Goal: Task Accomplishment & Management: Use online tool/utility

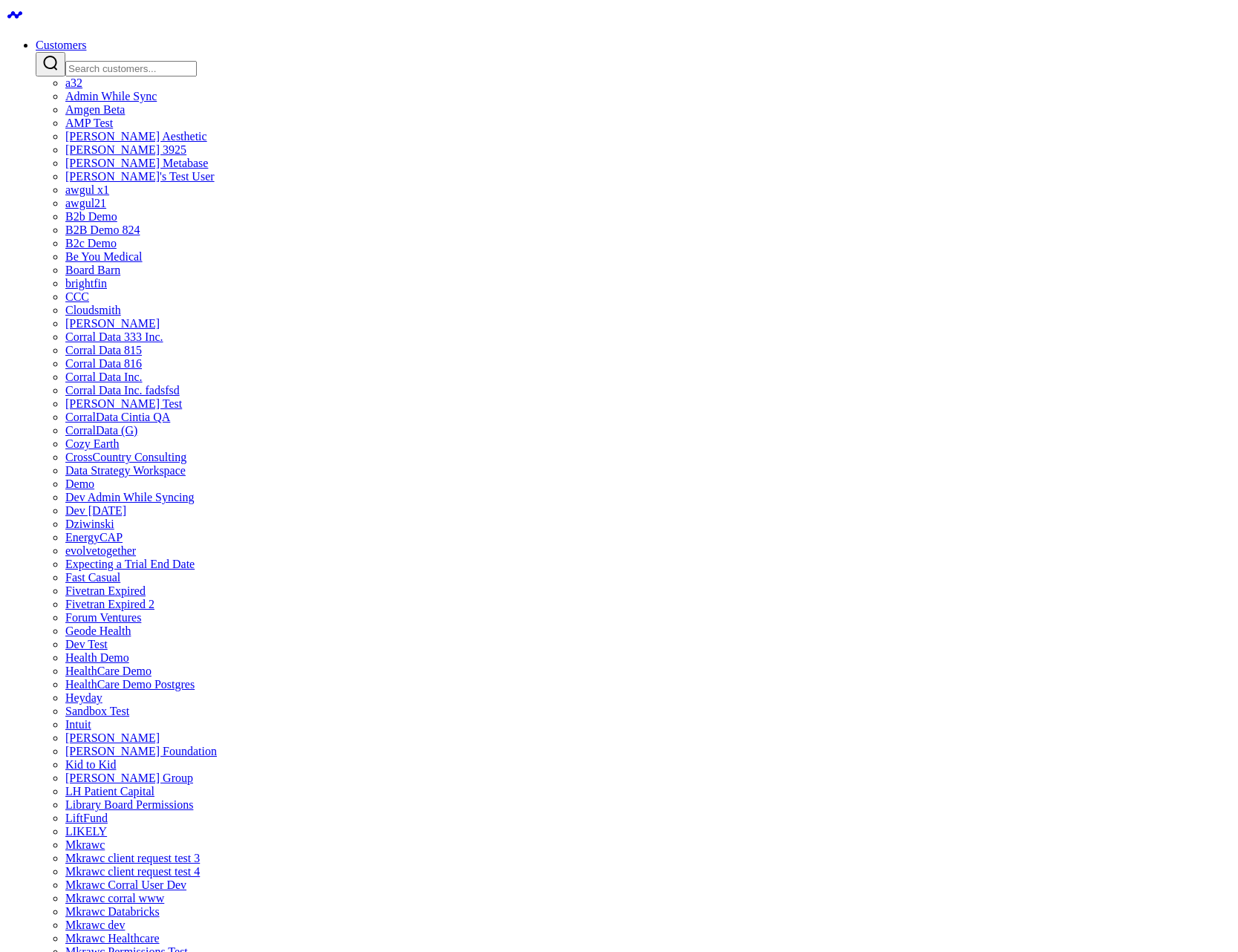
scroll to position [1960, 0]
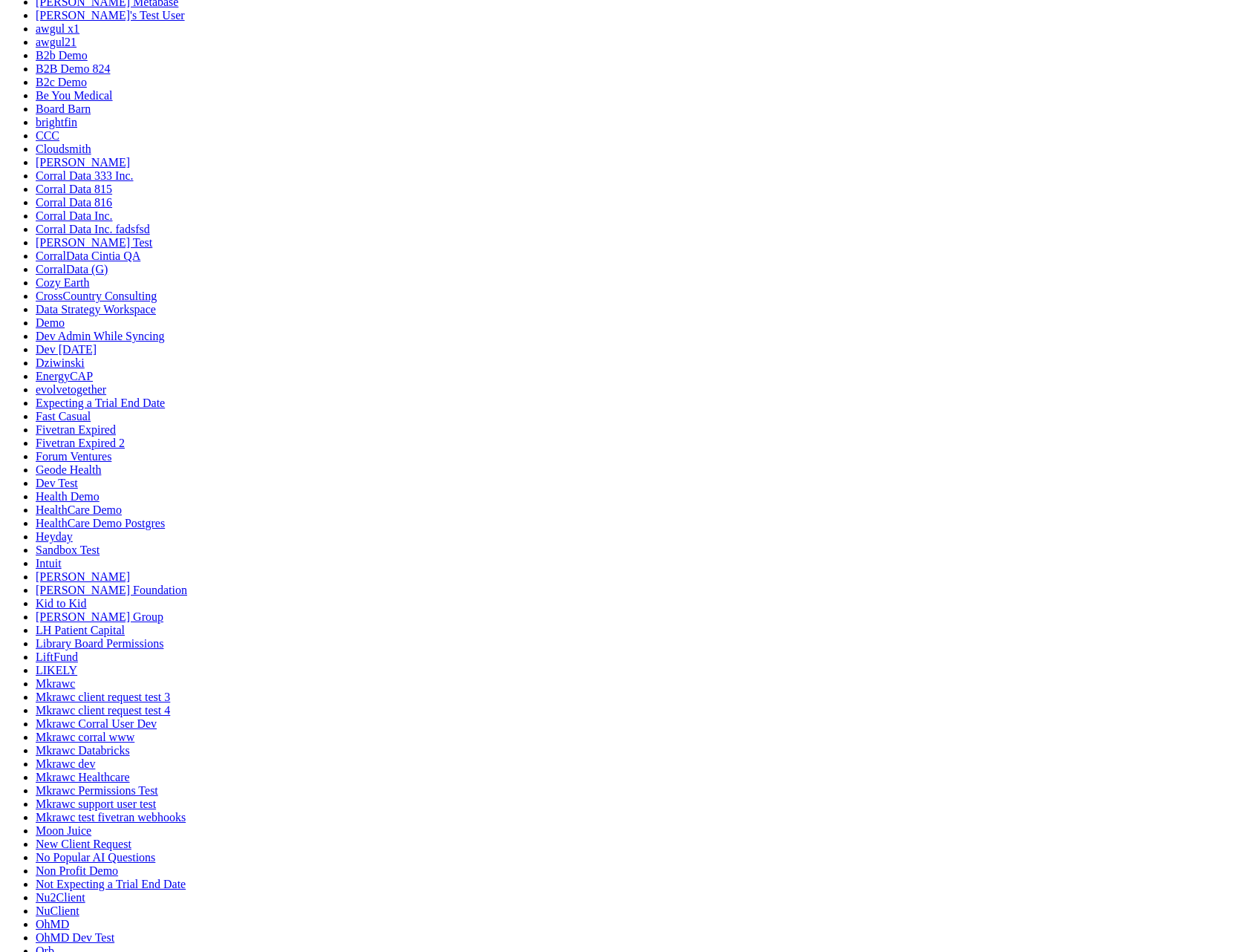
scroll to position [302, 0]
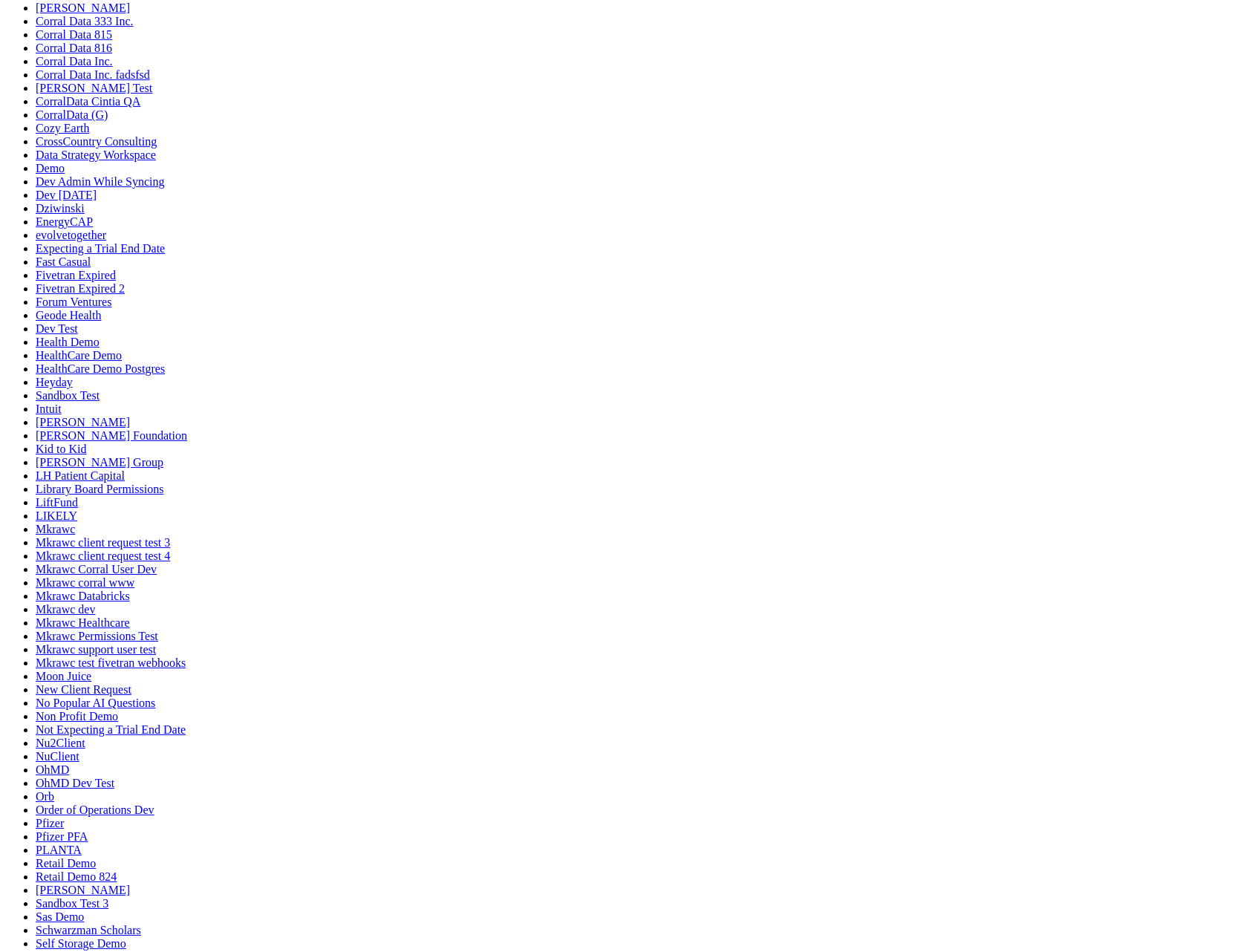
drag, startPoint x: 100, startPoint y: 818, endPoint x: 112, endPoint y: 818, distance: 12.0
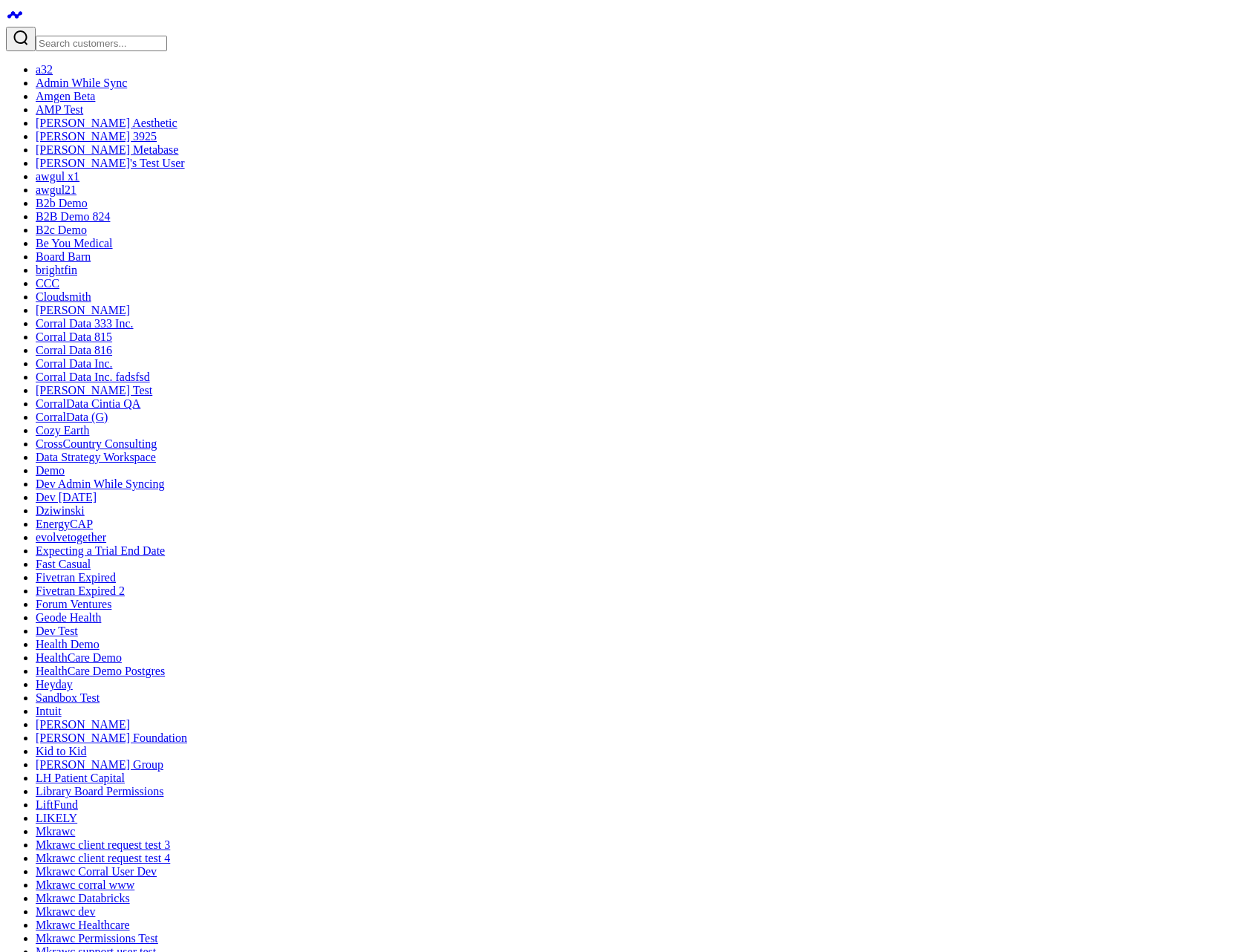
type input "mess"
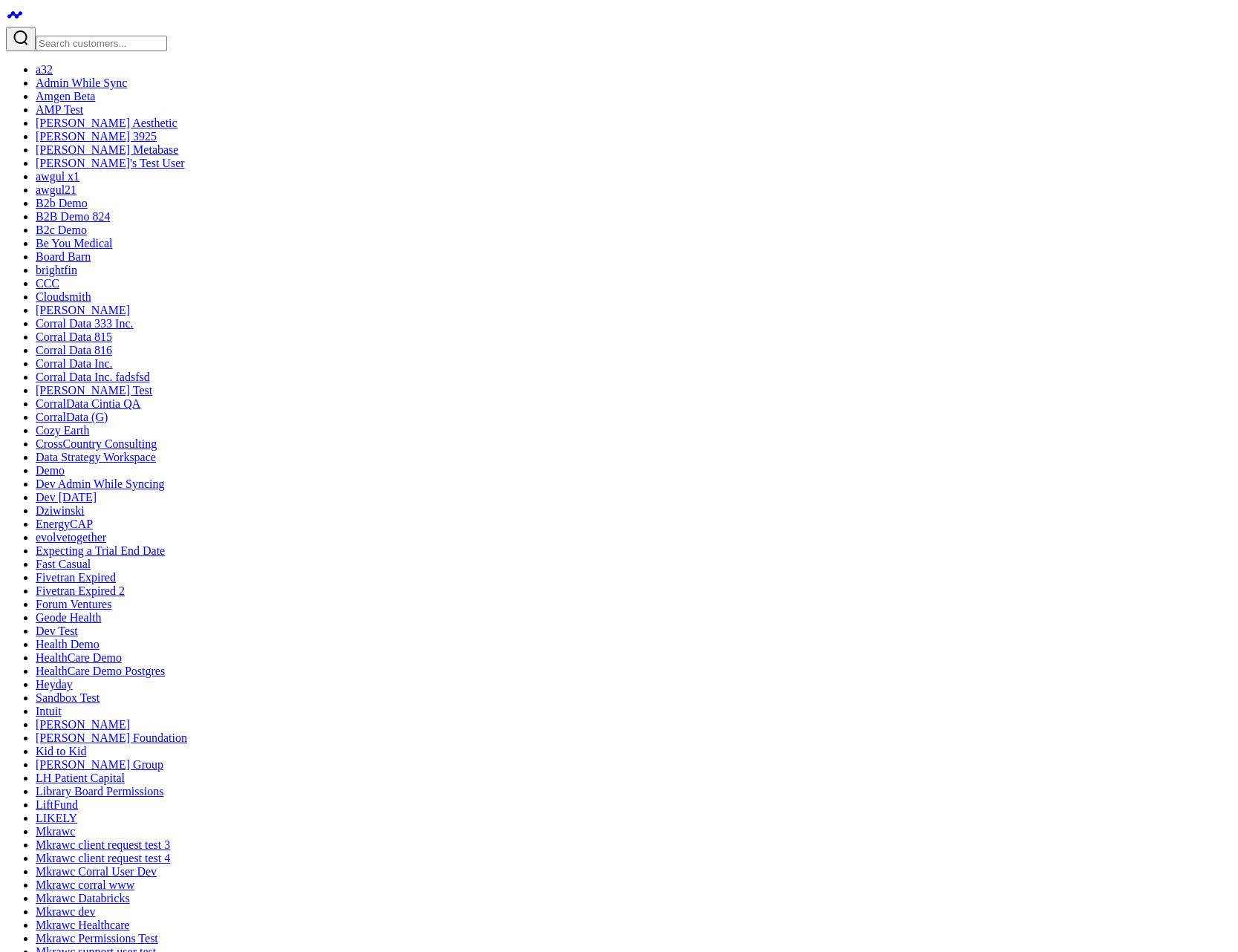
drag, startPoint x: 1108, startPoint y: 239, endPoint x: 1035, endPoint y: 250, distance: 73.8
type input "mess"
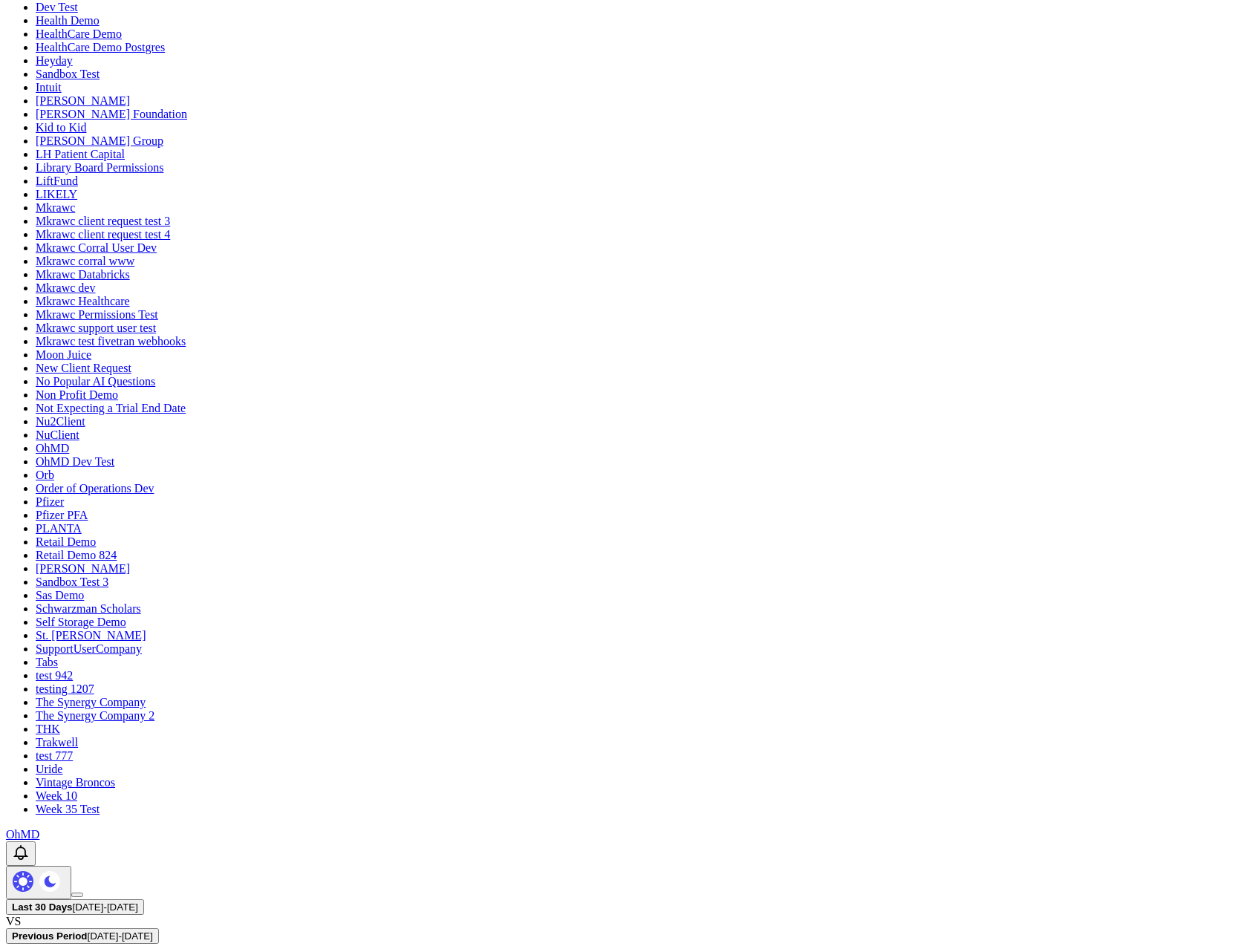
scroll to position [89, 0]
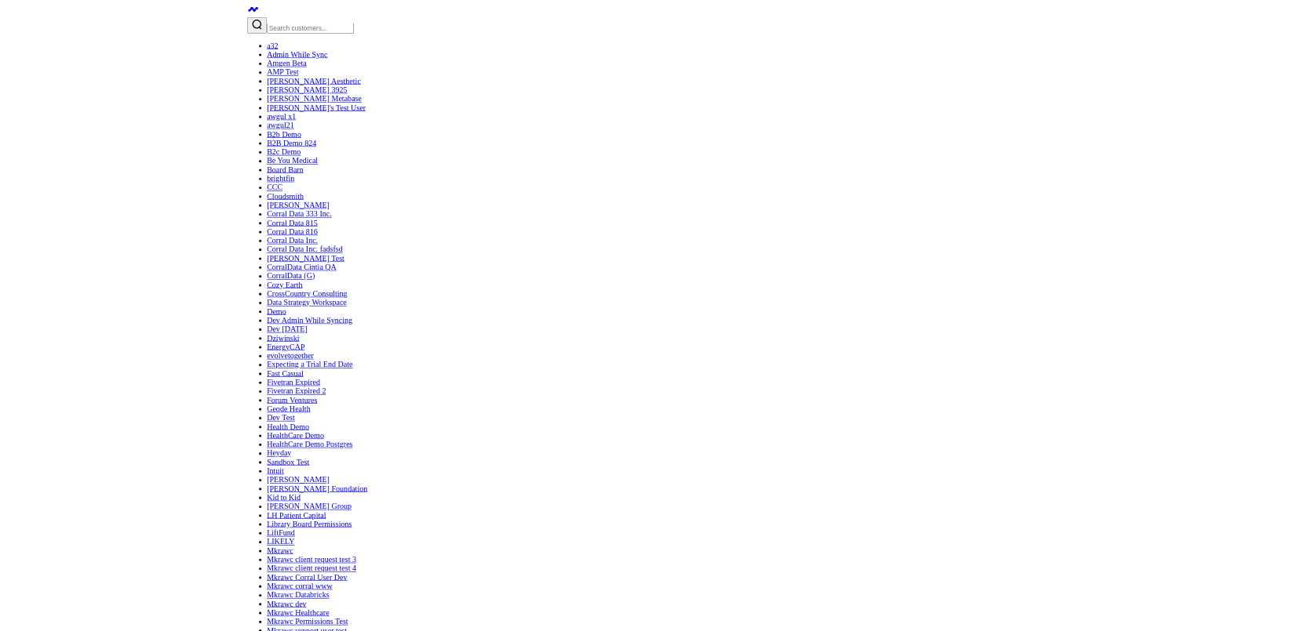
scroll to position [0, 0]
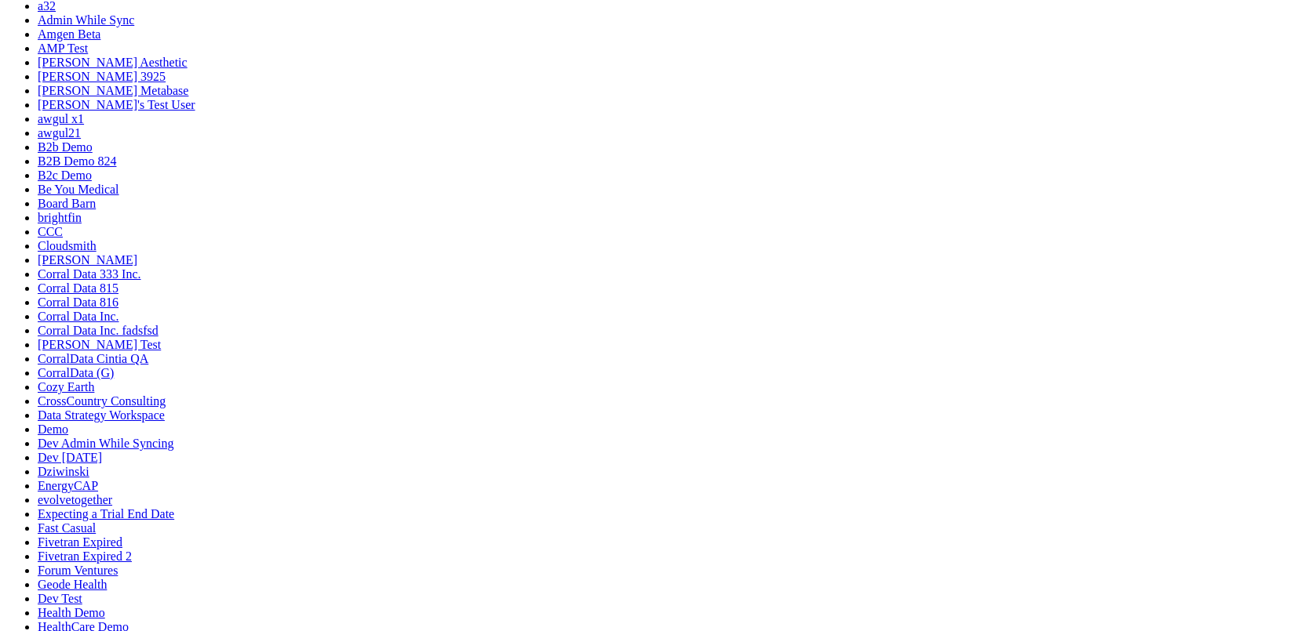
scroll to position [0, 0]
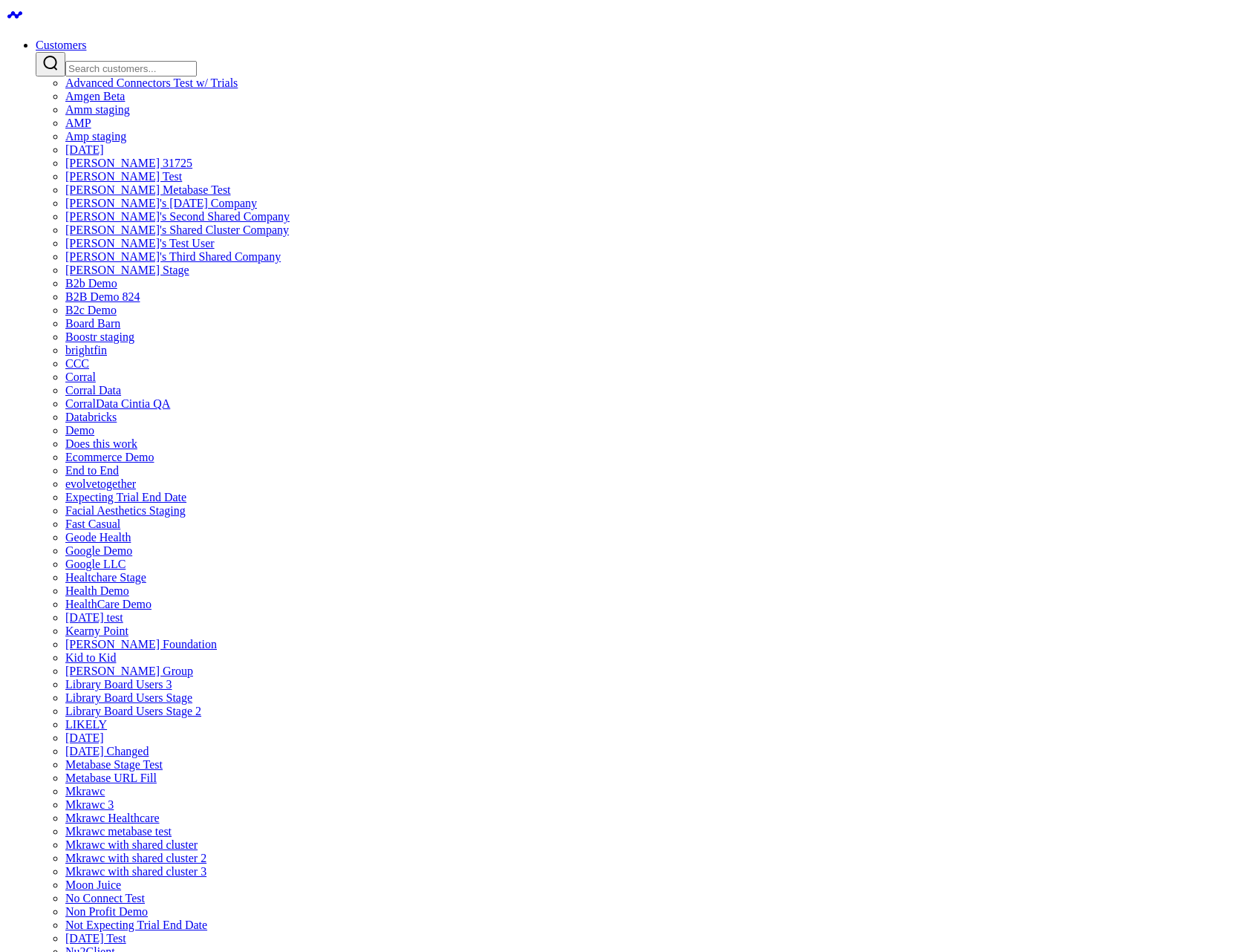
click at [197, 61] on input "Search customers input" at bounding box center [131, 68] width 132 height 15
type input "re"
click at [197, 61] on input "Search customers input" at bounding box center [131, 68] width 132 height 15
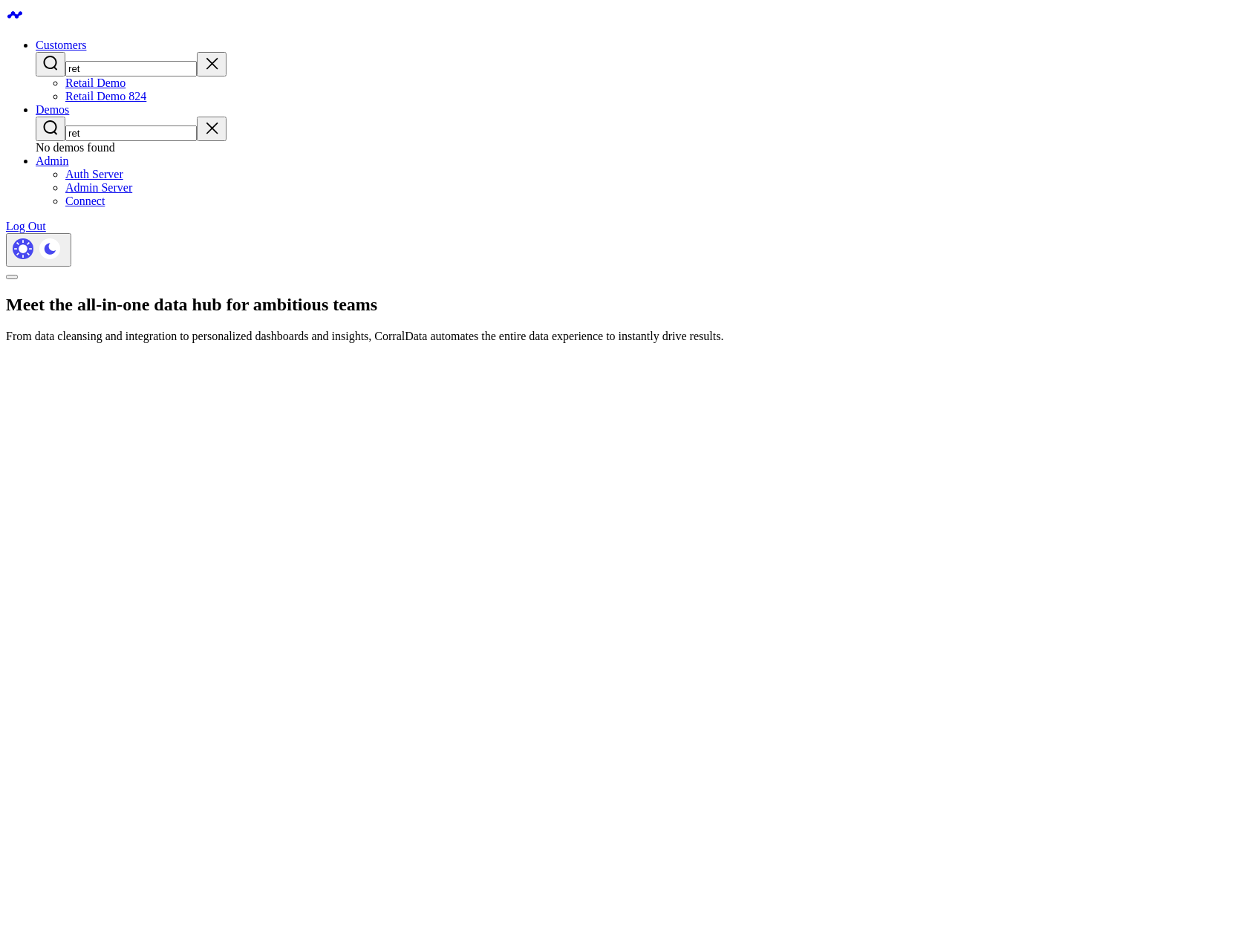
type input "ret"
click at [147, 102] on link "Retail Demo 824" at bounding box center [106, 96] width 81 height 12
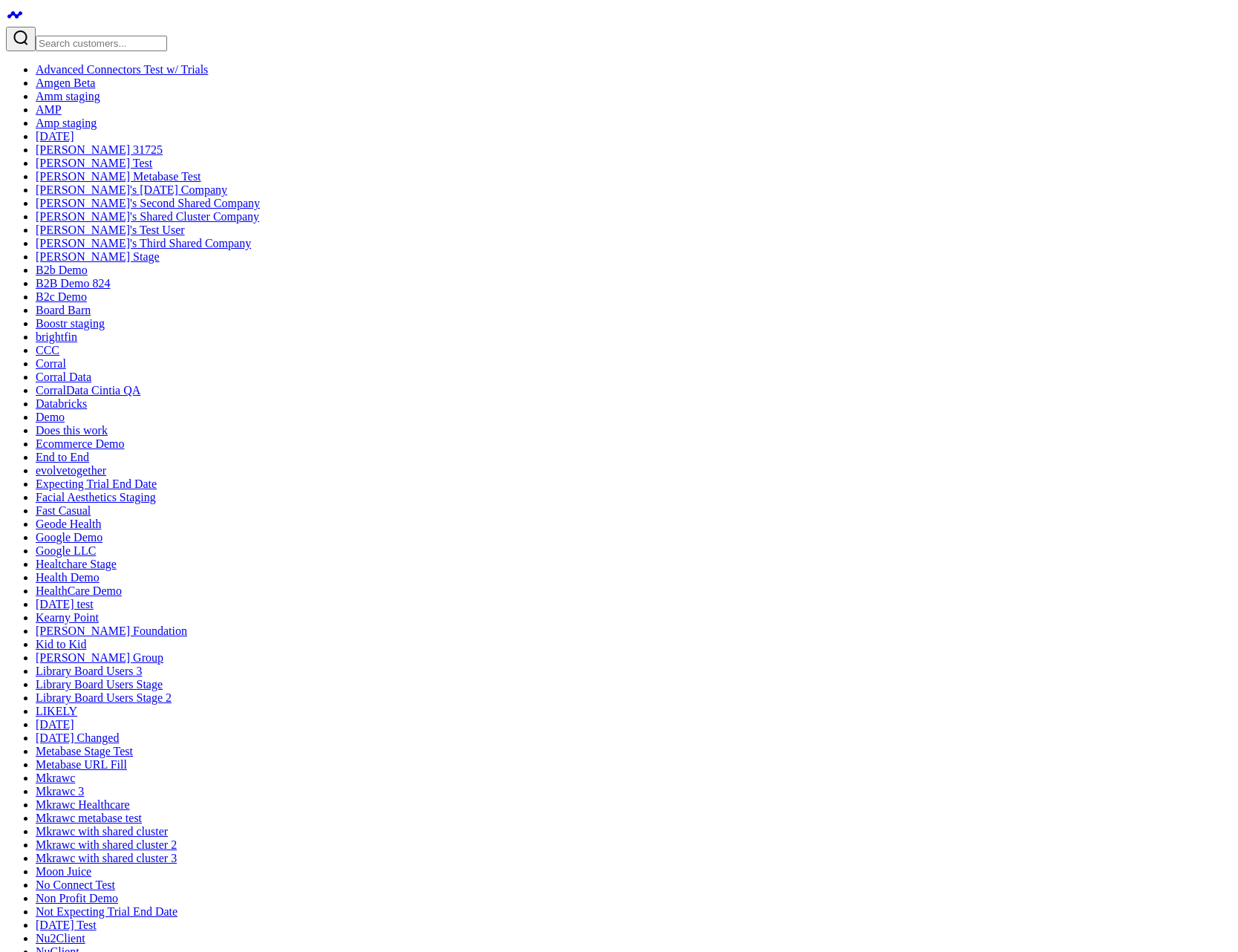
click p "SQL Client"
drag, startPoint x: 178, startPoint y: 323, endPoint x: 402, endPoint y: 467, distance: 266.3
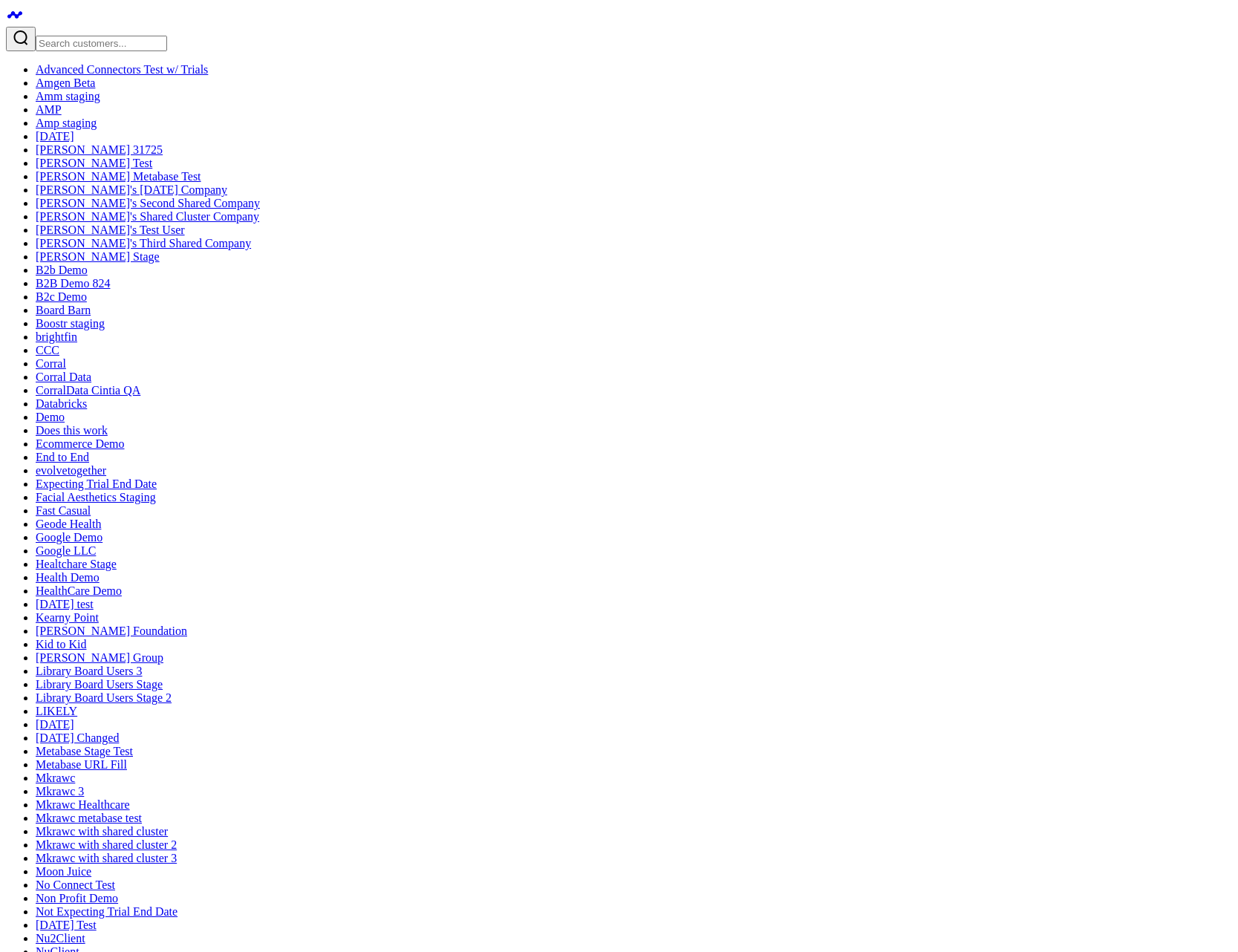
checkbox input "false"
drag, startPoint x: 172, startPoint y: 150, endPoint x: 122, endPoint y: 126, distance: 55.5
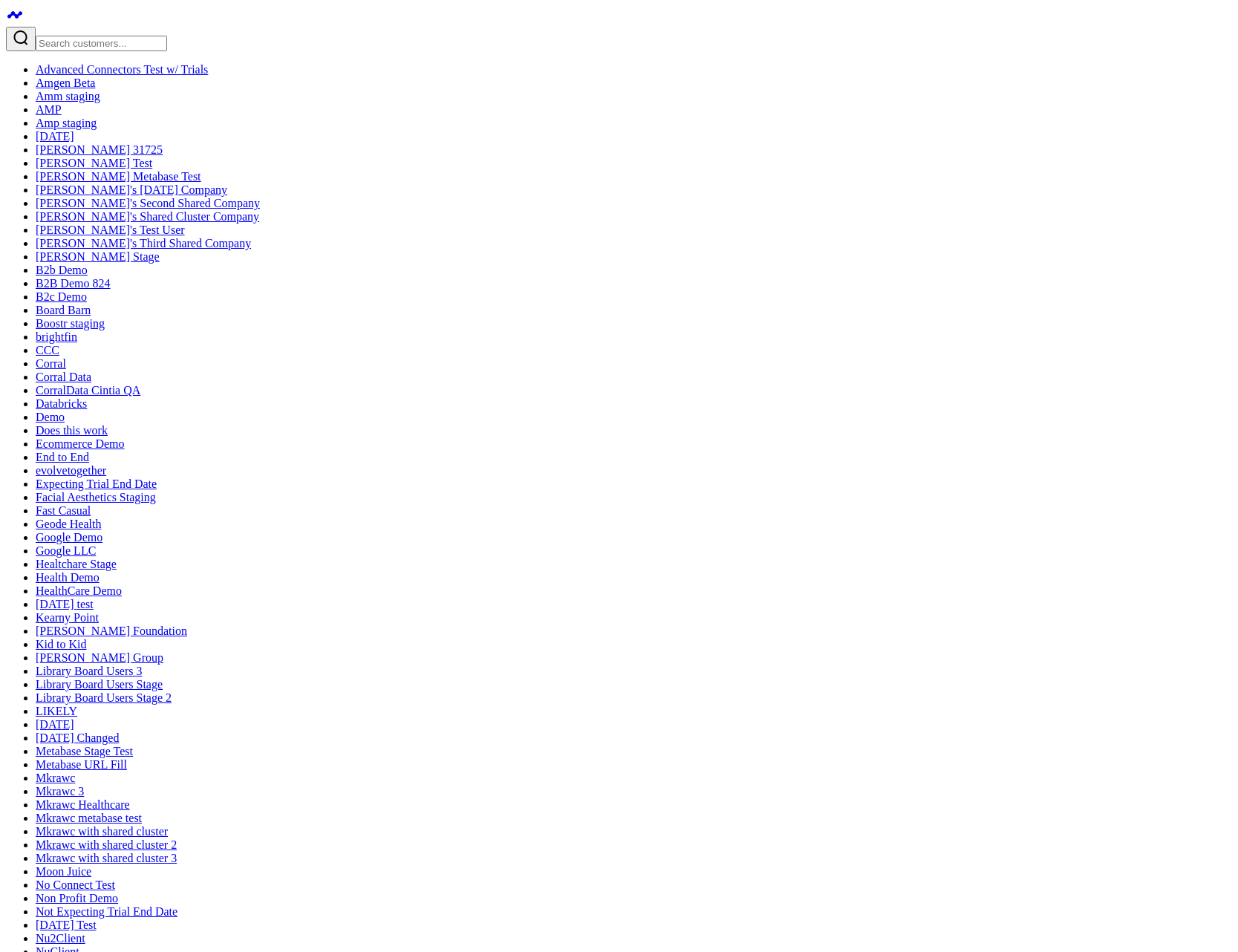
drag, startPoint x: 611, startPoint y: 332, endPoint x: 633, endPoint y: 332, distance: 22.0
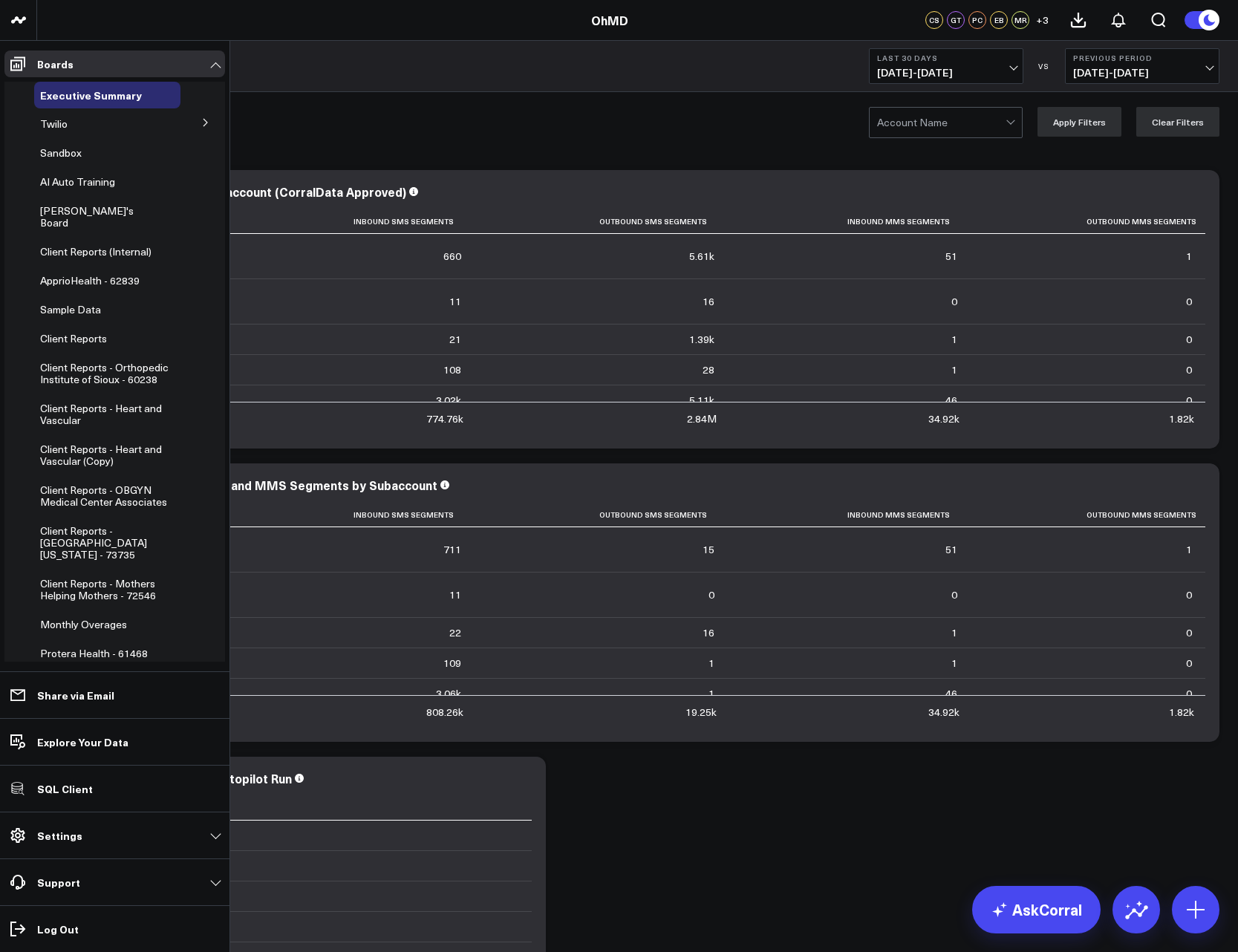
click at [203, 122] on icon at bounding box center [205, 123] width 4 height 8
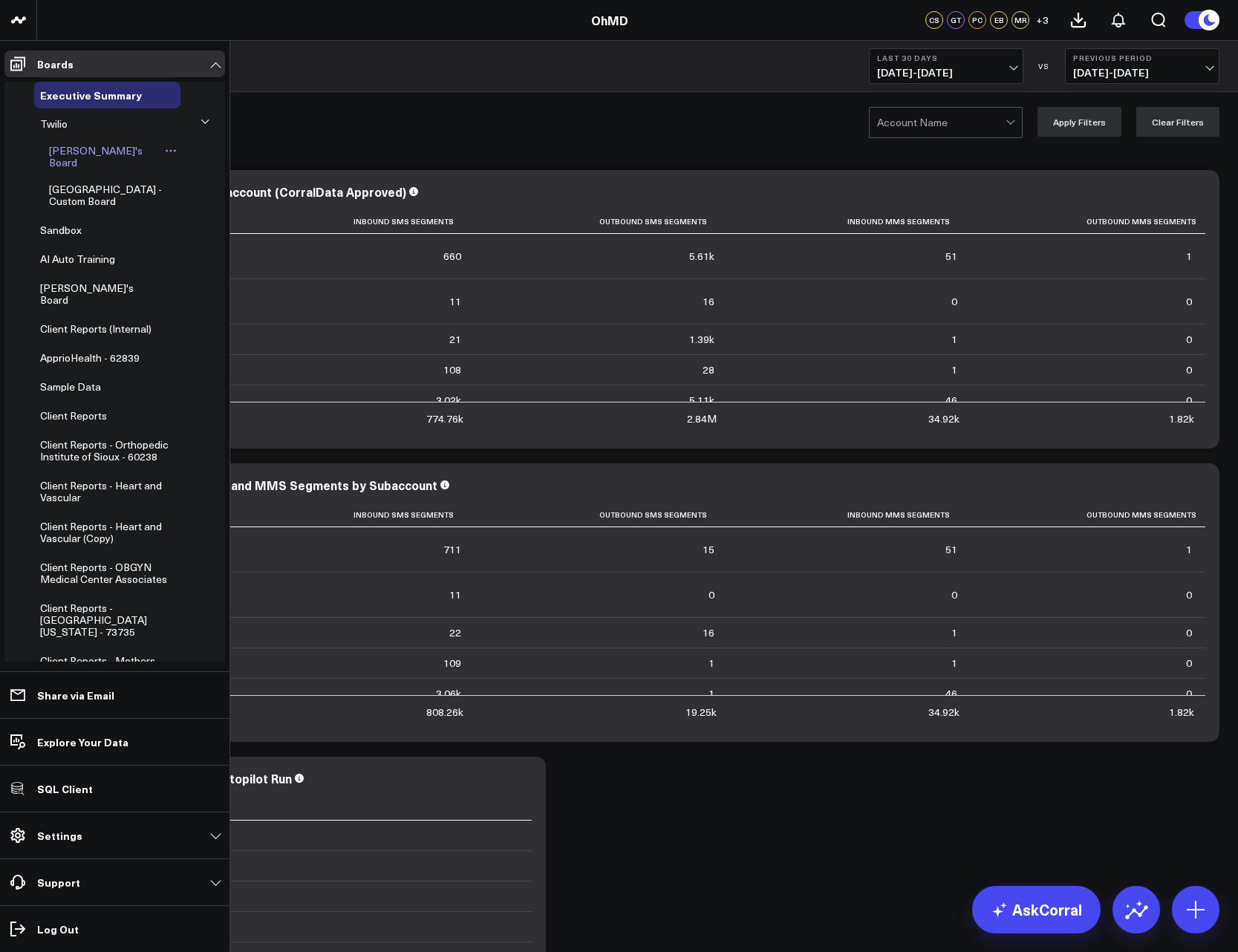
click at [89, 147] on span "[PERSON_NAME]'s Board" at bounding box center [96, 155] width 94 height 26
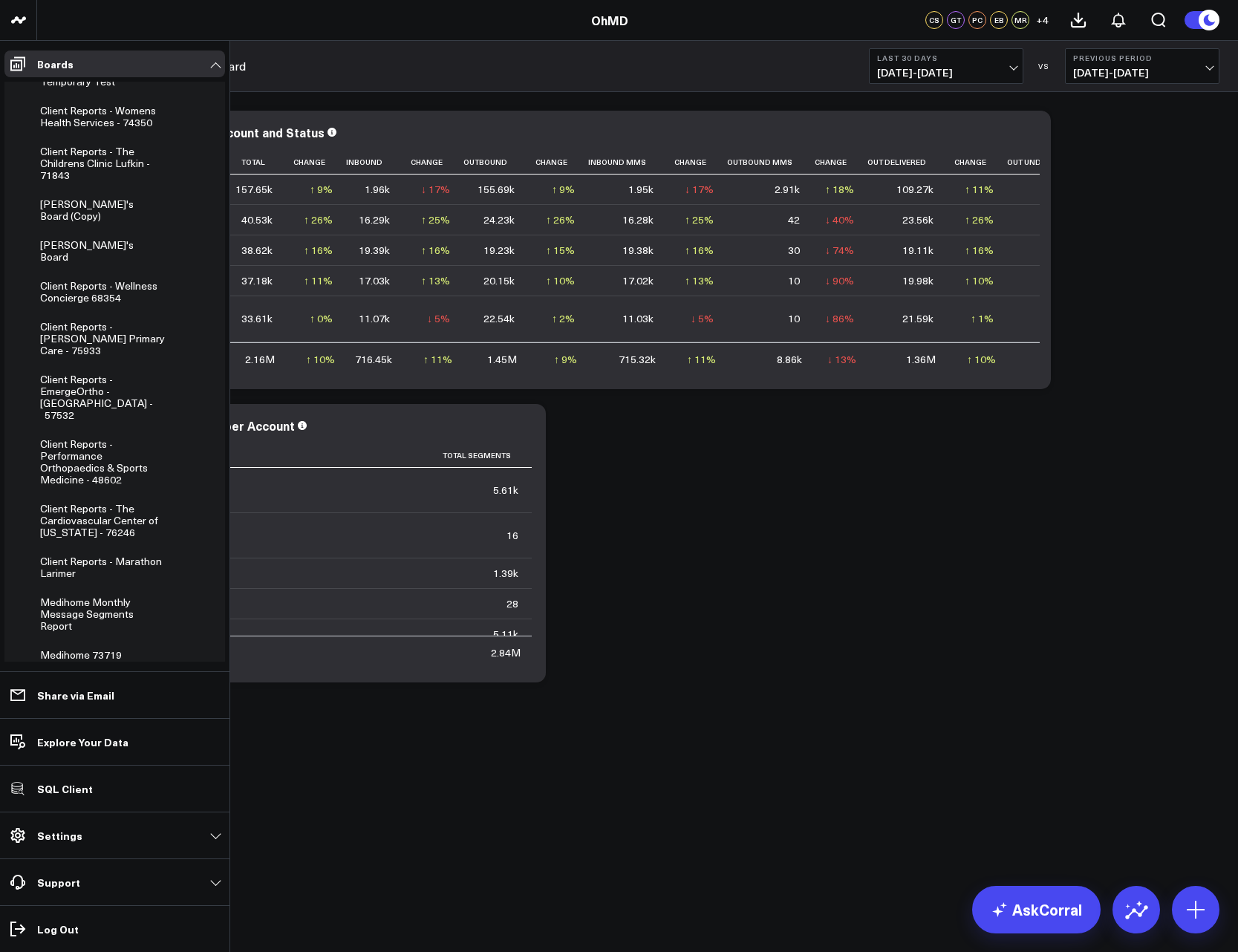
scroll to position [1040, 0]
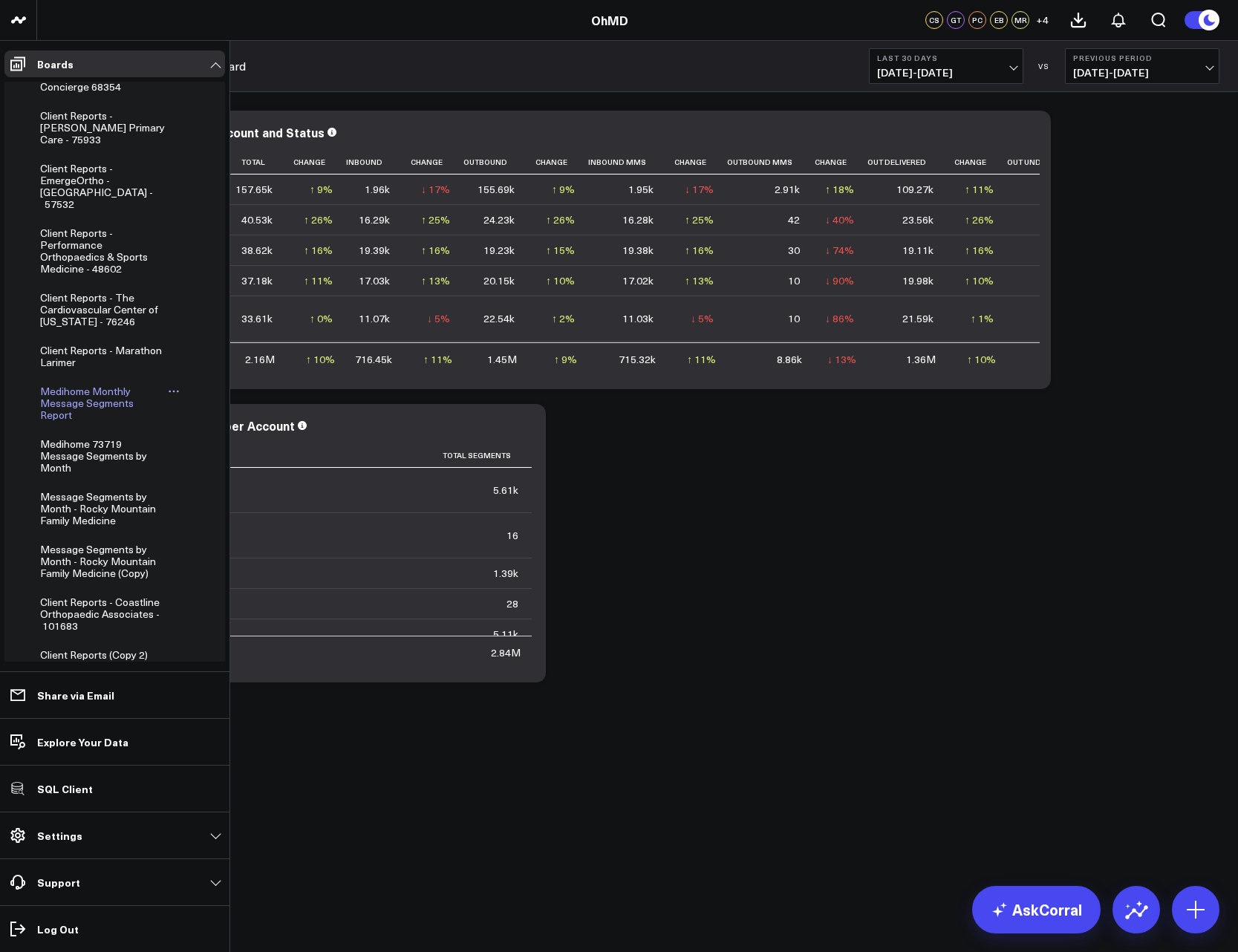
click at [98, 384] on span "Medihome Monthly Message Segments Report" at bounding box center [86, 403] width 94 height 38
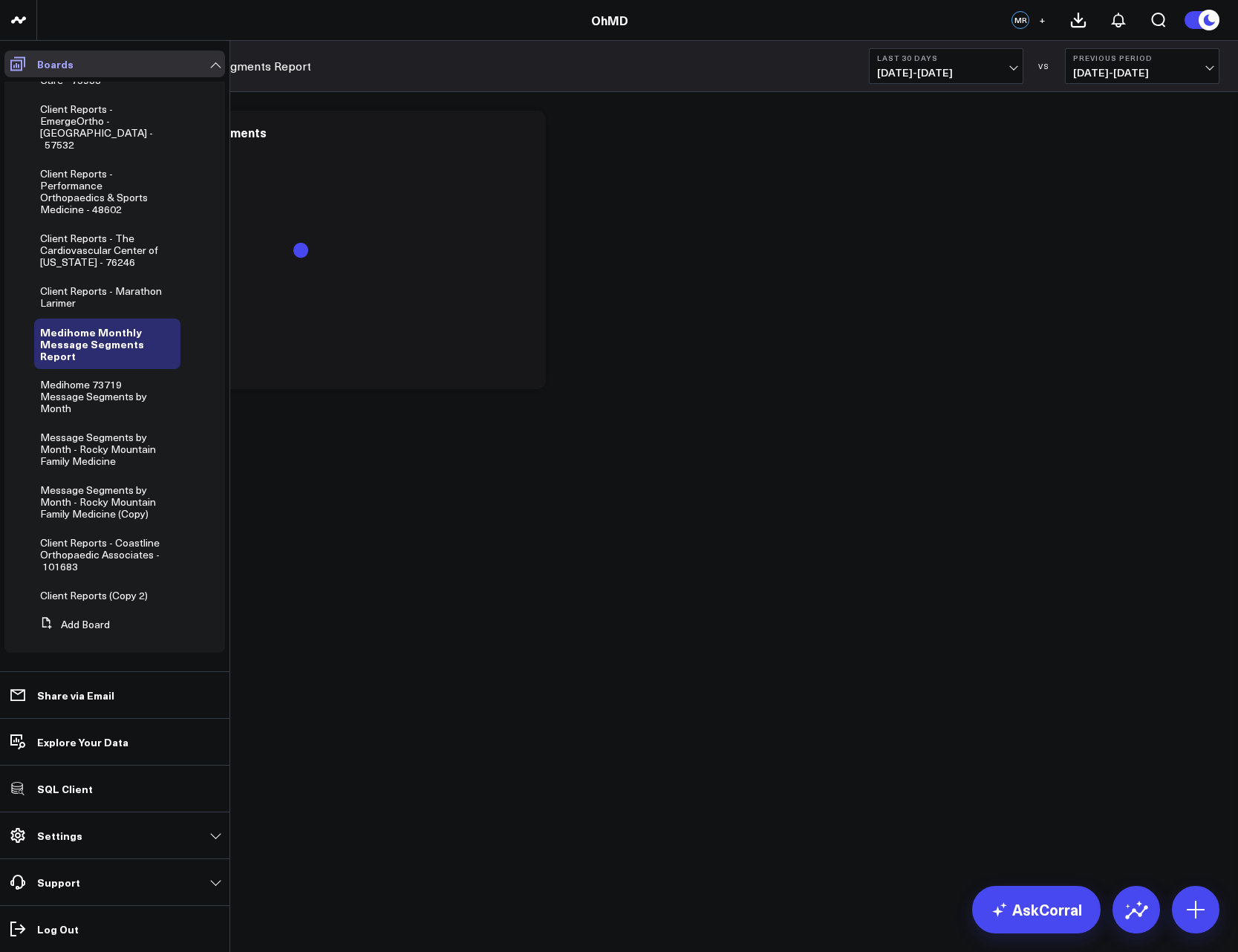
scroll to position [636, 0]
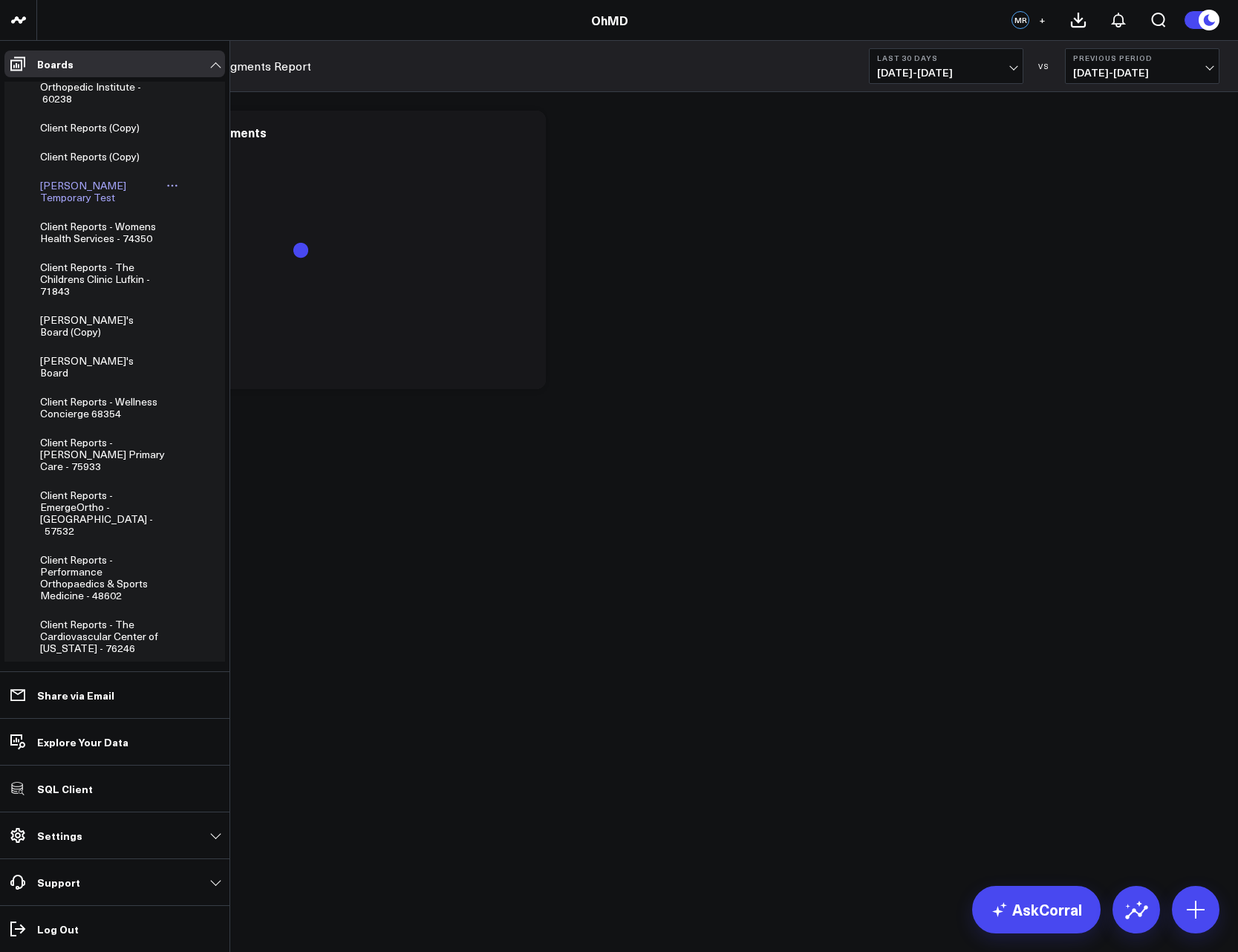
click at [112, 191] on span "[PERSON_NAME] Temporary Test" at bounding box center [82, 190] width 86 height 26
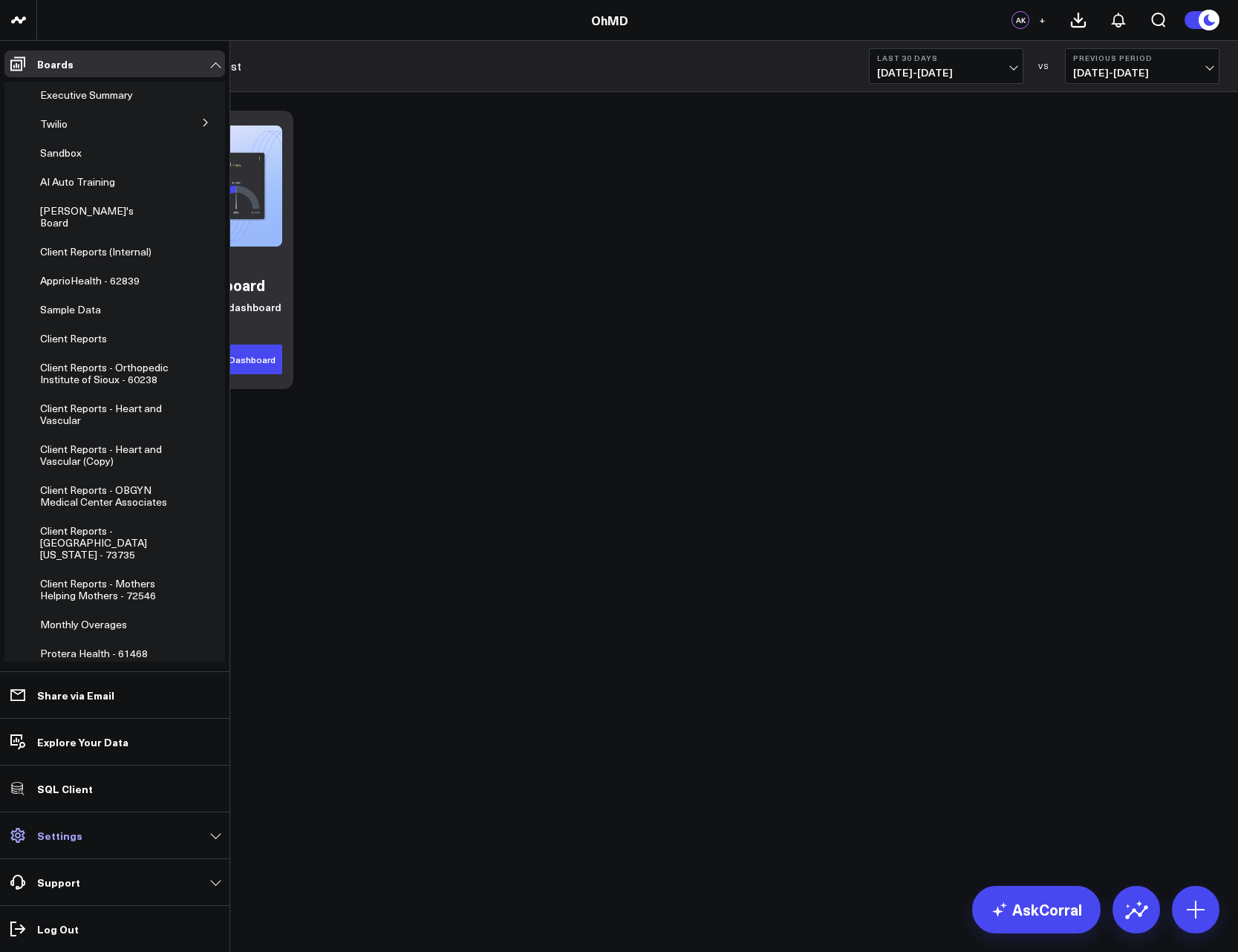
click at [69, 833] on p "Settings" at bounding box center [60, 835] width 45 height 12
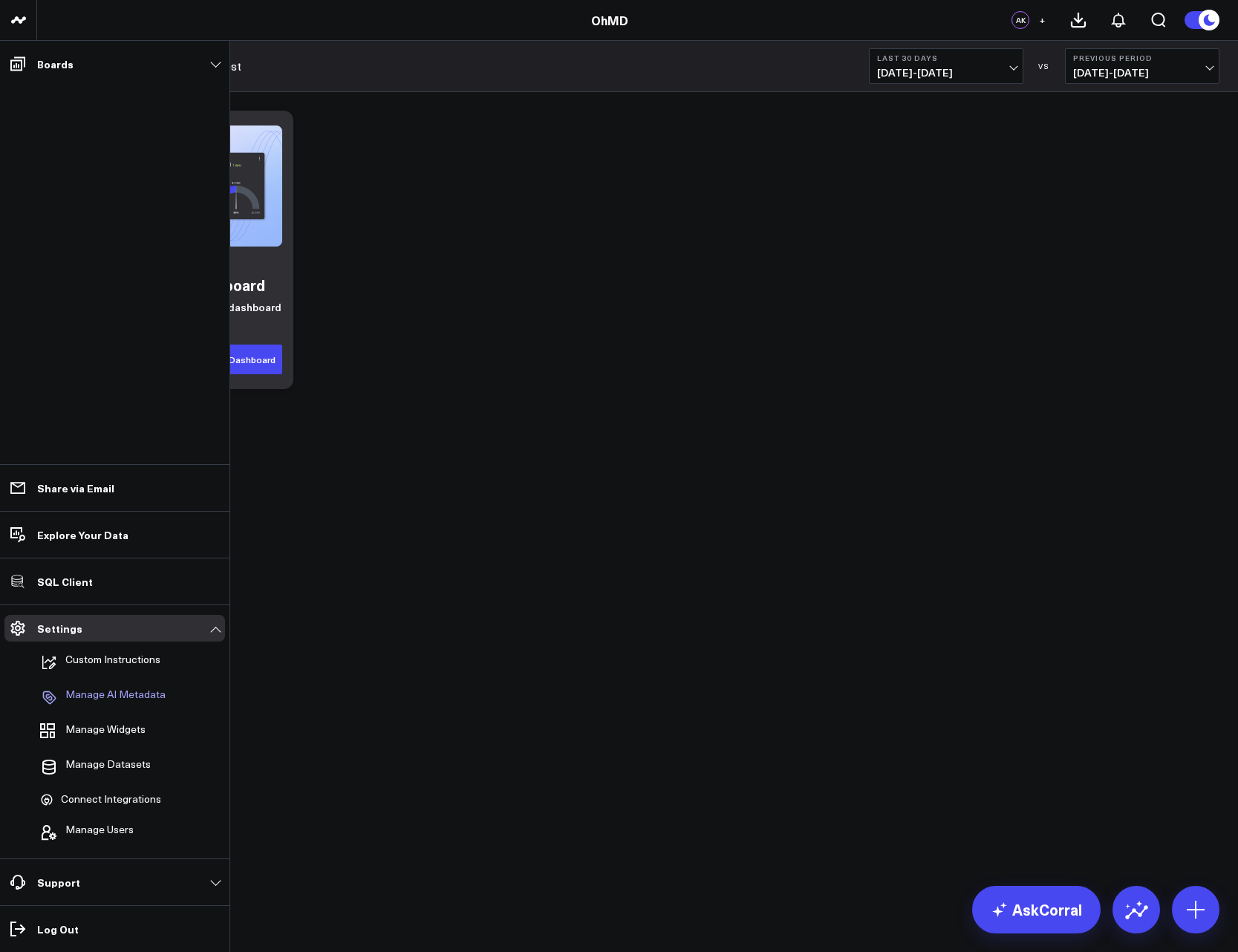
click at [121, 688] on p "Manage AI Metadata" at bounding box center [115, 696] width 100 height 18
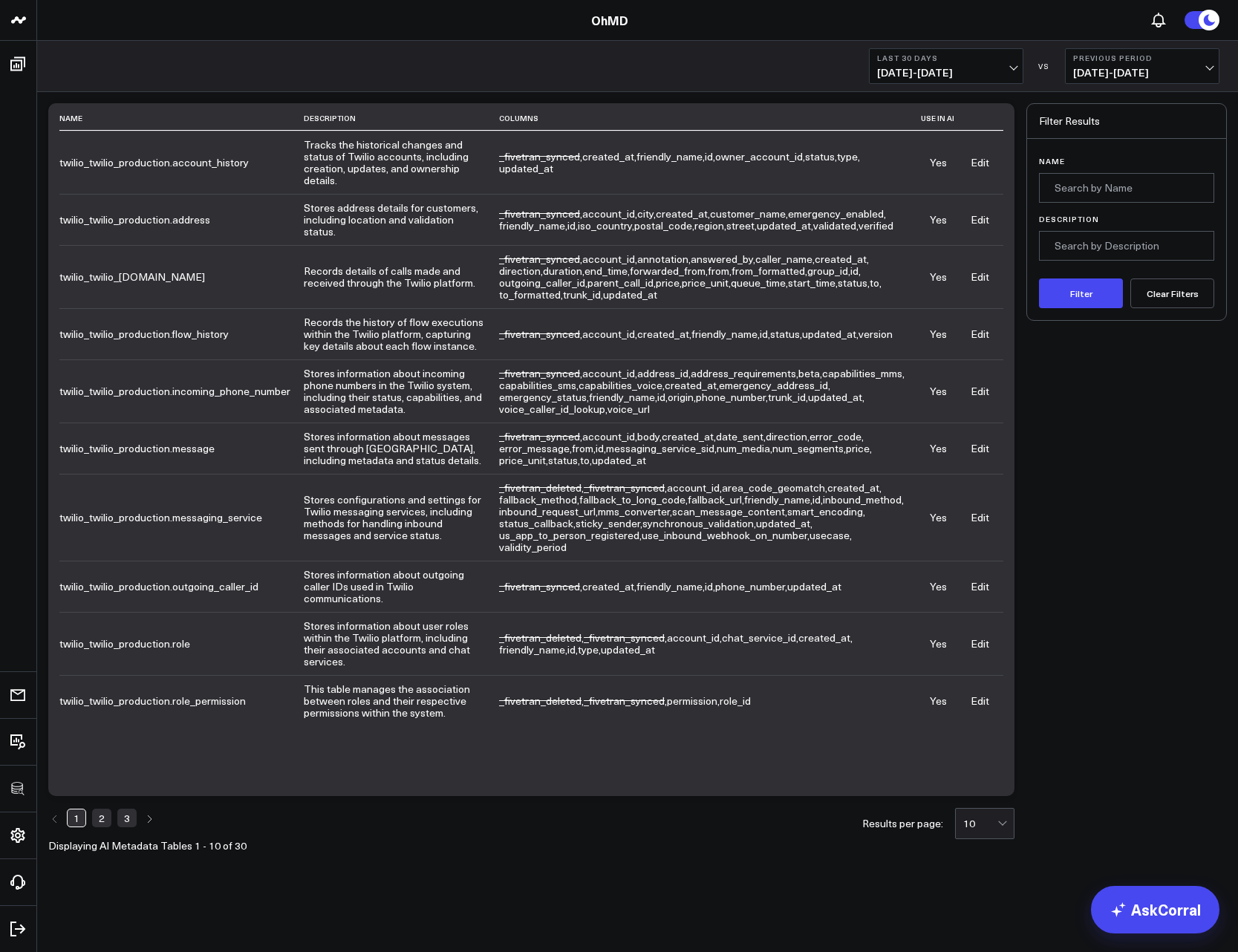
click at [102, 826] on link "2" at bounding box center [101, 817] width 19 height 18
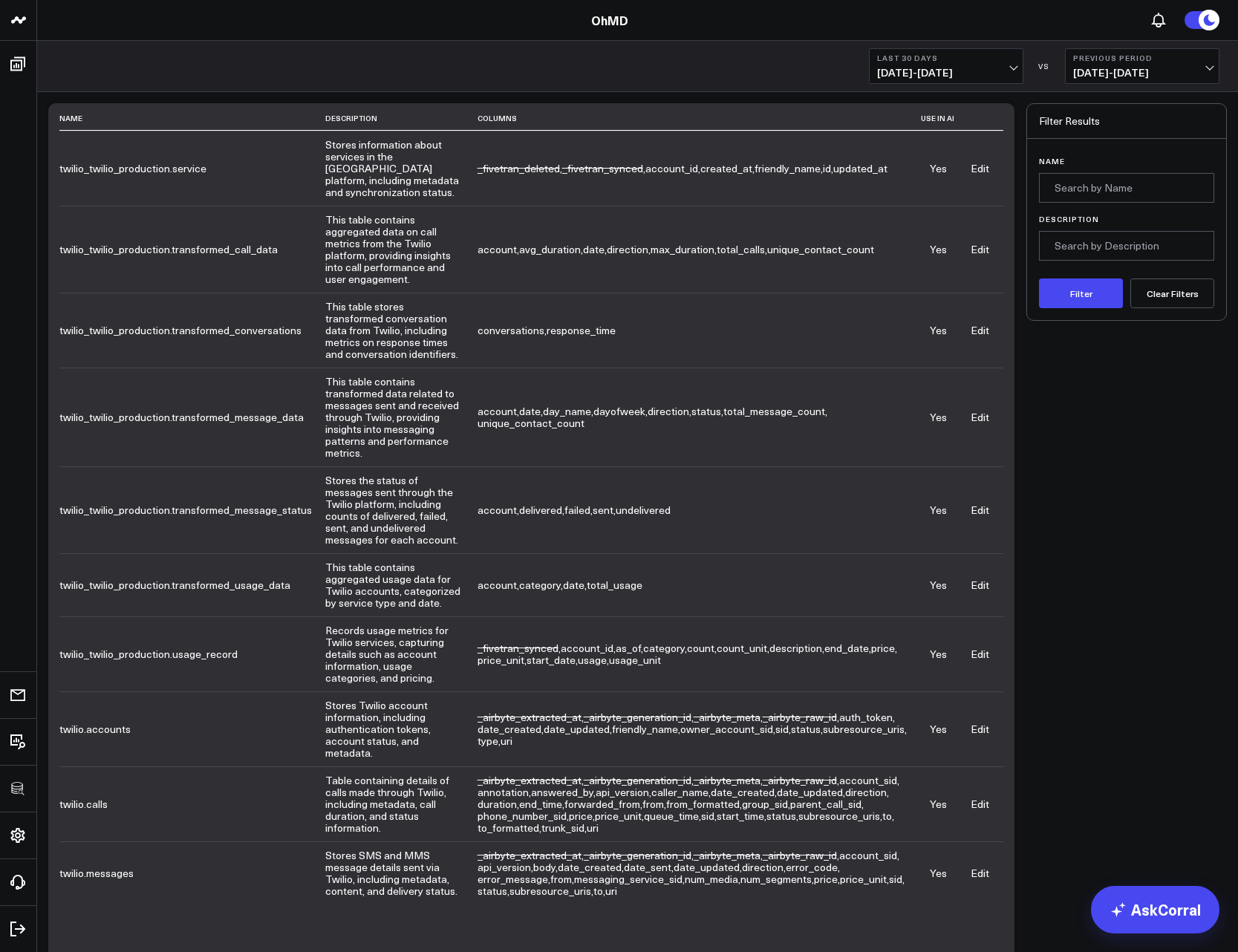
click at [269, 292] on td "twilio_twilio_production.transformed_conversations" at bounding box center [192, 329] width 266 height 75
copy td "twilio_twilio_production.transformed_conversations"
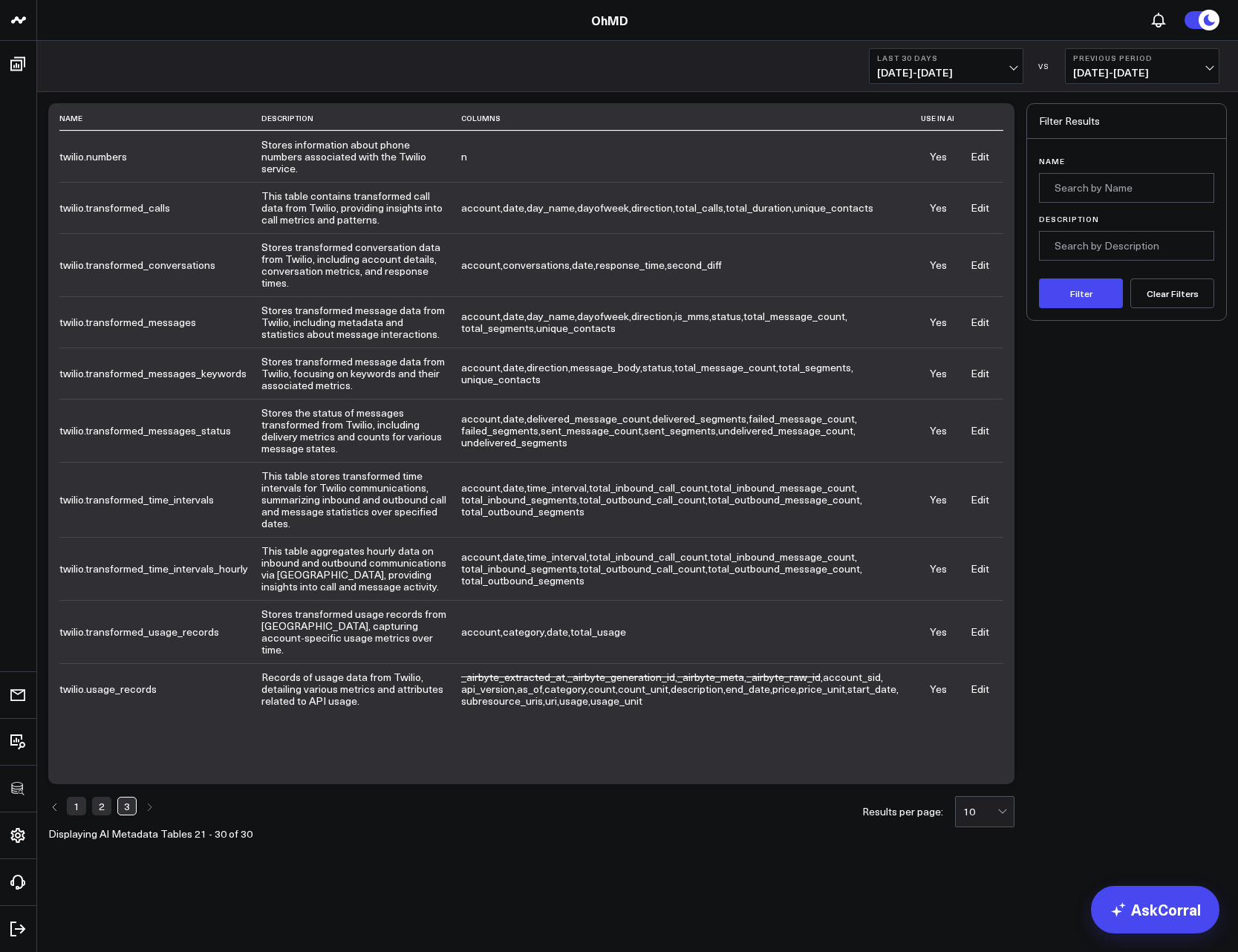
click at [157, 347] on td "twilio.transformed_messages_keywords" at bounding box center [160, 373] width 202 height 51
copy td "twilio.transformed_messages_keywords"
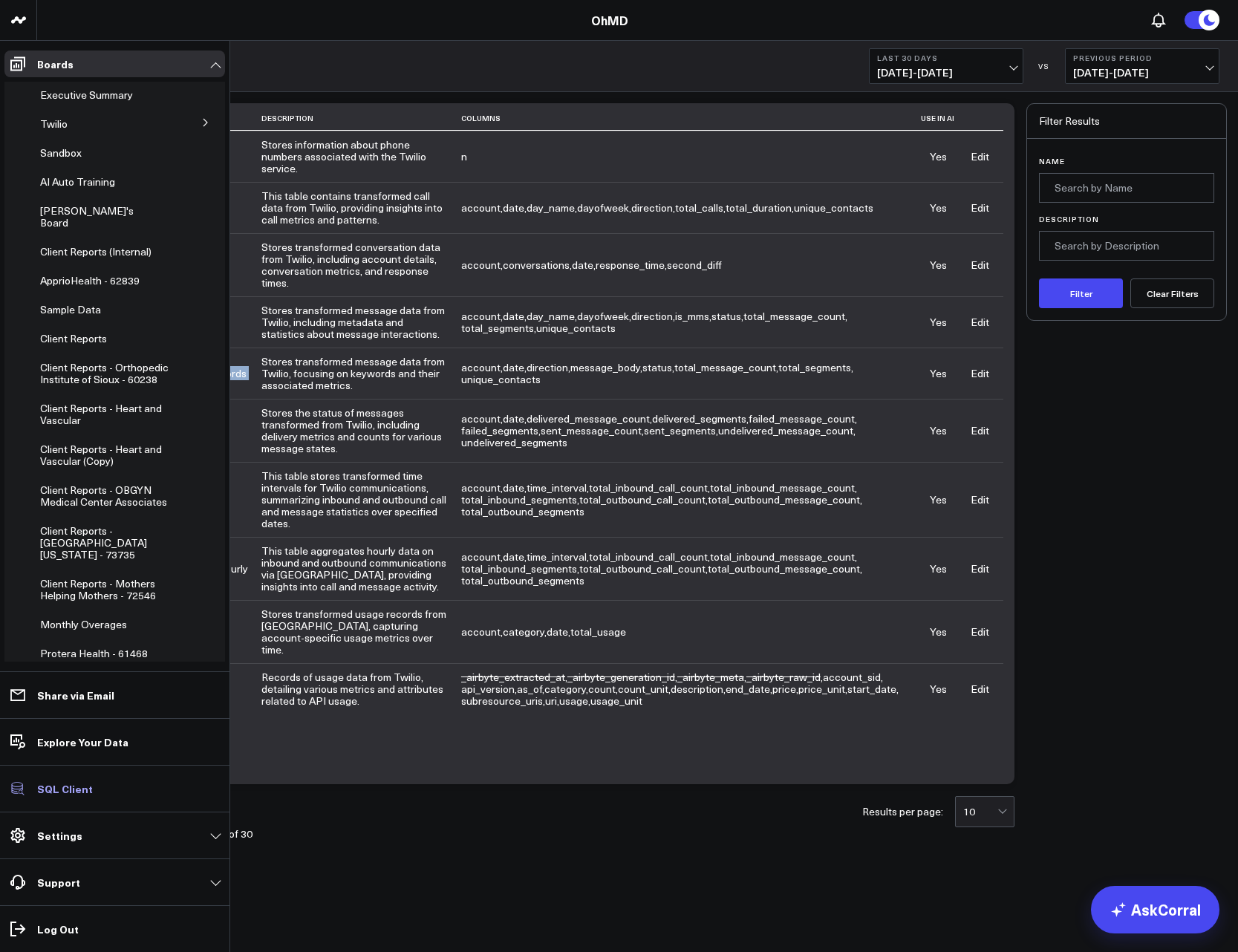
click at [66, 783] on p "SQL Client" at bounding box center [64, 788] width 56 height 12
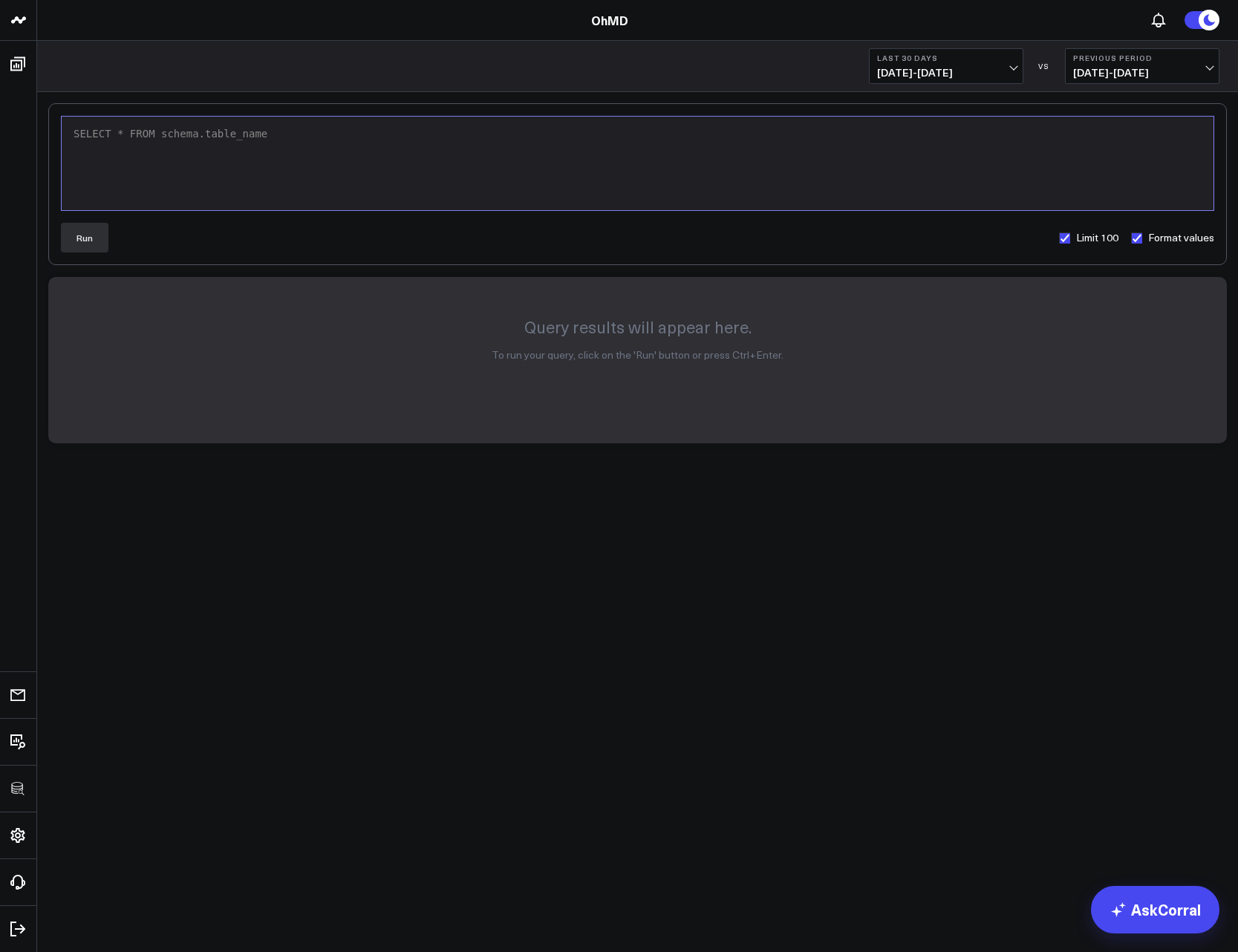
click at [222, 185] on div "SELECT * FROM schema.table_name" at bounding box center [637, 163] width 1137 height 79
paste div
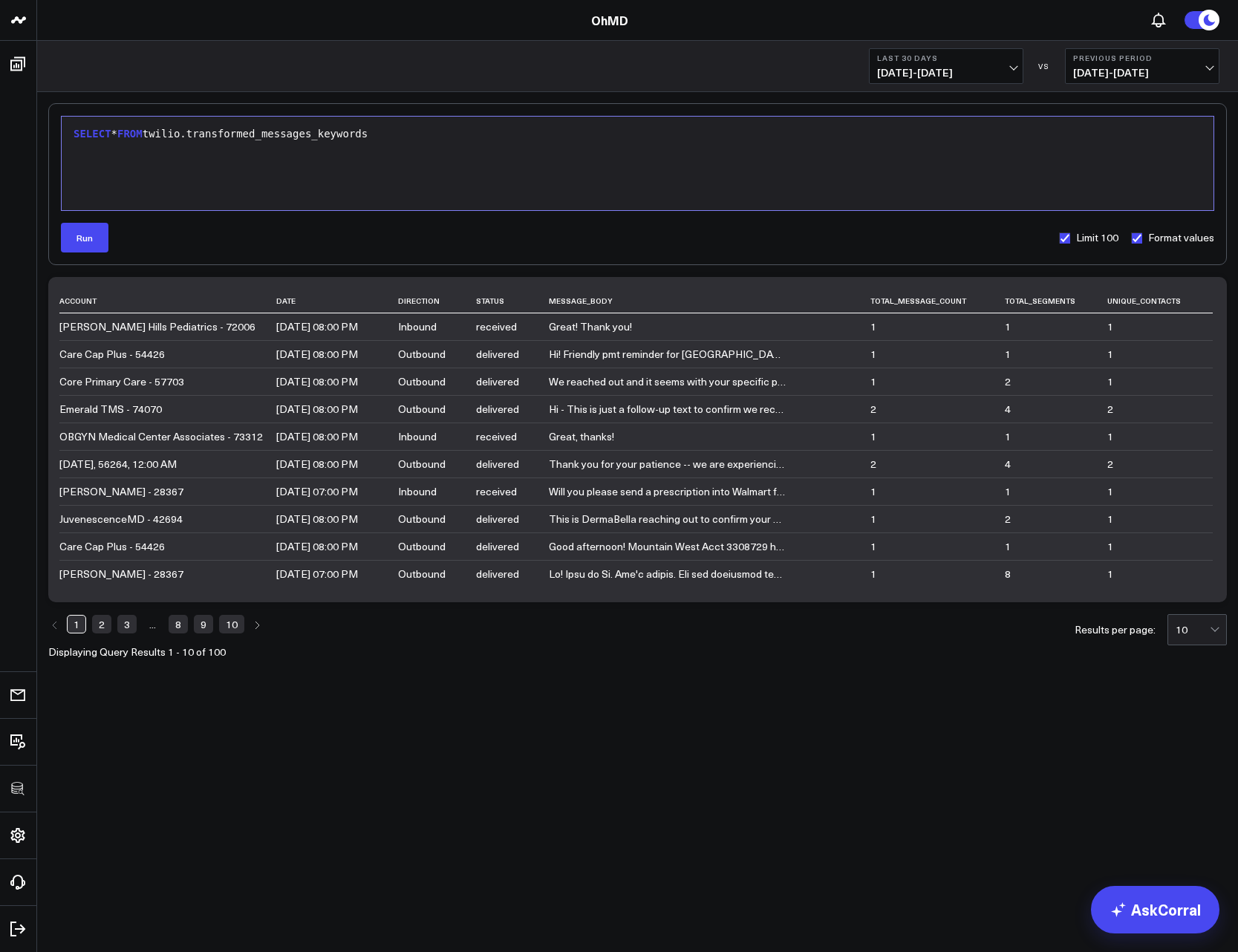
click at [126, 132] on div "SELECT * FROM twilio.transformed_messages_keywords" at bounding box center [637, 134] width 1137 height 15
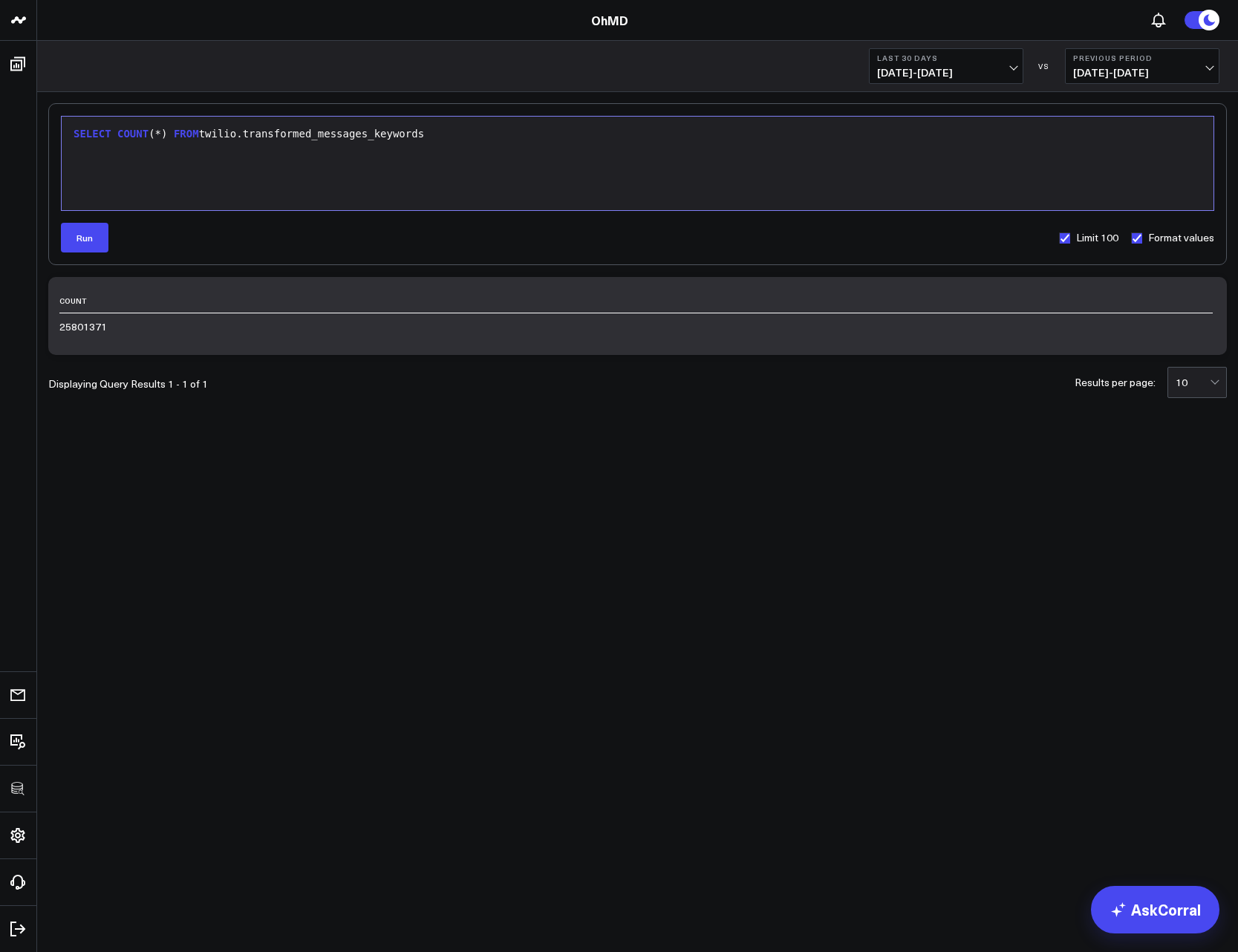
click at [126, 132] on span "COUNT" at bounding box center [133, 133] width 31 height 12
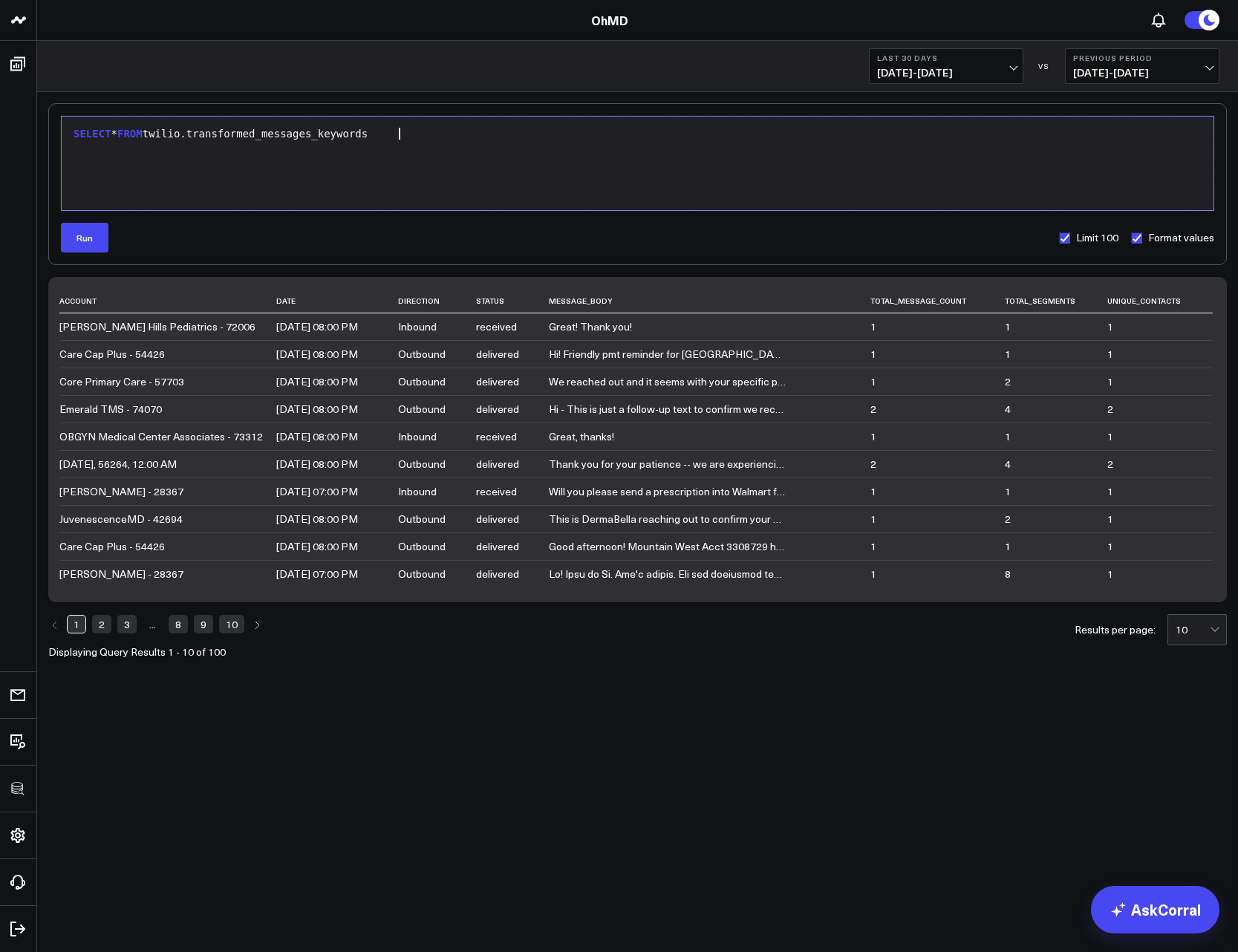
click at [451, 160] on div "SELECT * FROM twilio.transformed_messages_keywords" at bounding box center [637, 163] width 1137 height 79
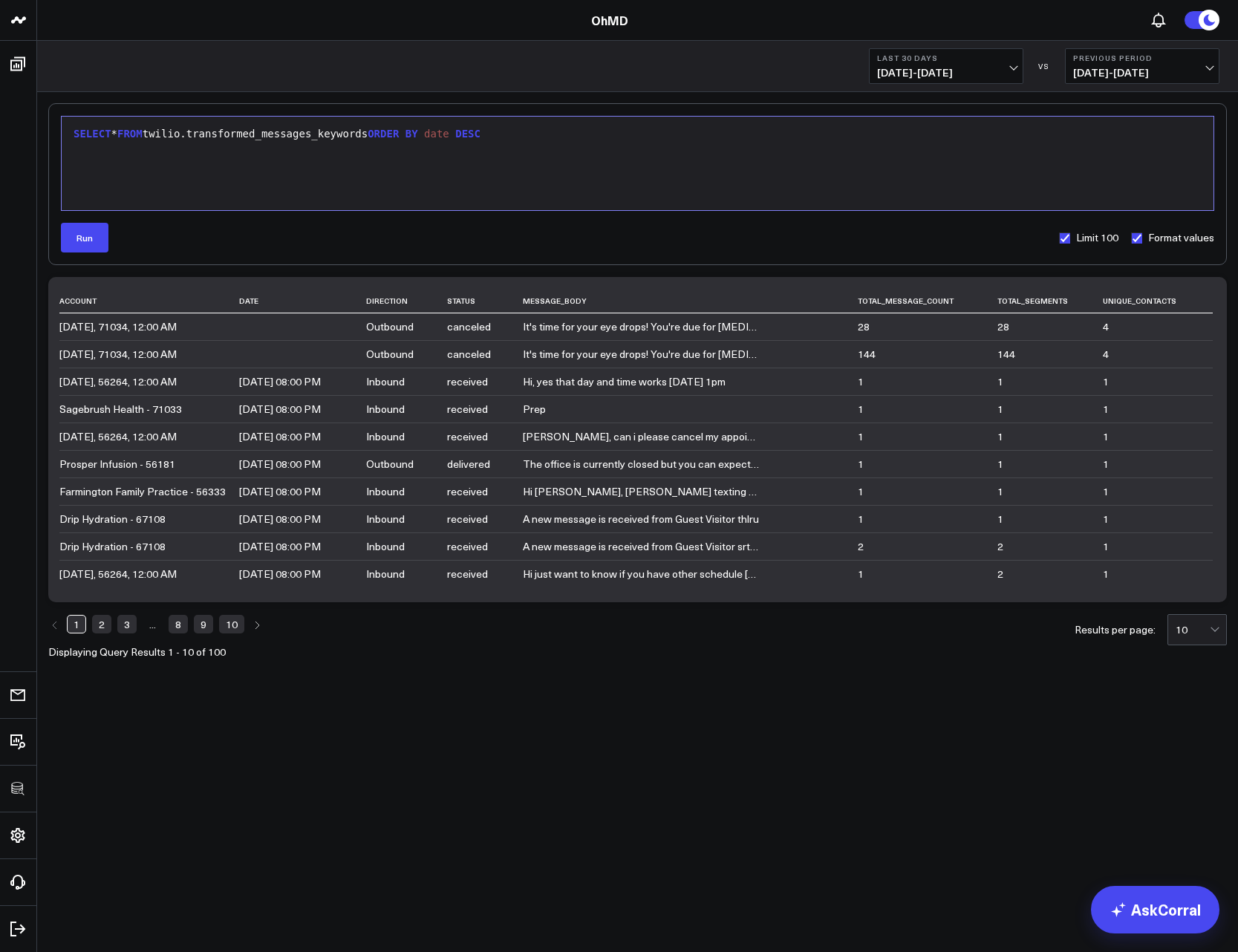
click at [186, 624] on link "8" at bounding box center [178, 624] width 19 height 18
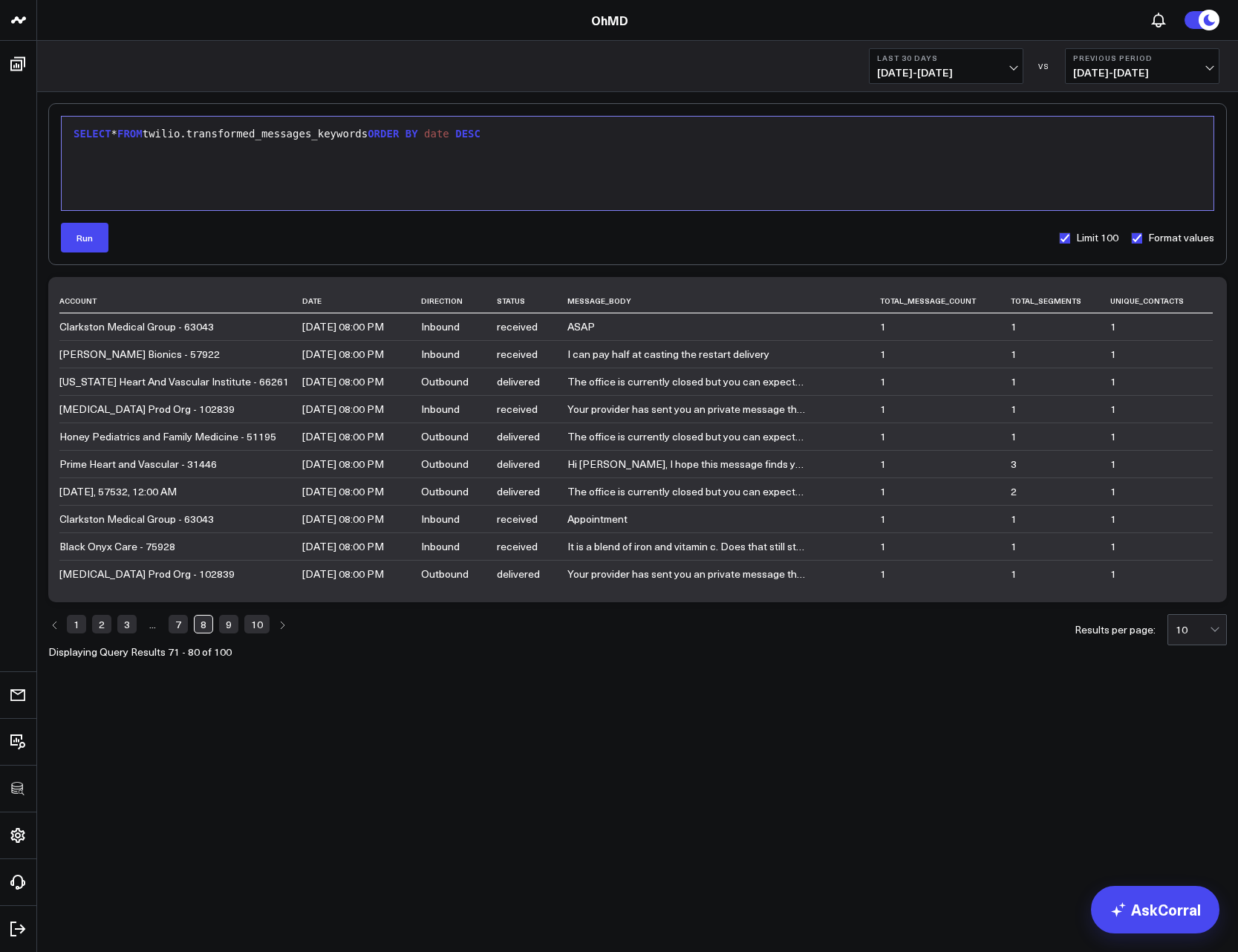
click at [227, 625] on link "9" at bounding box center [228, 624] width 19 height 18
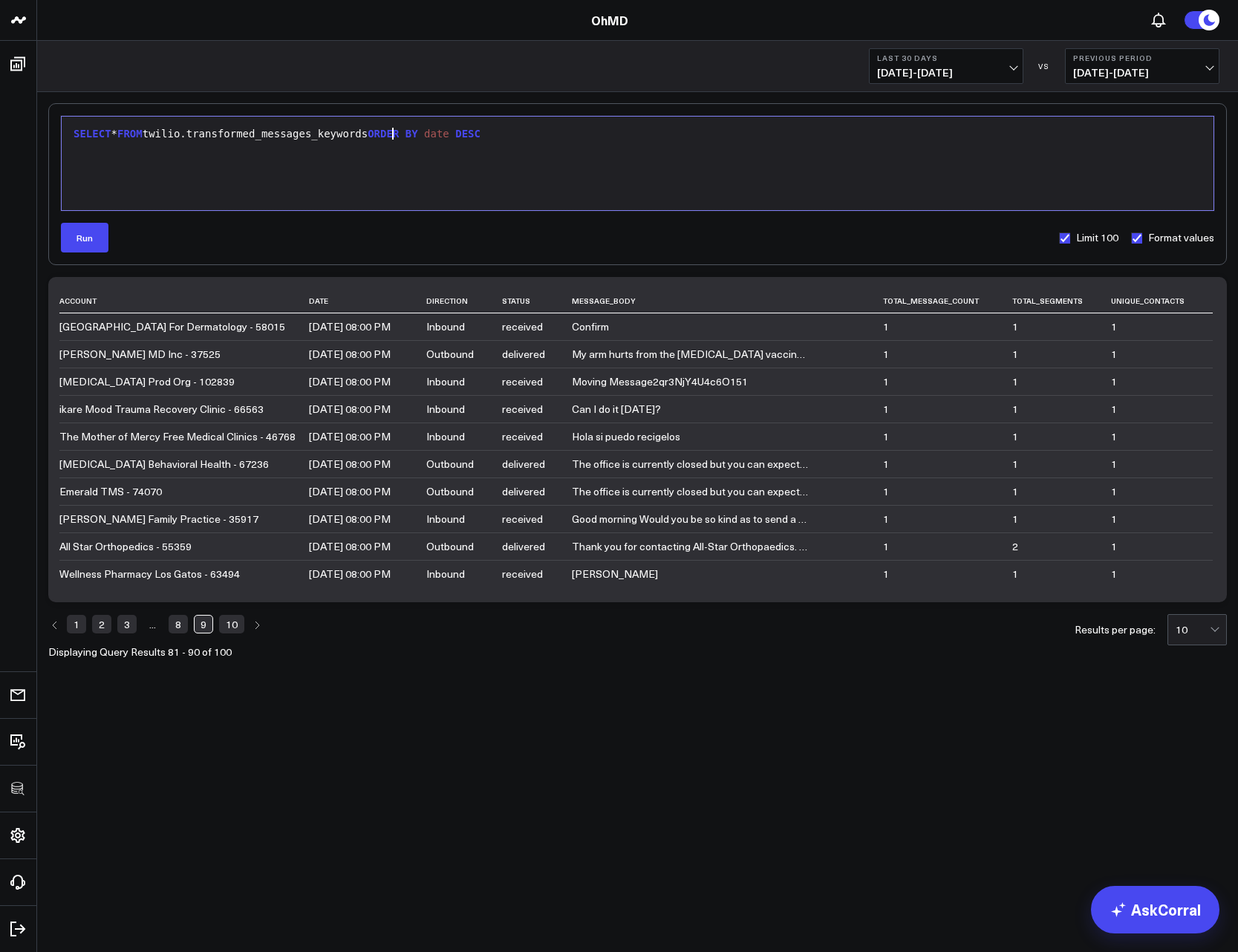
click at [395, 138] on div "SELECT * FROM twilio.transformed_messages_keywords ORDER BY date DESC" at bounding box center [637, 134] width 1137 height 15
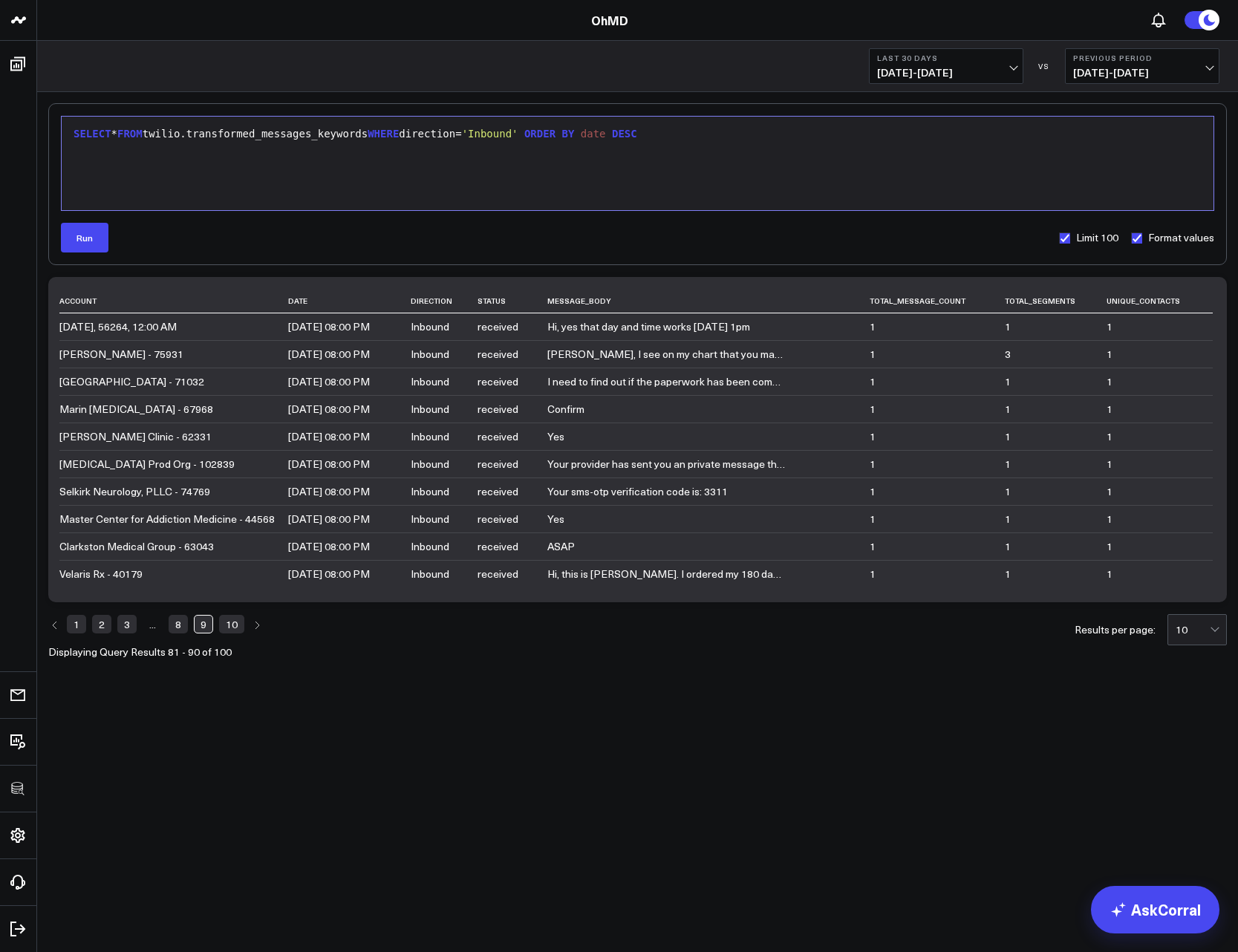
click at [227, 632] on link "10" at bounding box center [231, 624] width 26 height 18
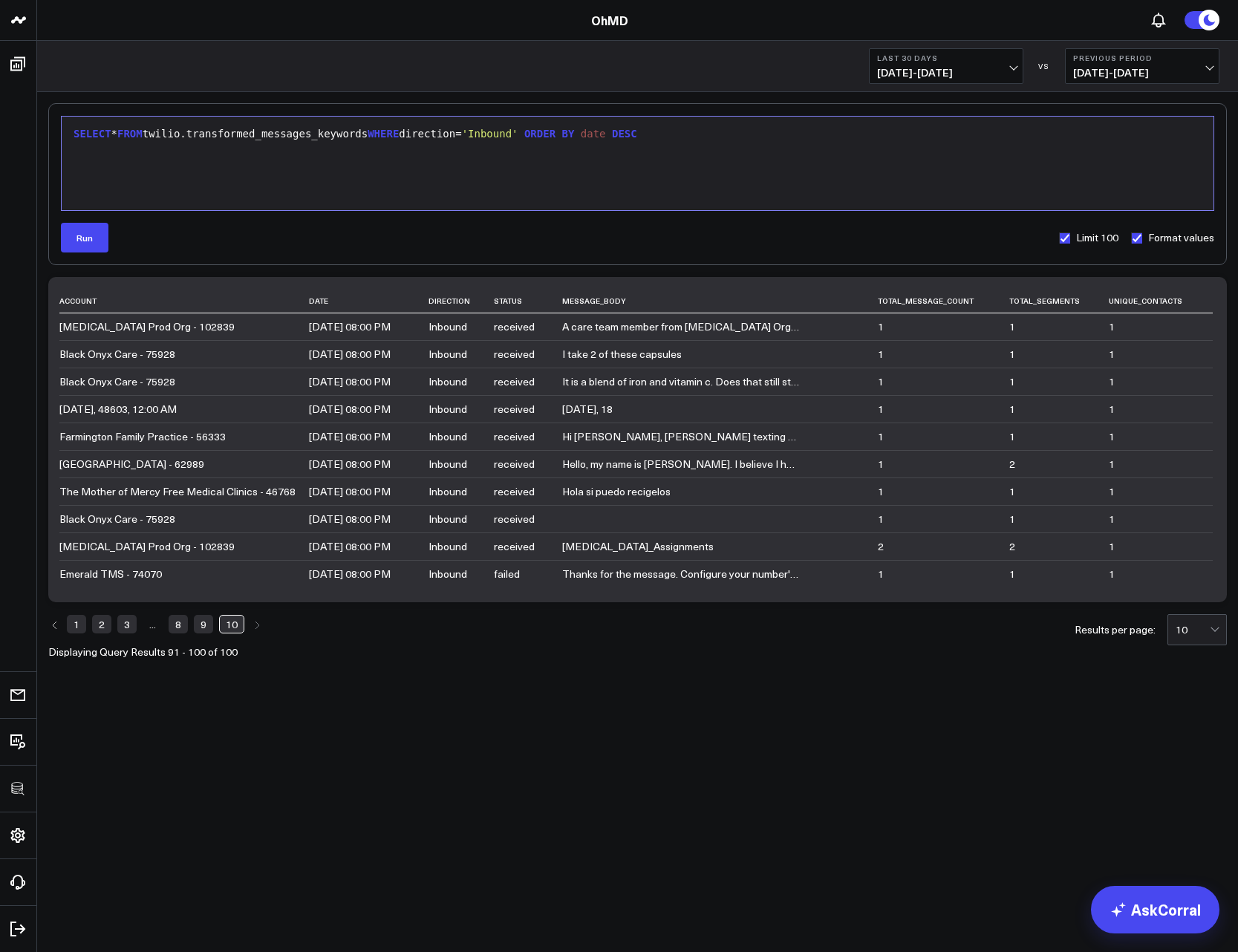
click at [284, 199] on div "SELECT * FROM twilio.transformed_messages_keywords WHERE direction= 'Inbound' O…" at bounding box center [637, 163] width 1137 height 79
click at [550, 133] on div "SELECT * FROM twilio.transformed_messages_keywords WHERE direction= 'Inbound' O…" at bounding box center [637, 134] width 1137 height 15
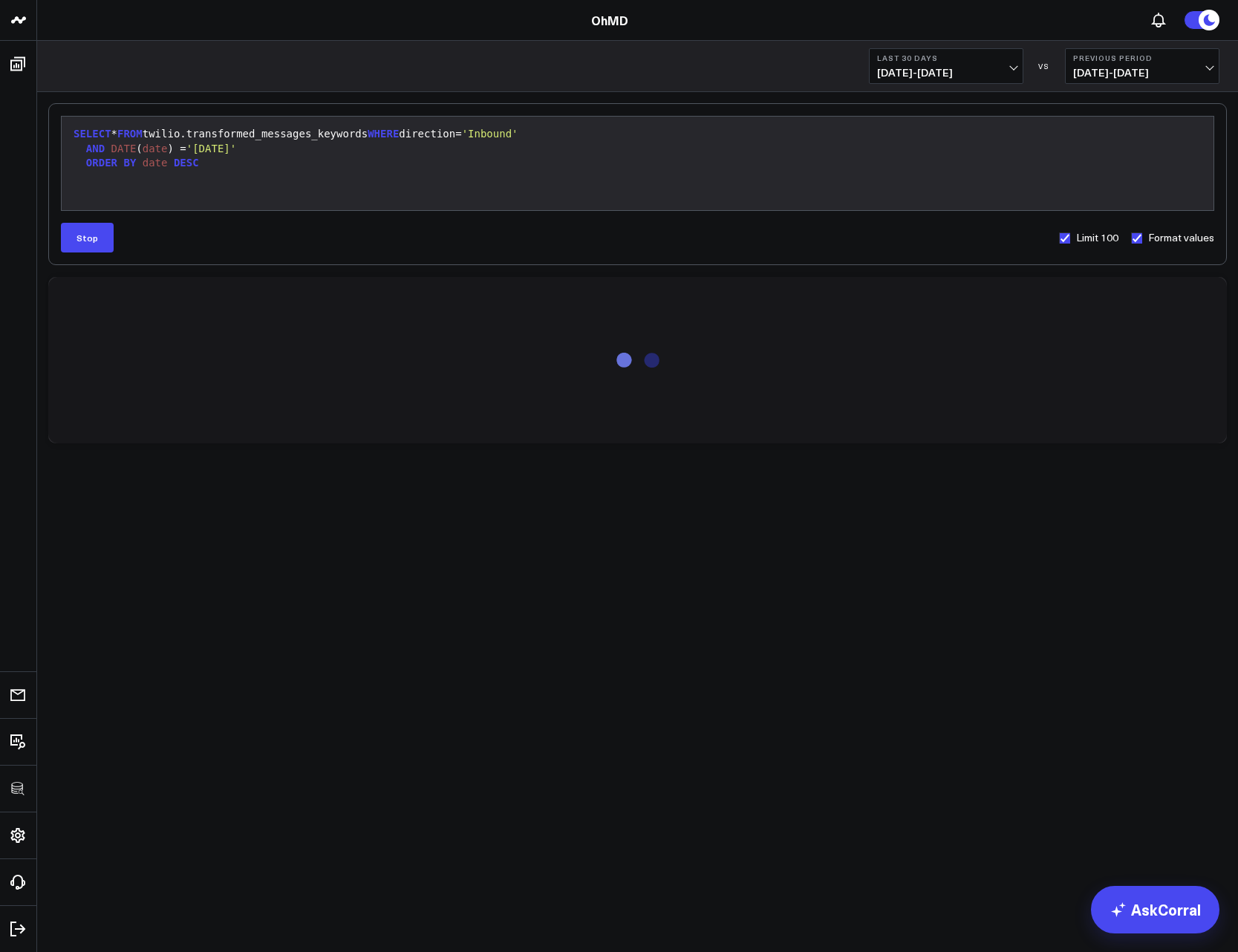
click at [113, 130] on div "SELECT * FROM twilio.transformed_messages_keywords WHERE direction= 'Inbound'" at bounding box center [637, 134] width 1137 height 15
click at [131, 129] on span "FROM" at bounding box center [130, 133] width 26 height 12
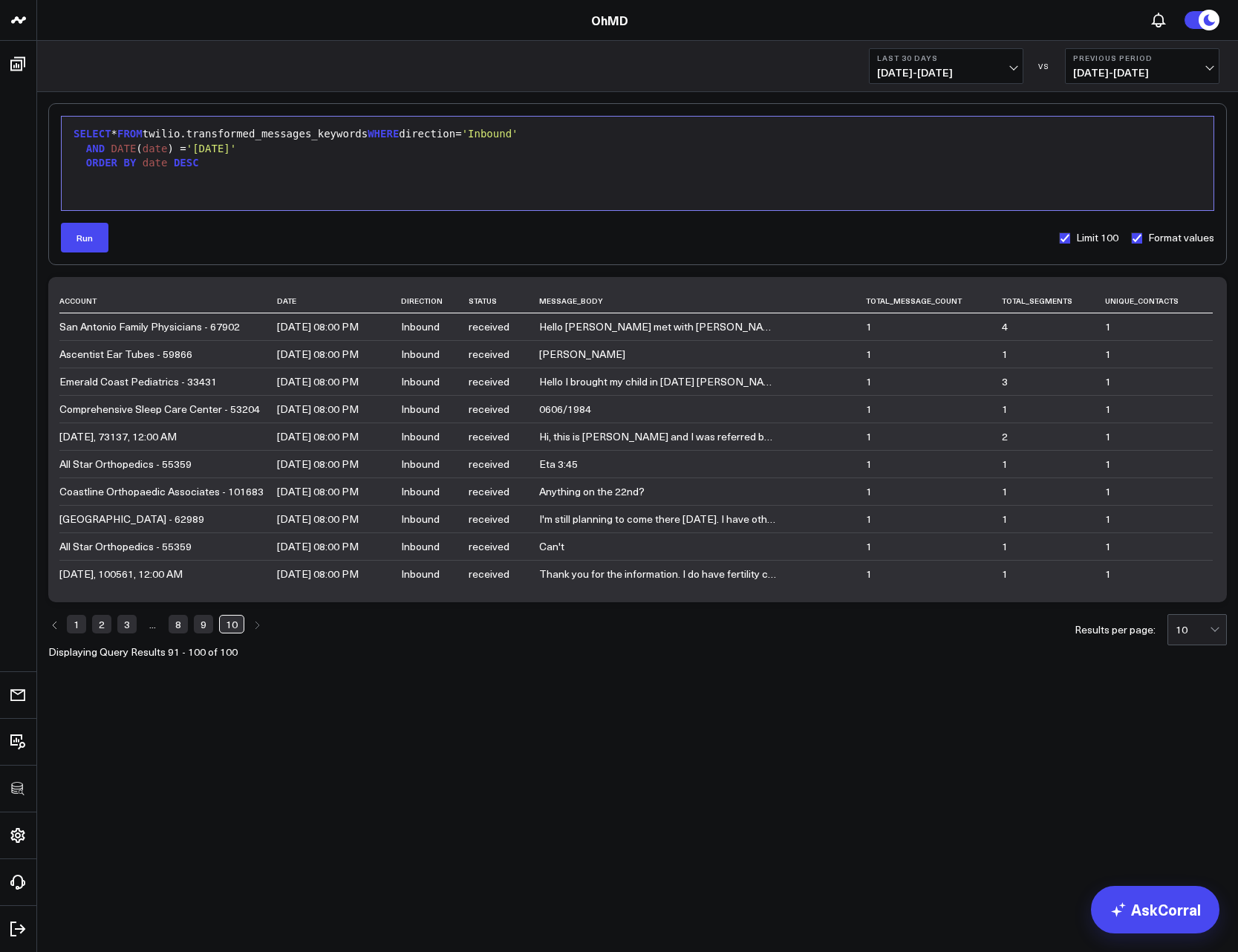
click at [124, 133] on div "SELECT * FROM twilio.transformed_messages_keywords WHERE direction= 'Inbound'" at bounding box center [637, 134] width 1137 height 15
click at [88, 231] on button "Run" at bounding box center [84, 237] width 47 height 29
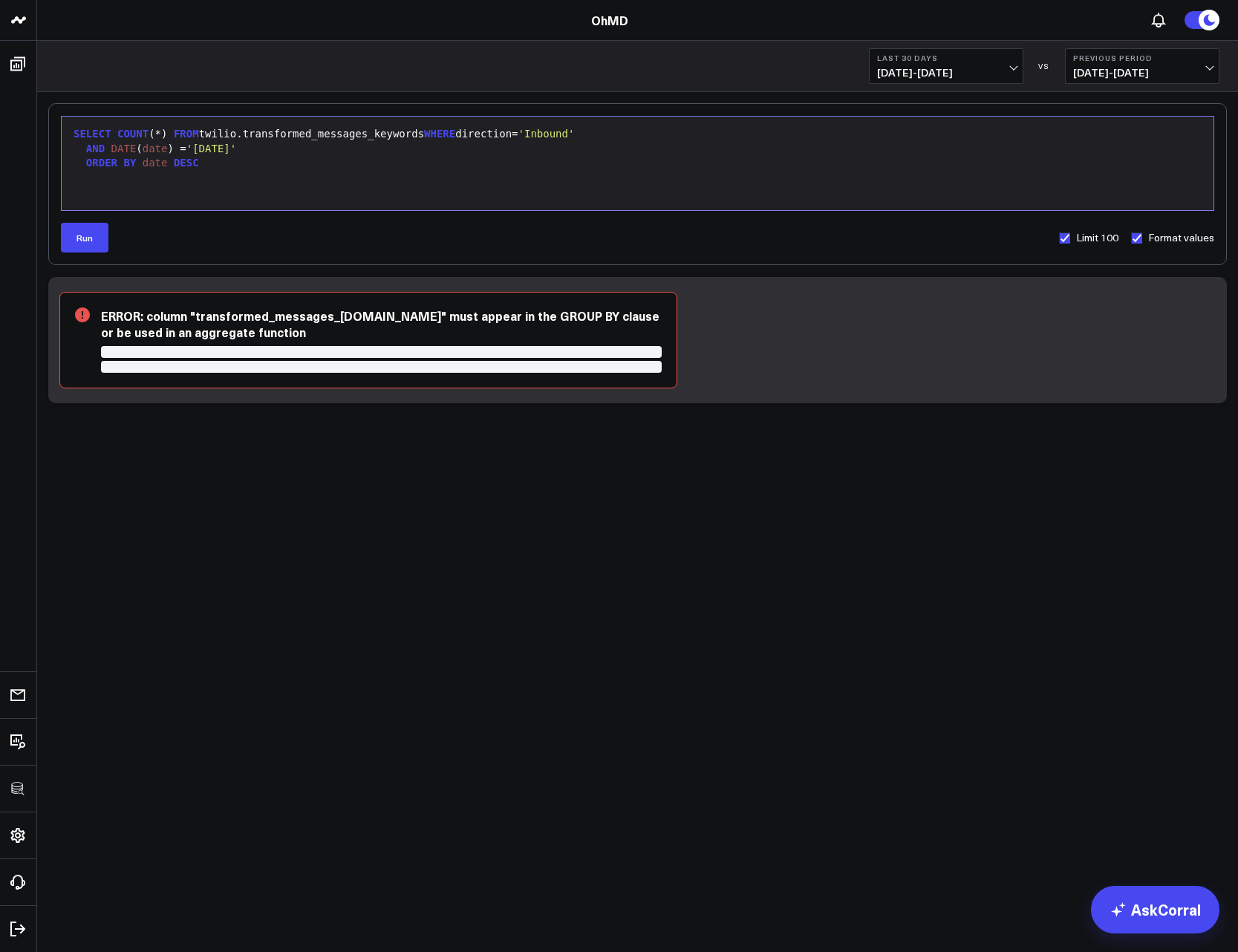
click at [288, 168] on div "ORDER BY date DESC" at bounding box center [637, 164] width 1137 height 15
click at [151, 126] on div "SELECT COUNT (*) FROM twilio.transformed_messages_keywords WHERE direction= 'In…" at bounding box center [637, 163] width 1137 height 79
click at [162, 132] on div "SELECT COUNT ( * ) FROM twilio.transformed_messages_keywords WHERE direction= '…" at bounding box center [637, 134] width 1137 height 15
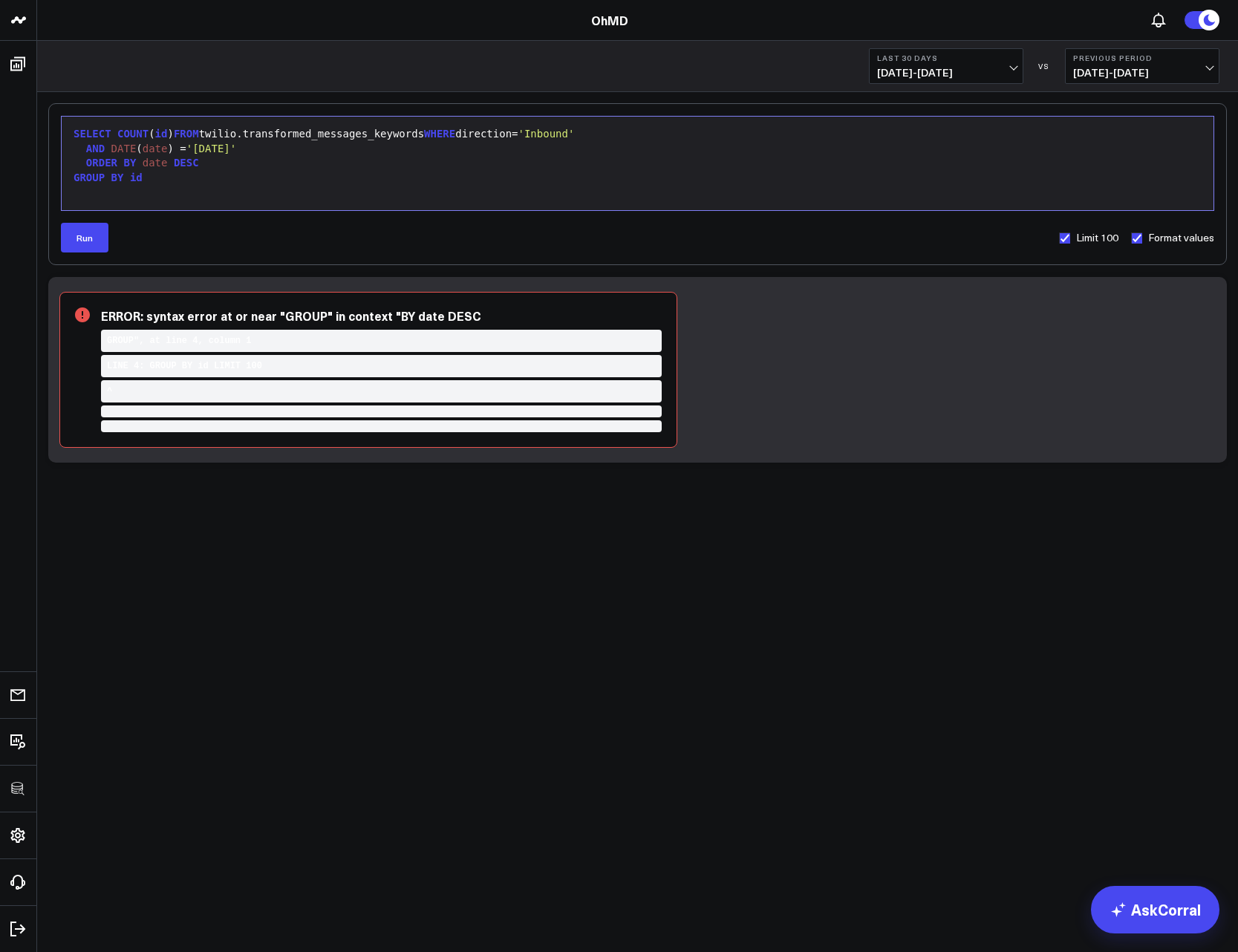
click at [168, 131] on div "SELECT COUNT ( id ) FROM twilio.transformed_messages_keywords WHERE direction= …" at bounding box center [637, 134] width 1137 height 15
drag, startPoint x: 222, startPoint y: 175, endPoint x: 128, endPoint y: 176, distance: 94.0
click at [128, 176] on div "GROUP BY DATE ( date )" at bounding box center [637, 178] width 1137 height 15
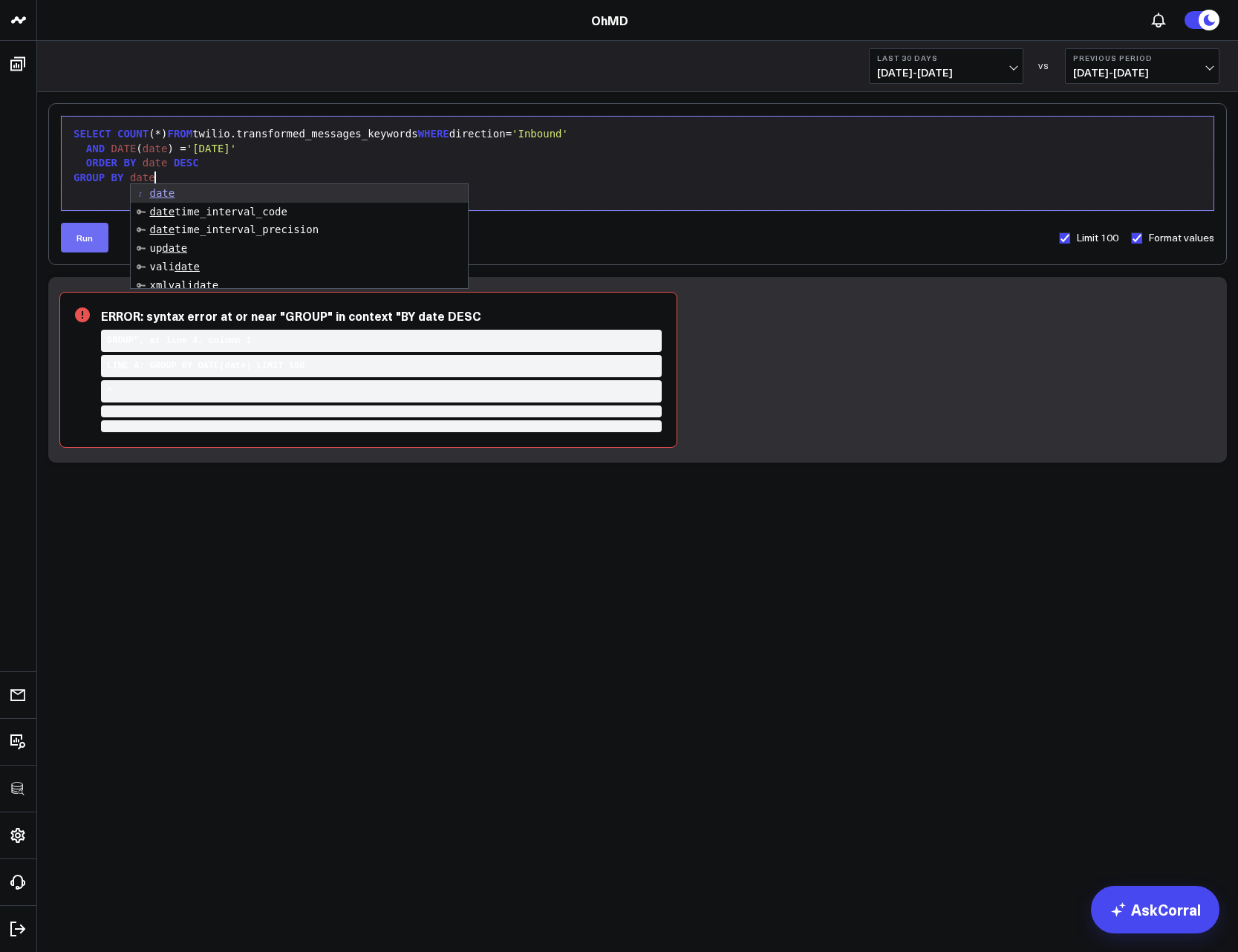
click at [86, 238] on button "Run" at bounding box center [84, 237] width 47 height 29
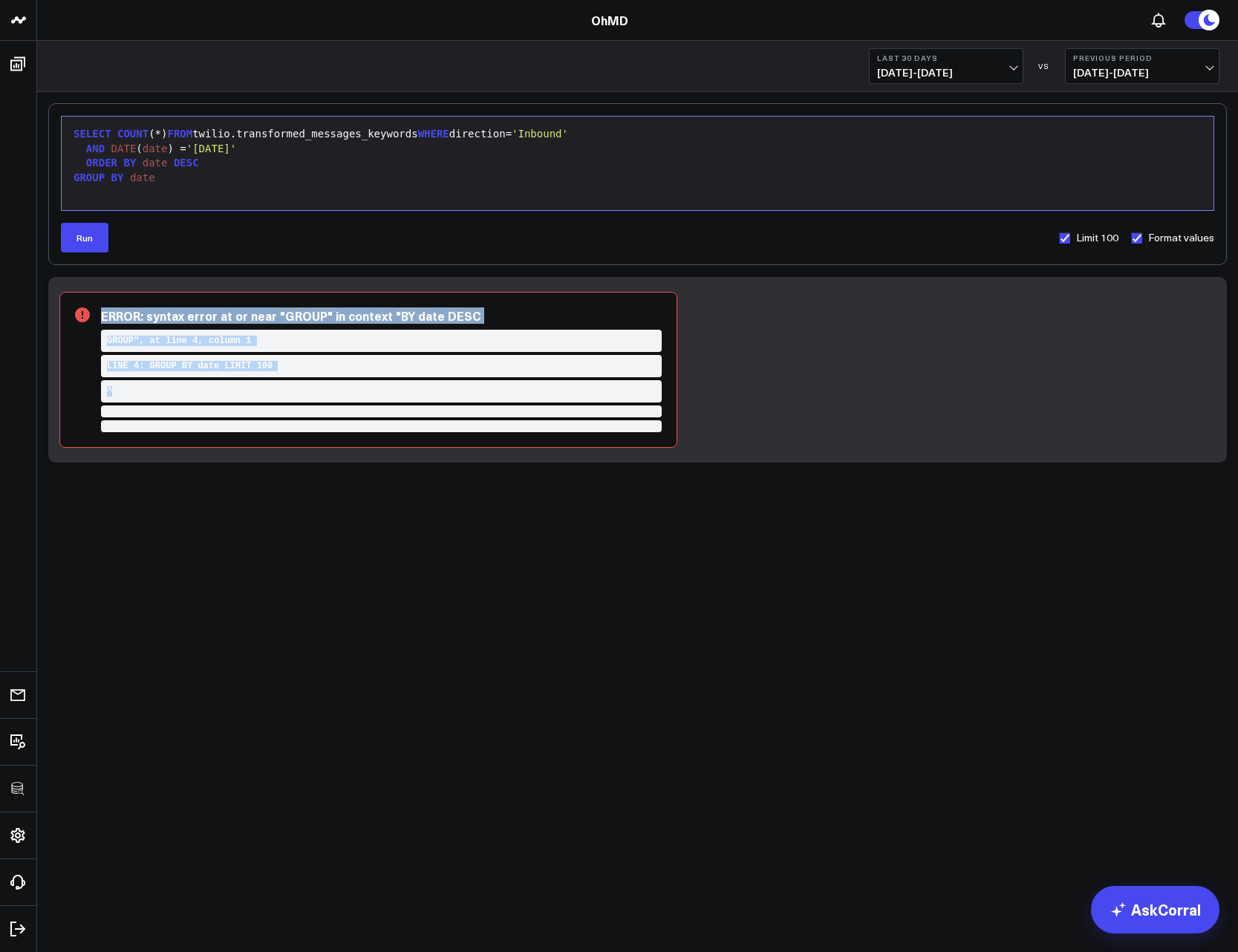
drag, startPoint x: 180, startPoint y: 309, endPoint x: 403, endPoint y: 431, distance: 254.2
click at [403, 431] on div "ERROR: syntax error at or near "GROUP" in context "BY date DESC GROUP", at line…" at bounding box center [368, 369] width 618 height 156
click at [344, 456] on div "ERROR: syntax error at or near "GROUP" in context "BY date DESC GROUP", at line…" at bounding box center [637, 370] width 1178 height 185
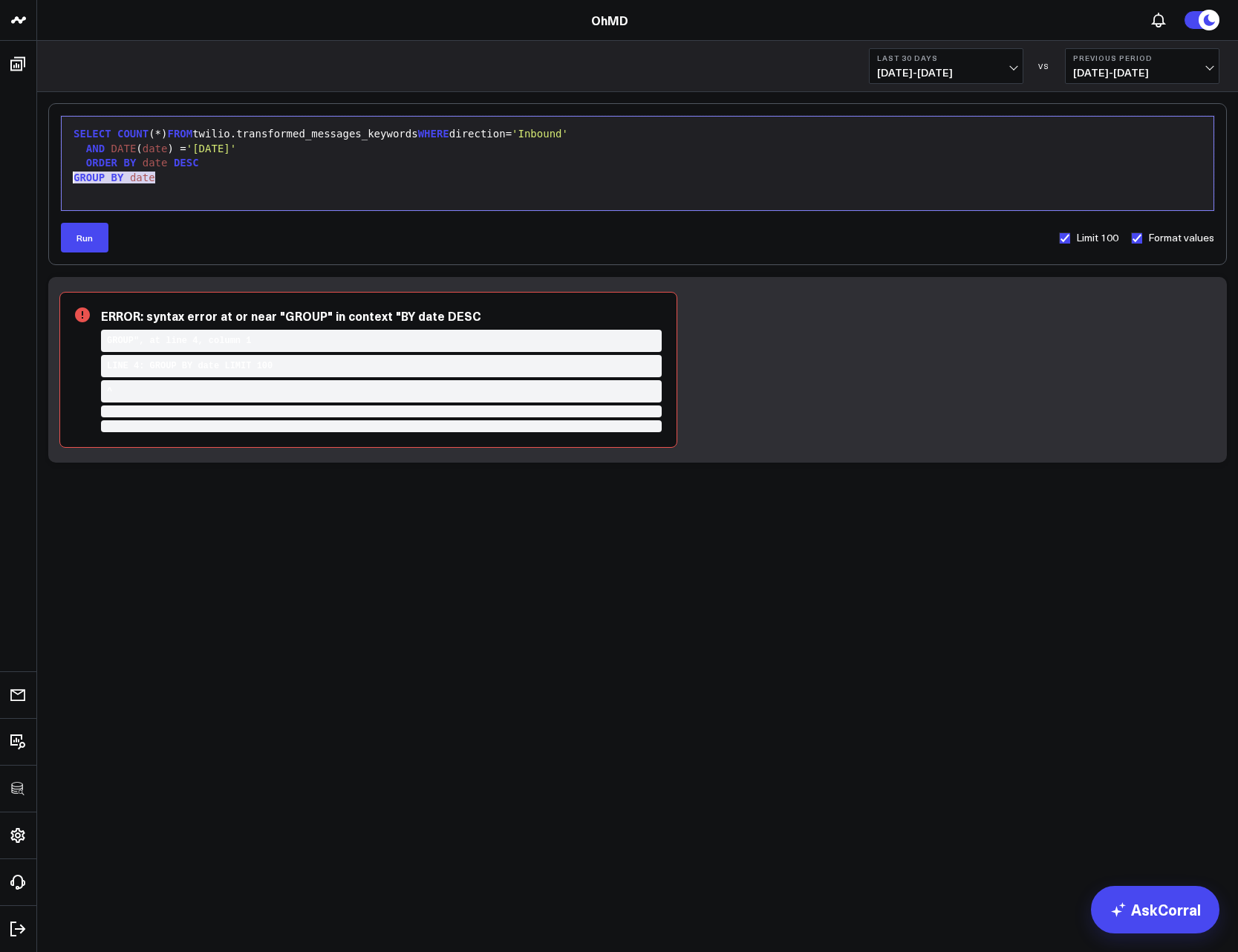
drag, startPoint x: 163, startPoint y: 176, endPoint x: 57, endPoint y: 181, distance: 106.1
click at [57, 181] on div "Selection deleted 9 1 2 3 4 › ⌄ SELECT COUNT (*) FROM twilio.transformed_messag…" at bounding box center [637, 184] width 1178 height 162
click at [353, 153] on div "AND DATE ( date ) = '2025-09-09'" at bounding box center [637, 150] width 1137 height 15
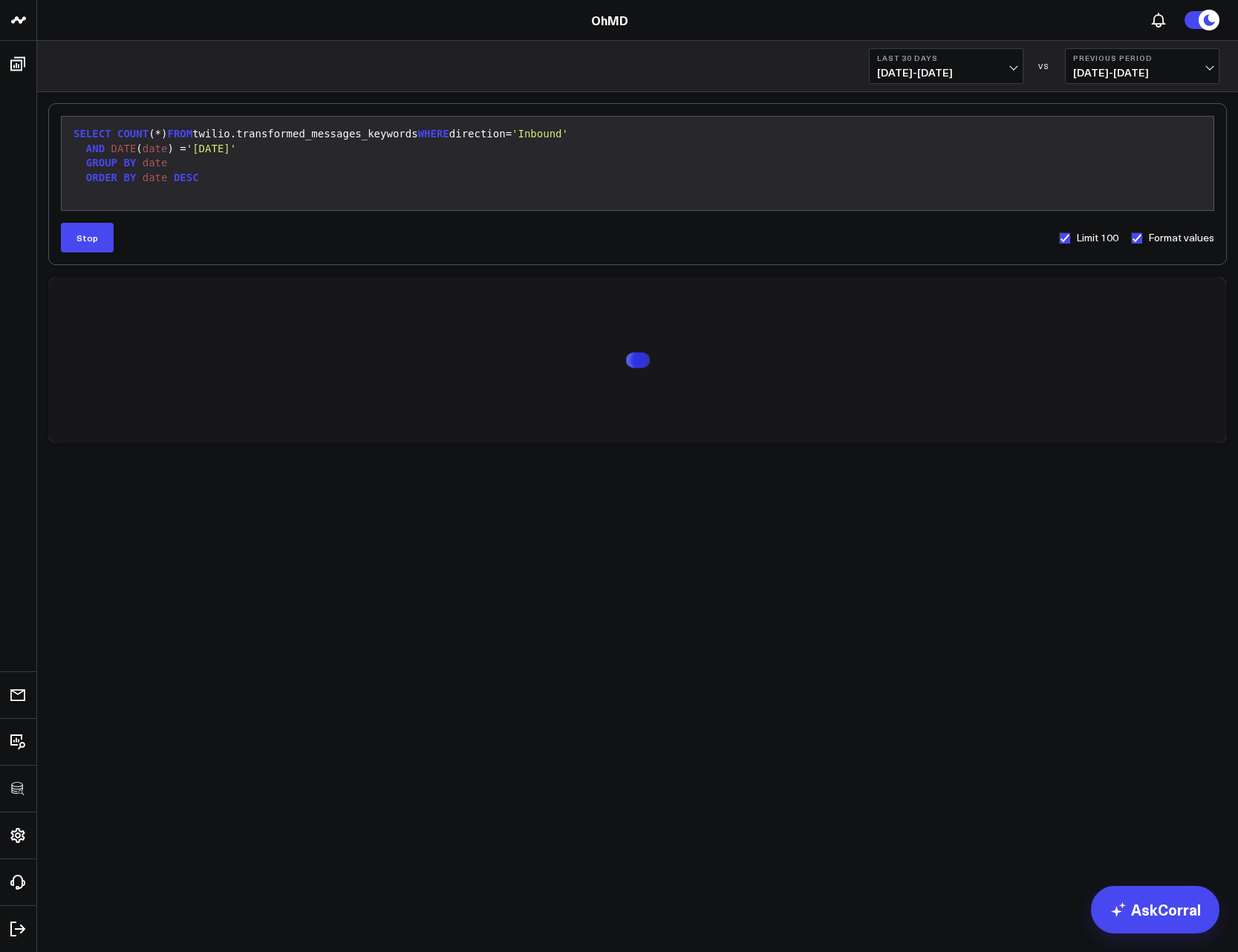
click at [176, 161] on div "GROUP BY date" at bounding box center [637, 164] width 1137 height 15
click at [153, 164] on span "date" at bounding box center [155, 163] width 26 height 12
click at [169, 134] on div "SELECT COUNT (*) FROM twilio.transformed_messages_keywords WHERE direction= 'In…" at bounding box center [637, 134] width 1137 height 15
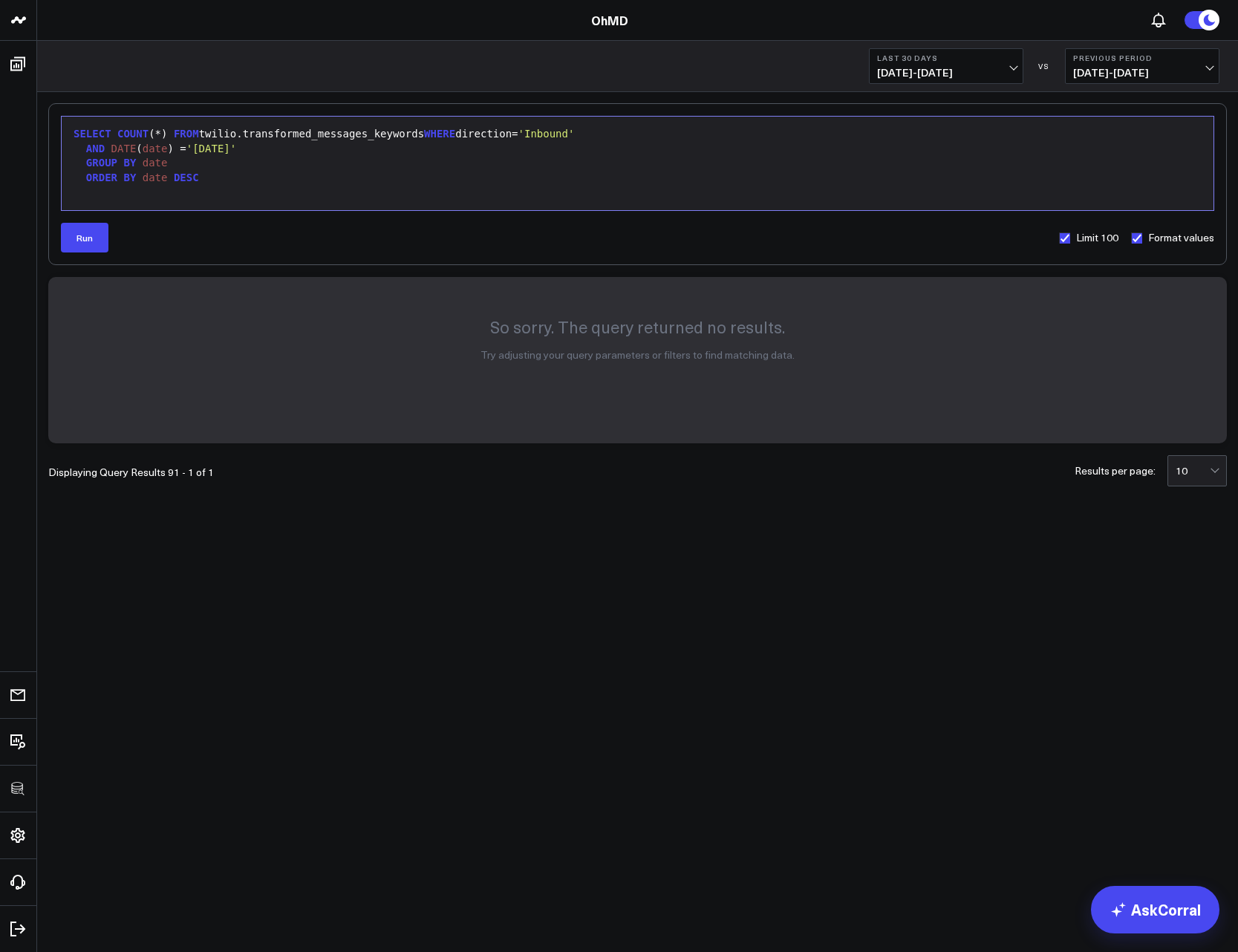
click at [213, 155] on div "AND DATE ( date ) = '2025-09-09'" at bounding box center [637, 150] width 1137 height 15
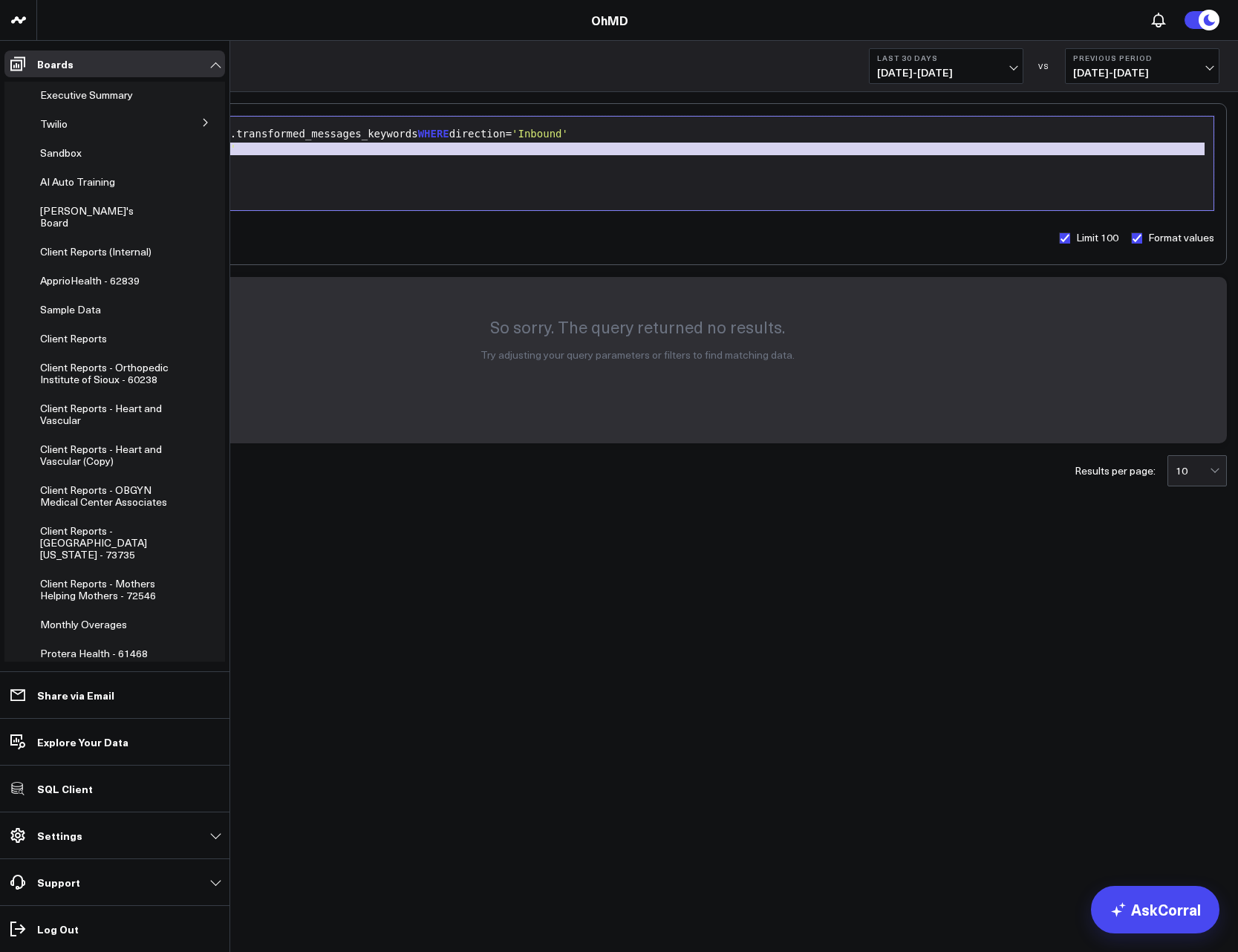
drag, startPoint x: 175, startPoint y: 164, endPoint x: 29, endPoint y: 155, distance: 146.3
click at [29, 155] on div "3725 Test 829 Studios Accenture Acme Industrial Activant Capital Agriculture & …" at bounding box center [619, 288] width 1238 height 575
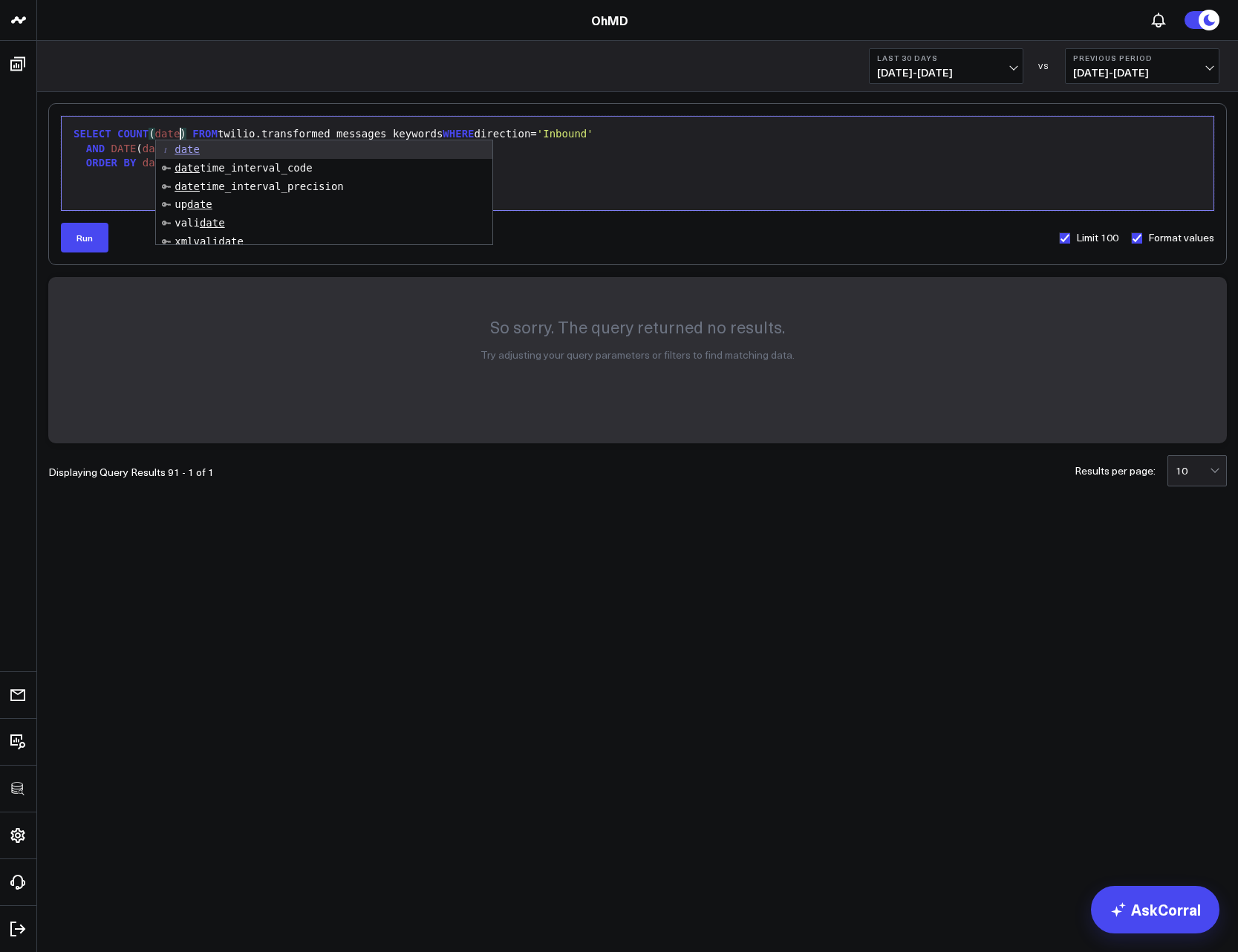
click at [416, 131] on div "SELECT COUNT ( date ) FROM twilio.transformed_messages_keywords WHERE direction…" at bounding box center [637, 134] width 1137 height 15
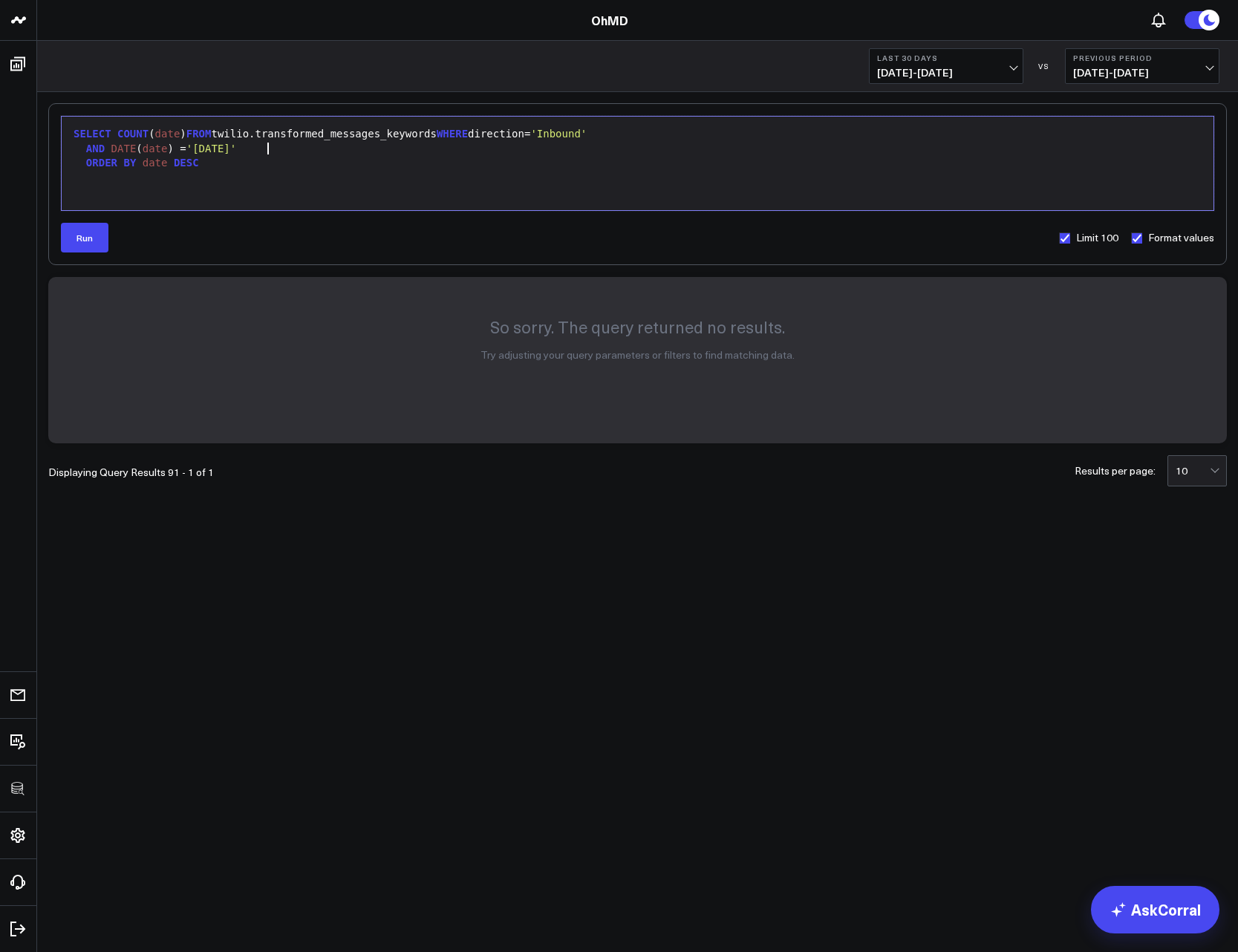
drag, startPoint x: 363, startPoint y: 143, endPoint x: 400, endPoint y: 160, distance: 40.7
click at [373, 148] on div "AND DATE ( date ) = '2025-09-09'" at bounding box center [637, 150] width 1137 height 15
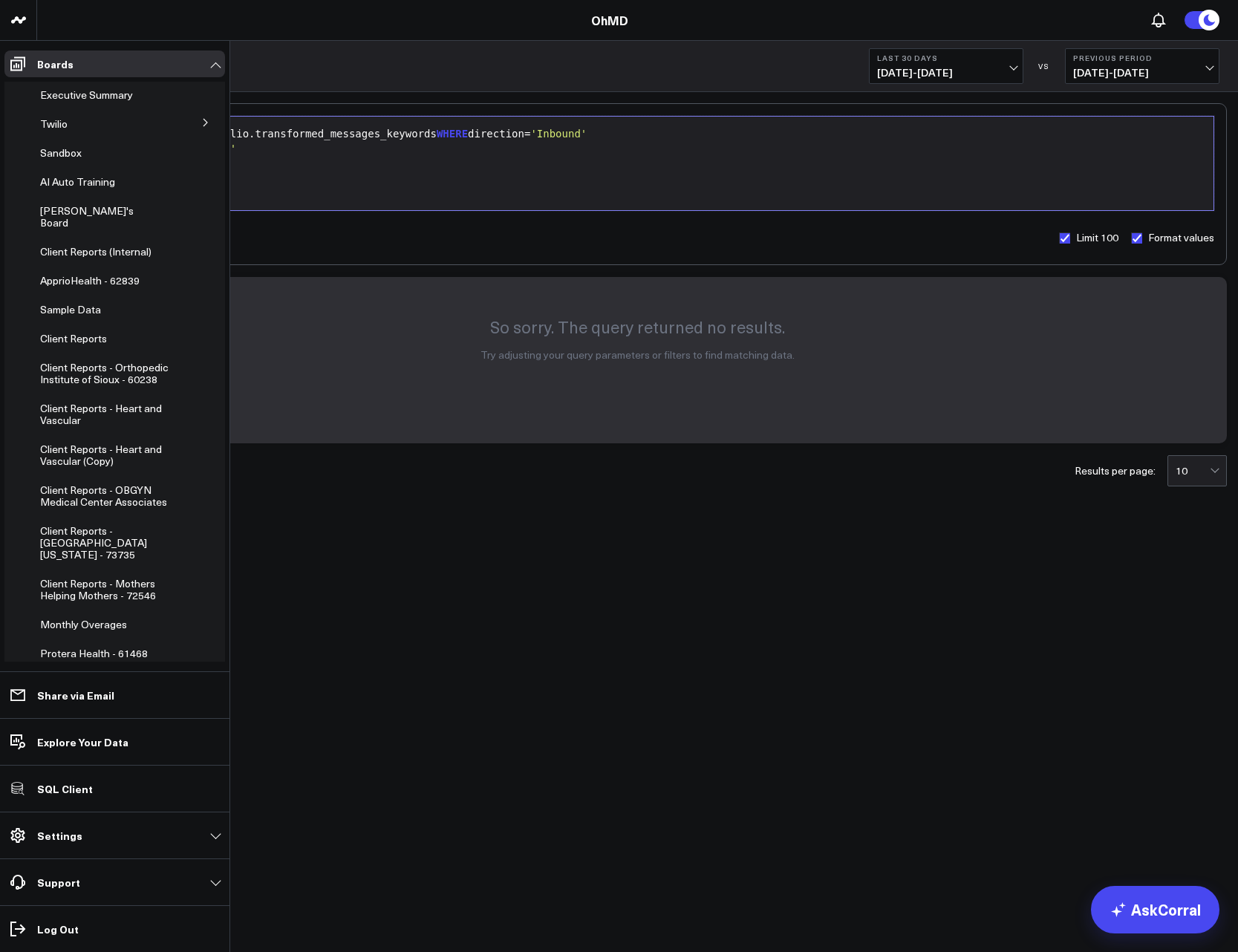
drag, startPoint x: 170, startPoint y: 161, endPoint x: 36, endPoint y: 157, distance: 134.1
click at [36, 157] on div "3725 Test 829 Studios Accenture Acme Industrial Activant Capital Agriculture & …" at bounding box center [619, 288] width 1238 height 575
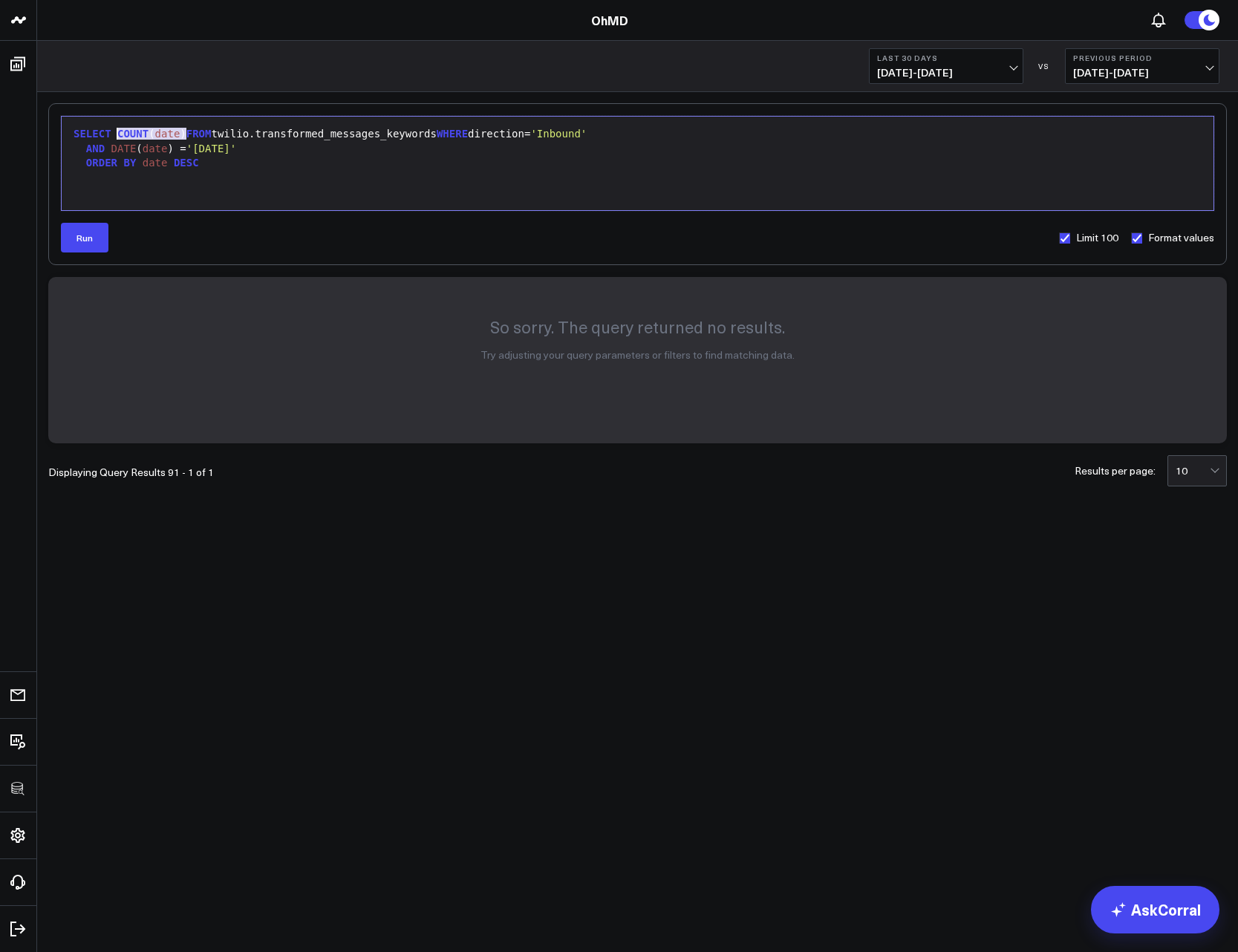
drag, startPoint x: 185, startPoint y: 131, endPoint x: 116, endPoint y: 136, distance: 69.2
click at [116, 136] on div "SELECT COUNT ( date ) FROM twilio.transformed_messages_keywords WHERE direction…" at bounding box center [637, 134] width 1137 height 15
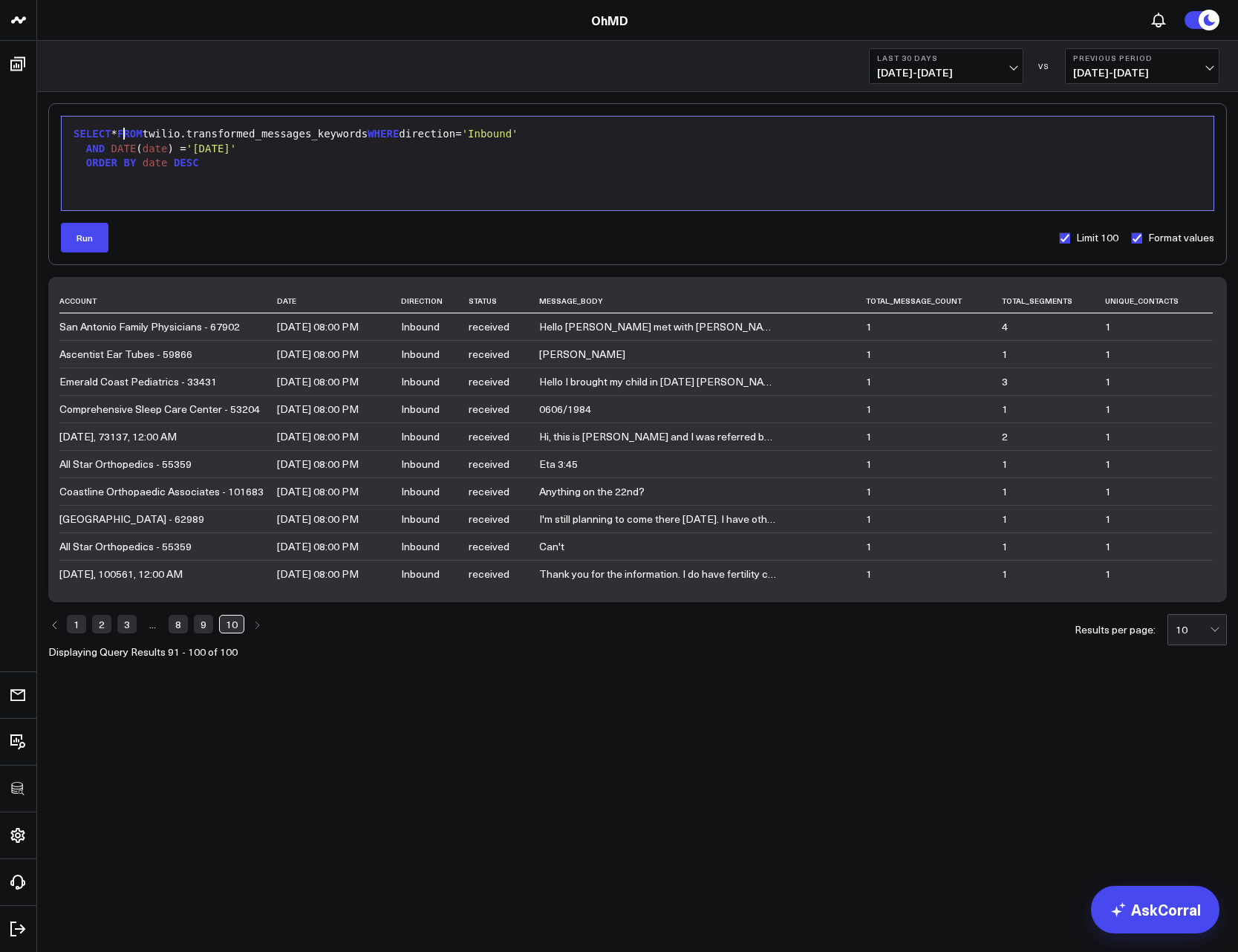
click at [122, 136] on div "SELECT * FROM twilio.transformed_messages_keywords WHERE direction= 'Inbound'" at bounding box center [637, 134] width 1137 height 15
click at [315, 150] on div "AND DATE ( date ) = '2025-09-09'" at bounding box center [637, 150] width 1137 height 15
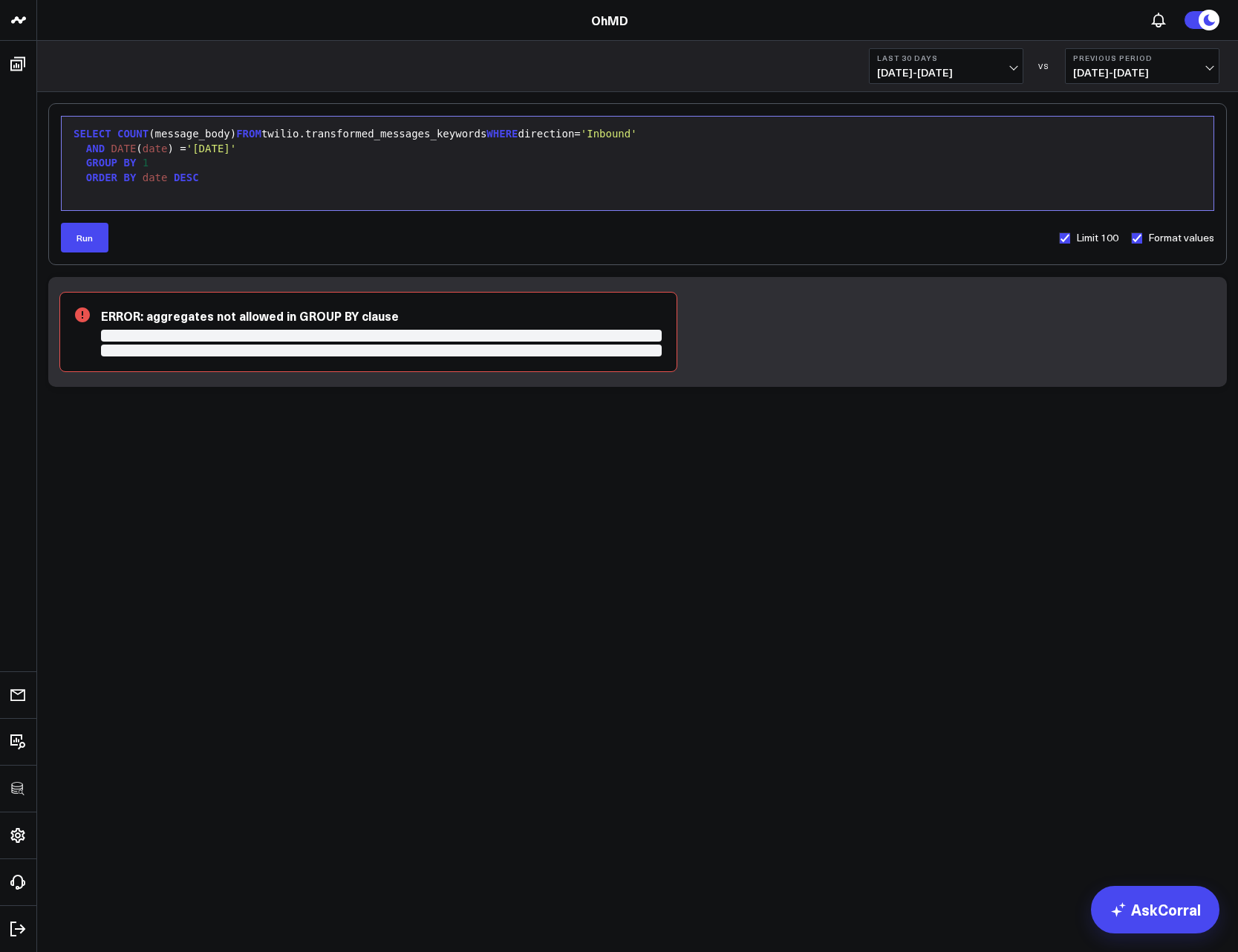
click at [169, 162] on div "GROUP BY 1" at bounding box center [637, 164] width 1137 height 15
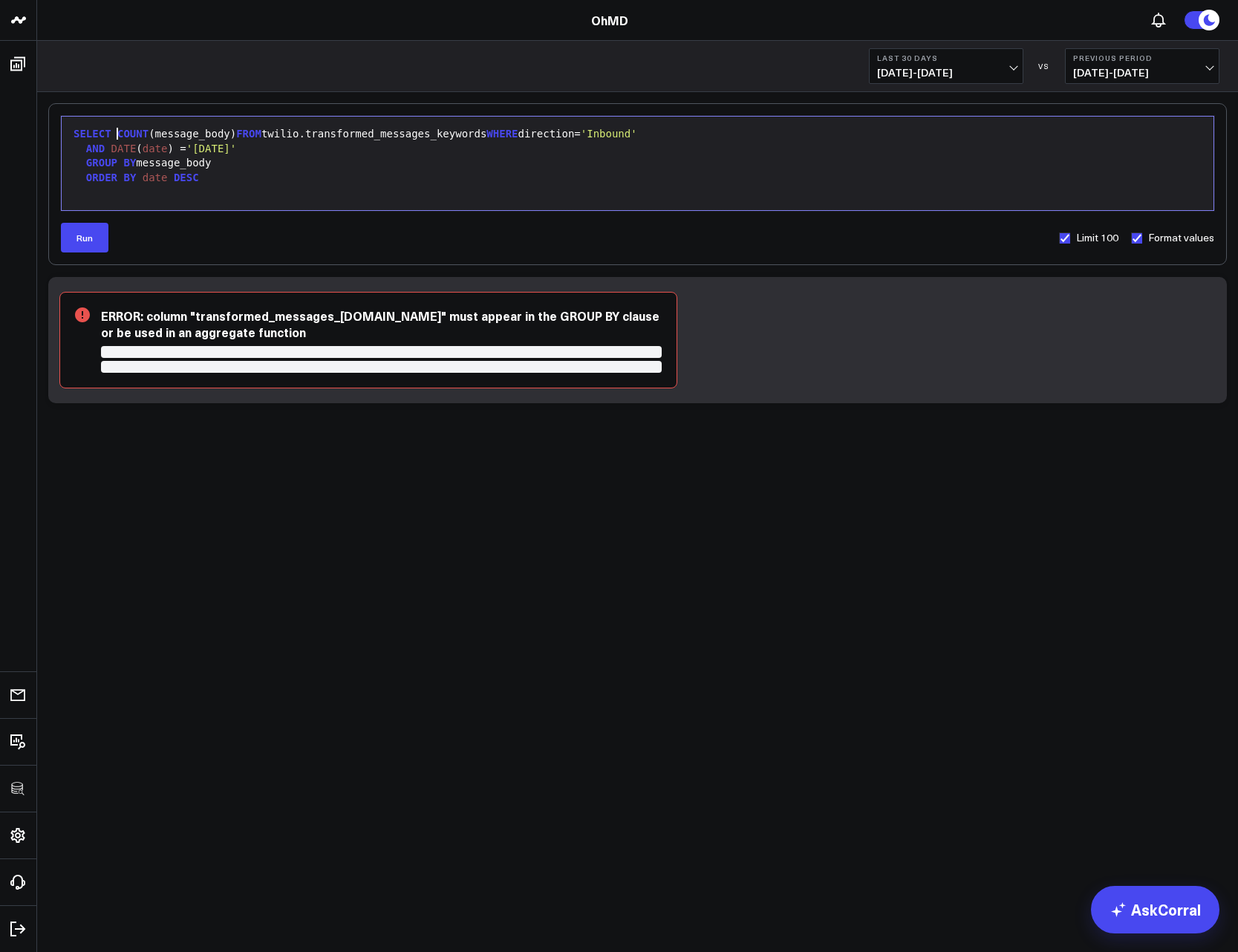
click at [118, 135] on span "COUNT" at bounding box center [133, 133] width 31 height 12
click at [268, 141] on div "SELECT DATE ( date ), COUNT (message_body) FROM twilio.transformed_messages_key…" at bounding box center [637, 134] width 1137 height 15
click at [170, 164] on div "GROUP BY message_body" at bounding box center [637, 164] width 1137 height 15
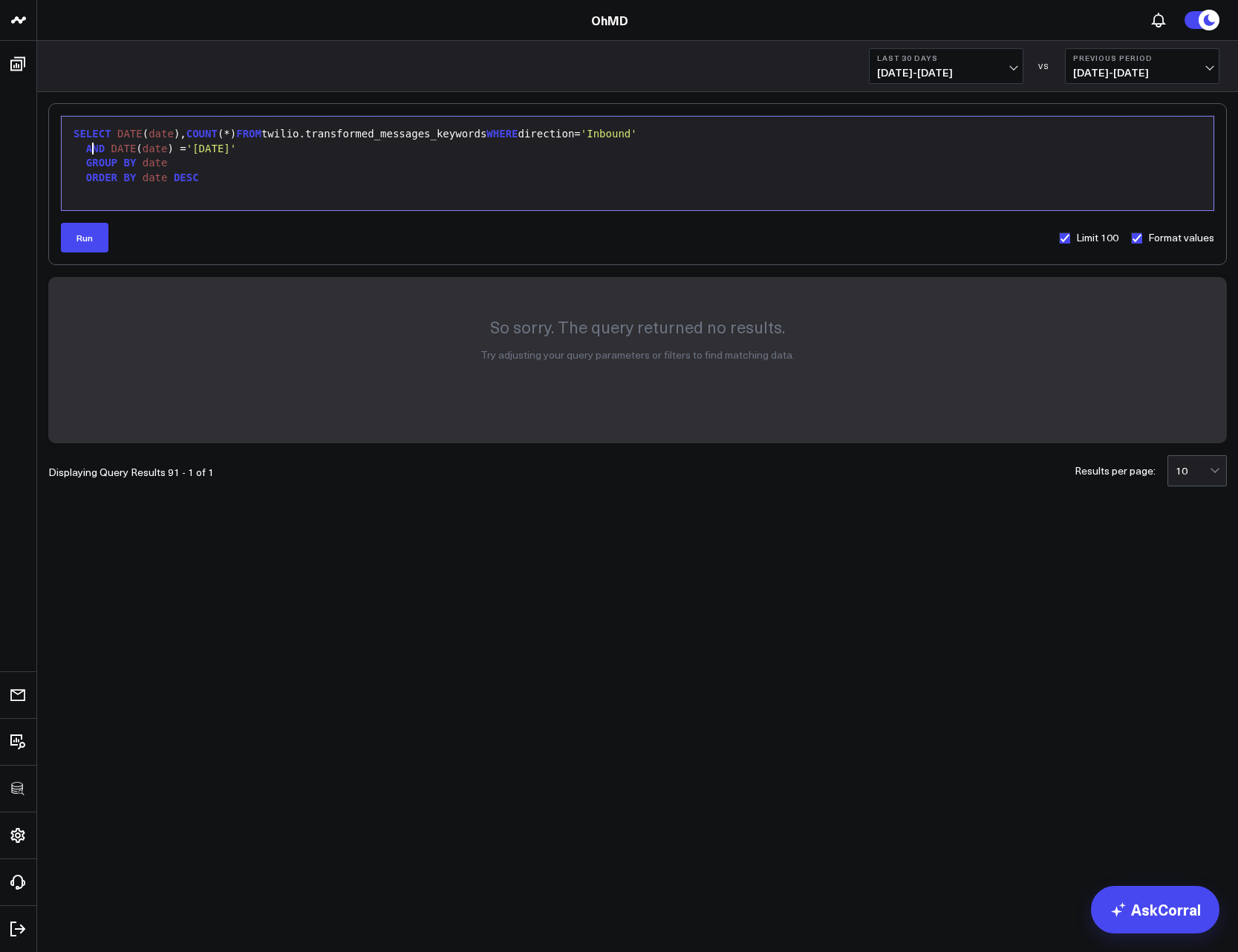
click at [90, 150] on span "AND" at bounding box center [96, 149] width 19 height 12
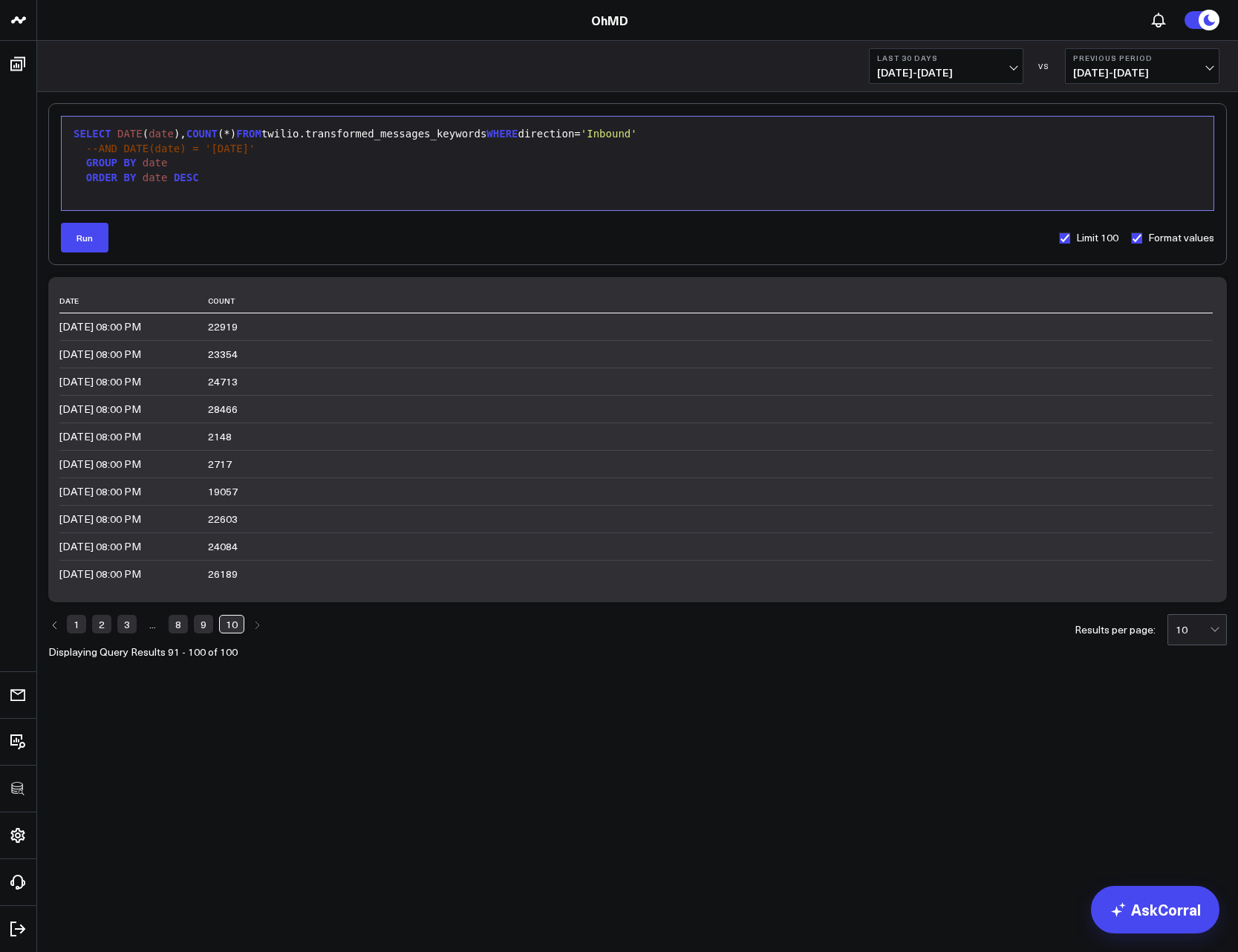
click at [78, 626] on link "1" at bounding box center [77, 624] width 19 height 18
click at [96, 147] on span "--AND DATE(date) = '2025-09-09'" at bounding box center [170, 149] width 169 height 12
drag, startPoint x: 196, startPoint y: 147, endPoint x: 271, endPoint y: 152, distance: 75.2
click at [271, 152] on div "AND DATE ( date ) = '2025-09-09'" at bounding box center [637, 150] width 1137 height 15
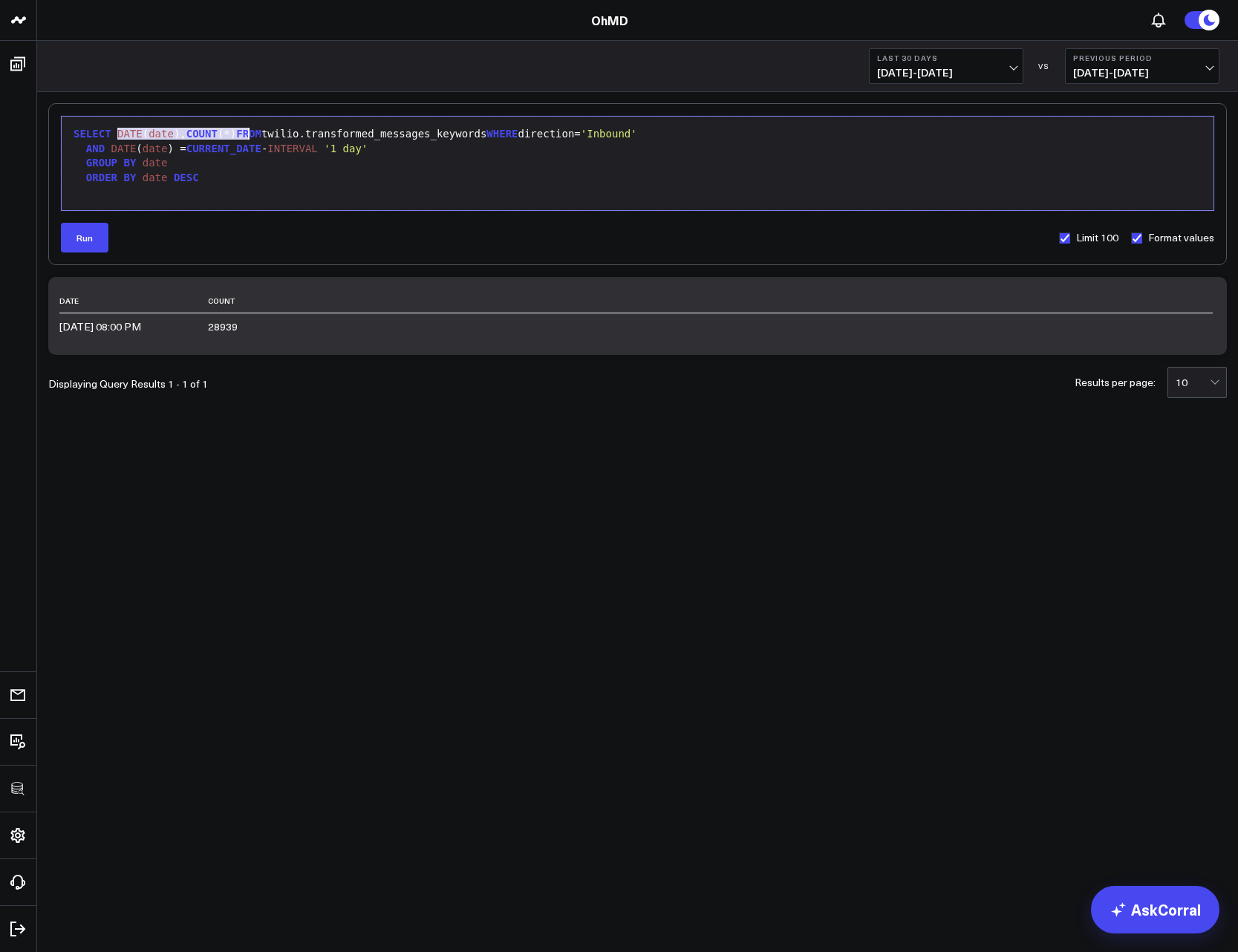
drag, startPoint x: 117, startPoint y: 129, endPoint x: 246, endPoint y: 134, distance: 129.1
click at [246, 134] on div "SELECT DATE ( date ), COUNT (*) FROM twilio.transformed_messages_keywords WHERE…" at bounding box center [637, 134] width 1137 height 15
click at [91, 238] on button "Run" at bounding box center [84, 237] width 47 height 29
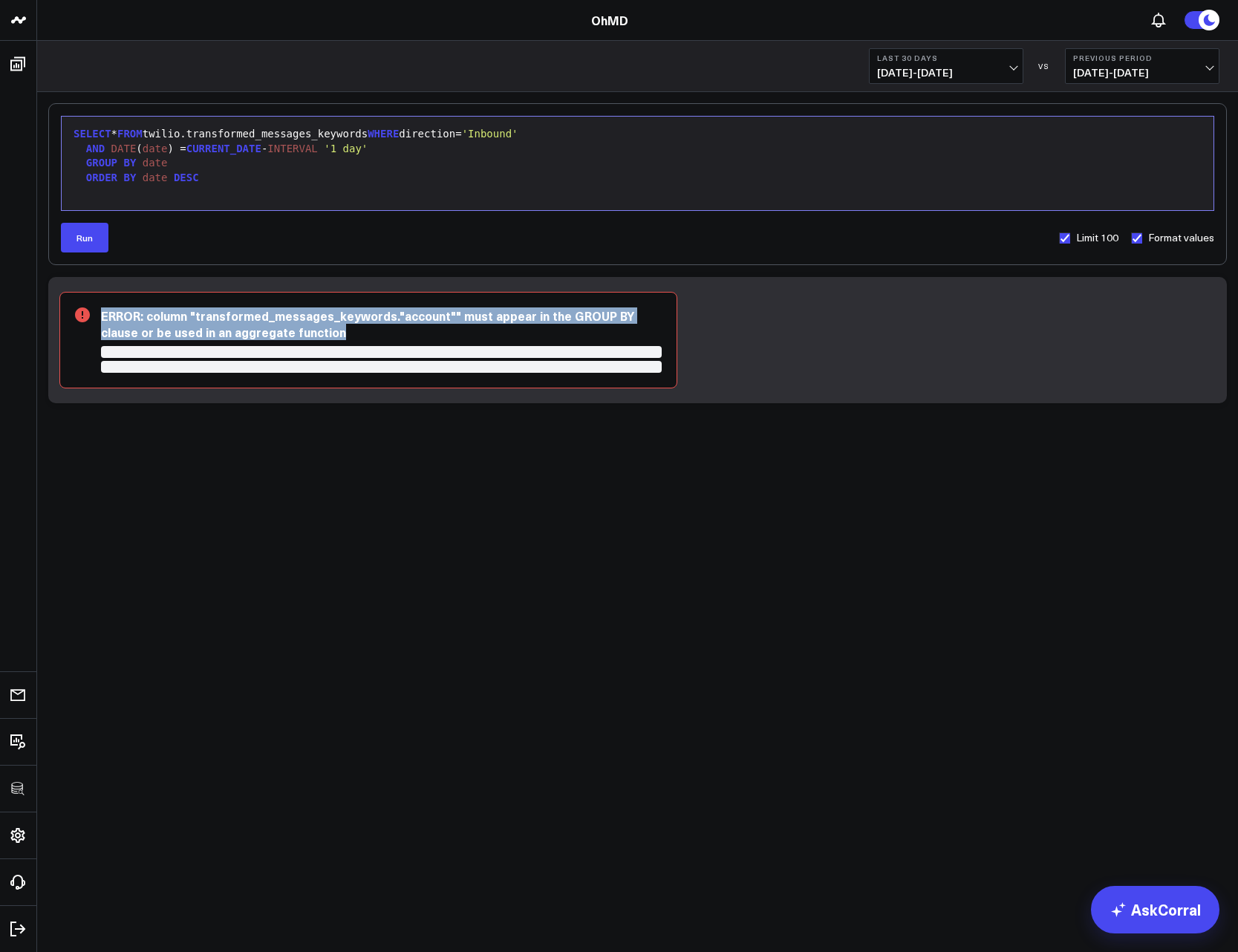
drag, startPoint x: 117, startPoint y: 312, endPoint x: 429, endPoint y: 363, distance: 316.1
click at [429, 363] on div "ERROR: column "transformed_messages_keywords."account"" must appear in the GROU…" at bounding box center [368, 340] width 618 height 97
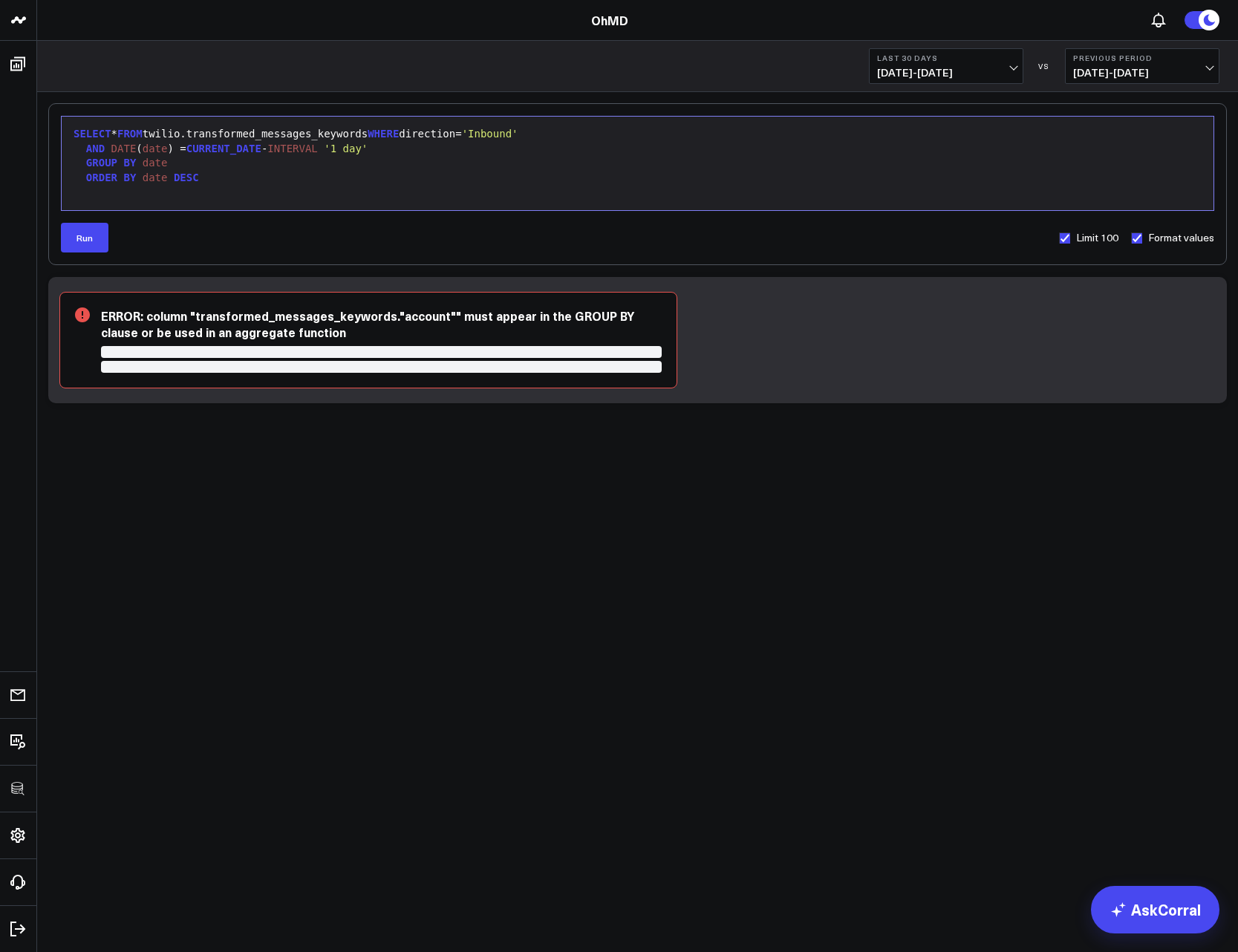
click at [150, 164] on span "date" at bounding box center [155, 163] width 26 height 12
drag, startPoint x: 185, startPoint y: 163, endPoint x: 59, endPoint y: 158, distance: 126.1
click at [59, 158] on div "Selection deleted 9 1 2 3 4 › ⌄ SELECT * FROM twilio.transformed_messages_keywo…" at bounding box center [637, 184] width 1178 height 162
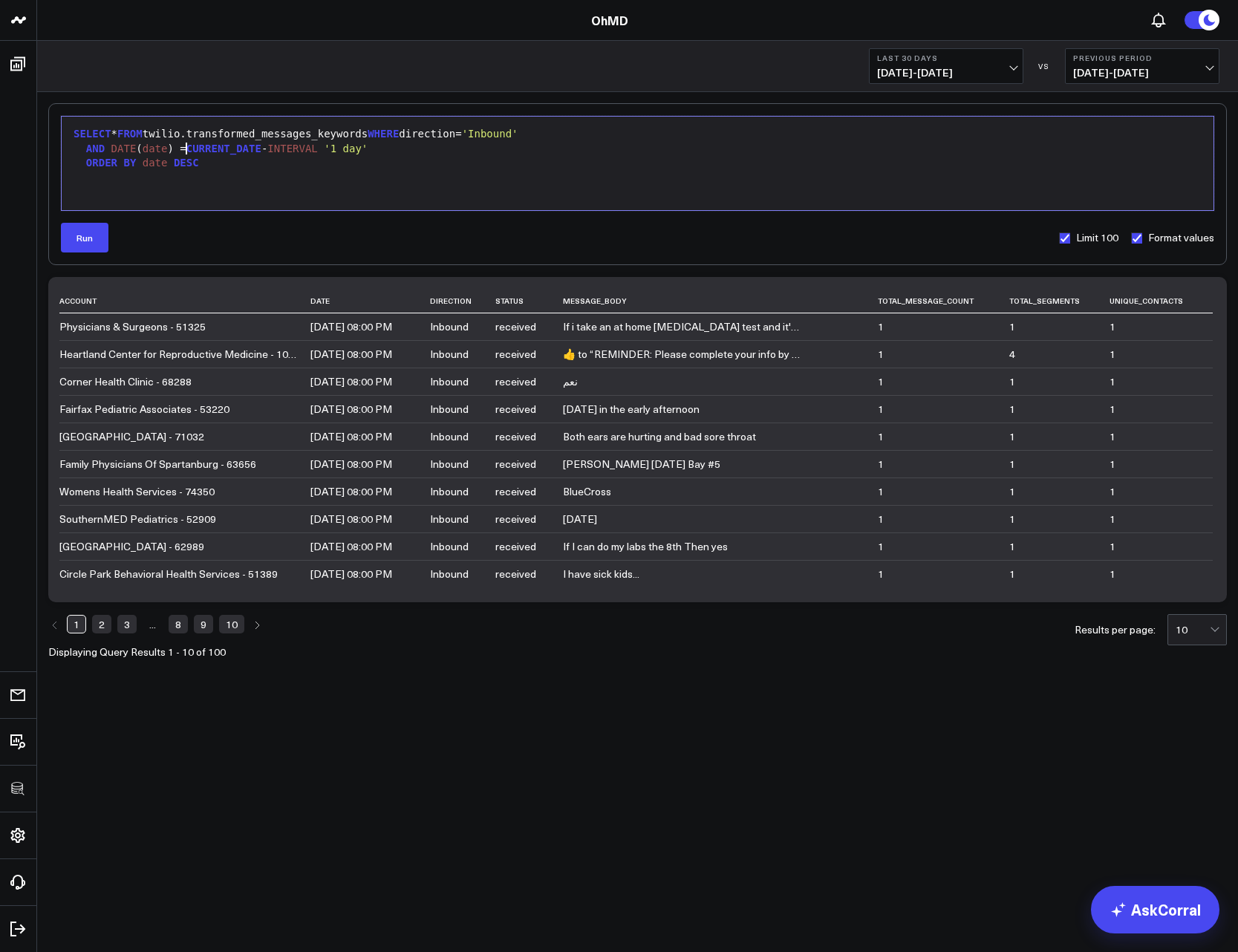
drag, startPoint x: 186, startPoint y: 149, endPoint x: 196, endPoint y: 149, distance: 10.0
click at [195, 149] on div "AND DATE ( date ) = CURRENT_DATE - INTERVAL '1 day'" at bounding box center [637, 150] width 1137 height 15
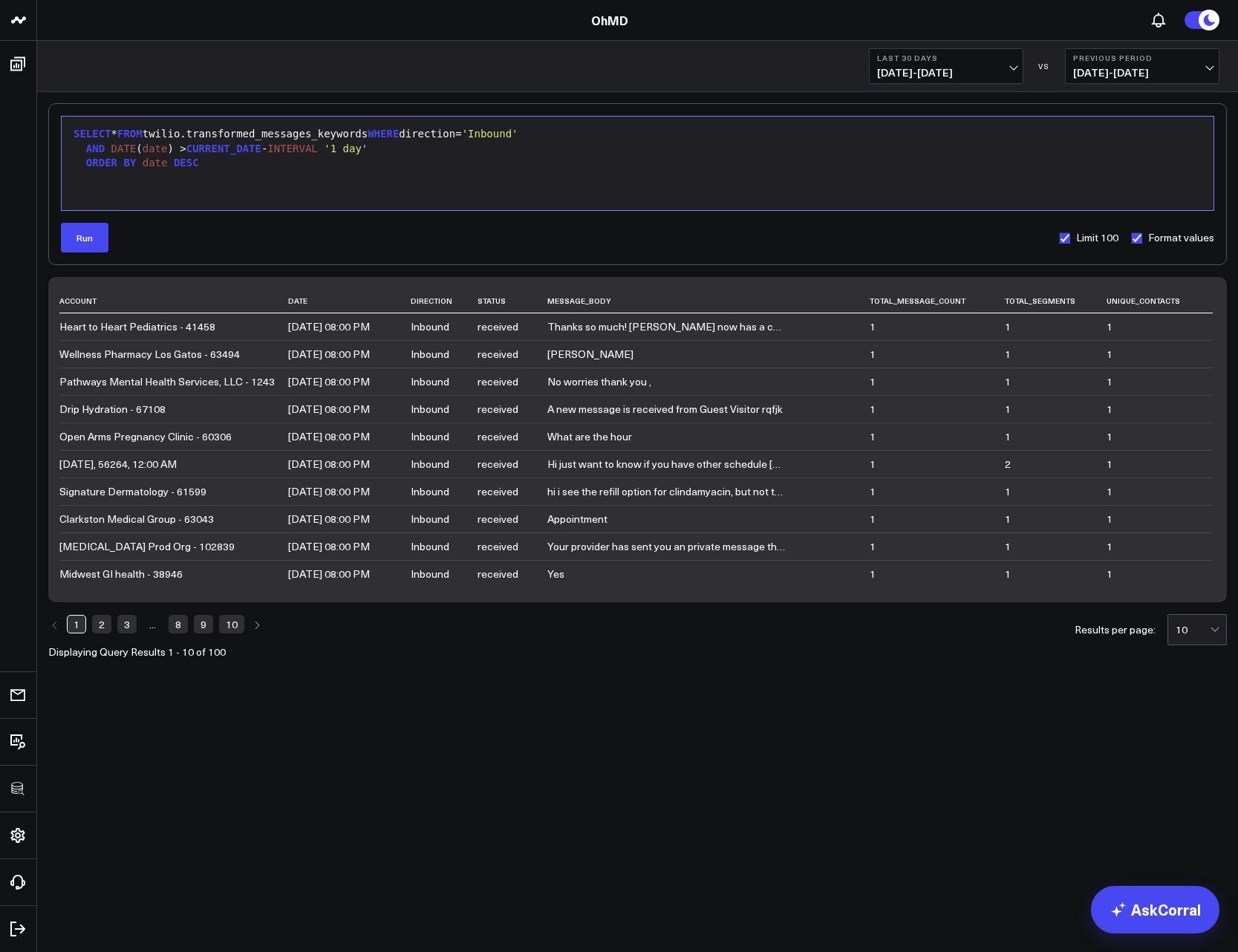
click at [208, 623] on link "9" at bounding box center [203, 624] width 19 height 18
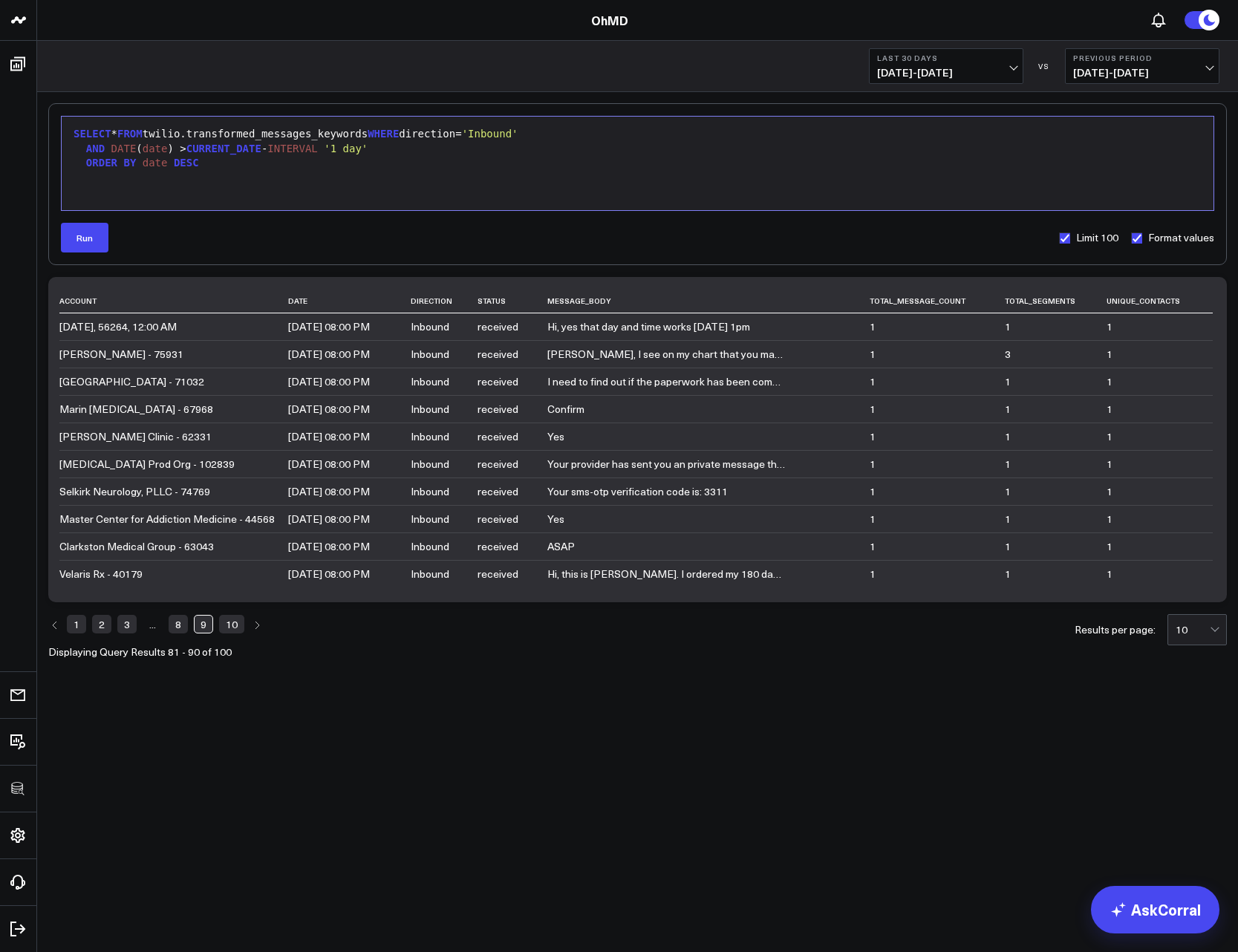
click at [406, 149] on div "AND DATE ( date ) > CURRENT_DATE - INTERVAL '1 day'" at bounding box center [637, 150] width 1137 height 15
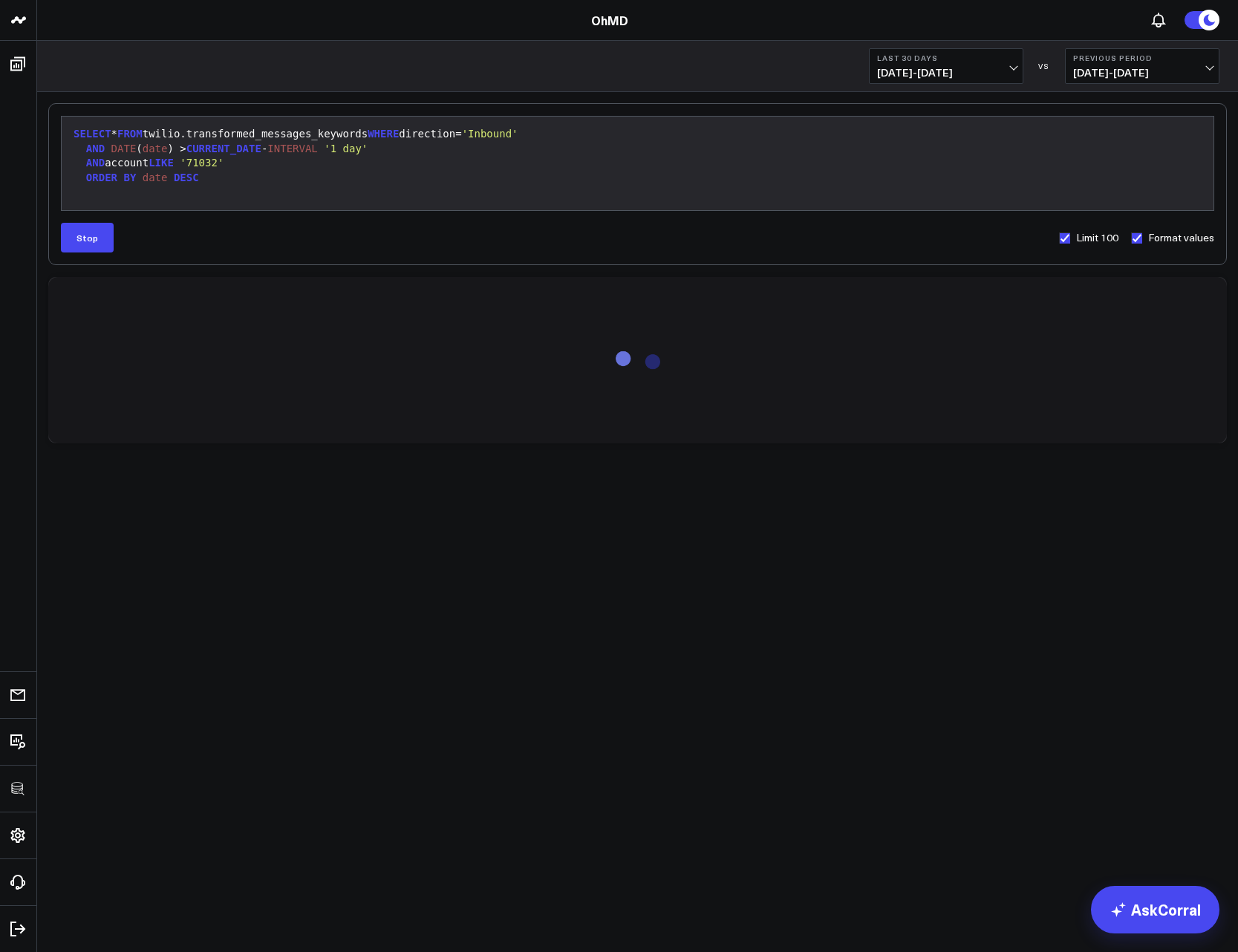
click at [1067, 240] on label "Limit 100" at bounding box center [1088, 238] width 61 height 12
click at [1067, 240] on input "Limit 100" at bounding box center [1064, 238] width 12 height 12
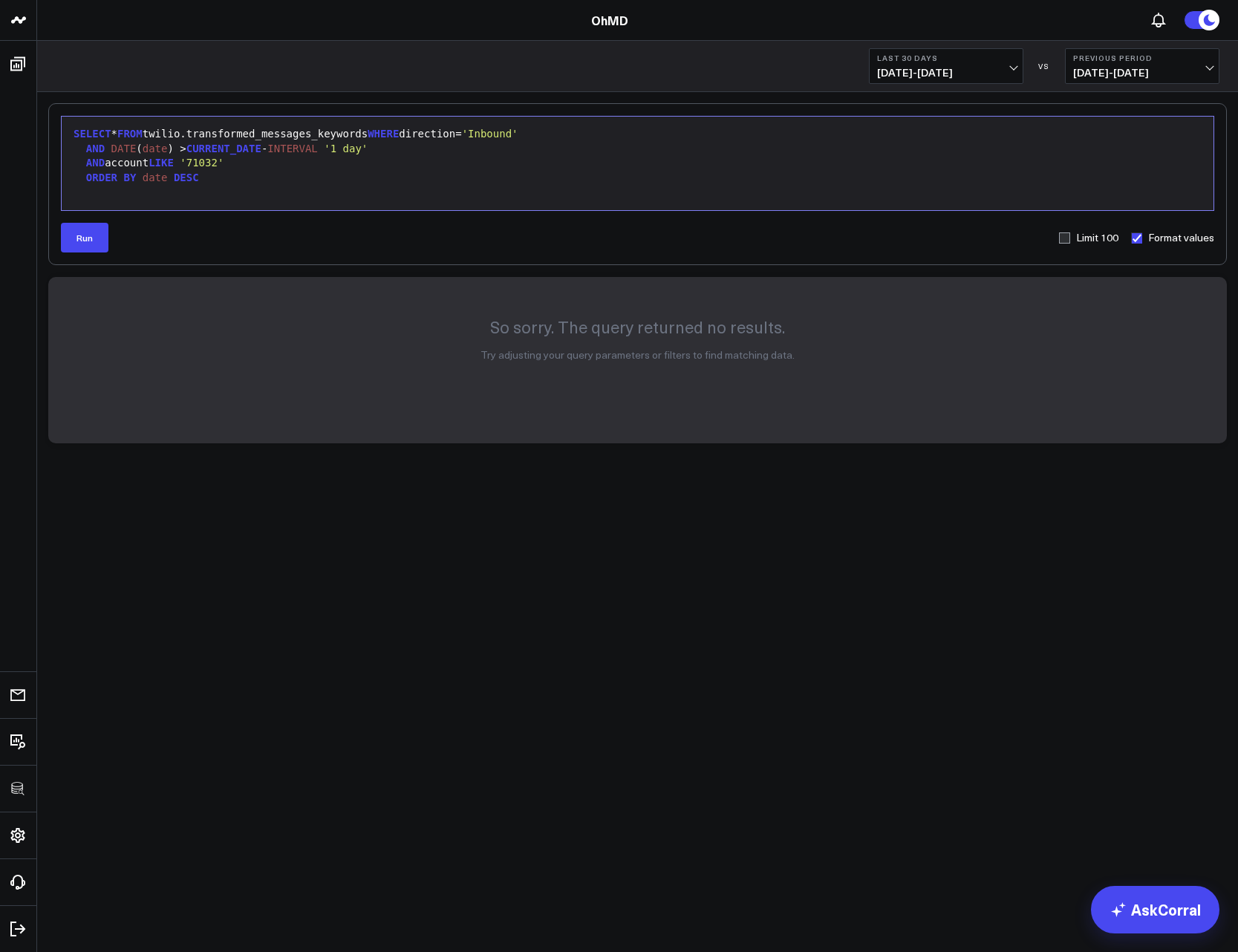
click at [215, 181] on div "ORDER BY date DESC" at bounding box center [637, 178] width 1137 height 15
click at [194, 162] on span "'71032'" at bounding box center [202, 163] width 44 height 12
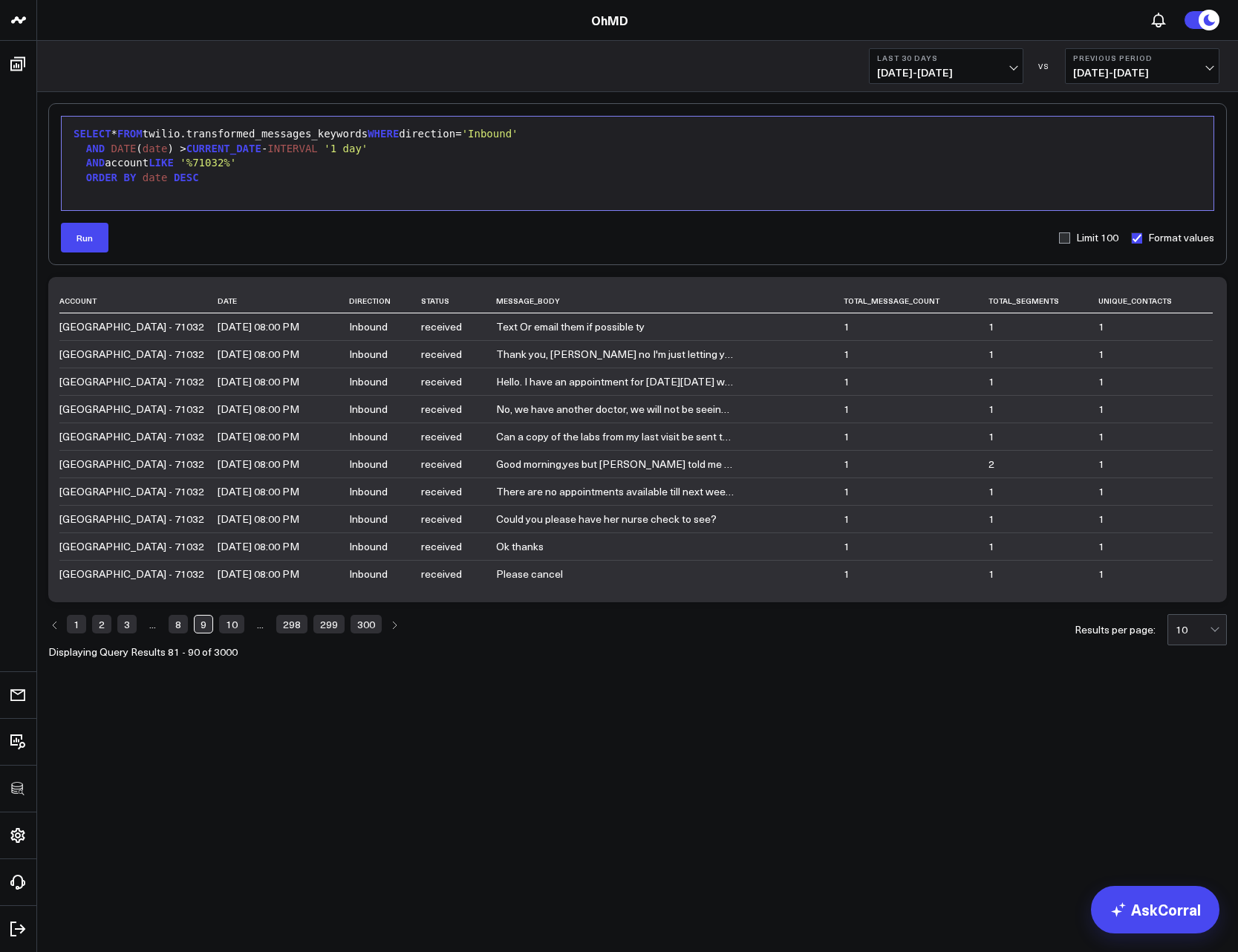
click at [232, 620] on link "10" at bounding box center [231, 624] width 26 height 18
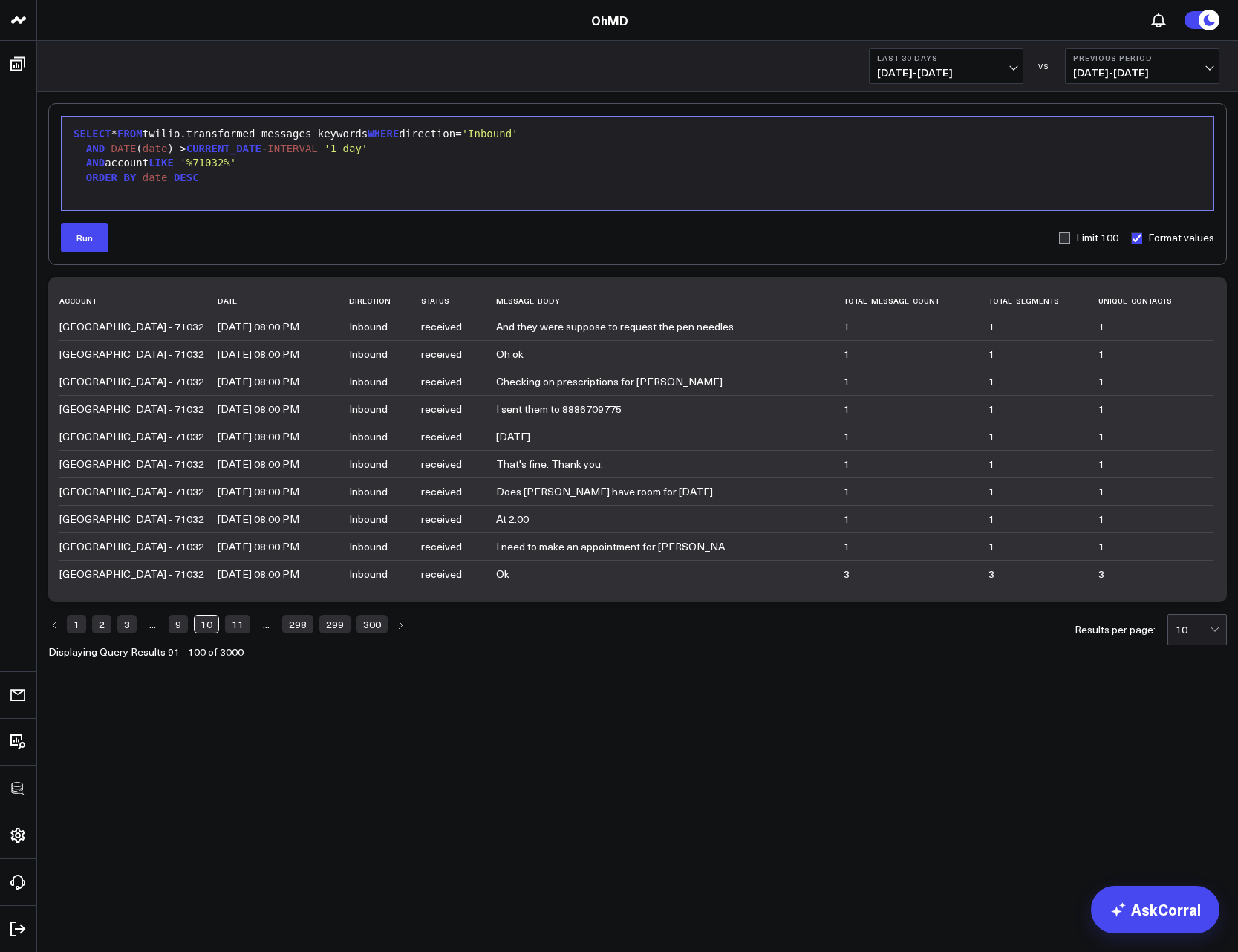
click at [336, 622] on link "299" at bounding box center [334, 624] width 31 height 18
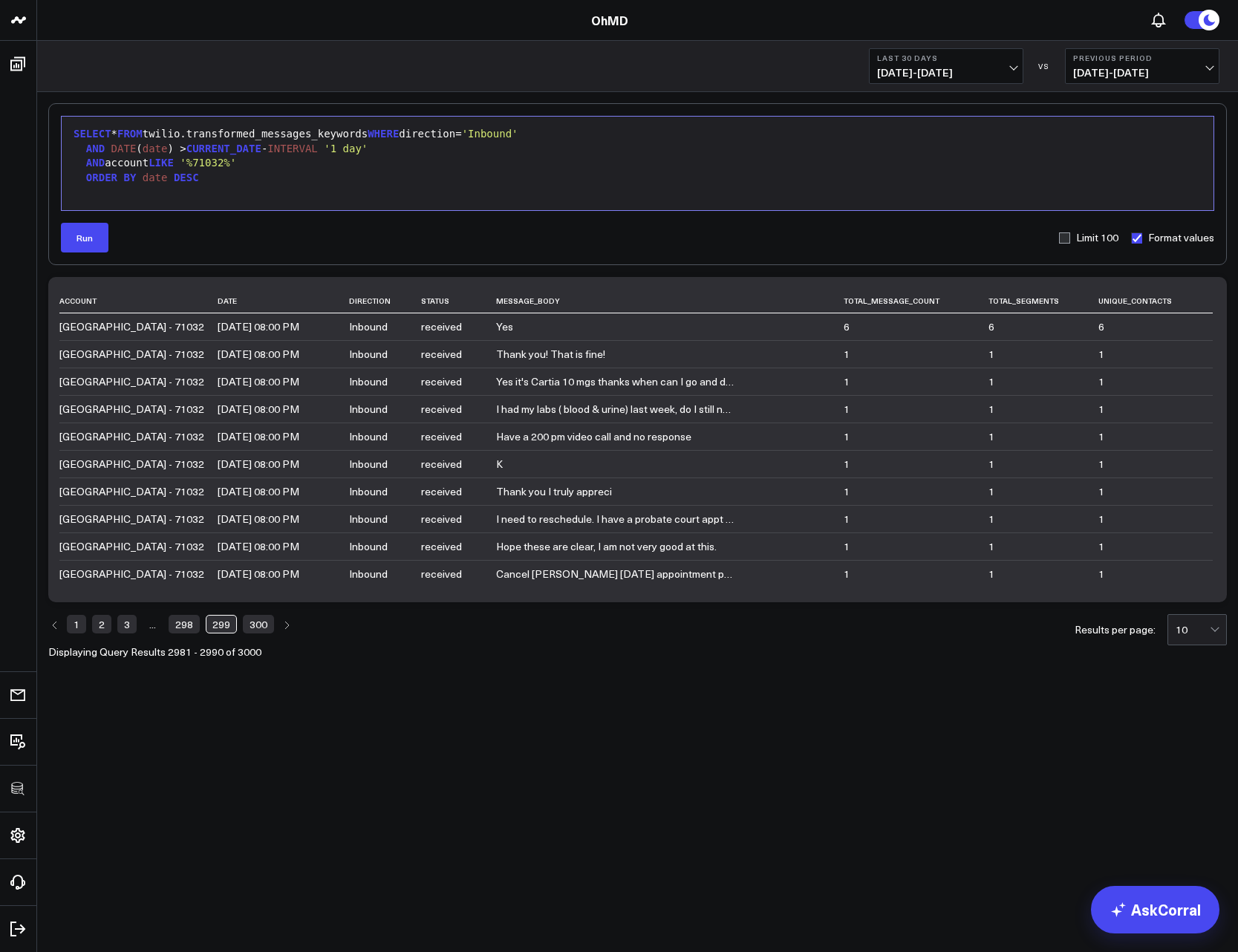
click at [256, 628] on link "300" at bounding box center [258, 624] width 31 height 18
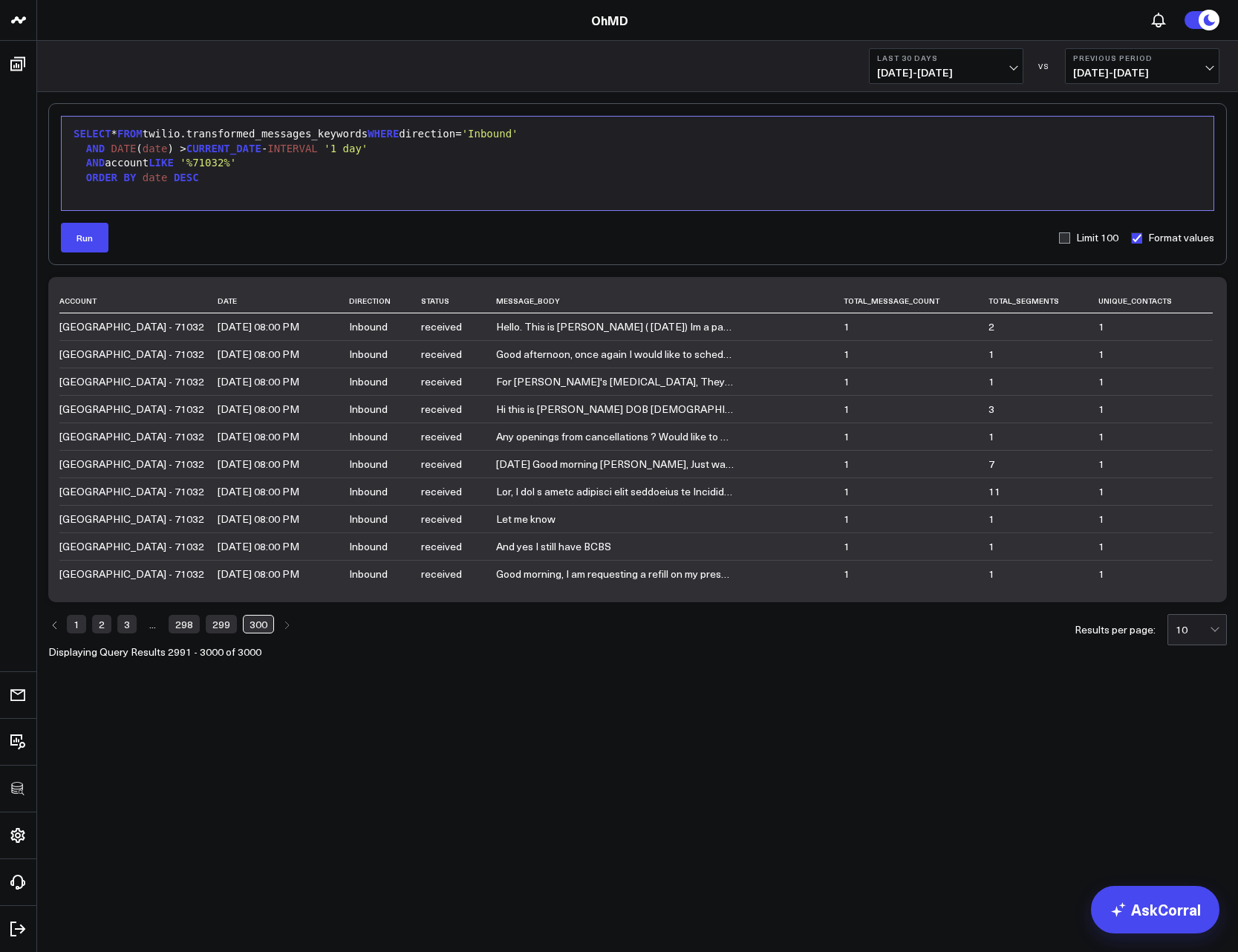
click at [68, 626] on link "1" at bounding box center [77, 624] width 19 height 18
click at [277, 161] on div "AND account LIKE '%71032%'" at bounding box center [637, 164] width 1137 height 15
click at [167, 181] on span "date" at bounding box center [155, 177] width 26 height 12
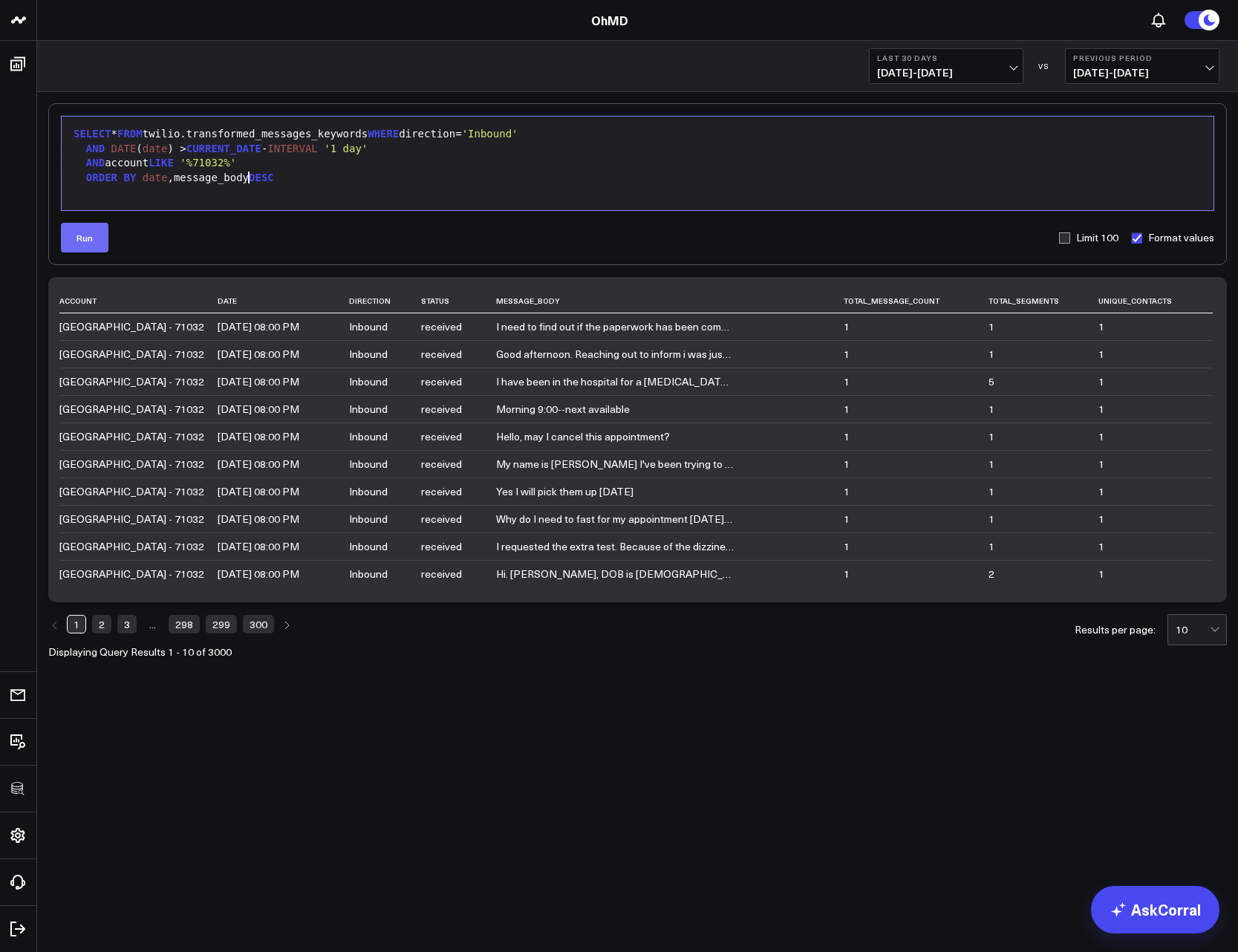
click at [81, 239] on button "Run" at bounding box center [84, 237] width 47 height 29
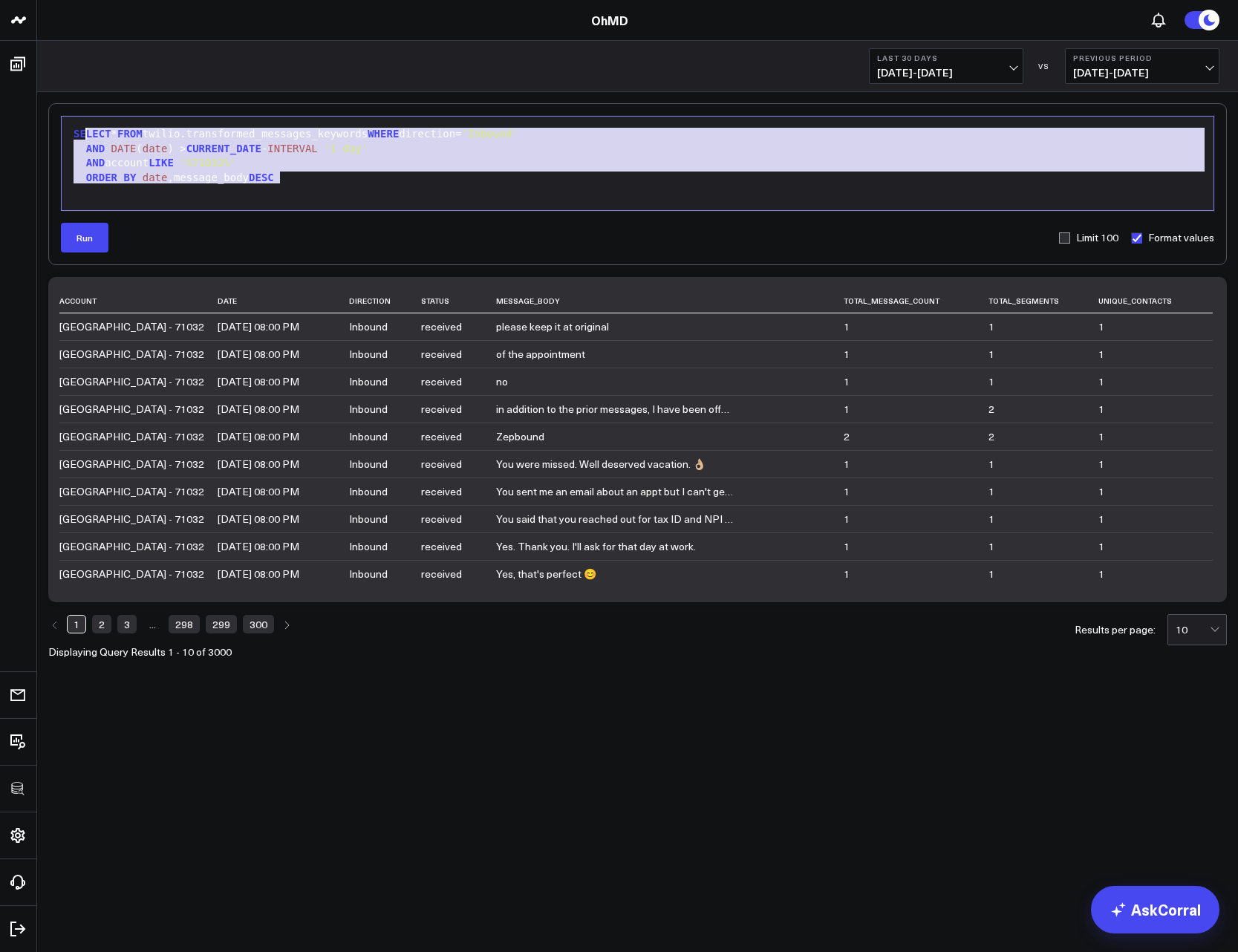
drag, startPoint x: 371, startPoint y: 183, endPoint x: 81, endPoint y: 133, distance: 294.3
click at [81, 133] on div "SELECT * FROM twilio.transformed_messages_keywords WHERE direction= 'Inbound' A…" at bounding box center [637, 163] width 1137 height 79
drag, startPoint x: 76, startPoint y: 129, endPoint x: 319, endPoint y: 172, distance: 246.8
click at [319, 172] on div "SELECT * FROM twilio.transformed_messages_keywords WHERE direction= 'Inbound' A…" at bounding box center [637, 163] width 1137 height 79
copy div "SELECT * FROM twilio.transformed_messages_keywords WHERE direction= 'Inbound' A…"
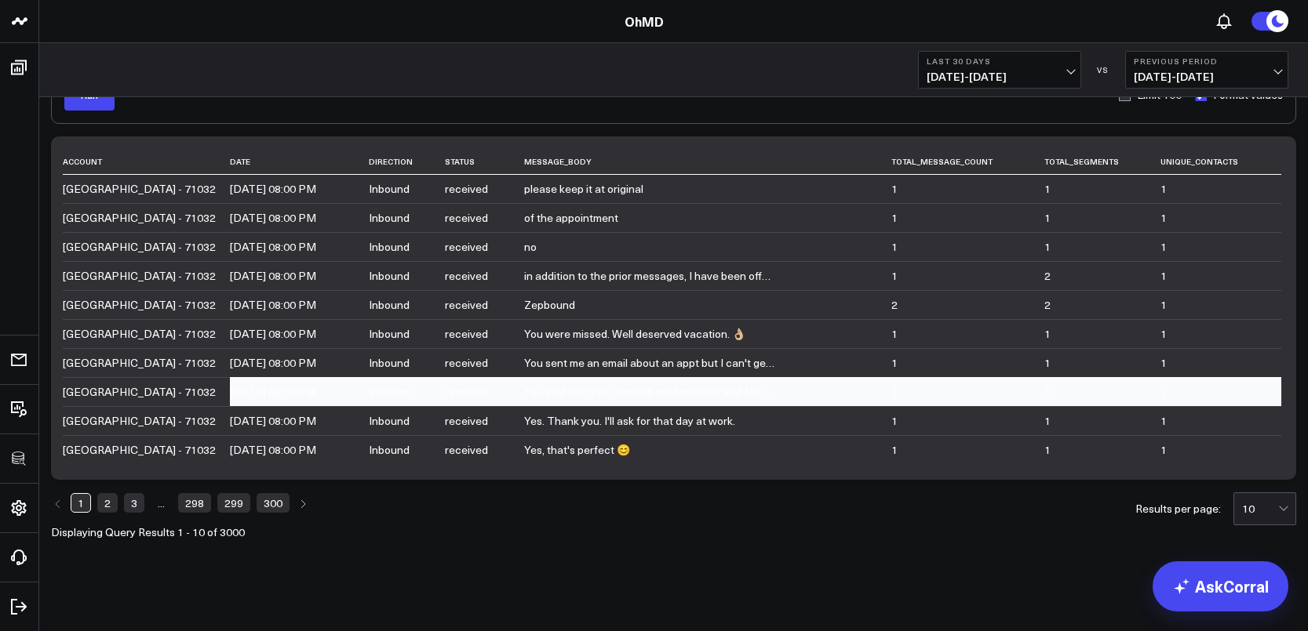
scroll to position [157, 0]
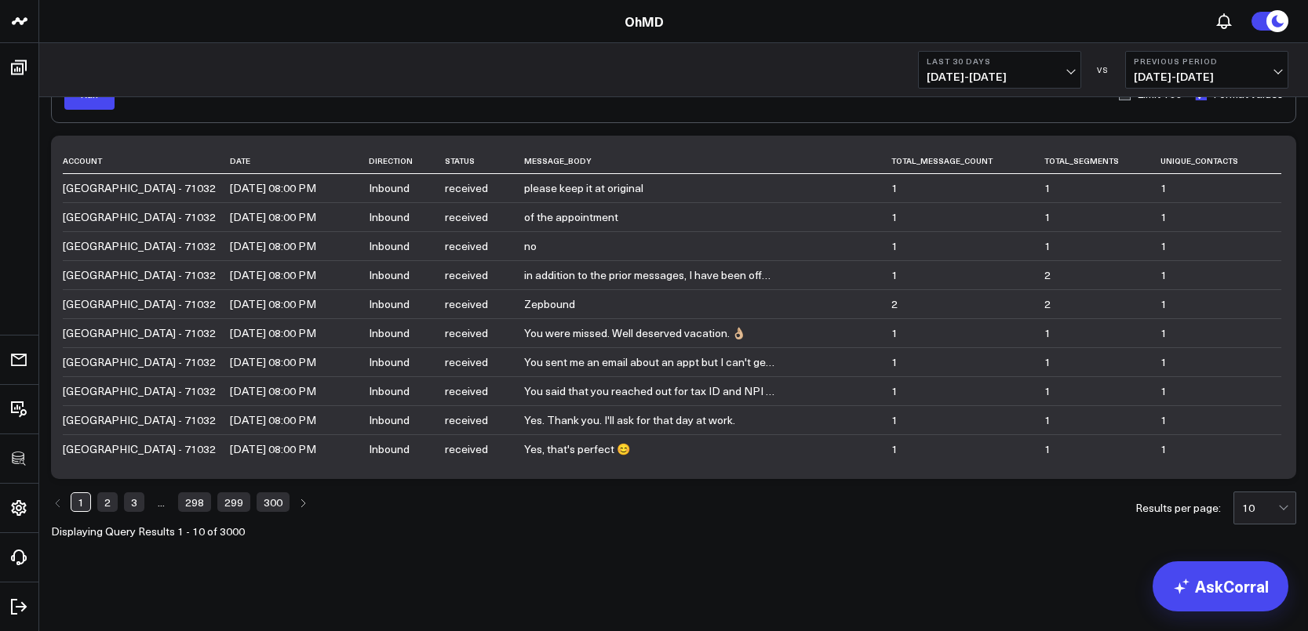
click at [106, 505] on link "2" at bounding box center [107, 502] width 20 height 19
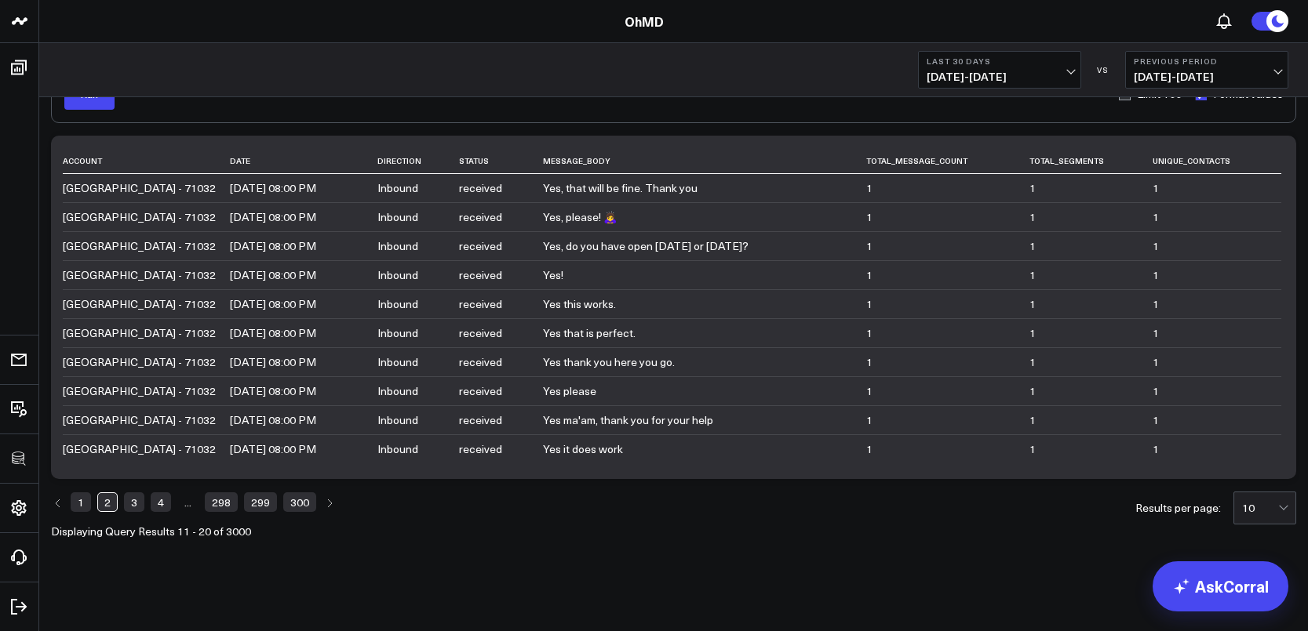
click at [74, 505] on link "1" at bounding box center [81, 502] width 20 height 19
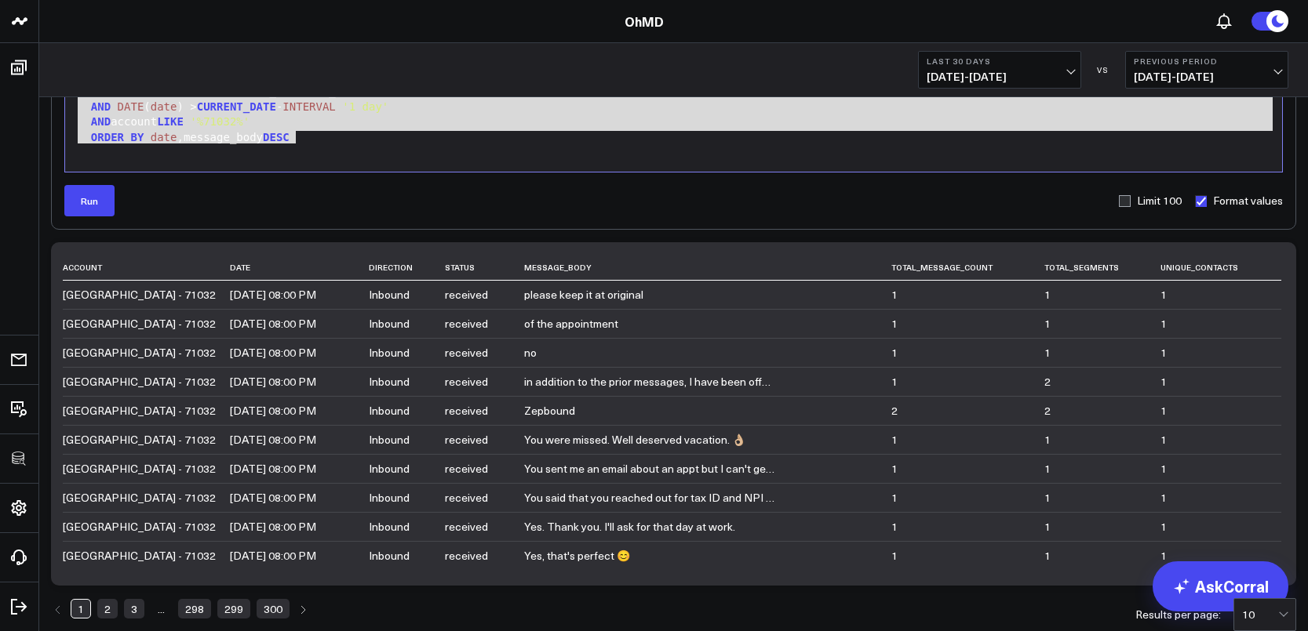
scroll to position [0, 0]
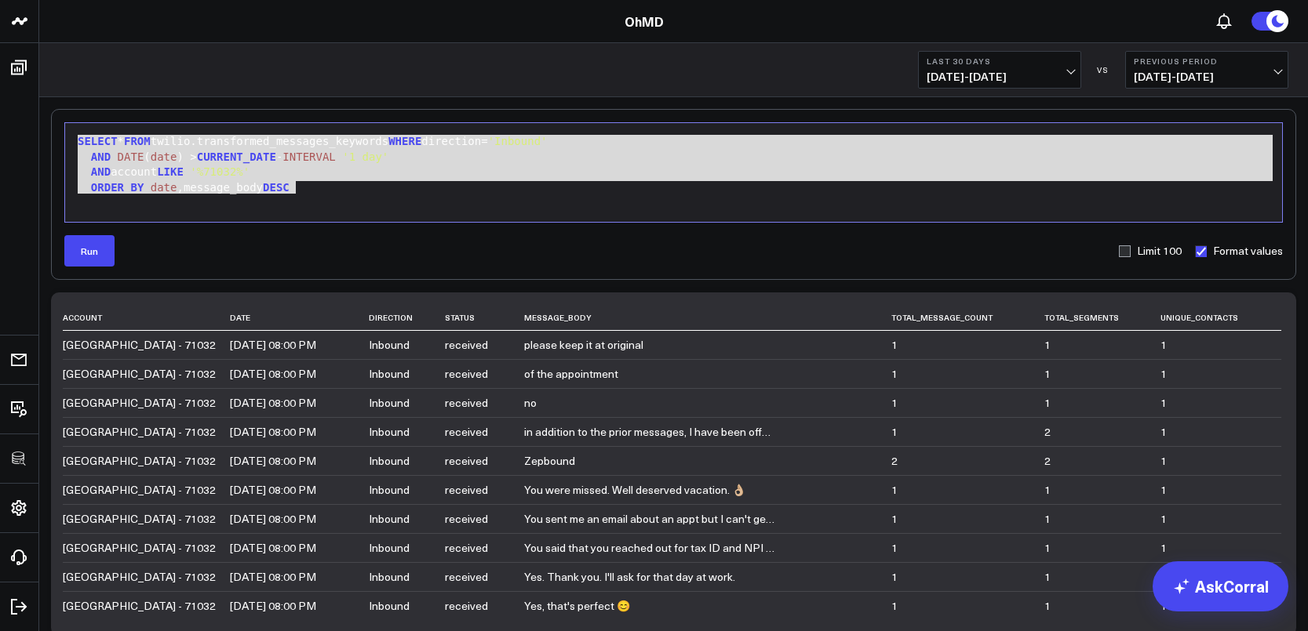
click at [1126, 249] on label "Limit 100" at bounding box center [1150, 251] width 64 height 13
click at [1126, 249] on input "Limit 100" at bounding box center [1124, 251] width 13 height 13
checkbox input "true"
click at [85, 246] on button "Run" at bounding box center [89, 250] width 50 height 31
click at [388, 226] on form "Selection deleted 9 1 2 3 4 › ⌄ SELECT * FROM twilio.transformed_messages_keywo…" at bounding box center [673, 194] width 1218 height 144
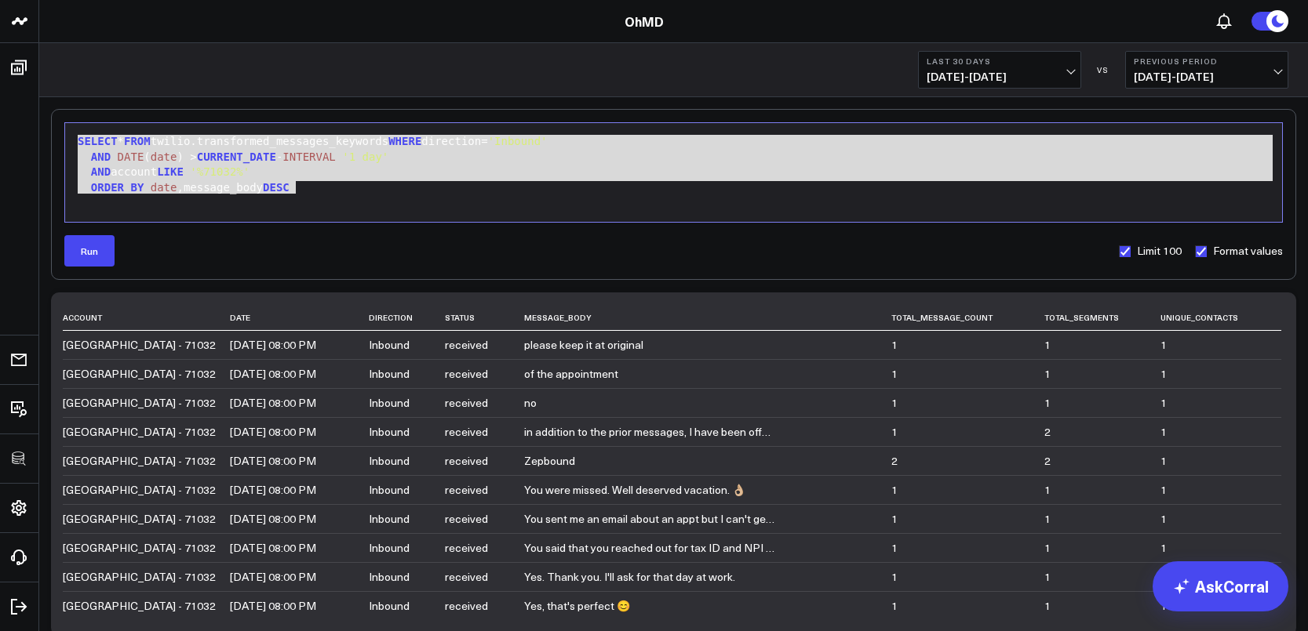
click at [373, 180] on div "ORDER BY date ,message_body DESC" at bounding box center [673, 188] width 1201 height 16
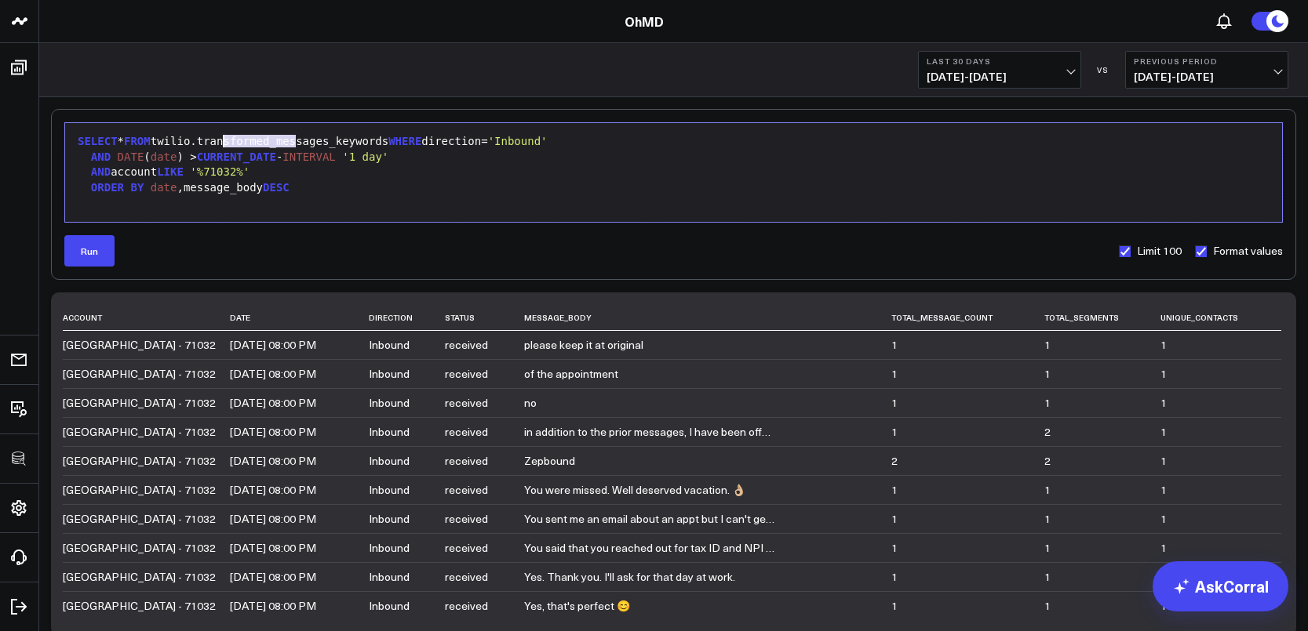
drag, startPoint x: 295, startPoint y: 141, endPoint x: 224, endPoint y: 144, distance: 70.7
click at [224, 144] on div "SELECT * FROM twilio.transformed_messages_keywords WHERE direction= 'Inbound'" at bounding box center [673, 142] width 1201 height 16
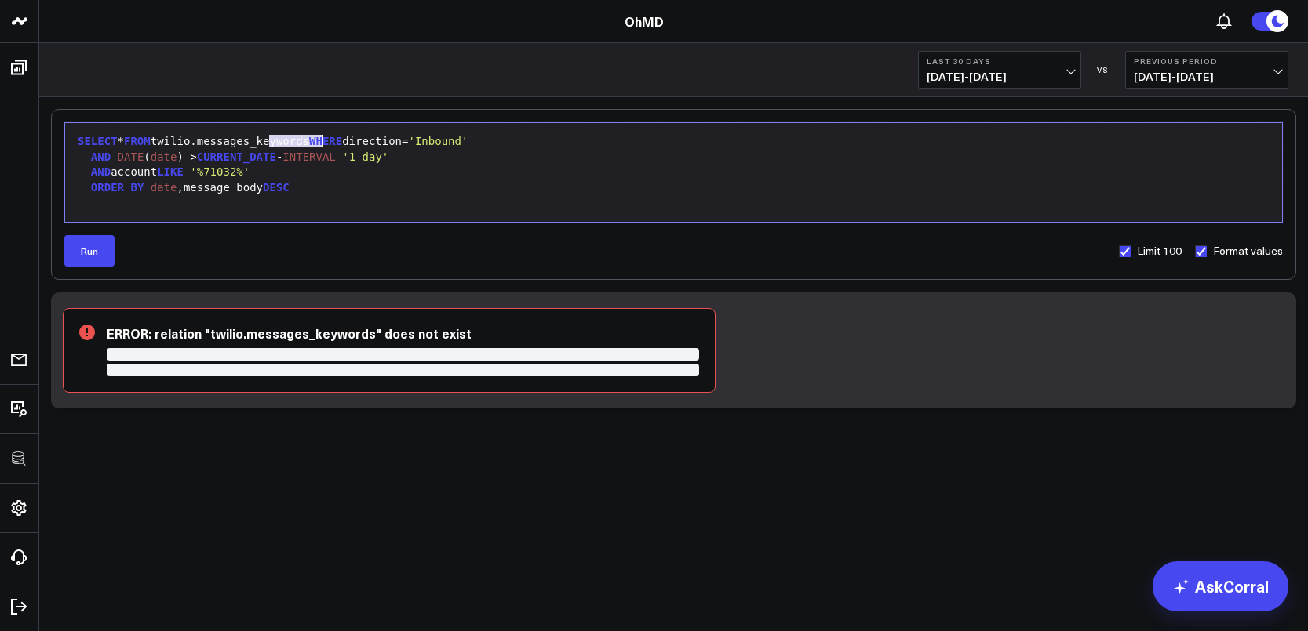
drag, startPoint x: 267, startPoint y: 147, endPoint x: 325, endPoint y: 147, distance: 58.1
click at [325, 147] on div "SELECT * FROM twilio.messages_keywords WHERE direction= 'Inbound'" at bounding box center [673, 142] width 1201 height 16
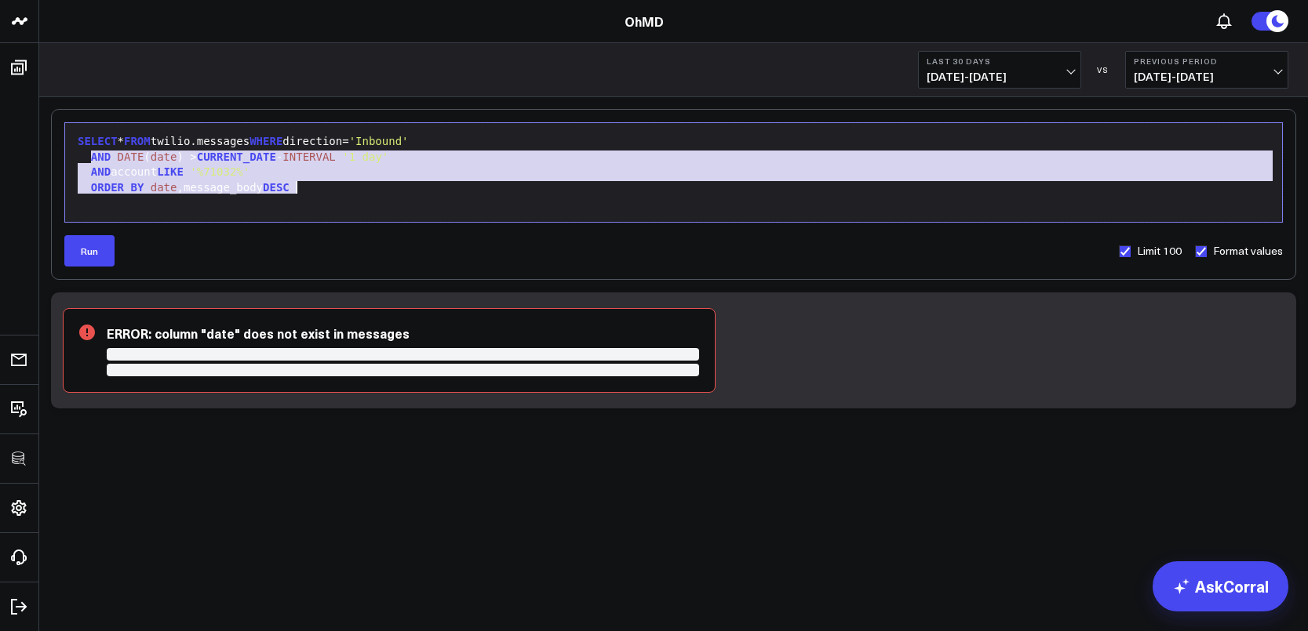
drag, startPoint x: 91, startPoint y: 162, endPoint x: 424, endPoint y: 213, distance: 337.3
click at [423, 213] on div "SELECT * FROM twilio.messages WHERE direction= 'Inbound' AND DATE ( date ) > CU…" at bounding box center [673, 172] width 1201 height 83
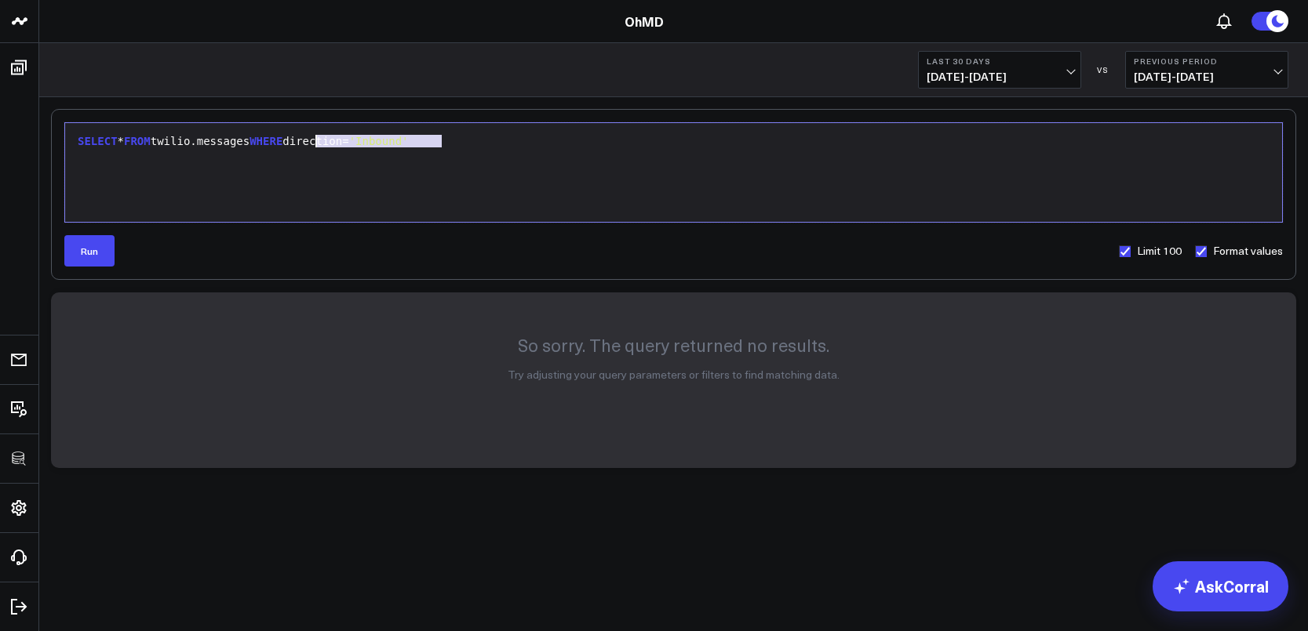
drag, startPoint x: 460, startPoint y: 155, endPoint x: 277, endPoint y: 140, distance: 183.4
click at [278, 139] on div "SELECT * FROM twilio.messages WHERE direction= 'Inbound'" at bounding box center [673, 172] width 1201 height 83
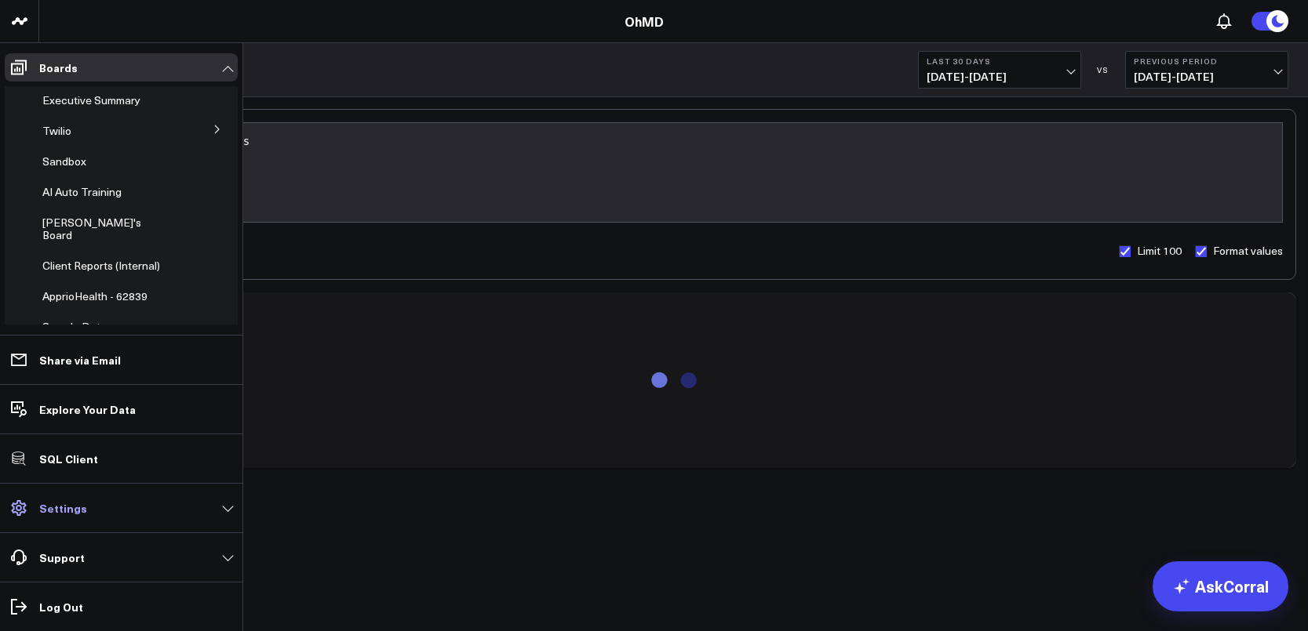
click at [54, 502] on p "Settings" at bounding box center [63, 508] width 48 height 13
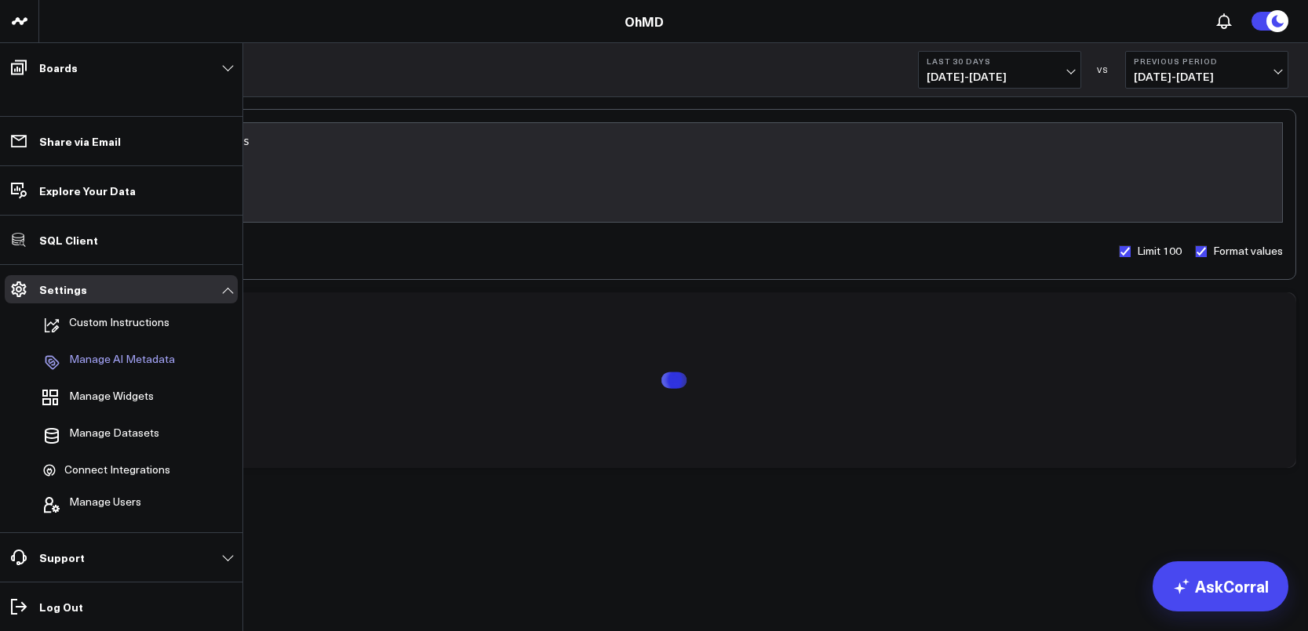
click at [110, 362] on p "Manage AI Metadata" at bounding box center [122, 362] width 106 height 19
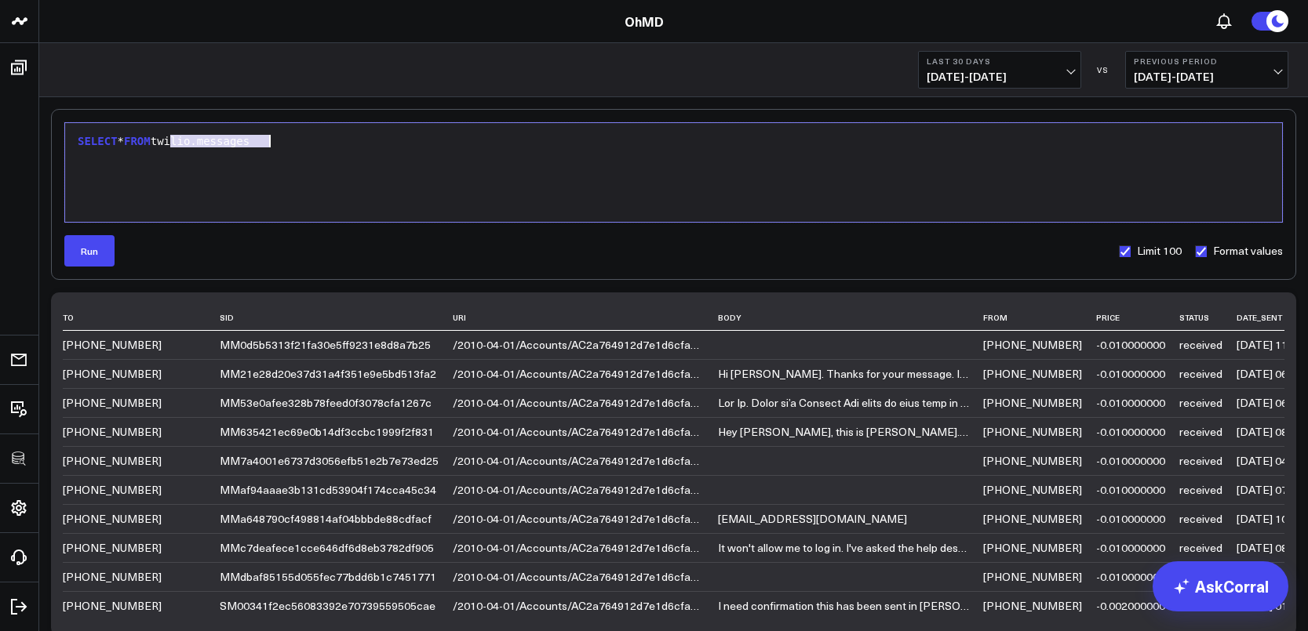
drag, startPoint x: 169, startPoint y: 140, endPoint x: 400, endPoint y: 143, distance: 231.4
click at [400, 143] on div "SELECT * FROM twilio.messages" at bounding box center [673, 142] width 1201 height 16
click at [411, 155] on div "SELECT * FROM twilio.messages" at bounding box center [673, 172] width 1201 height 83
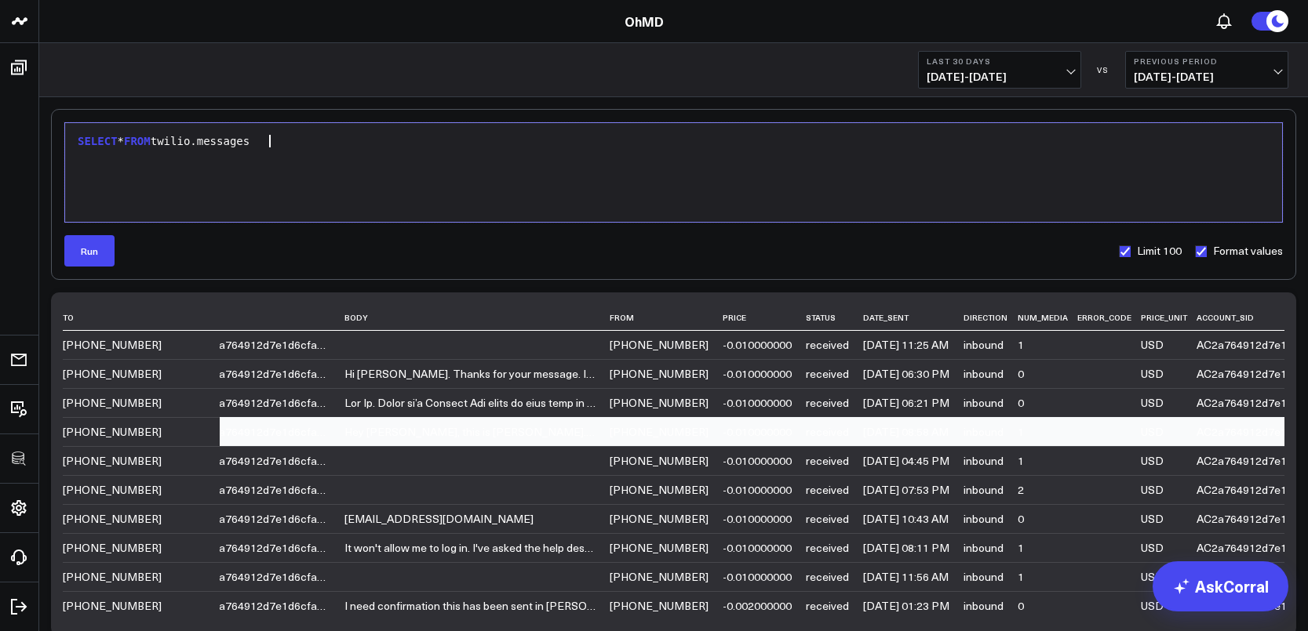
scroll to position [0, 377]
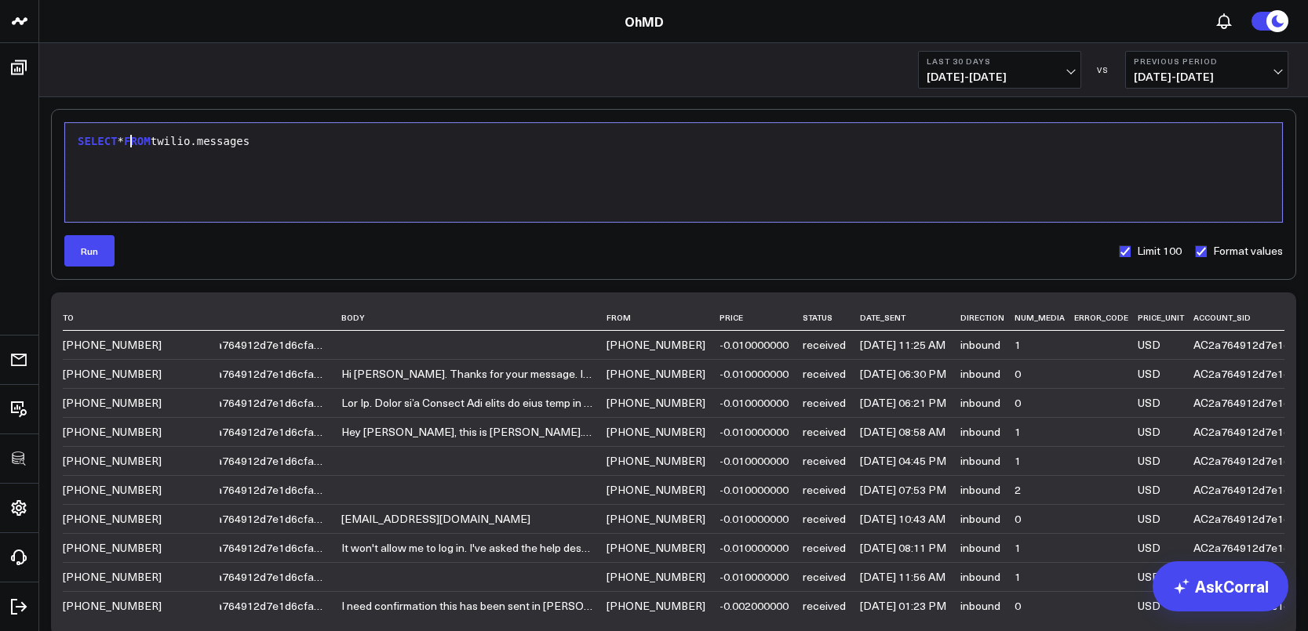
click at [132, 141] on div "SELECT * FROM twilio.messages" at bounding box center [673, 142] width 1201 height 16
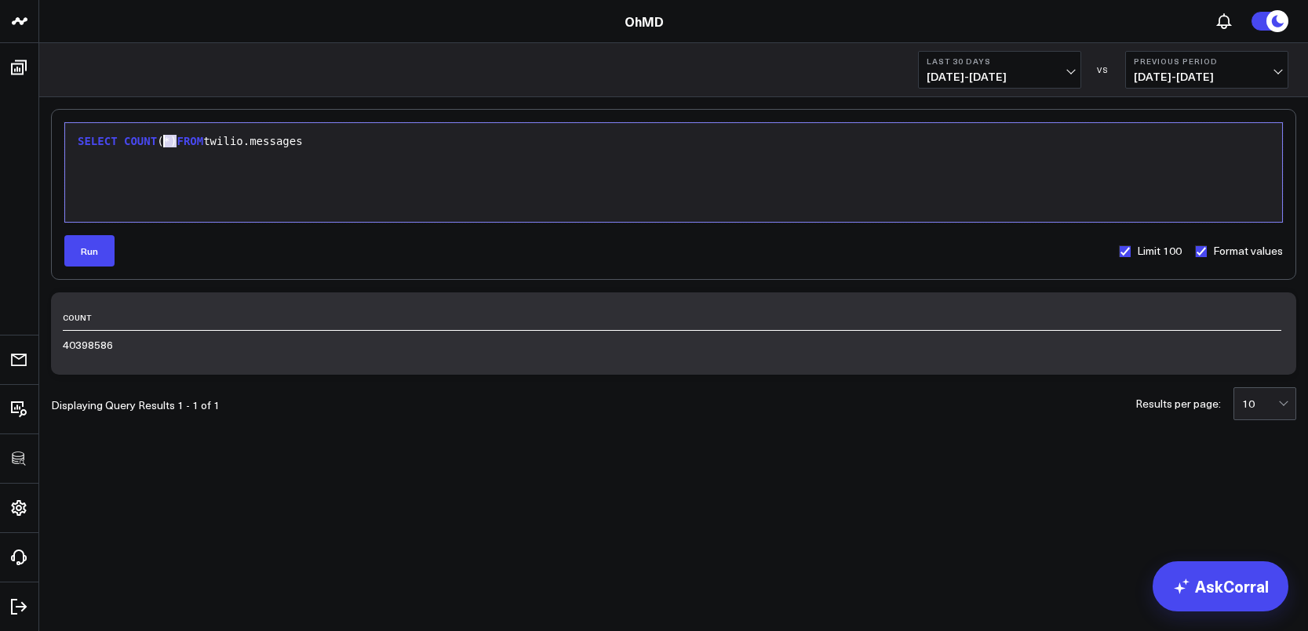
drag, startPoint x: 175, startPoint y: 144, endPoint x: 127, endPoint y: 143, distance: 47.9
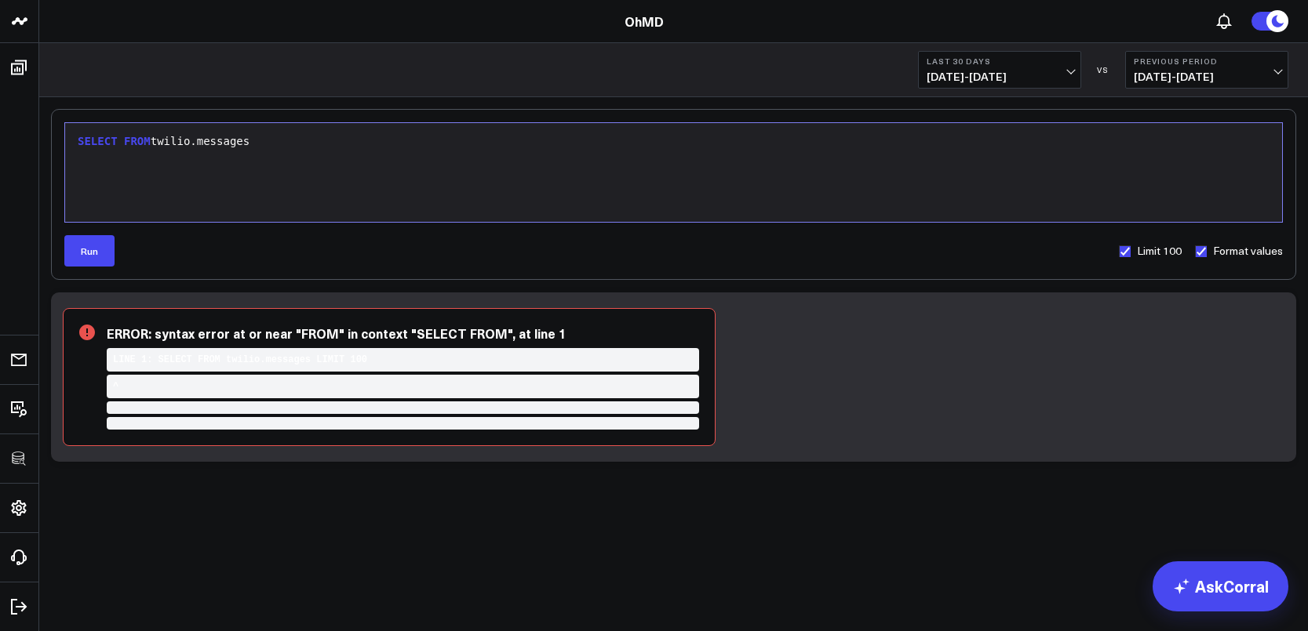
click at [119, 138] on div "SELECT FROM twilio.messages" at bounding box center [673, 142] width 1201 height 16
click at [565, 144] on div "SELECT * FROM twilio.messages" at bounding box center [673, 142] width 1201 height 16
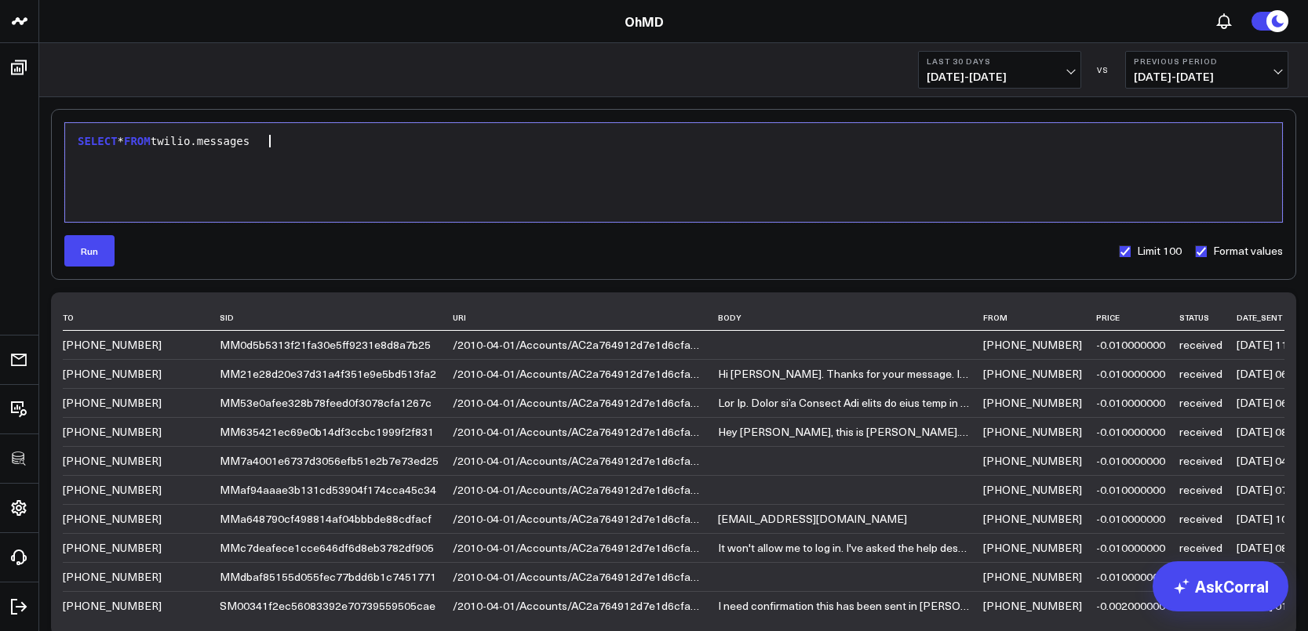
click at [505, 151] on div "SELECT * FROM twilio.messages" at bounding box center [673, 172] width 1201 height 83
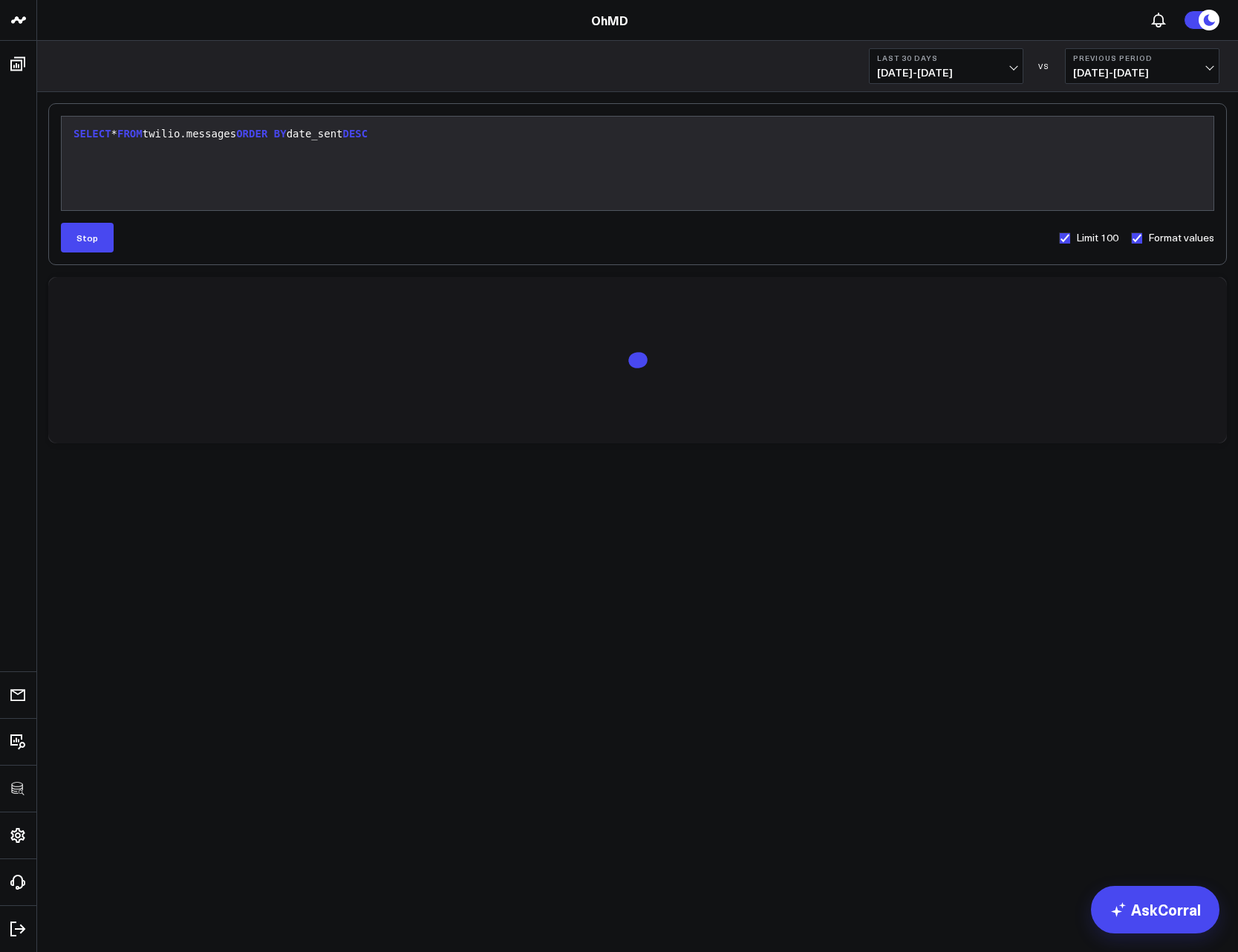
click at [377, 148] on div "SELECT * FROM twilio.messages ORDER BY date_sent DESC" at bounding box center [637, 163] width 1137 height 79
click at [366, 132] on div "SELECT * FROM twilio.messages ORDER BY date_sent DESC" at bounding box center [637, 134] width 1137 height 15
drag, startPoint x: 410, startPoint y: 134, endPoint x: 60, endPoint y: 133, distance: 350.0
click at [60, 133] on div "Selection deleted 9 1 › SELECT * FROM twilio.messages ORDER BY date_sent DESC S…" at bounding box center [637, 184] width 1178 height 162
copy div "SELECT * FROM twilio.messages ORDER BY date_sent DESC"
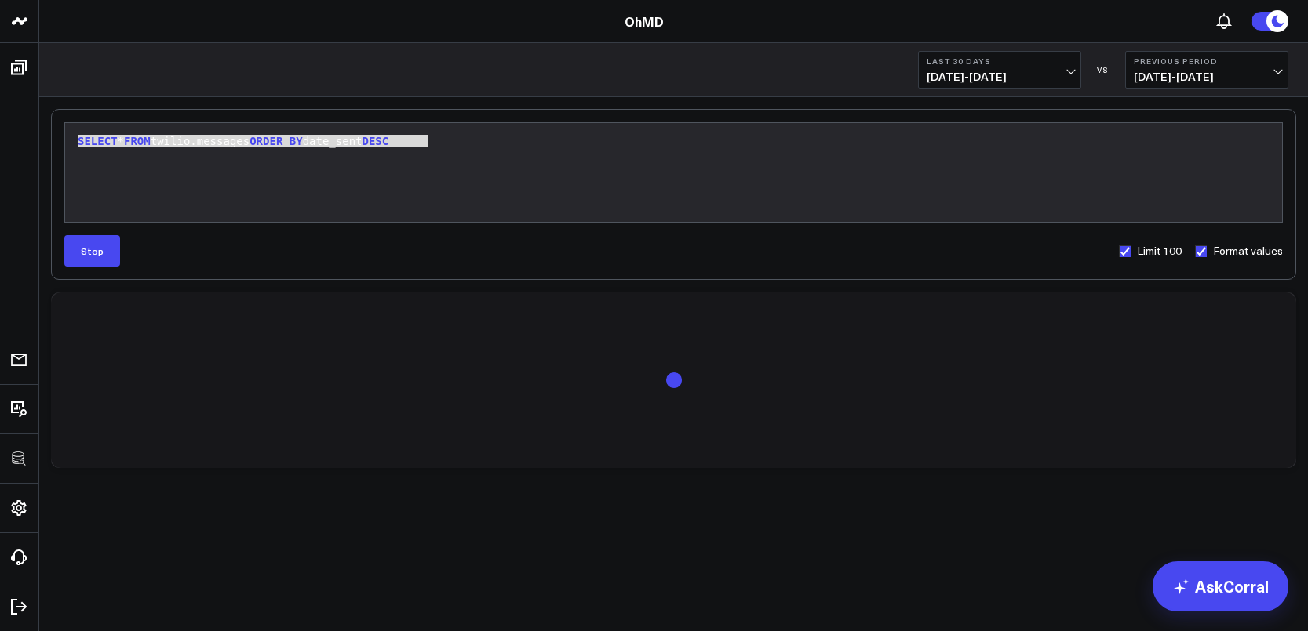
click at [296, 395] on div at bounding box center [673, 374] width 1221 height 157
click at [96, 253] on button "Stop" at bounding box center [92, 250] width 56 height 31
click at [93, 253] on button "Stop" at bounding box center [92, 250] width 56 height 31
click at [246, 140] on div "SELECT * FROM twilio.messages ORDER BY date_sent DESC" at bounding box center [673, 142] width 1201 height 16
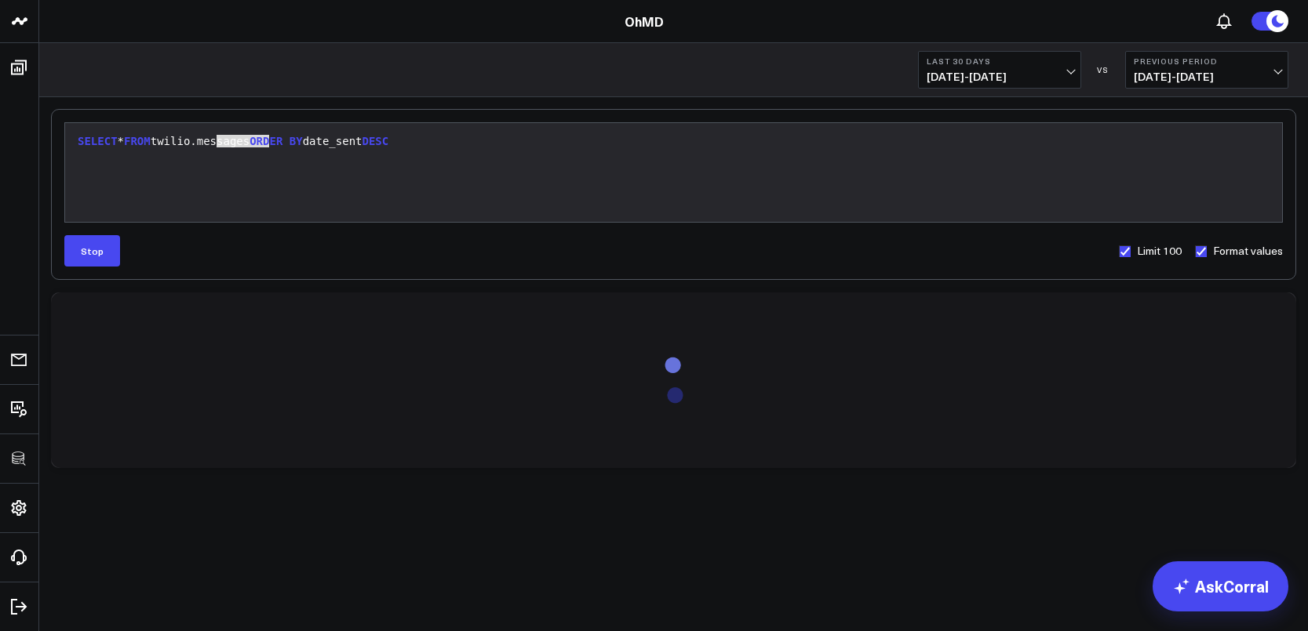
click at [246, 140] on div "SELECT * FROM twilio.messages ORDER BY date_sent DESC" at bounding box center [673, 142] width 1201 height 16
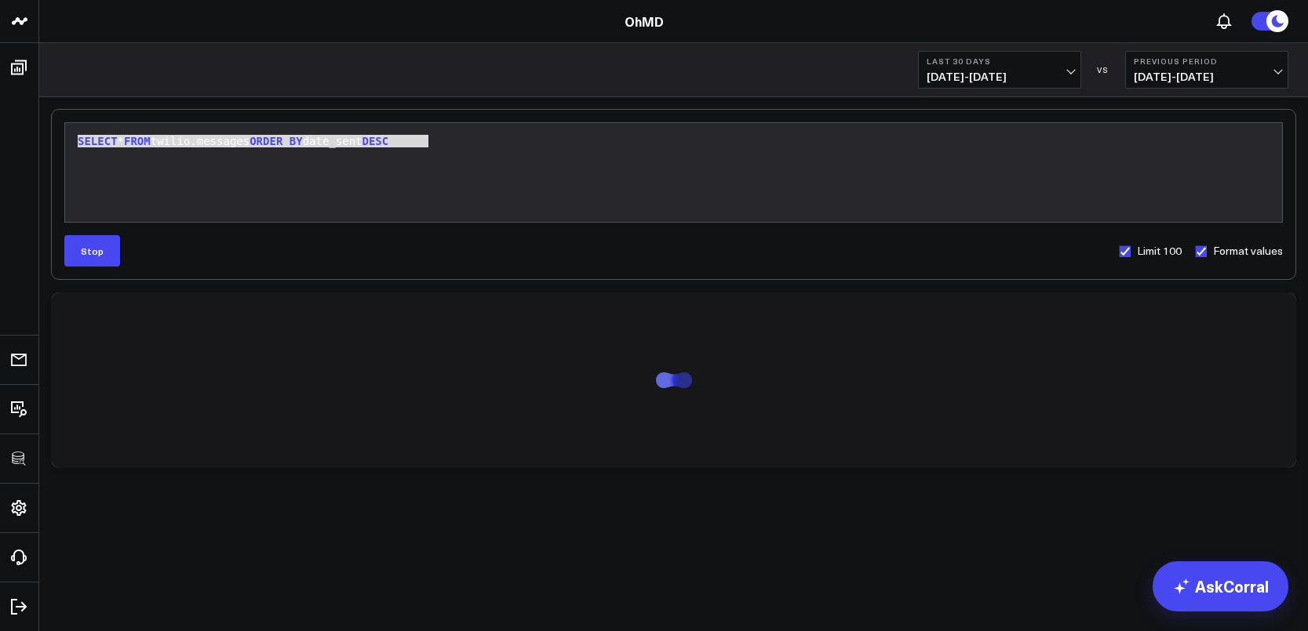
copy div "SELECT * FROM twilio.messages ORDER BY date_sent DESC"
click at [303, 144] on span "BY" at bounding box center [295, 141] width 13 height 13
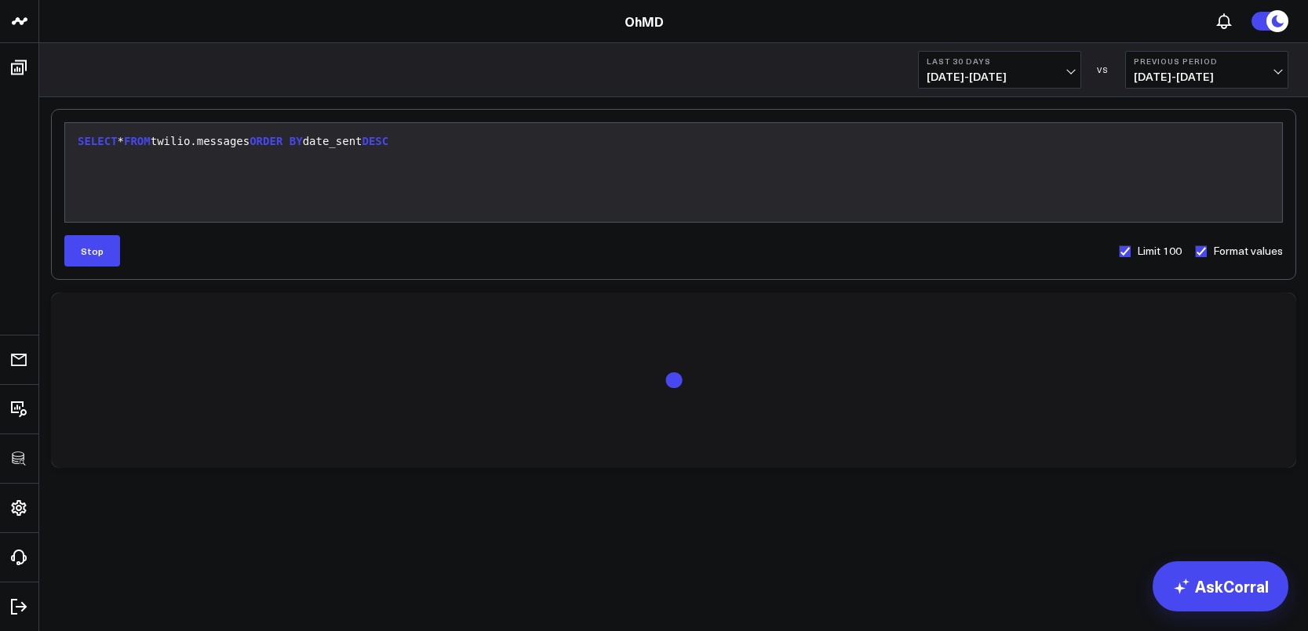
click at [630, 16] on link "OhMD" at bounding box center [643, 21] width 39 height 17
click at [259, 130] on div "Selection deleted 9 1 › SELECT * FROM twilio.messages ORDER BY date_sent DESC" at bounding box center [673, 172] width 1218 height 100
drag, startPoint x: 263, startPoint y: 141, endPoint x: 272, endPoint y: 141, distance: 9.4
click at [272, 141] on div "SELECT * FROM twilio.messages ORDER BY date_sent DESC" at bounding box center [673, 142] width 1201 height 16
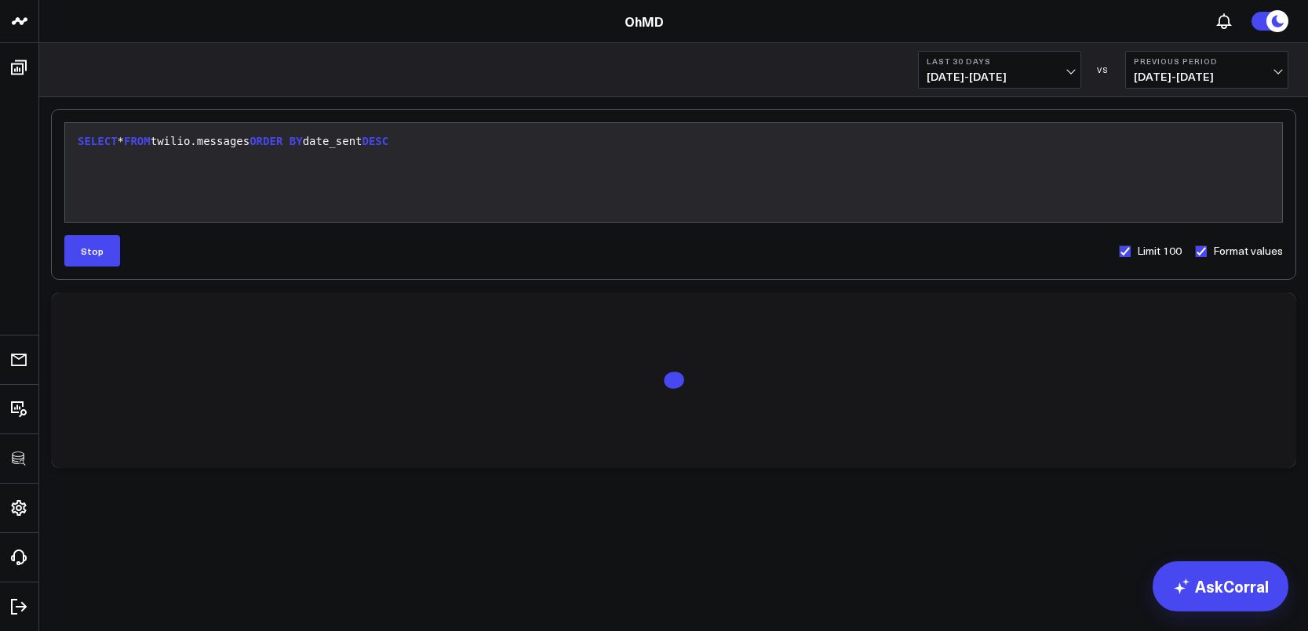
click at [272, 141] on div "SELECT * FROM twilio.messages ORDER BY date_sent DESC" at bounding box center [673, 142] width 1201 height 16
copy div "s"
click at [330, 146] on div "SELECT * FROM twilio.messages ORDER BY date_sent DESC" at bounding box center [673, 142] width 1201 height 16
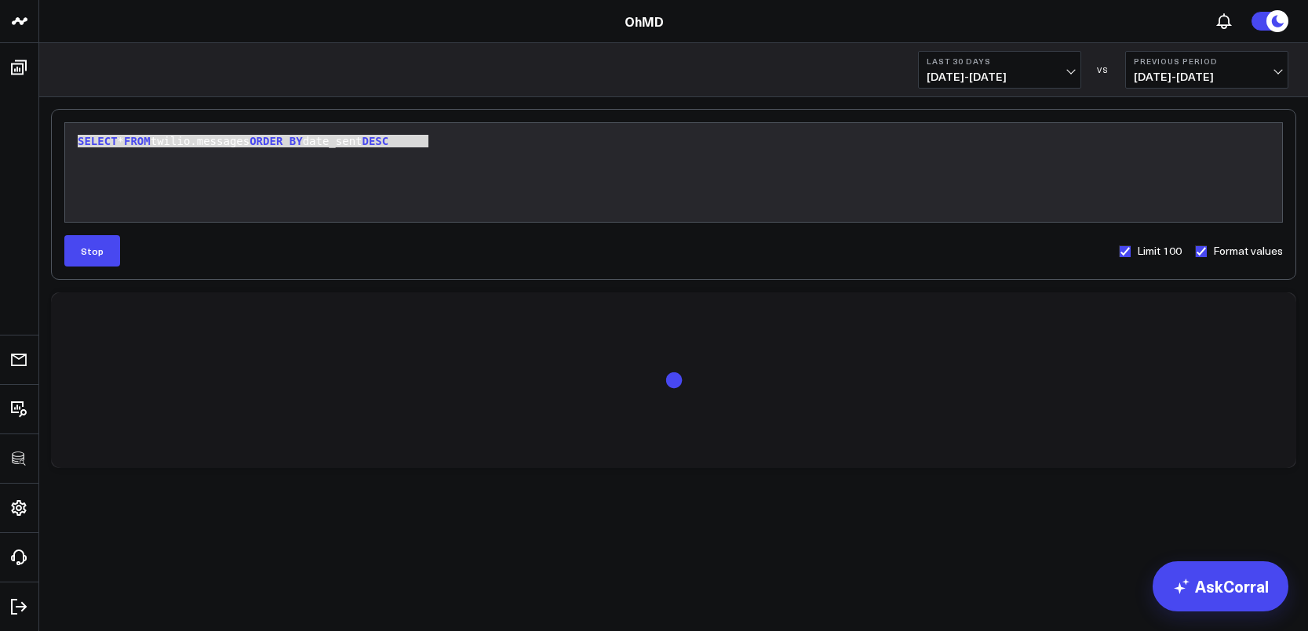
click at [330, 146] on div "SELECT * FROM twilio.messages ORDER BY date_sent DESC" at bounding box center [673, 142] width 1201 height 16
copy div "SELECT * FROM twilio.messages ORDER BY date_sent DESC"
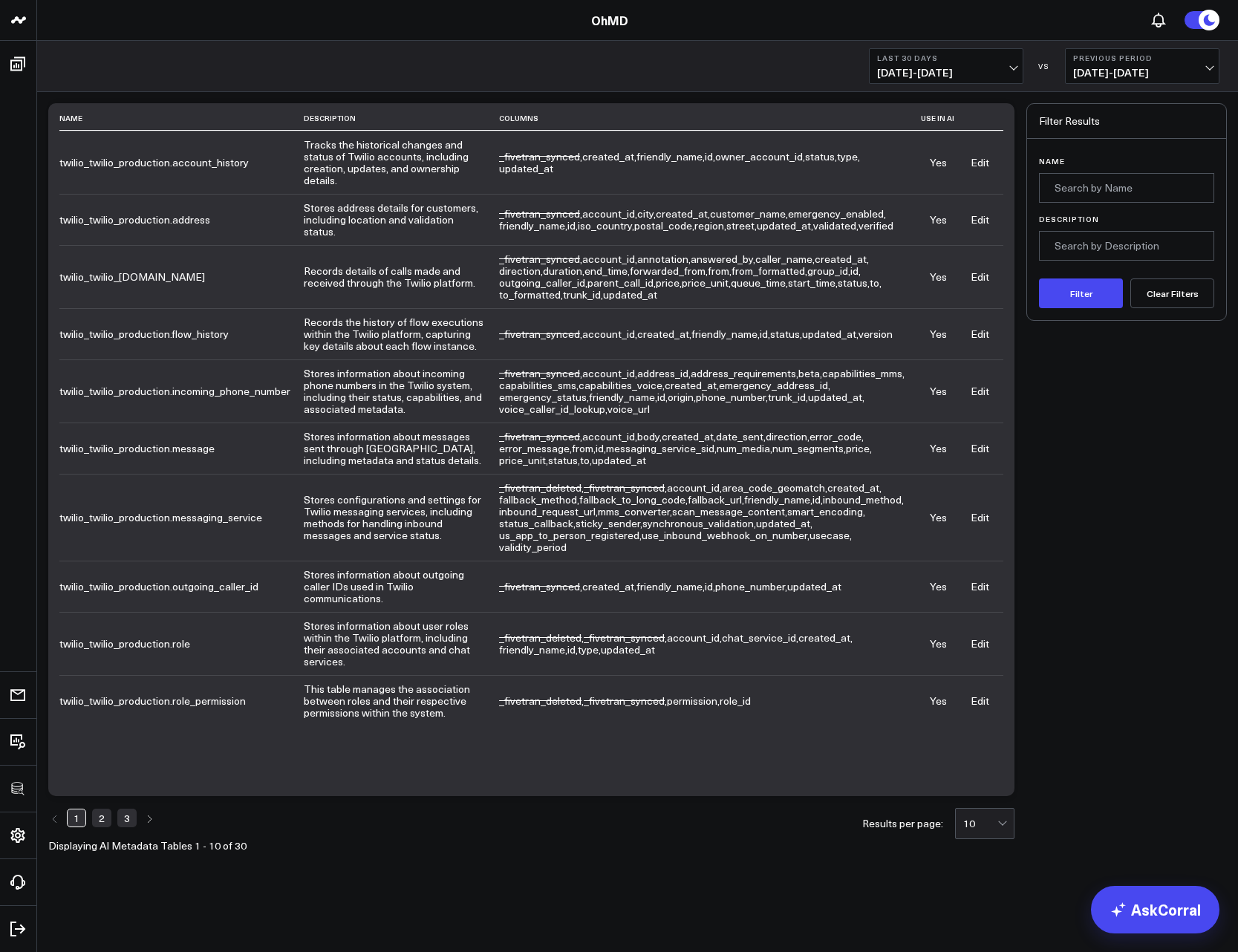
click at [130, 597] on link "3" at bounding box center [127, 817] width 19 height 18
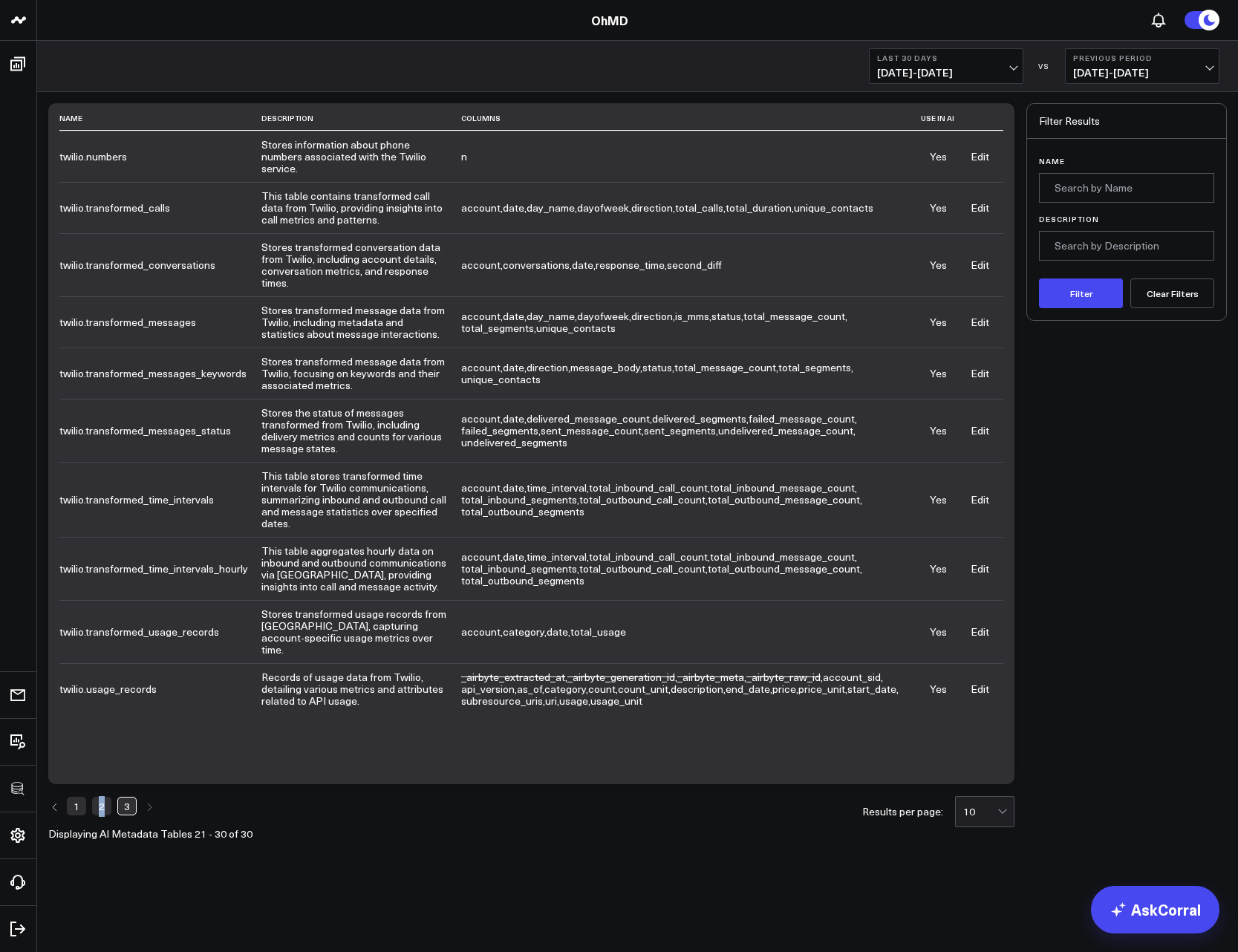
click at [101, 597] on link "2" at bounding box center [101, 805] width 19 height 18
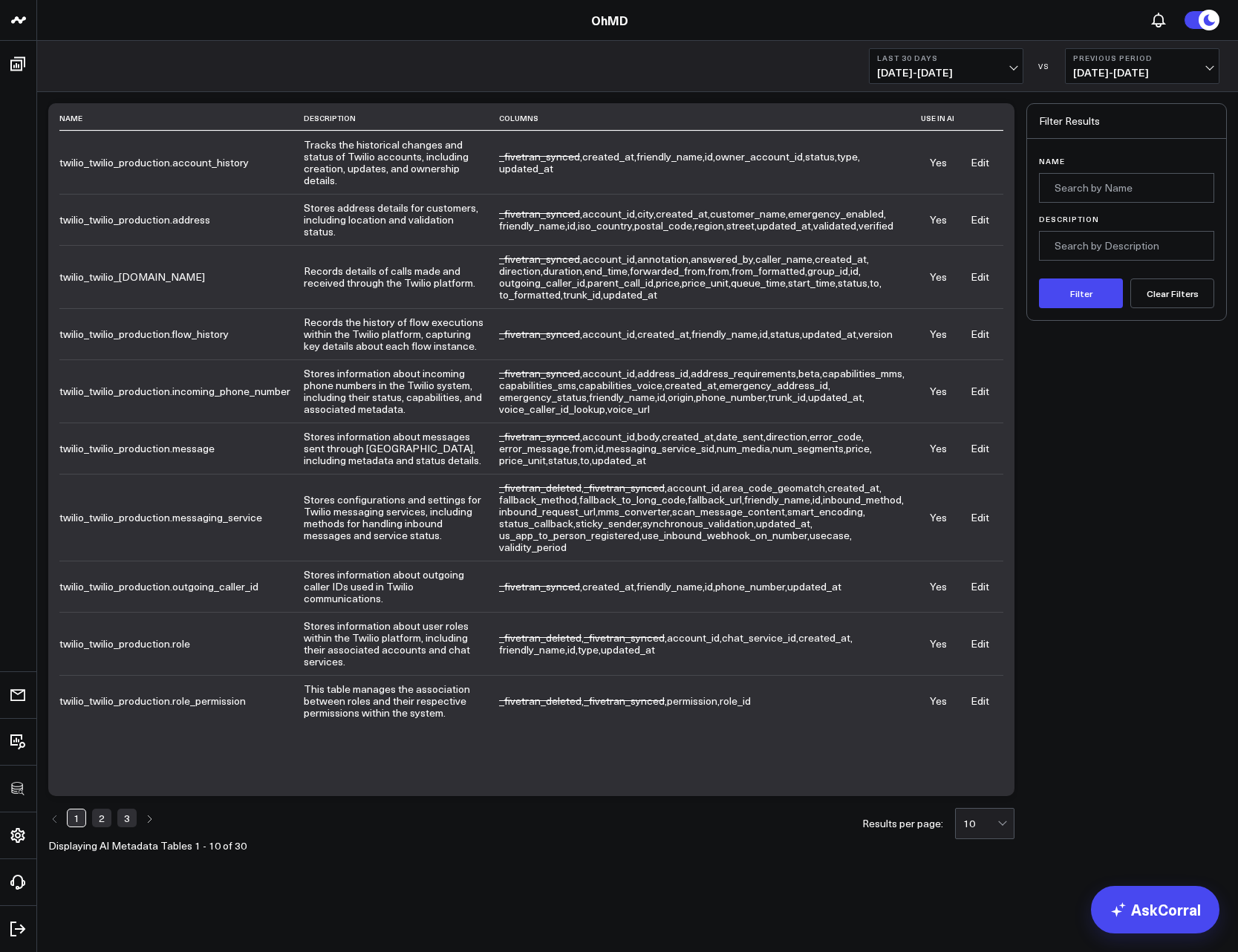
click at [133, 597] on link "3" at bounding box center [127, 817] width 19 height 18
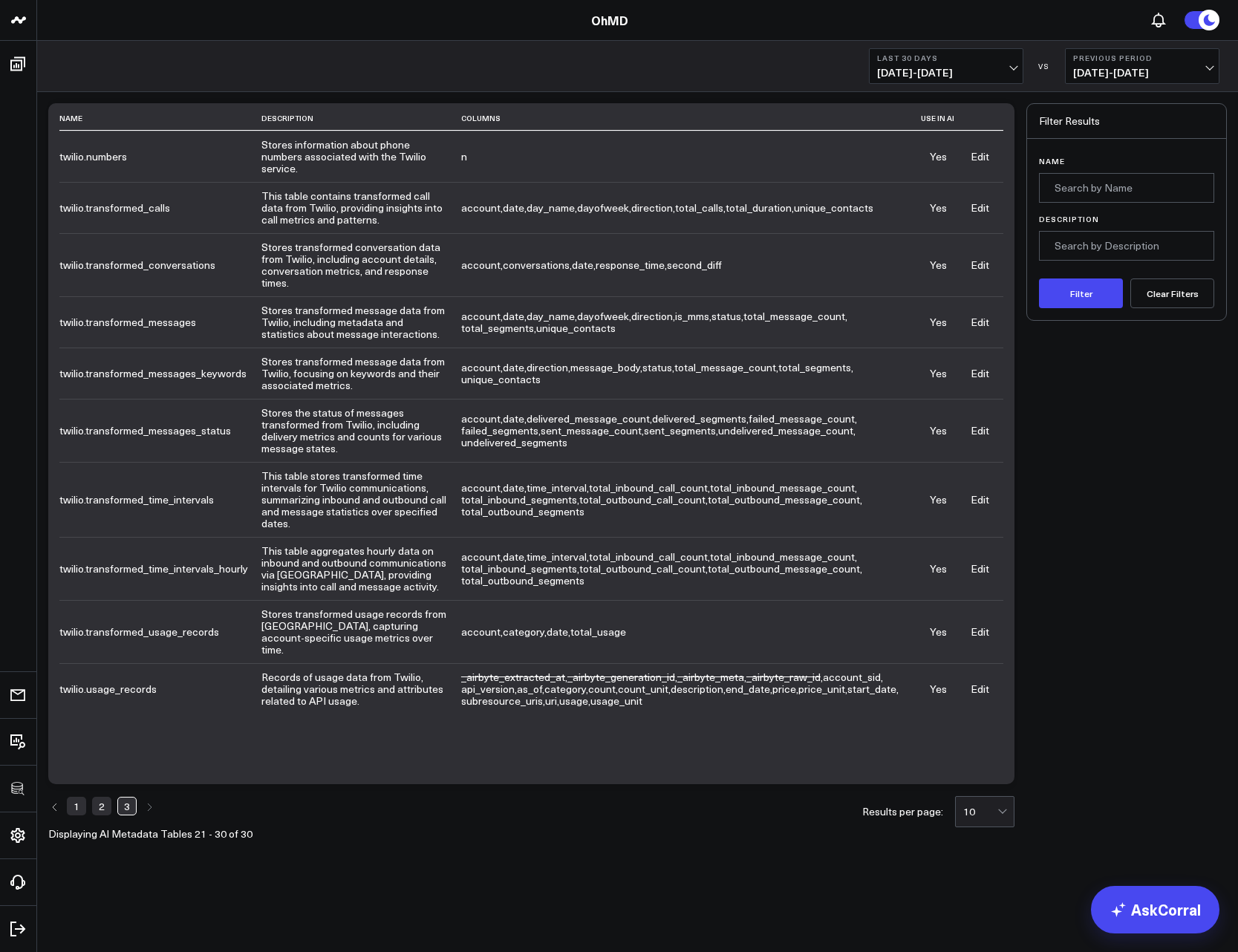
click at [78, 597] on link "1" at bounding box center [77, 805] width 19 height 18
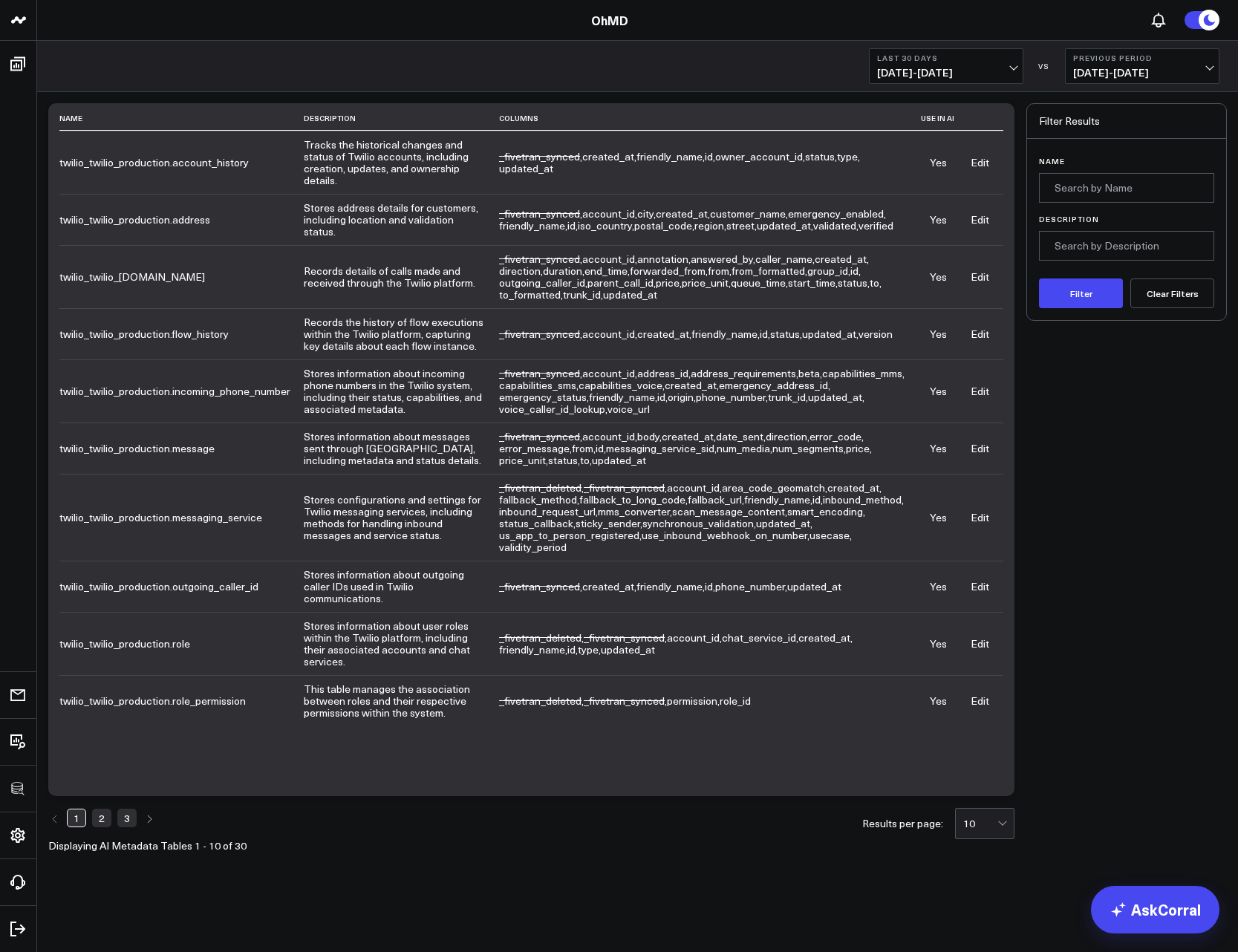
click at [188, 473] on td "twilio_twilio_production.message" at bounding box center [182, 448] width 244 height 51
copy td "twilio_twilio_production.message"
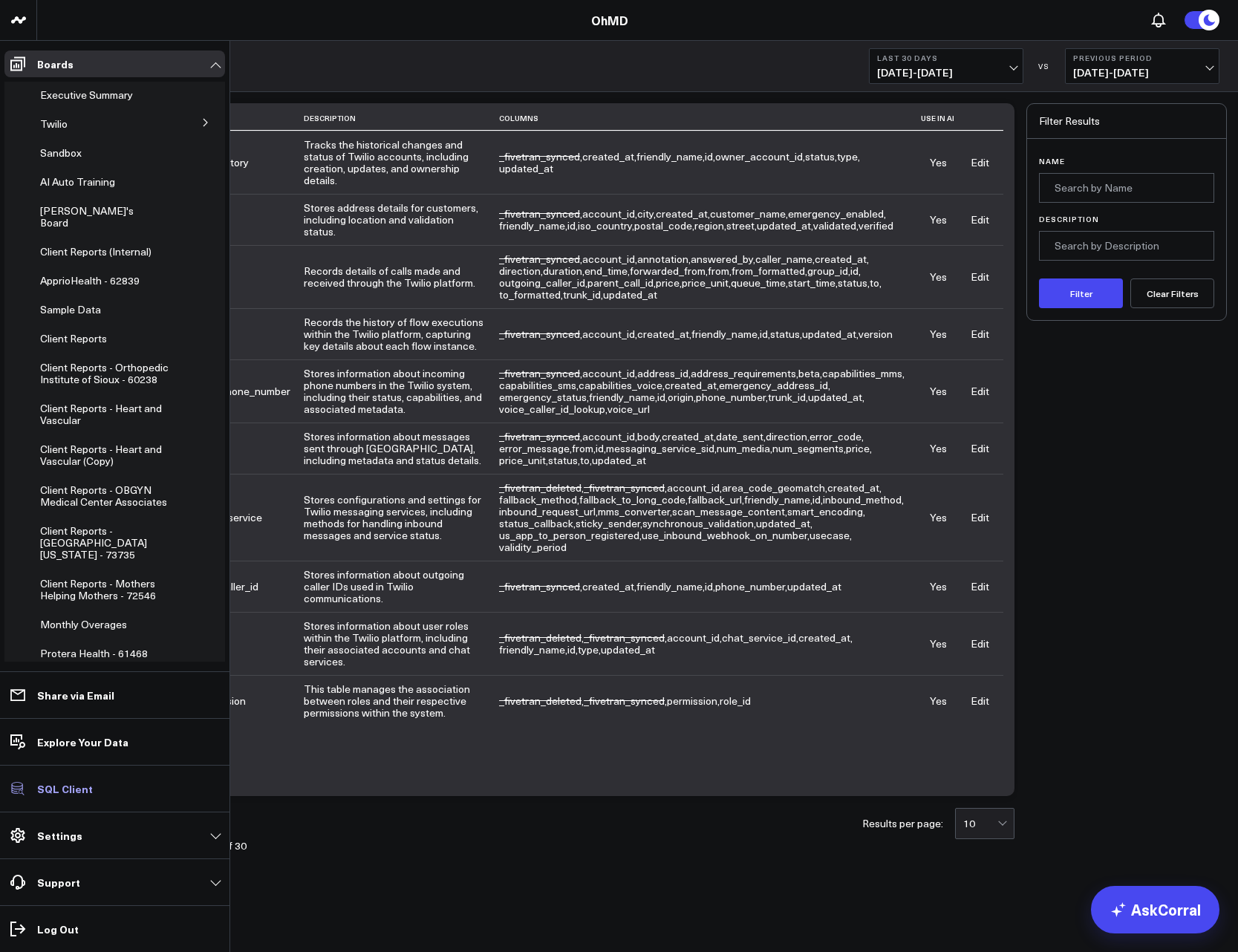
click at [72, 597] on link "SQL Client" at bounding box center [115, 788] width 221 height 26
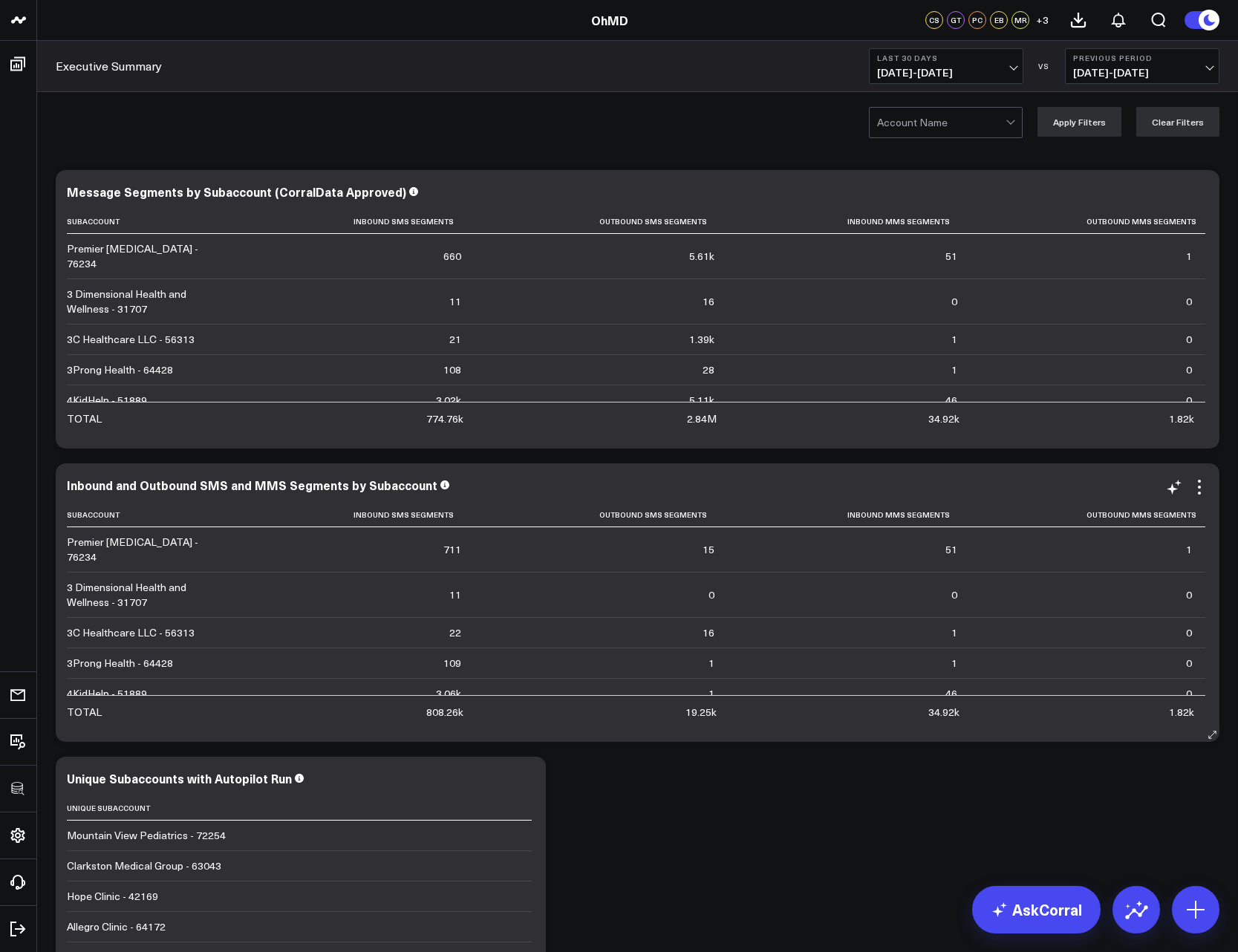
scroll to position [624, 0]
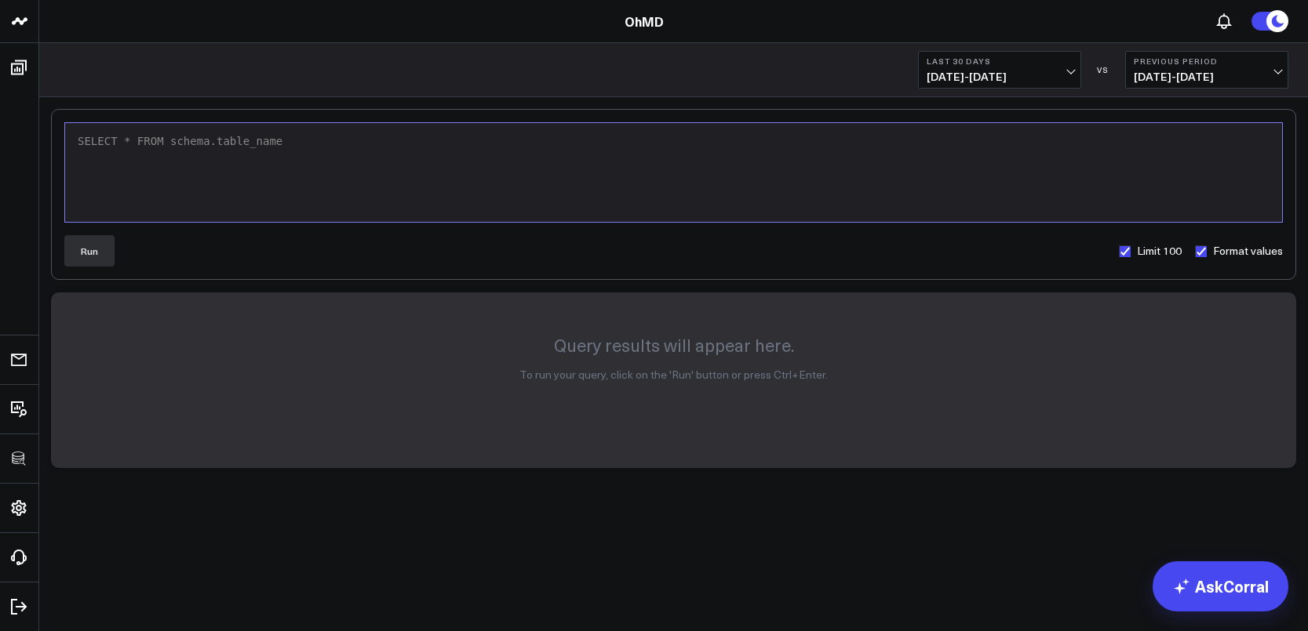
click at [286, 144] on div "SELECT * FROM schema.table_name" at bounding box center [673, 142] width 1201 height 16
paste div
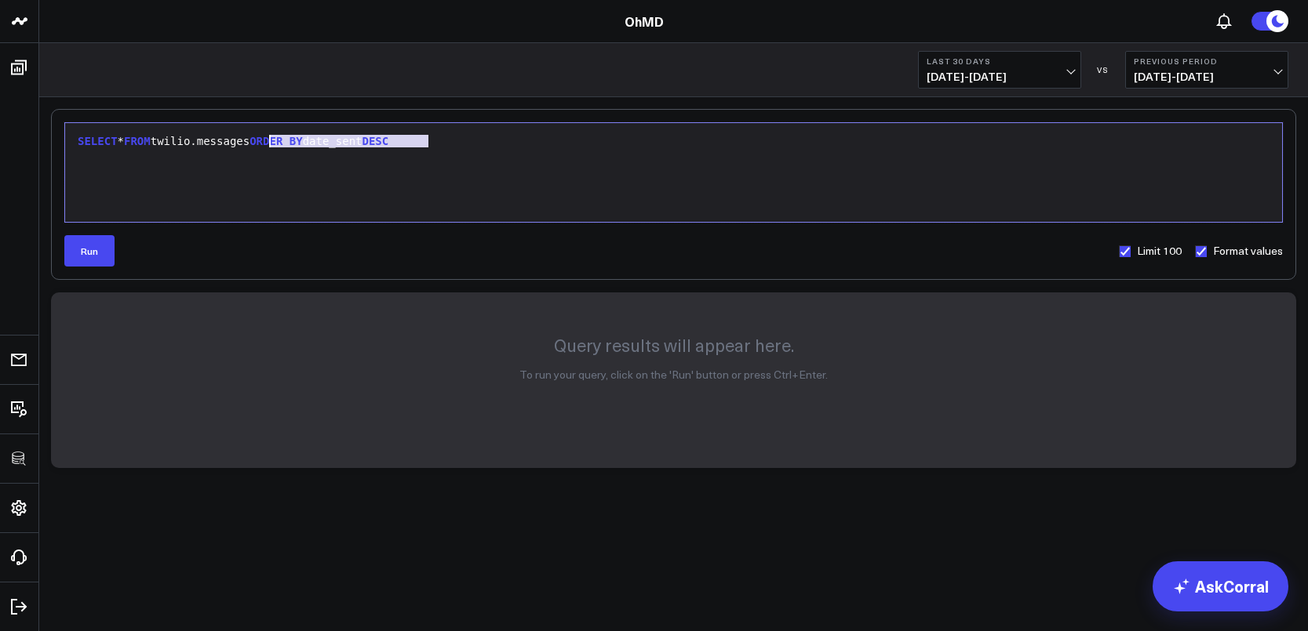
click at [271, 141] on div "SELECT * FROM twilio.messages ORDER BY date_sent DESC" at bounding box center [673, 142] width 1201 height 16
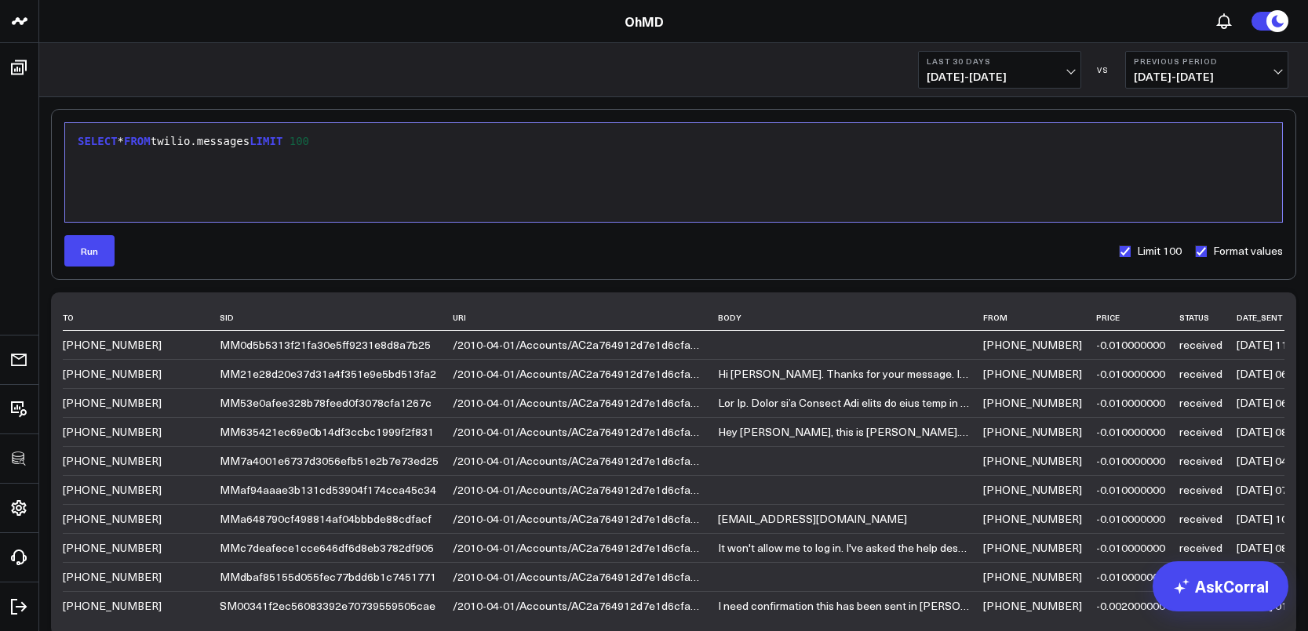
click at [314, 153] on div "SELECT * FROM twilio.messages LIMIT 100" at bounding box center [673, 172] width 1201 height 83
click at [276, 142] on span "LIMIT" at bounding box center [265, 141] width 33 height 13
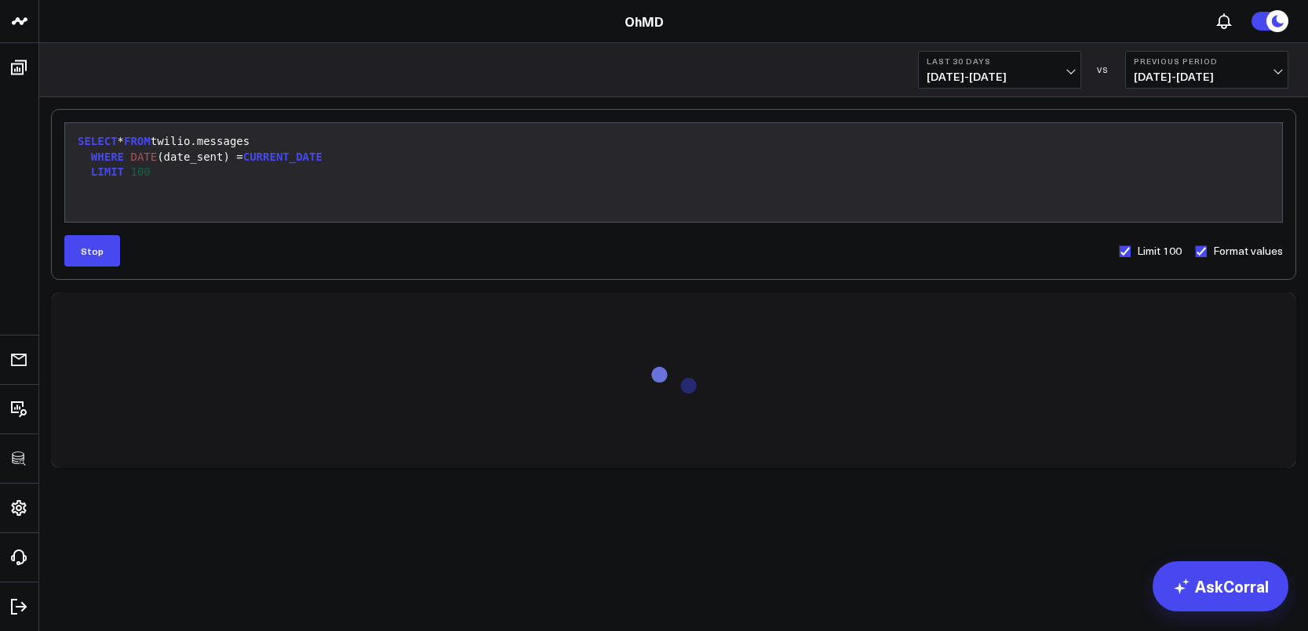
click at [1130, 253] on label "Limit 100" at bounding box center [1150, 251] width 64 height 13
click at [1130, 253] on input "Limit 100" at bounding box center [1124, 251] width 13 height 13
checkbox input "false"
click at [100, 253] on button "Stop" at bounding box center [92, 250] width 56 height 31
click at [347, 162] on div "WHERE DATE (date_sent) = CURRENT_DATE" at bounding box center [673, 158] width 1201 height 16
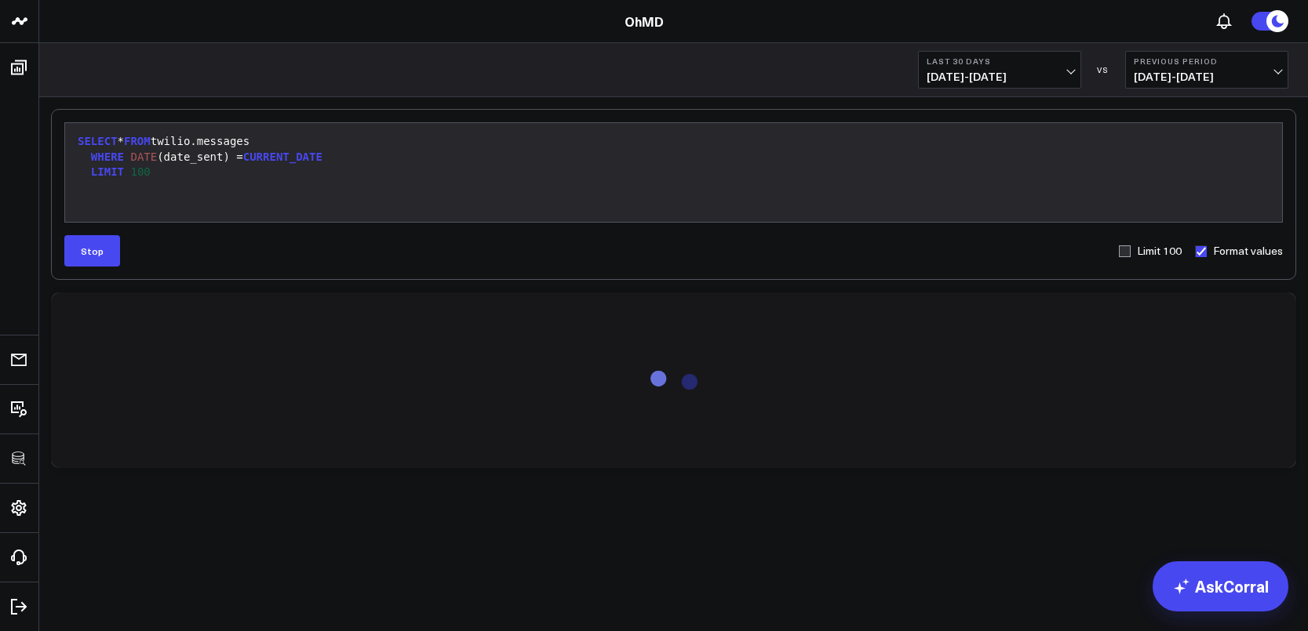
click at [322, 155] on span "CURRENT_DATE" at bounding box center [282, 157] width 79 height 13
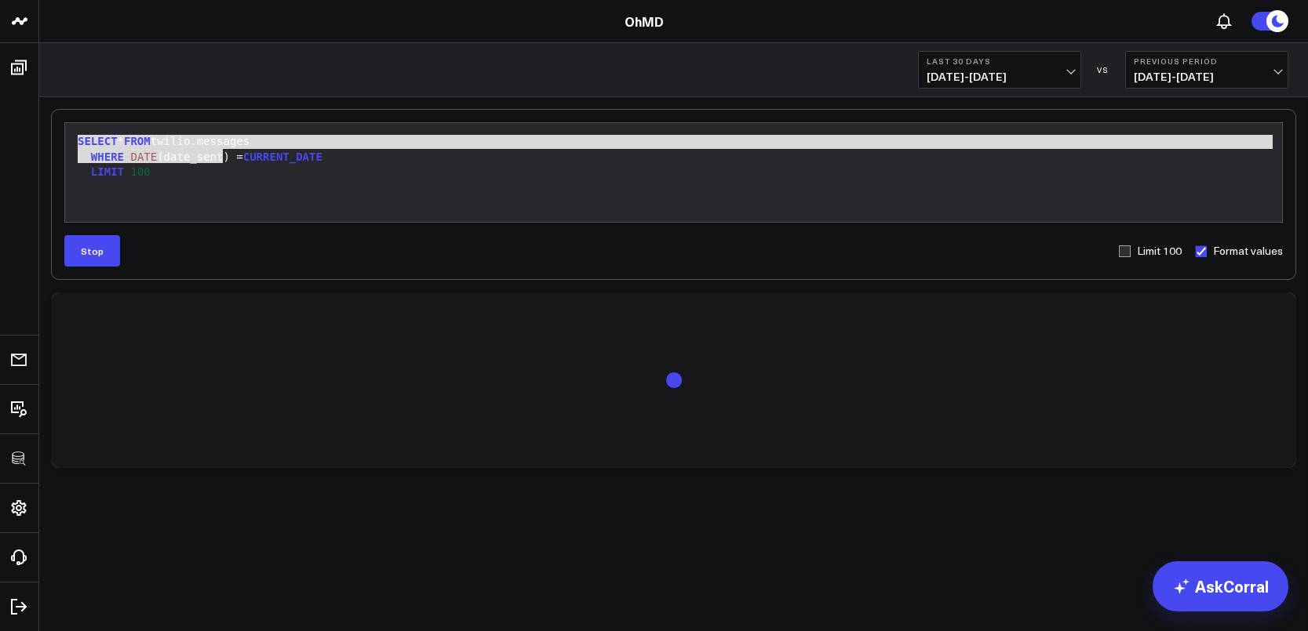
drag, startPoint x: 220, startPoint y: 165, endPoint x: 53, endPoint y: 139, distance: 168.3
click at [53, 139] on div "Selection deleted 9 1 2 3 › ⌄ SELECT * FROM twilio.messages WHERE DATE (date_se…" at bounding box center [673, 194] width 1245 height 171
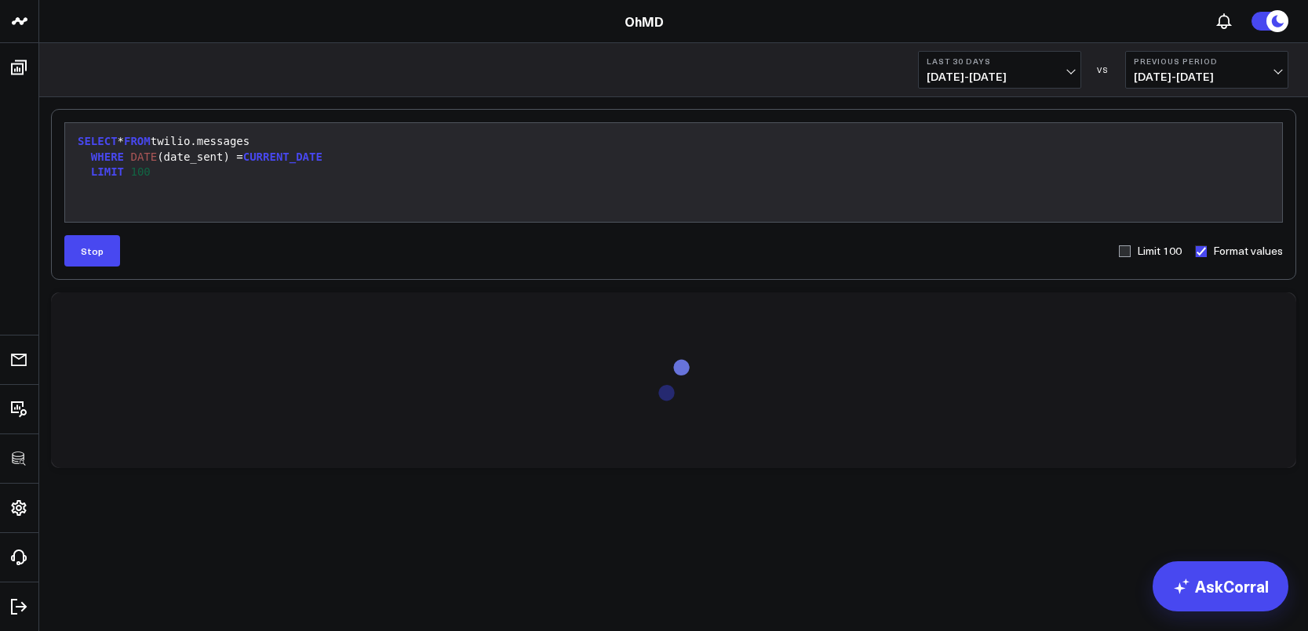
click at [150, 169] on span "100" at bounding box center [140, 172] width 20 height 13
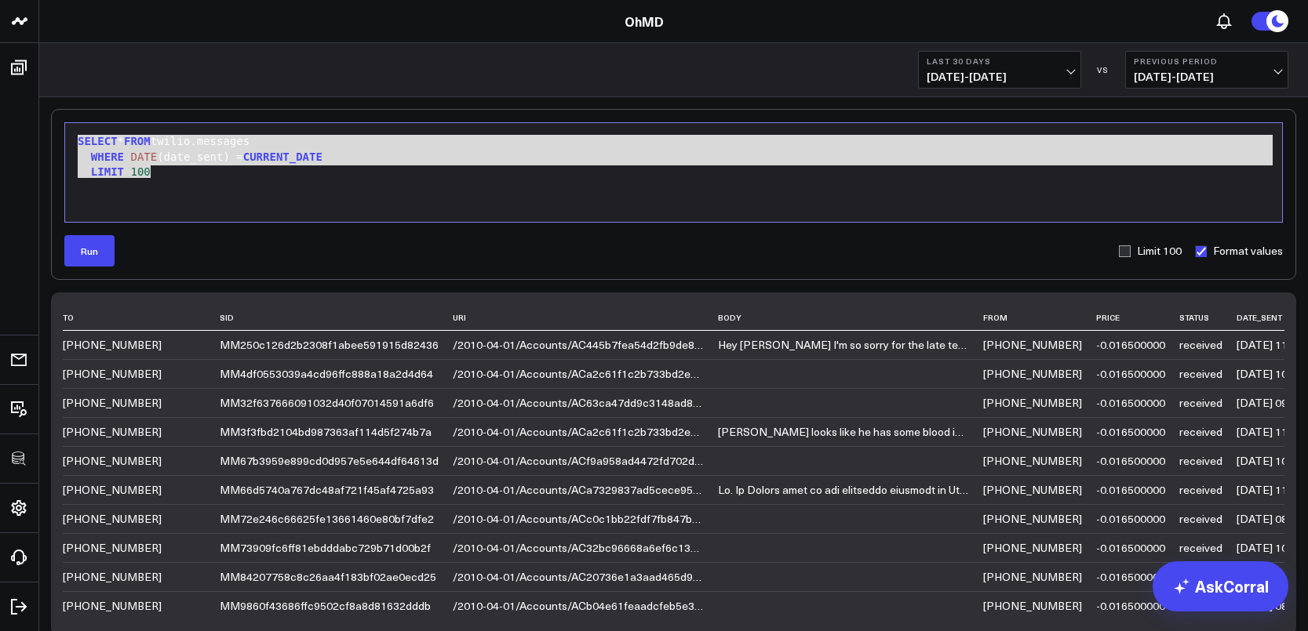
drag, startPoint x: 163, startPoint y: 173, endPoint x: 60, endPoint y: 138, distance: 108.7
click at [60, 138] on div "Selection deleted 9 1 2 3 › ⌄ SELECT * FROM twilio.messages WHERE DATE (date_se…" at bounding box center [673, 194] width 1245 height 171
click at [398, 179] on div "LIMIT 100" at bounding box center [673, 173] width 1201 height 16
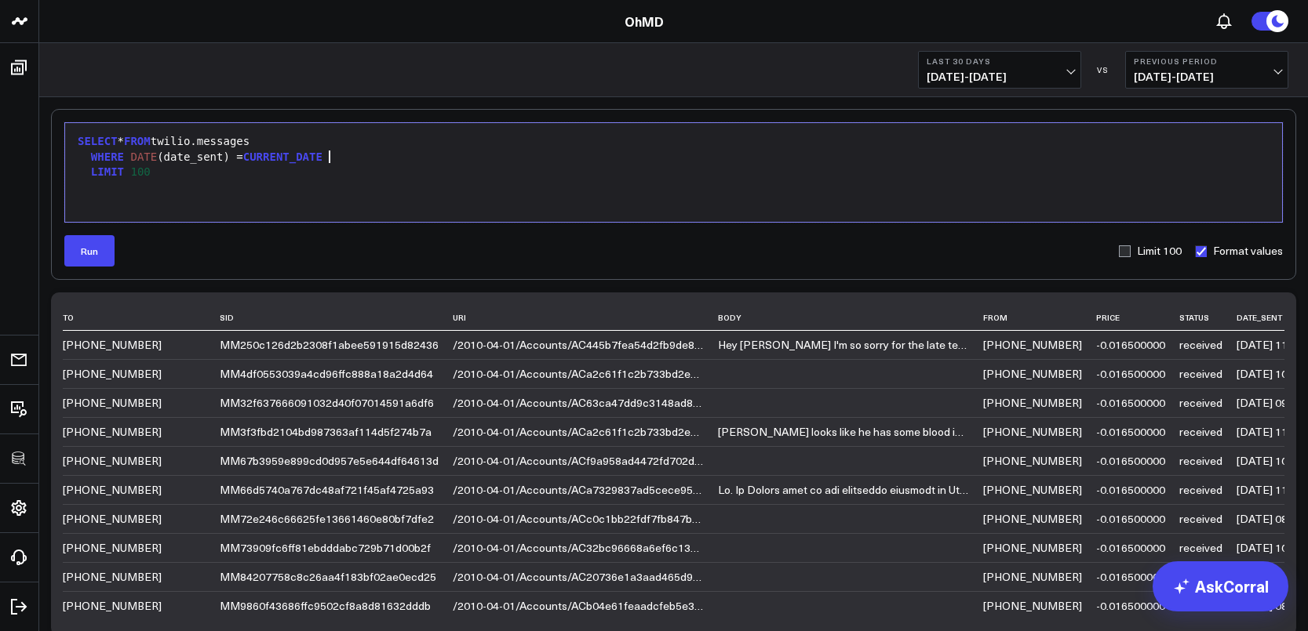
click at [344, 150] on div "WHERE DATE (date_sent) = CURRENT_DATE" at bounding box center [673, 158] width 1201 height 16
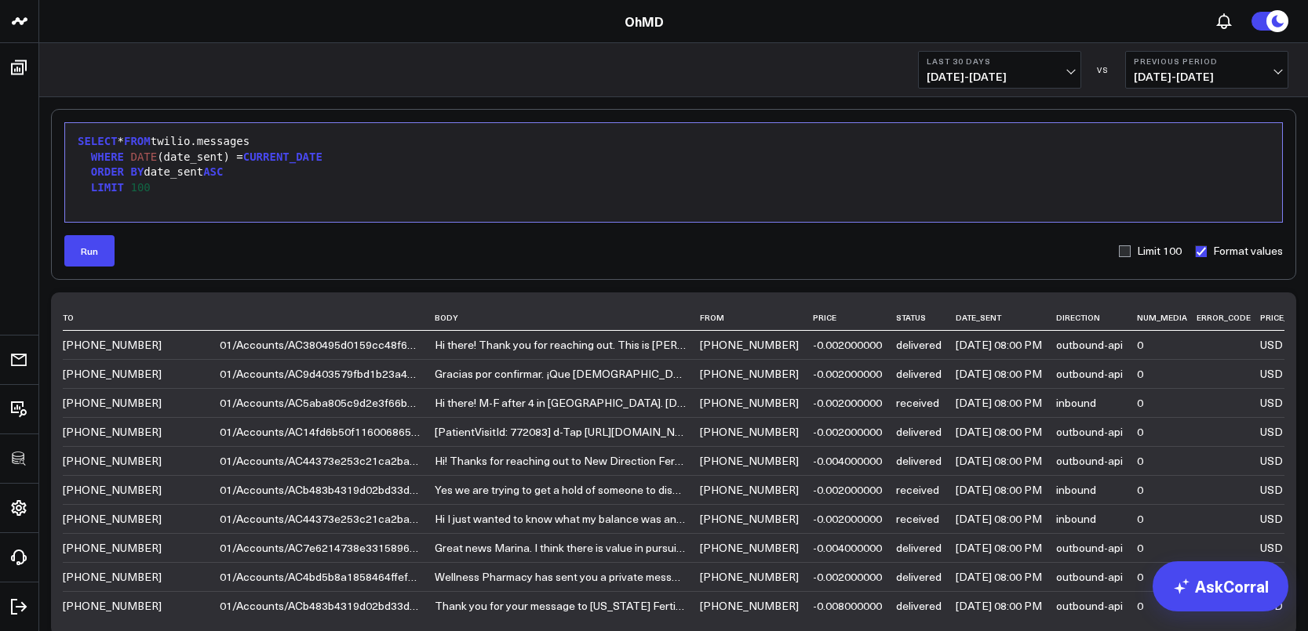
click at [1206, 247] on label "Format values" at bounding box center [1238, 251] width 89 height 13
click at [1206, 247] on input "Format values" at bounding box center [1200, 251] width 13 height 13
checkbox input "false"
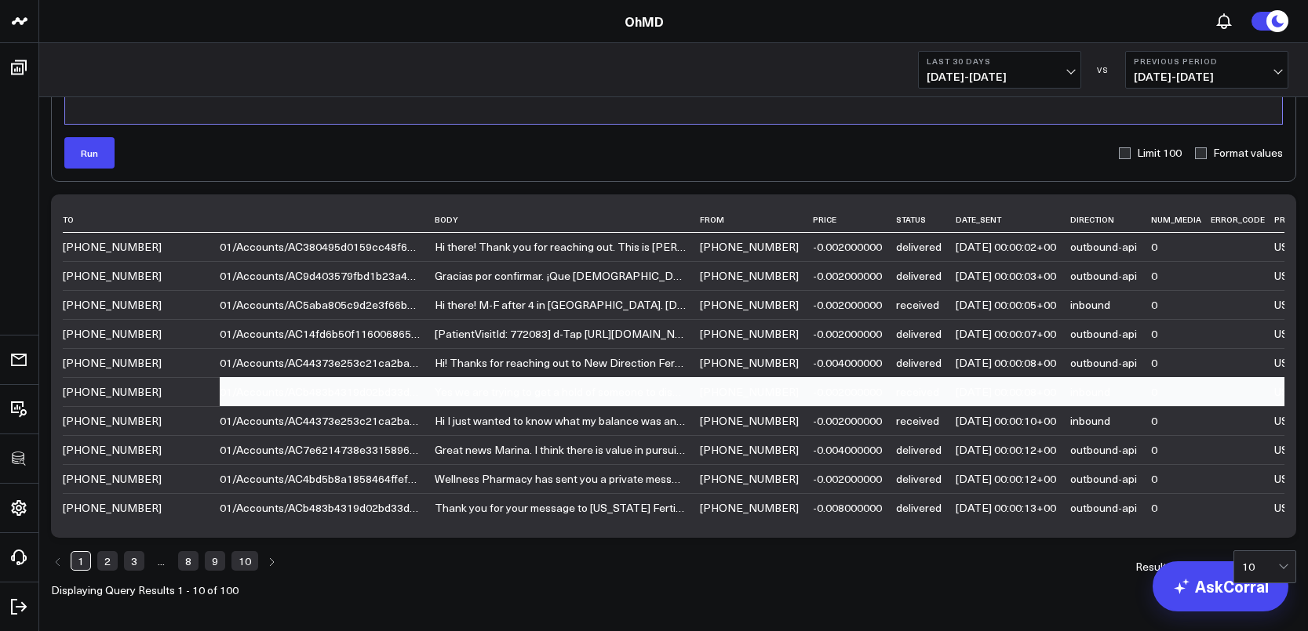
scroll to position [165, 0]
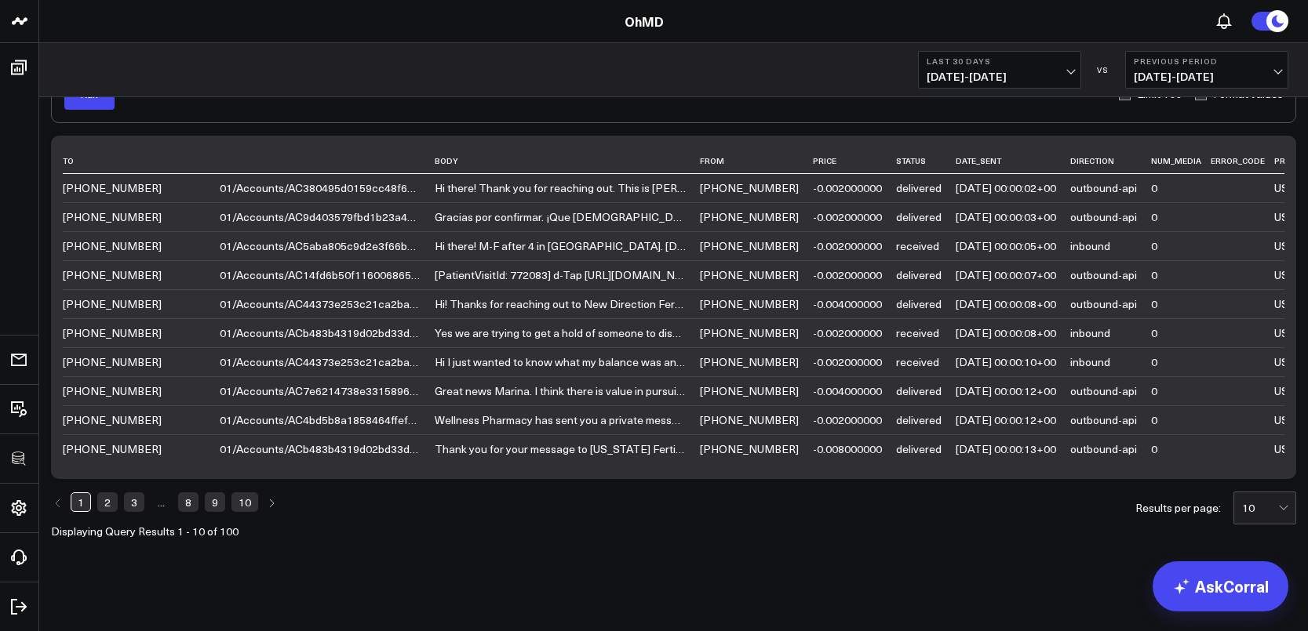
click at [247, 508] on link "10" at bounding box center [244, 502] width 27 height 19
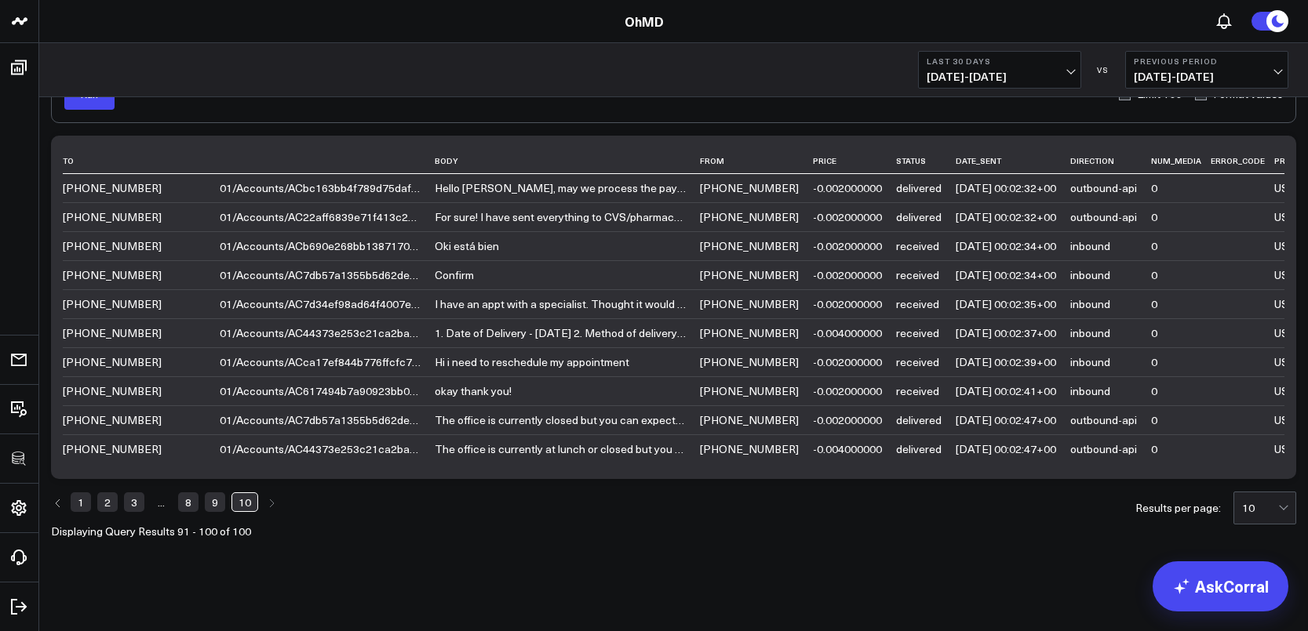
click at [132, 506] on link "3" at bounding box center [134, 502] width 20 height 19
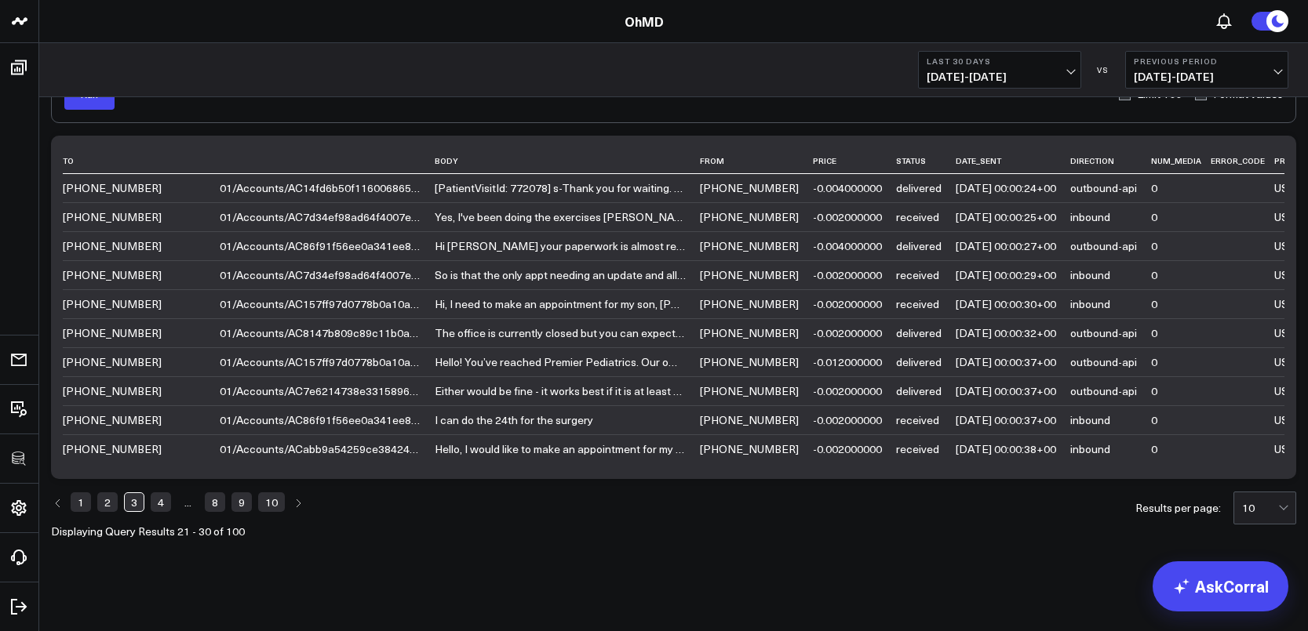
scroll to position [0, 0]
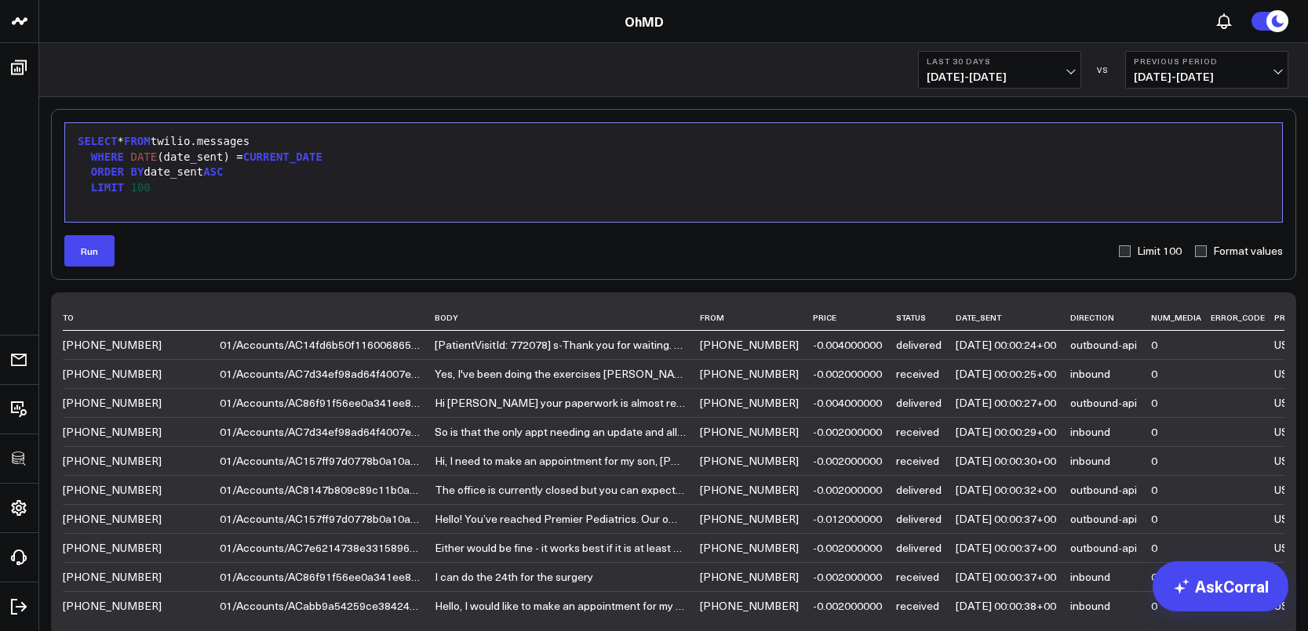
click at [413, 165] on div "ORDER BY date_sent ASC" at bounding box center [673, 173] width 1201 height 16
click at [406, 157] on div "WHERE DATE (date_sent) = CURRENT_DATE" at bounding box center [673, 158] width 1201 height 16
click at [107, 258] on button "Run" at bounding box center [89, 250] width 50 height 31
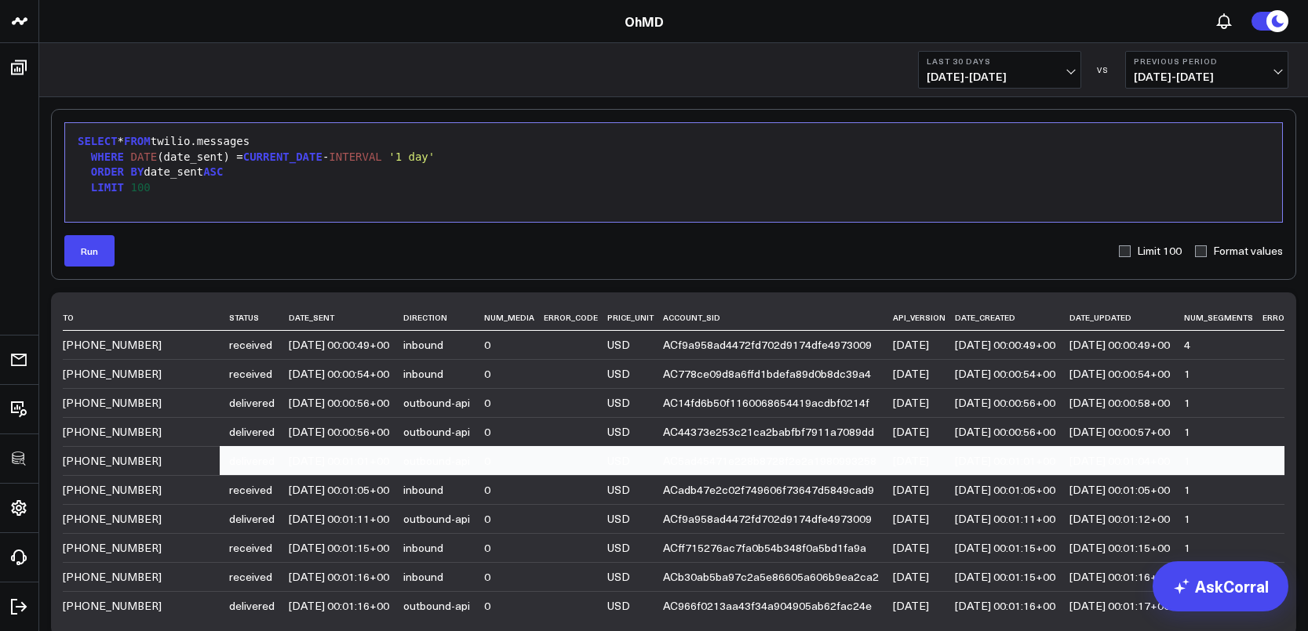
scroll to position [0, 855]
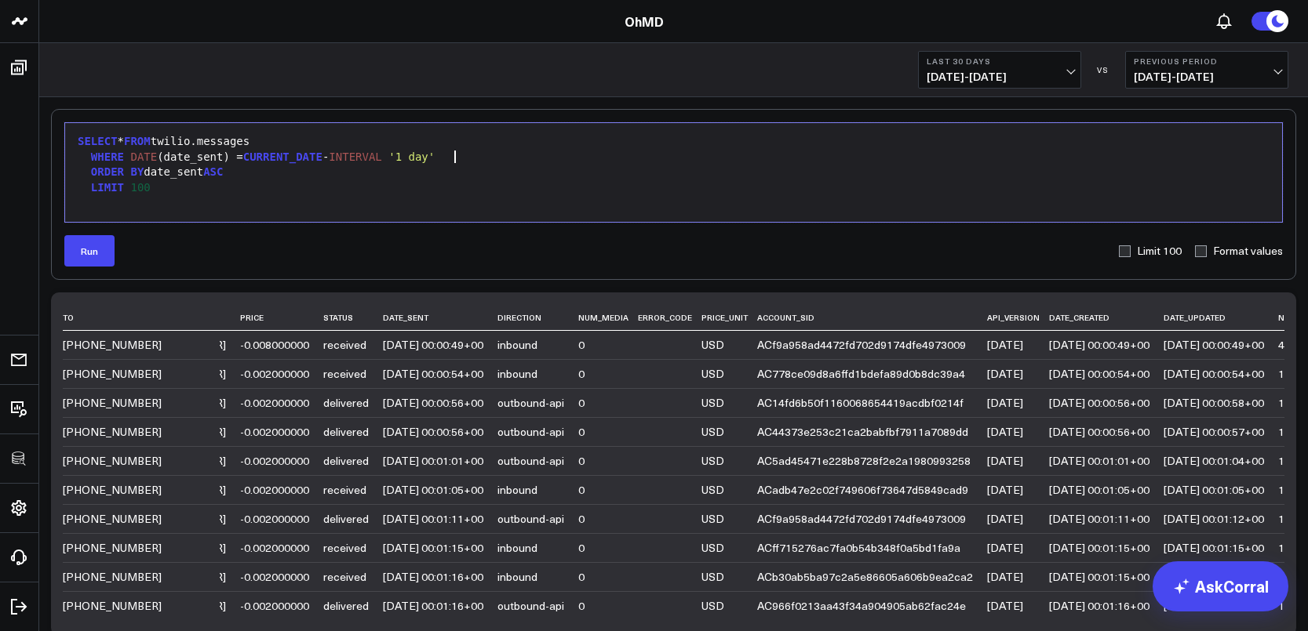
click at [489, 155] on div "WHERE DATE (date_sent) = CURRENT_DATE - INTERVAL '1 day'" at bounding box center [673, 158] width 1201 height 16
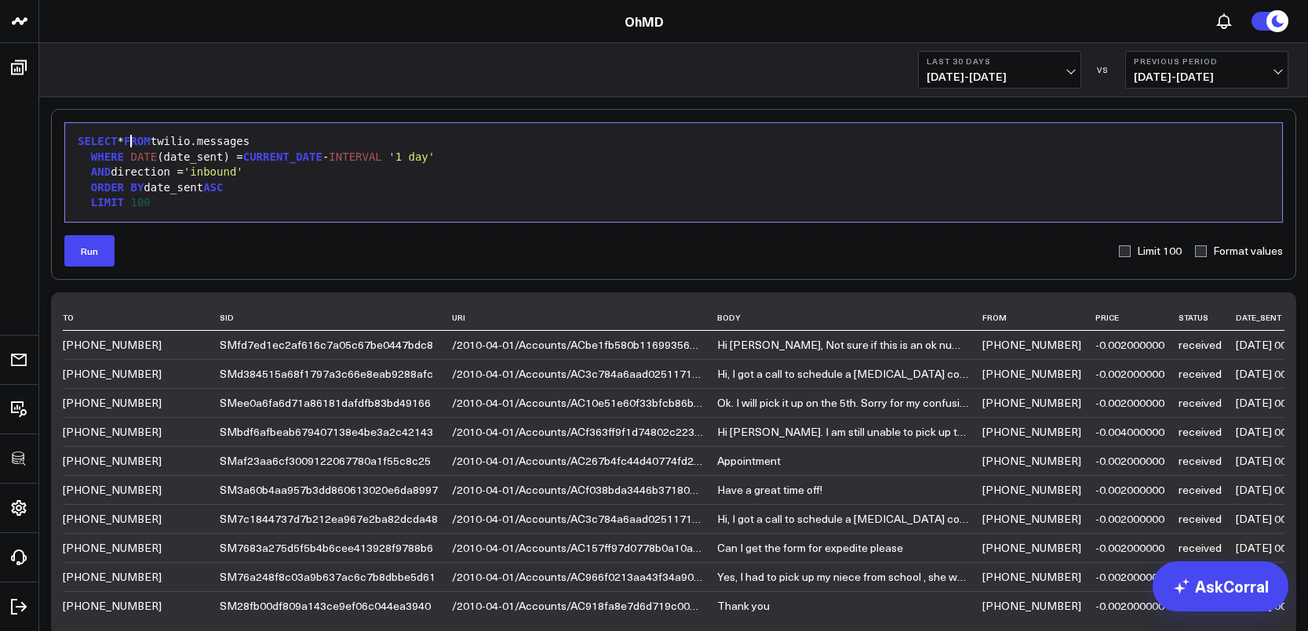
click at [131, 139] on div "SELECT * FROM twilio.messages" at bounding box center [673, 142] width 1201 height 16
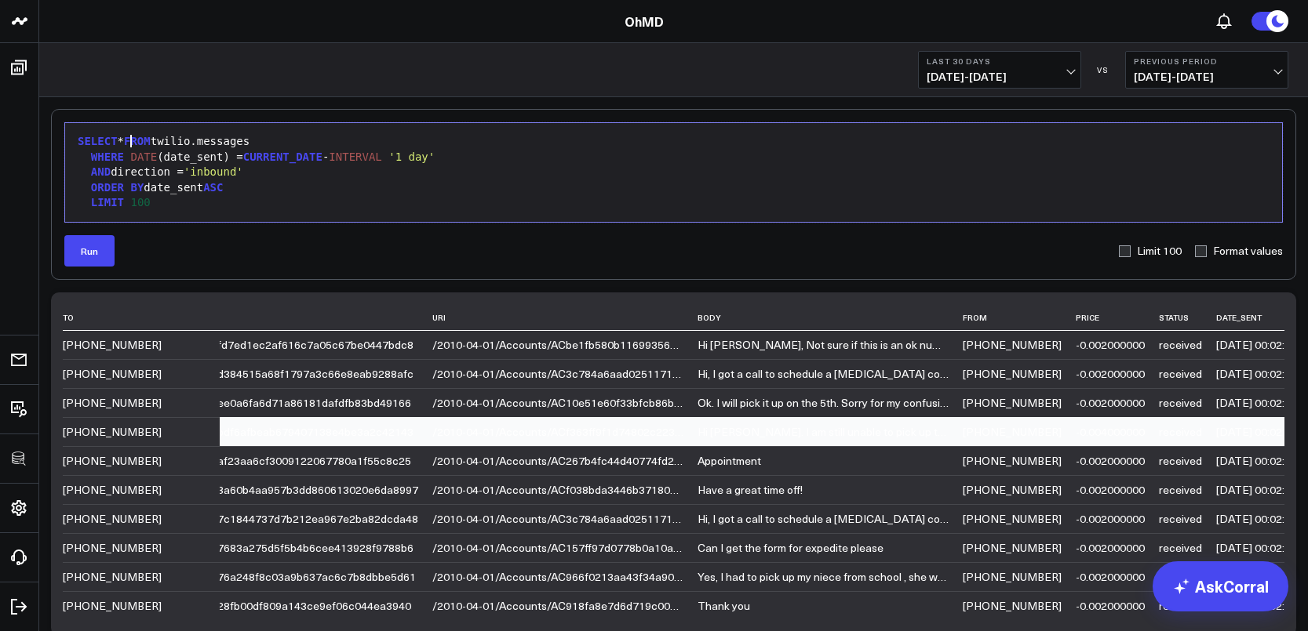
scroll to position [0, 0]
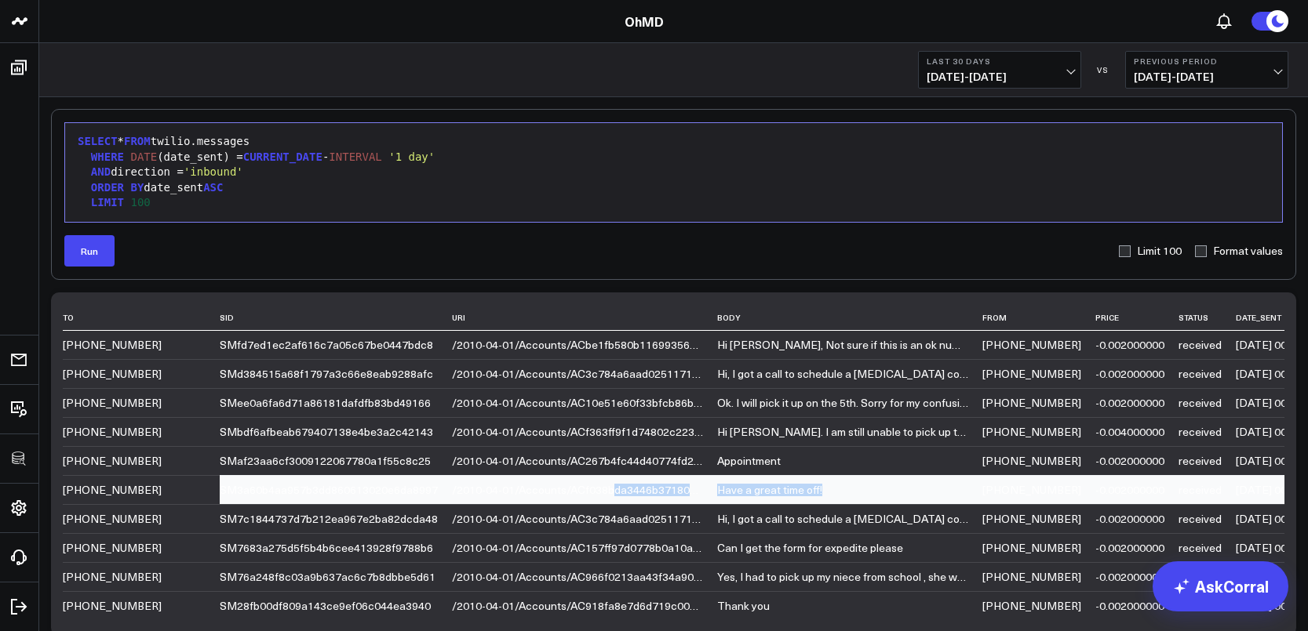
drag, startPoint x: 609, startPoint y: 488, endPoint x: 736, endPoint y: 499, distance: 127.6
click at [655, 491] on div "/2010-04-01/Accounts/ACf038bda3446b37180e36e1e4f5287375/Messages/SM3a60b4aa957b…" at bounding box center [577, 490] width 251 height 13
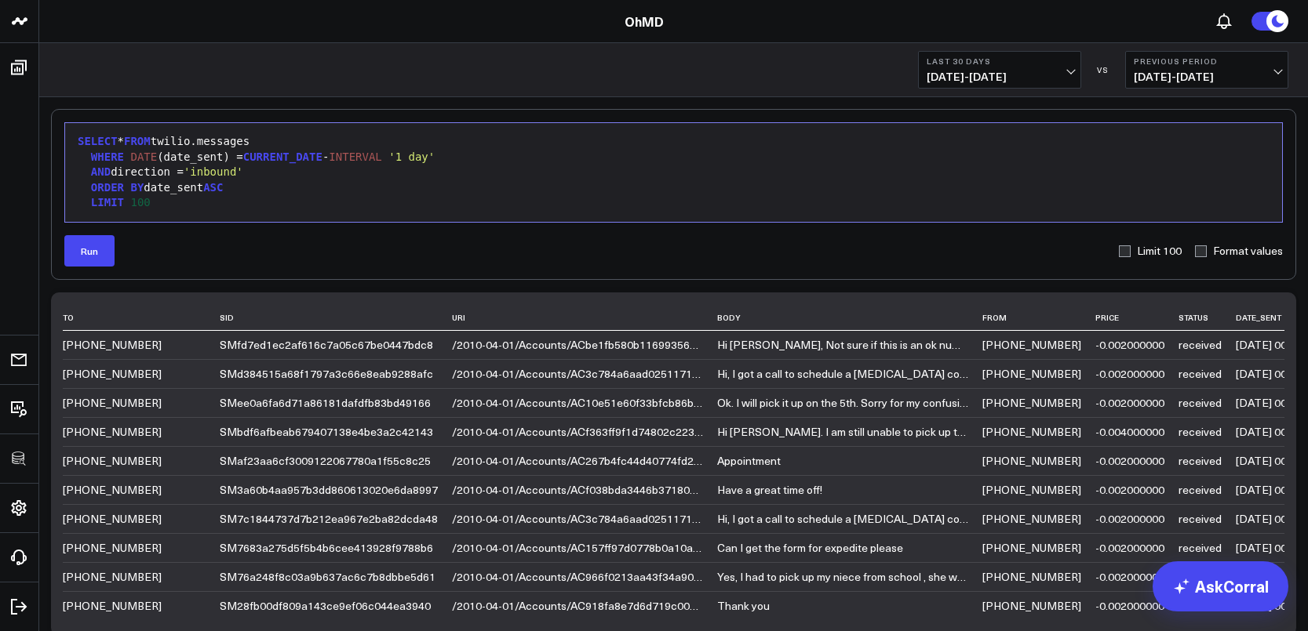
drag, startPoint x: 126, startPoint y: 144, endPoint x: 187, endPoint y: 160, distance: 64.1
click at [126, 144] on div "SELECT * FROM twilio.messages" at bounding box center [673, 142] width 1201 height 16
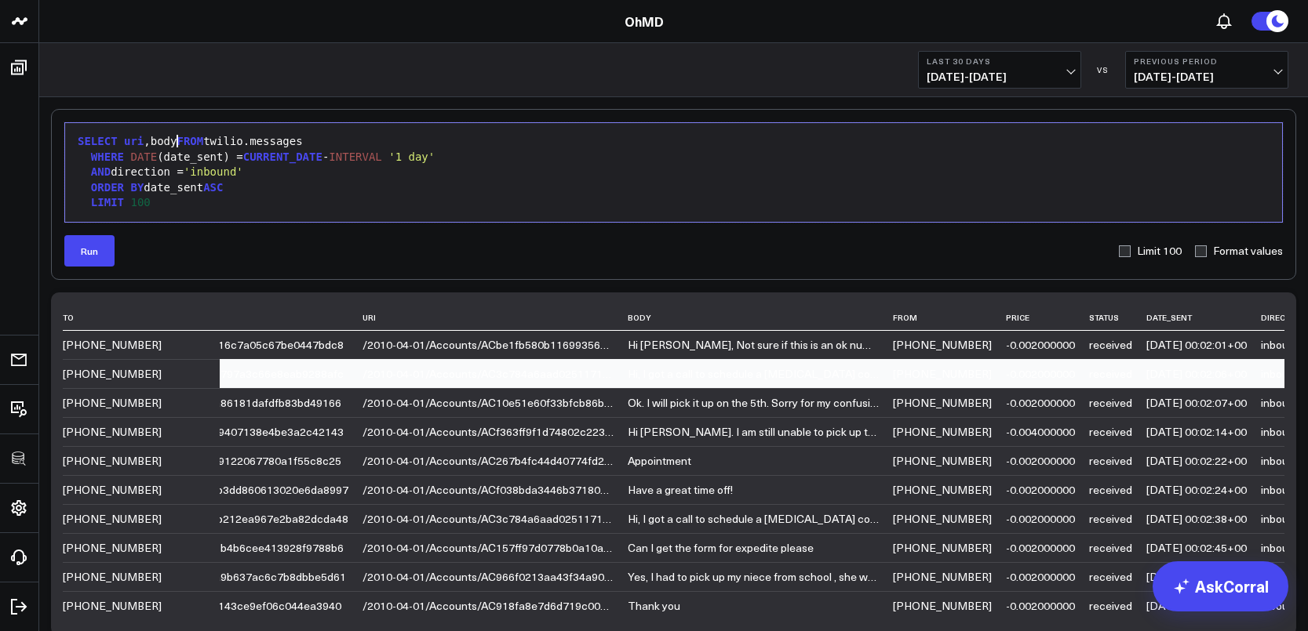
scroll to position [0, 70]
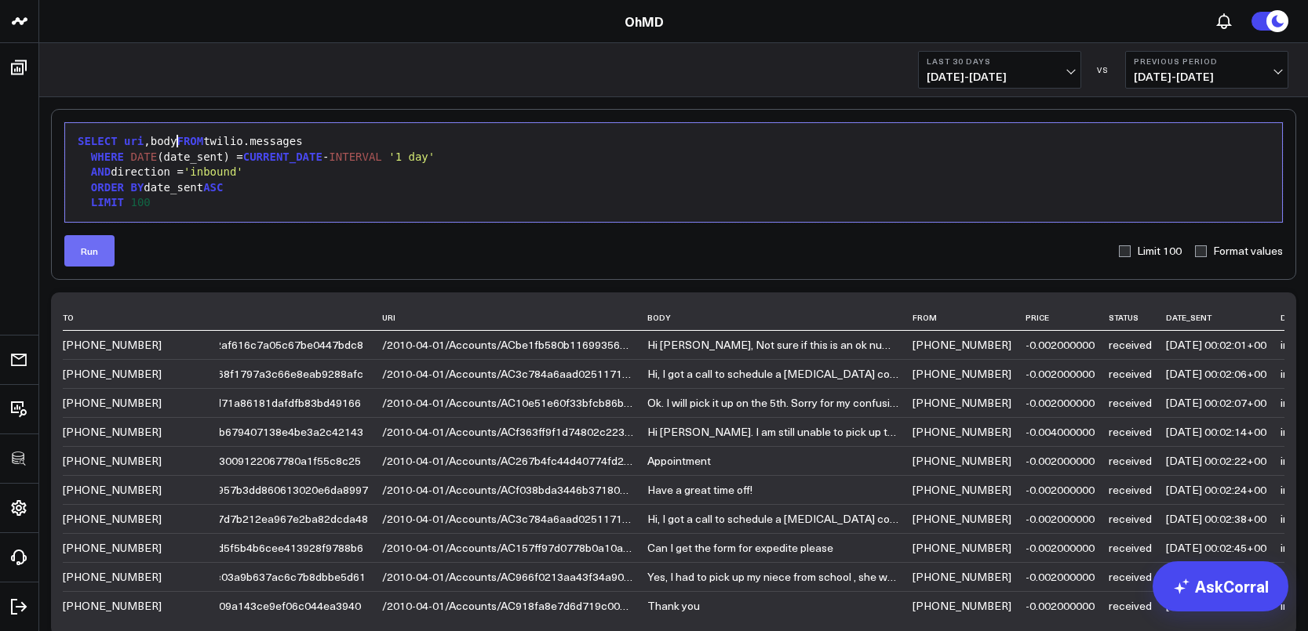
click at [90, 248] on button "Run" at bounding box center [89, 250] width 50 height 31
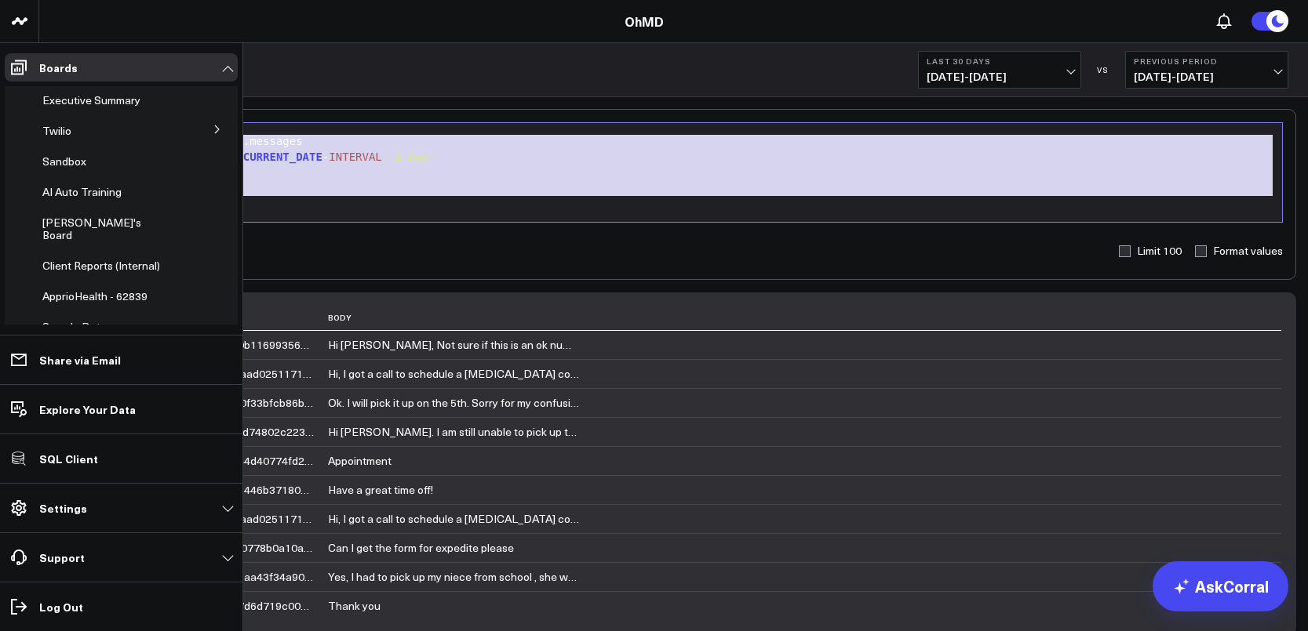
drag, startPoint x: 180, startPoint y: 203, endPoint x: 32, endPoint y: 93, distance: 184.3
click at [32, 93] on div "3725 Test 829 Studios Accenture Acme Industrial Activant Capital Agriculture & …" at bounding box center [654, 394] width 1308 height 788
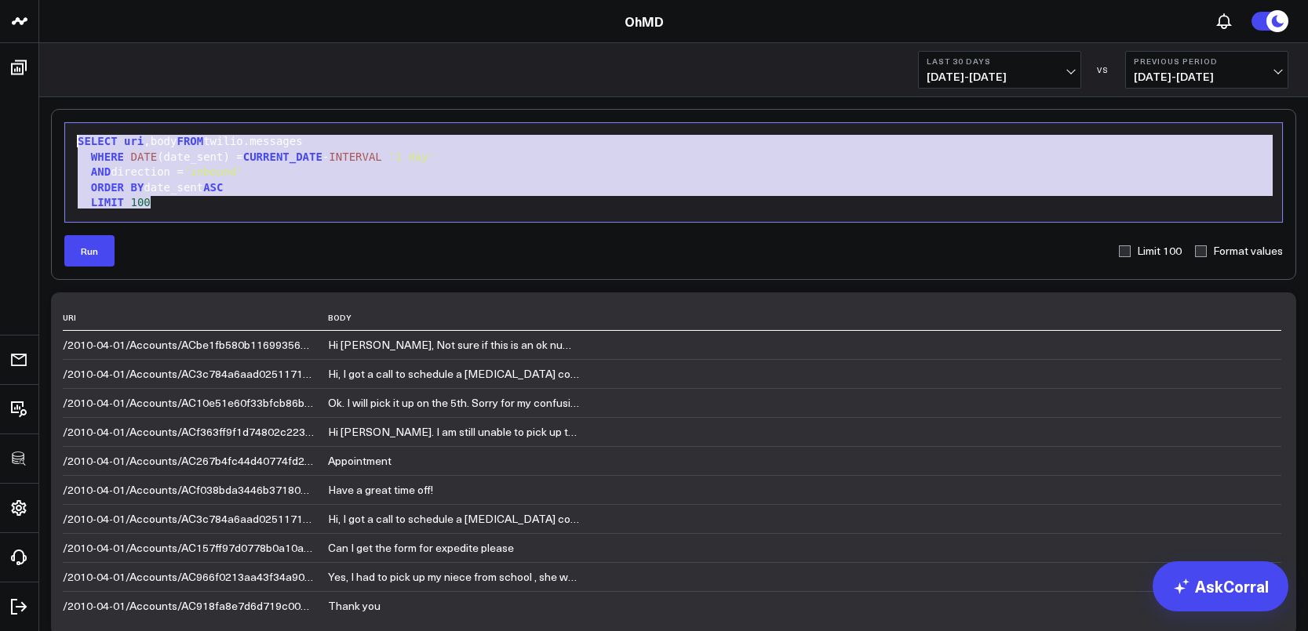
copy div "SELECT uri ,body FROM twilio.messages WHERE DATE (date_sent) = CURRENT_DATE - I…"
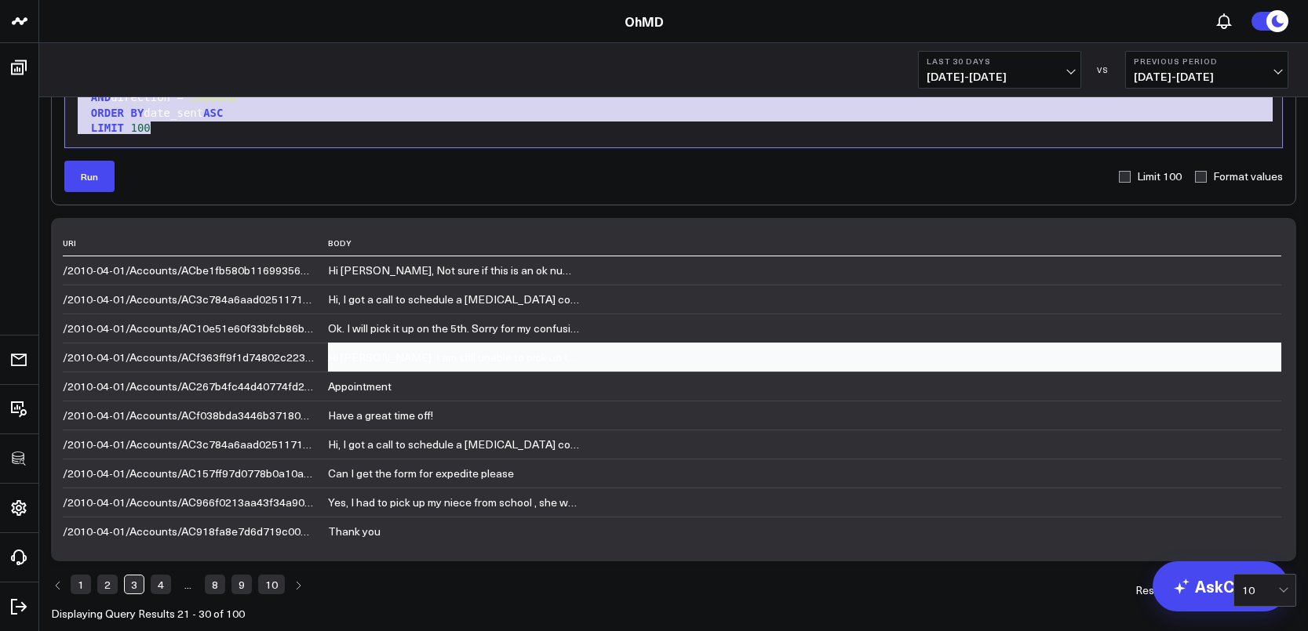
scroll to position [157, 0]
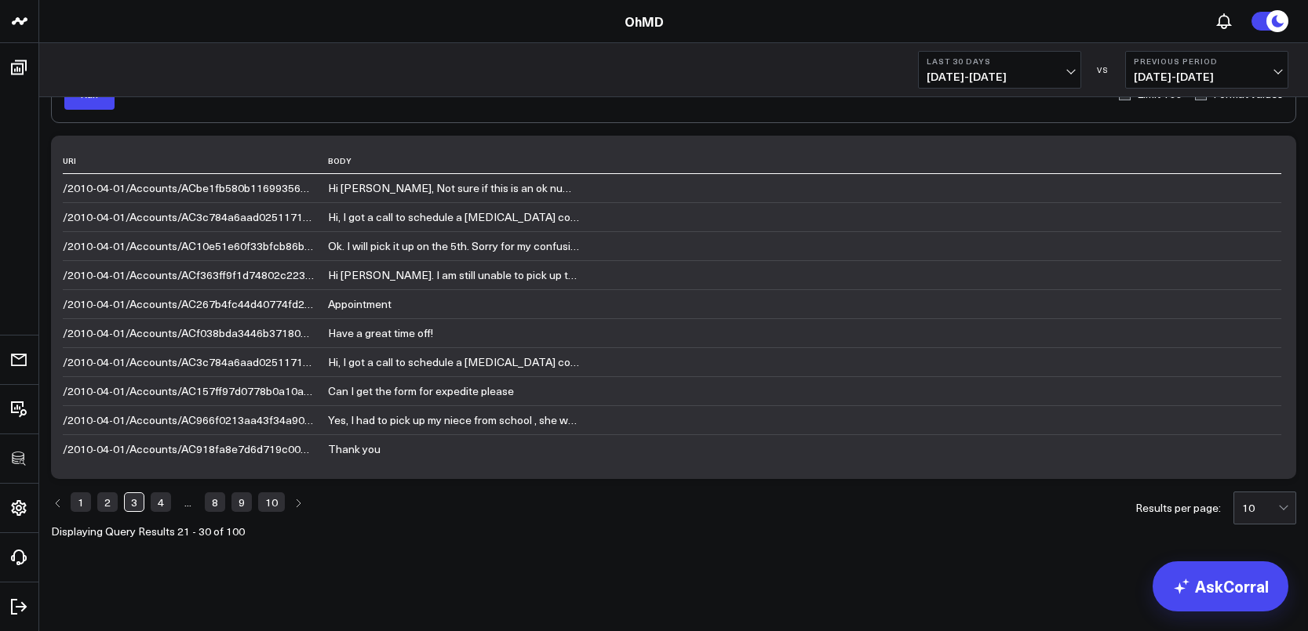
click at [169, 508] on link "4" at bounding box center [161, 502] width 20 height 19
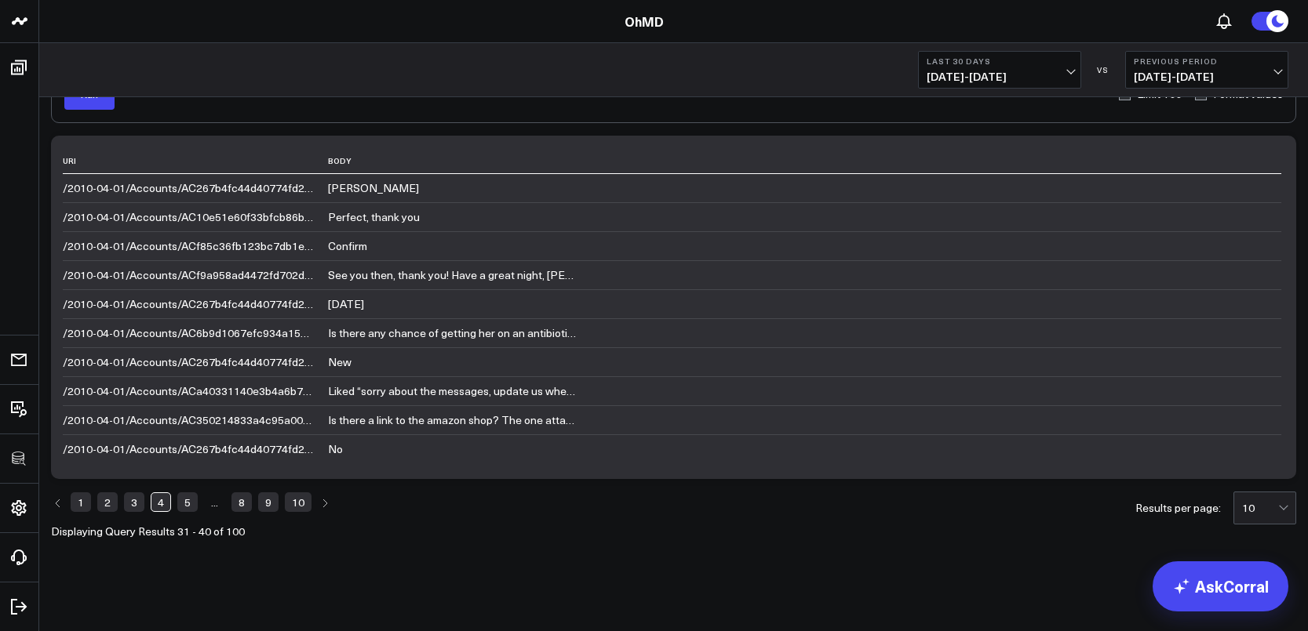
click at [250, 504] on link "8" at bounding box center [241, 502] width 20 height 19
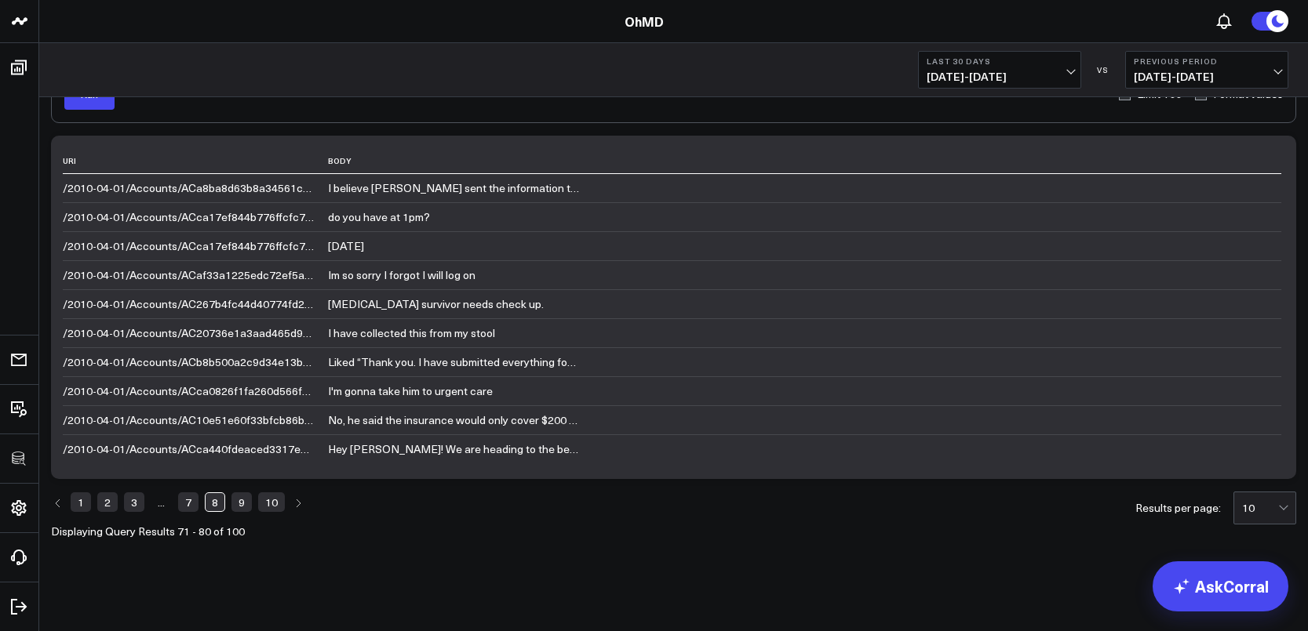
click at [271, 507] on link "10" at bounding box center [271, 502] width 27 height 19
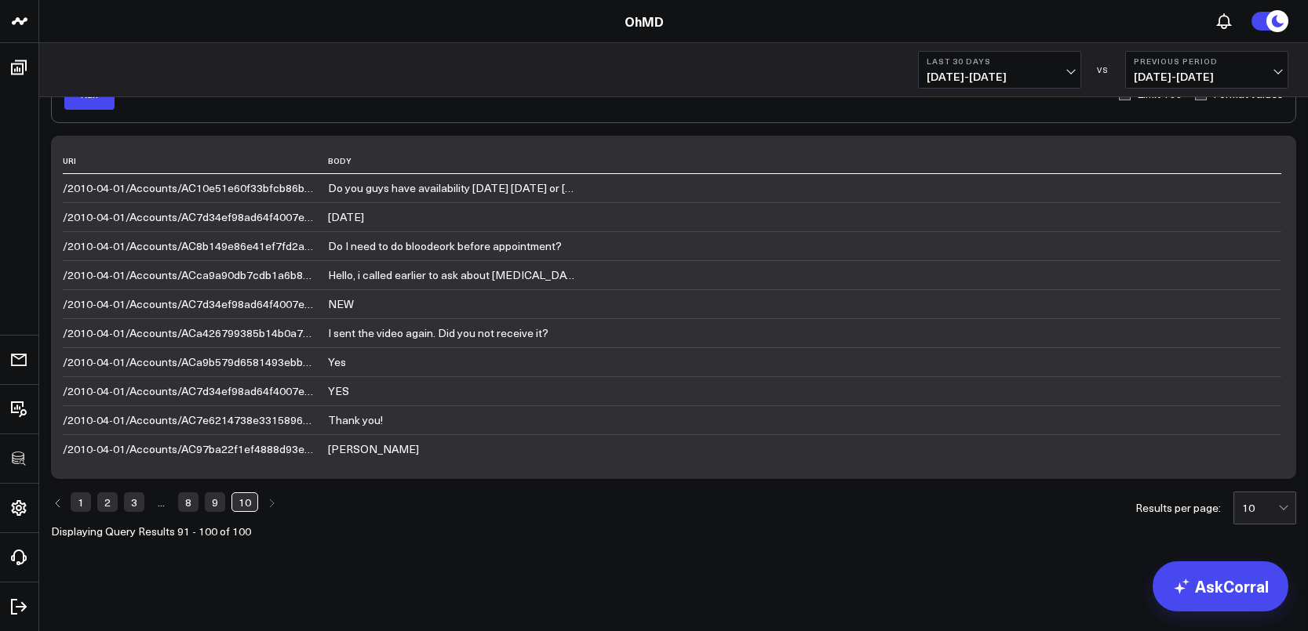
click at [215, 503] on link "9" at bounding box center [215, 502] width 20 height 19
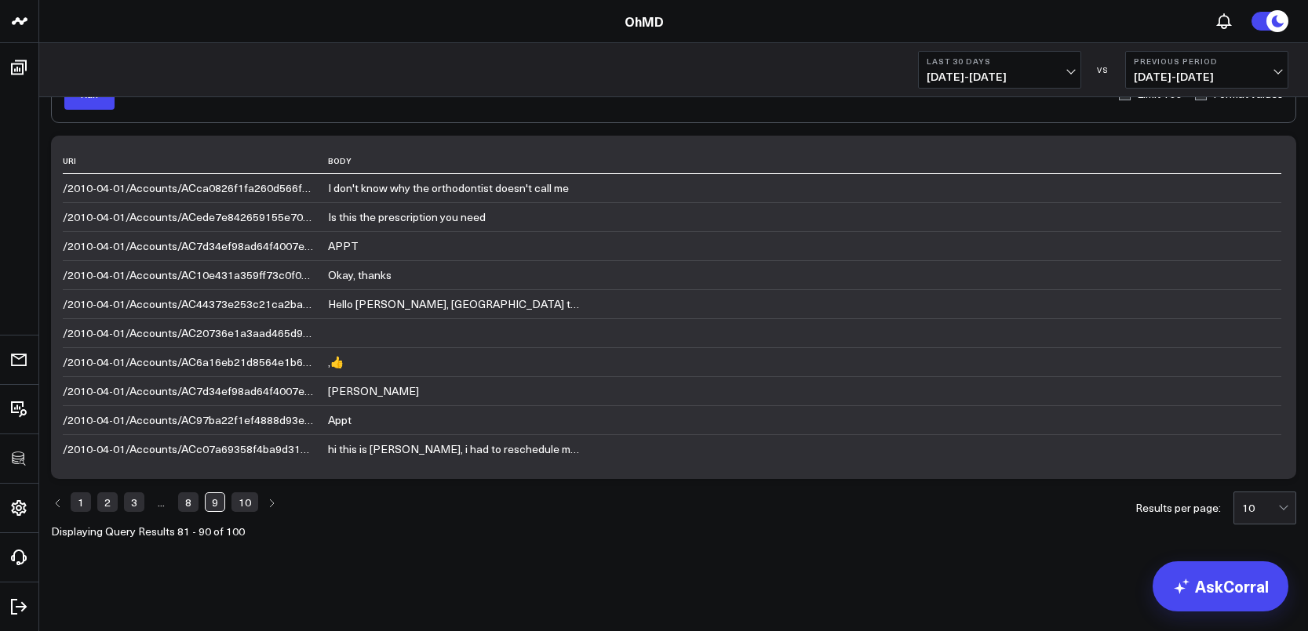
click at [243, 504] on link "10" at bounding box center [244, 502] width 27 height 19
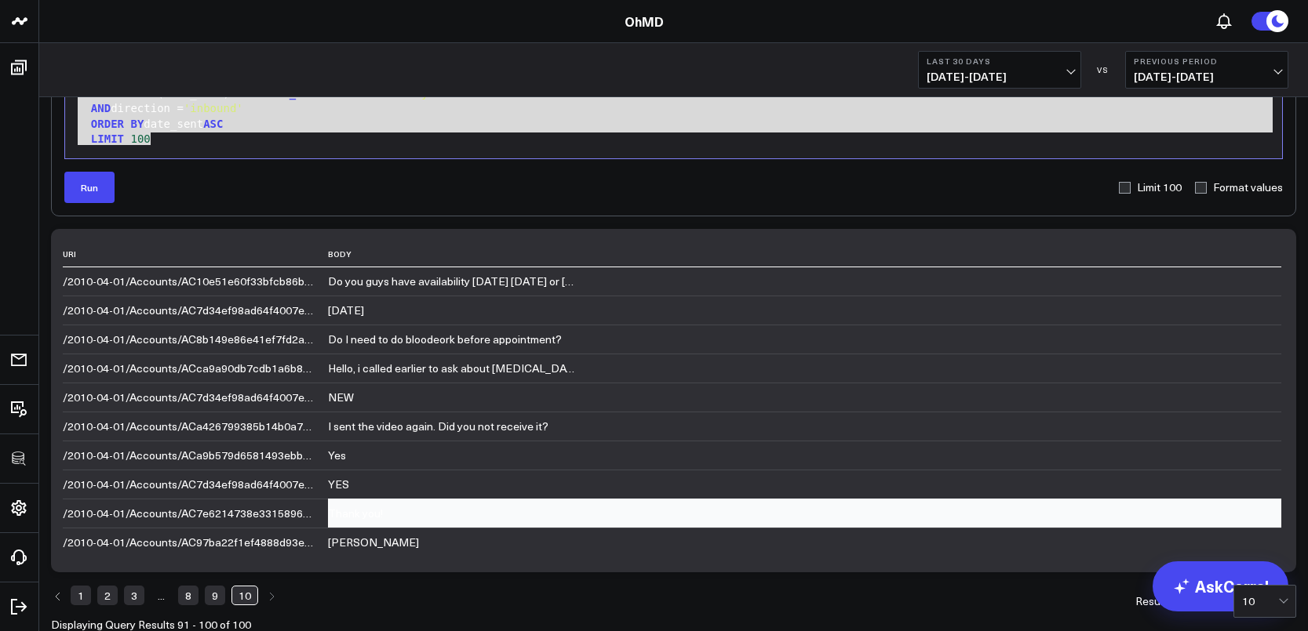
scroll to position [0, 0]
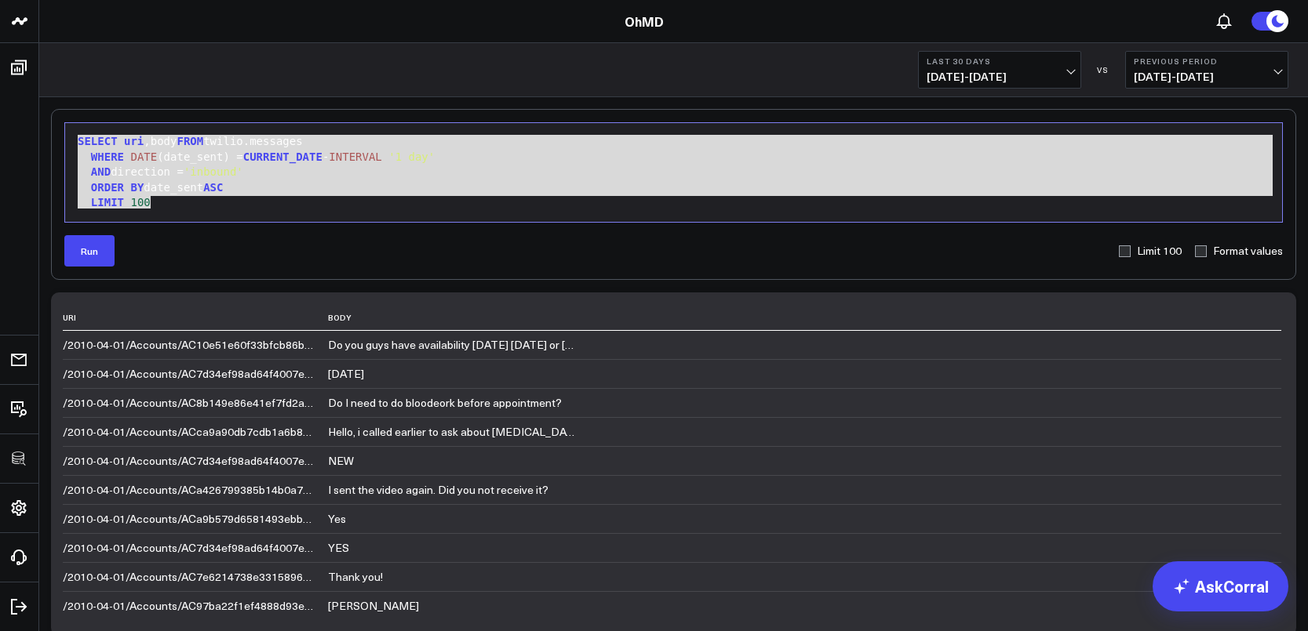
click at [244, 203] on div "LIMIT 100" at bounding box center [673, 203] width 1201 height 16
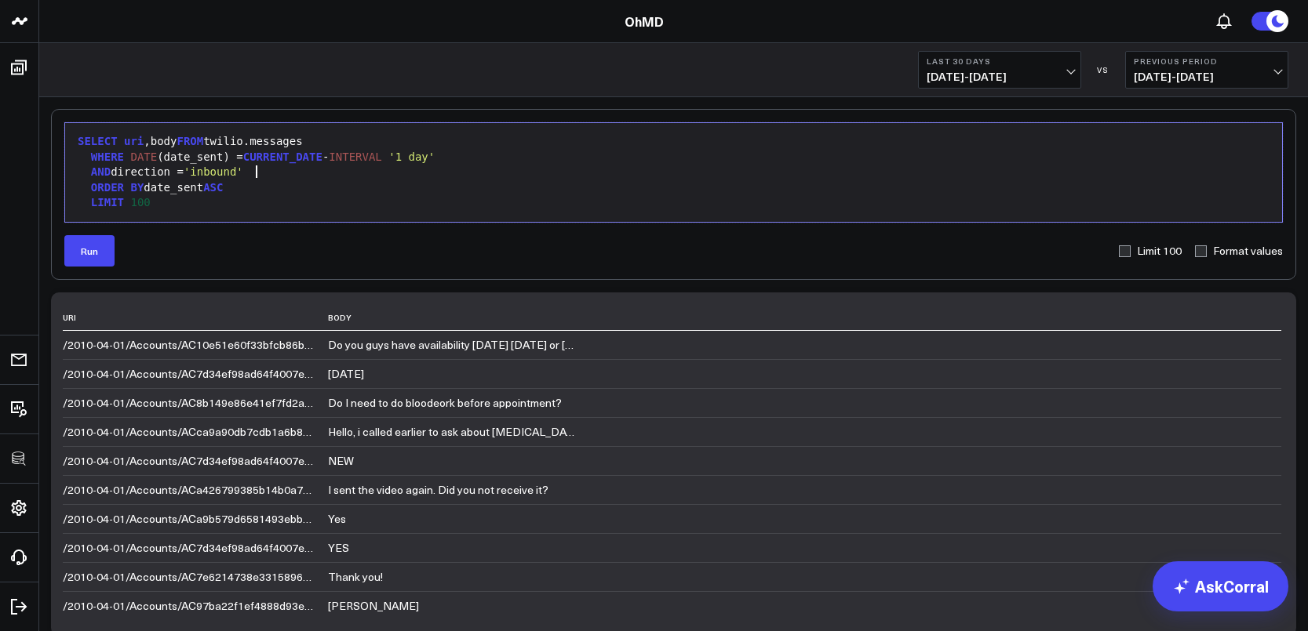
click at [268, 168] on div "AND direction = 'inbound'" at bounding box center [673, 173] width 1201 height 16
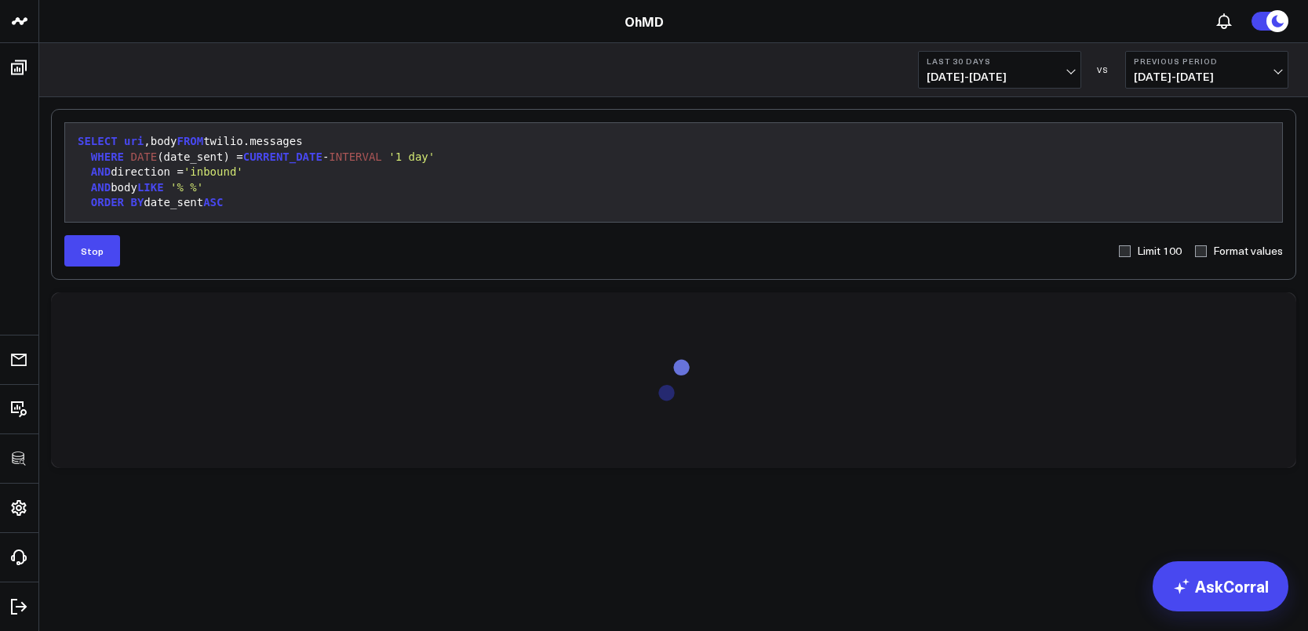
click at [226, 184] on div "AND body LIKE '% %'" at bounding box center [673, 188] width 1201 height 16
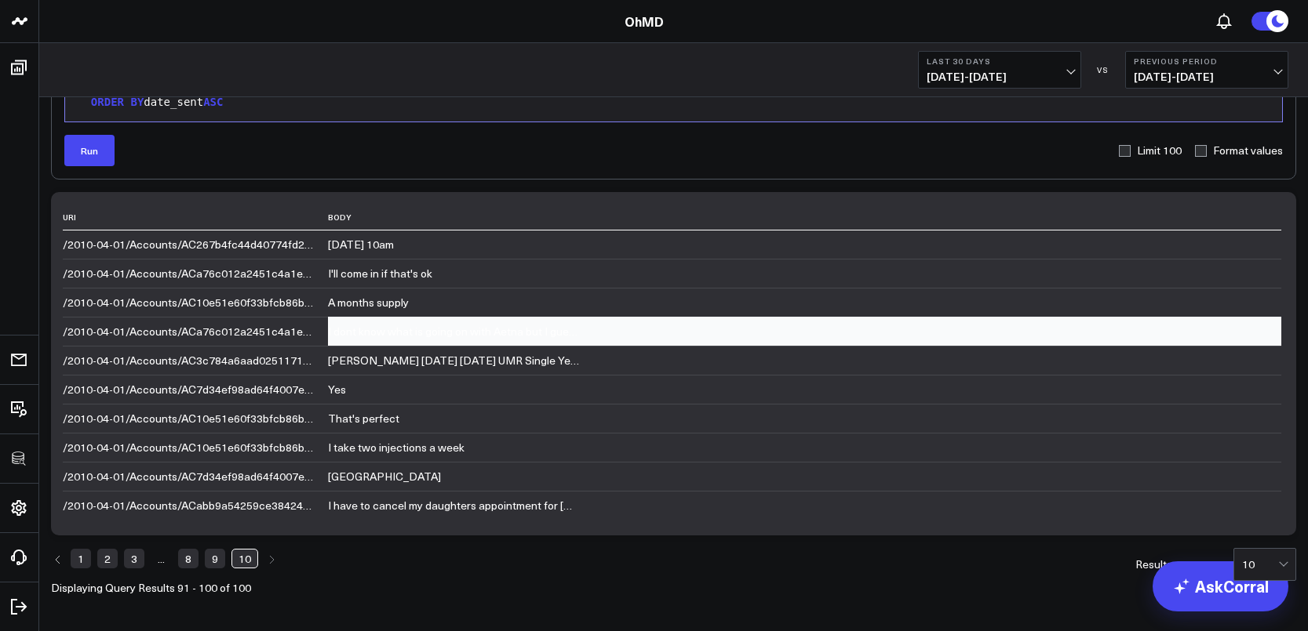
scroll to position [157, 0]
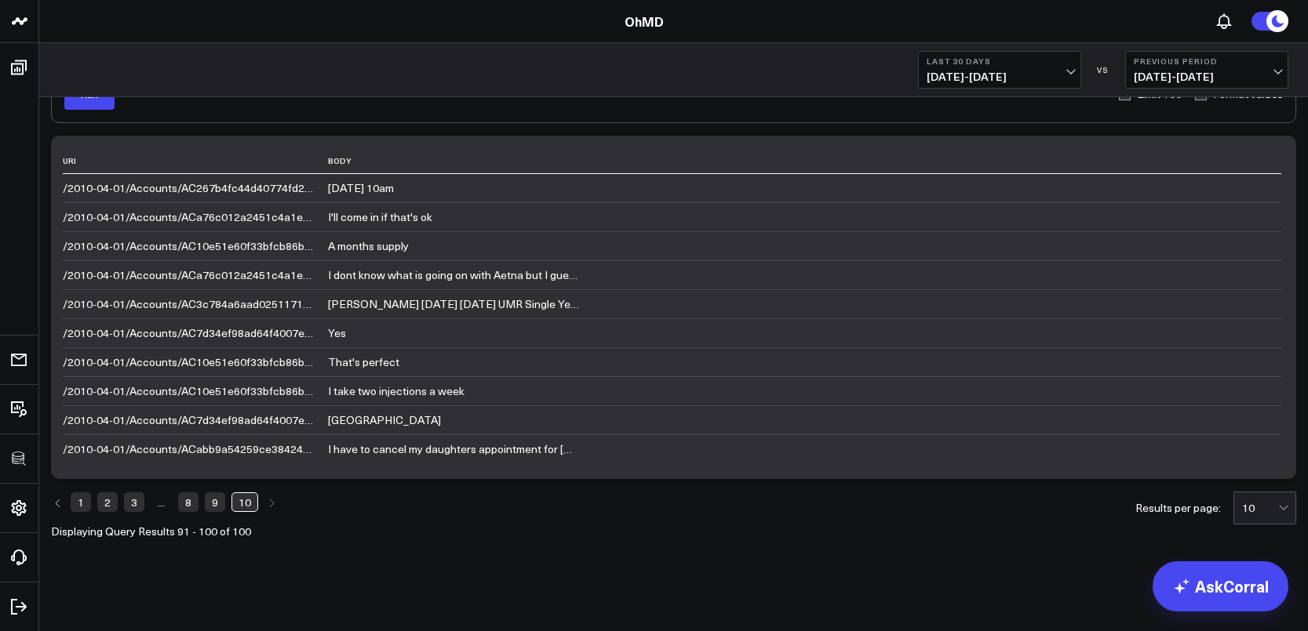
click at [183, 502] on link "8" at bounding box center [188, 502] width 20 height 19
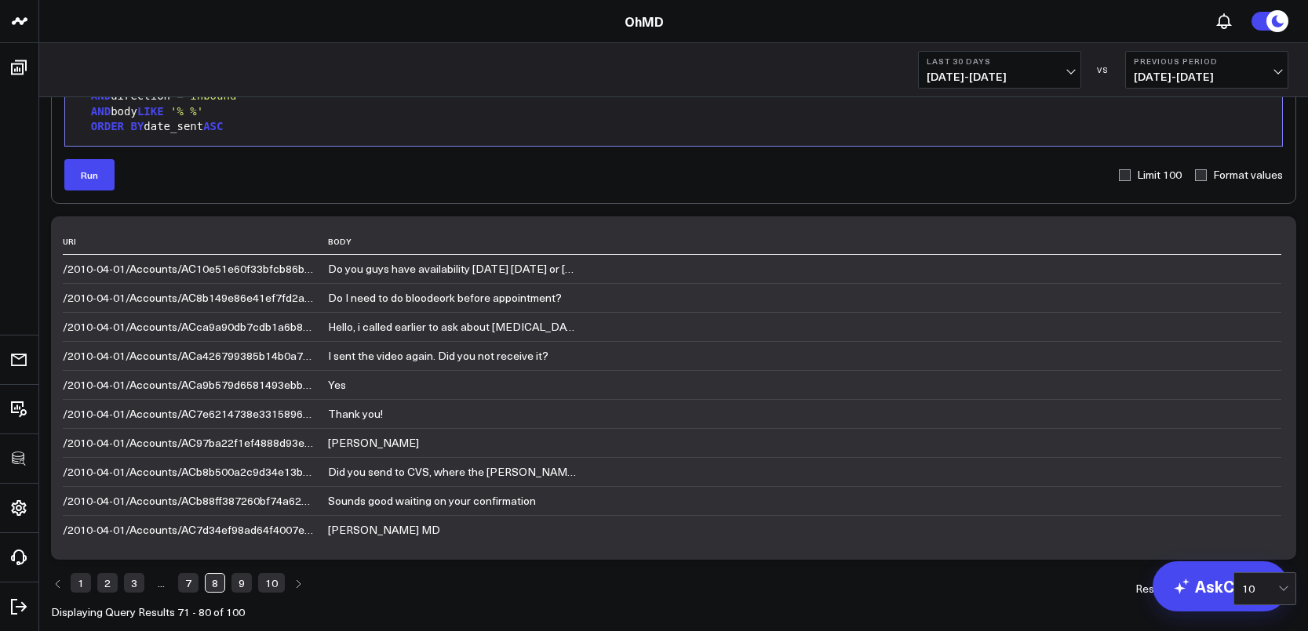
scroll to position [0, 0]
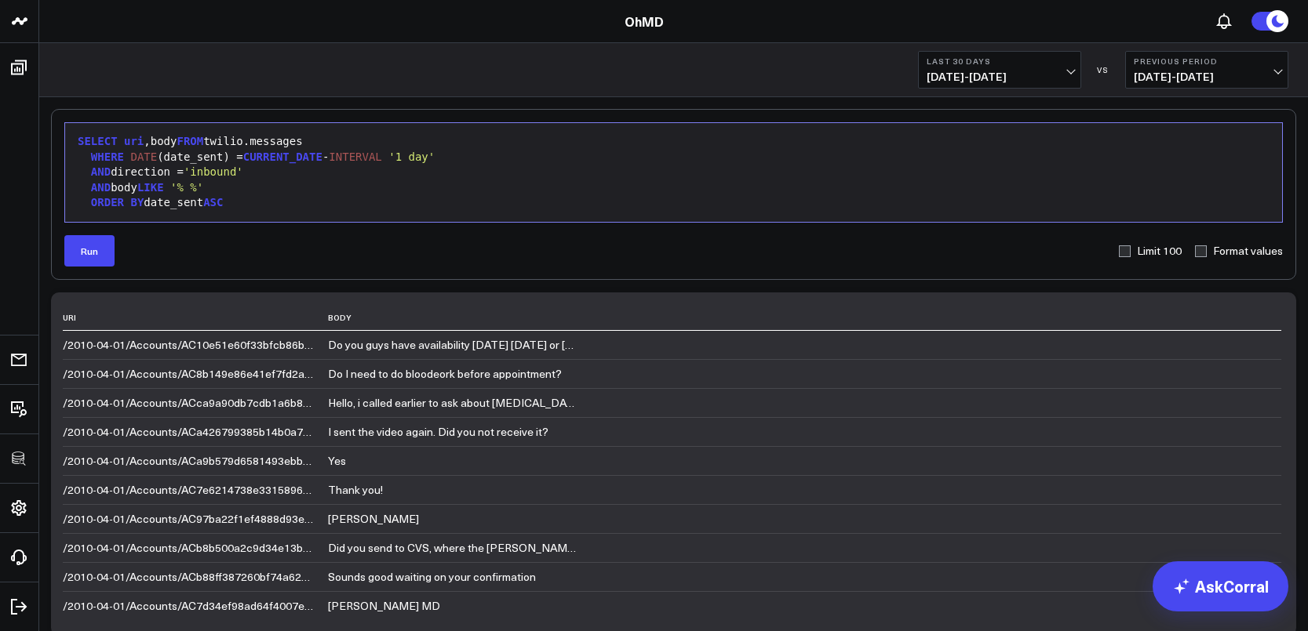
click at [249, 190] on div "AND body LIKE '% %'" at bounding box center [673, 188] width 1201 height 16
drag, startPoint x: 249, startPoint y: 190, endPoint x: 94, endPoint y: 189, distance: 154.5
click at [94, 189] on div "AND body LIKE '% %'" at bounding box center [673, 188] width 1201 height 16
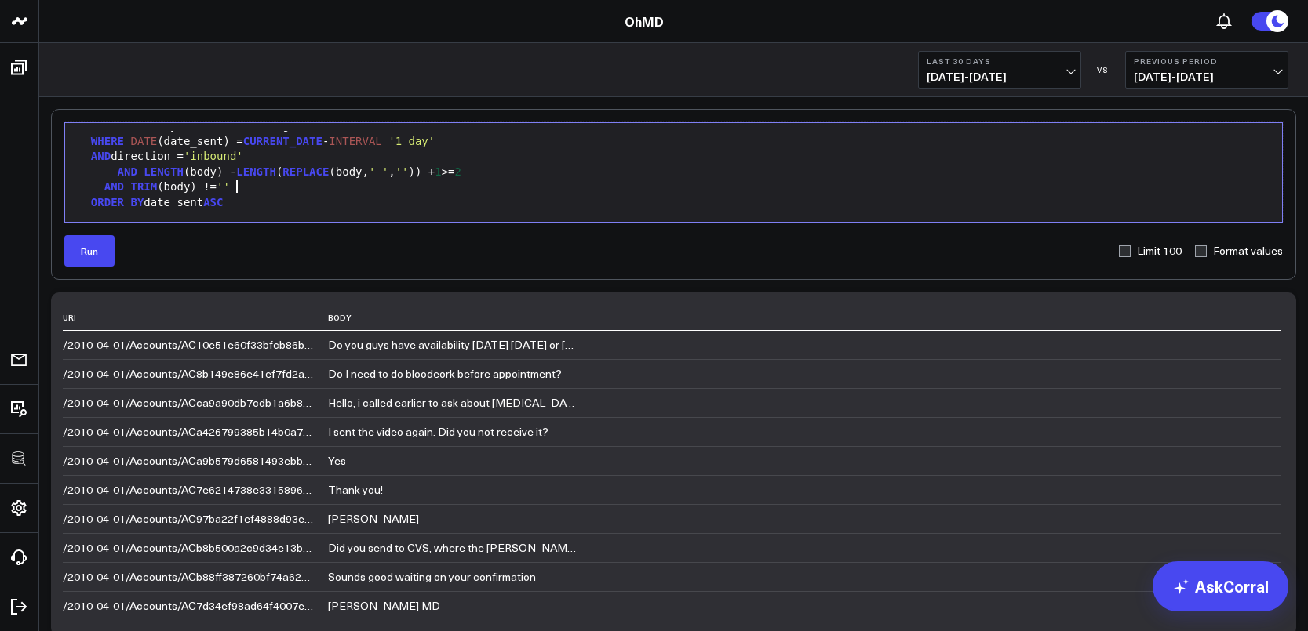
scroll to position [31, 0]
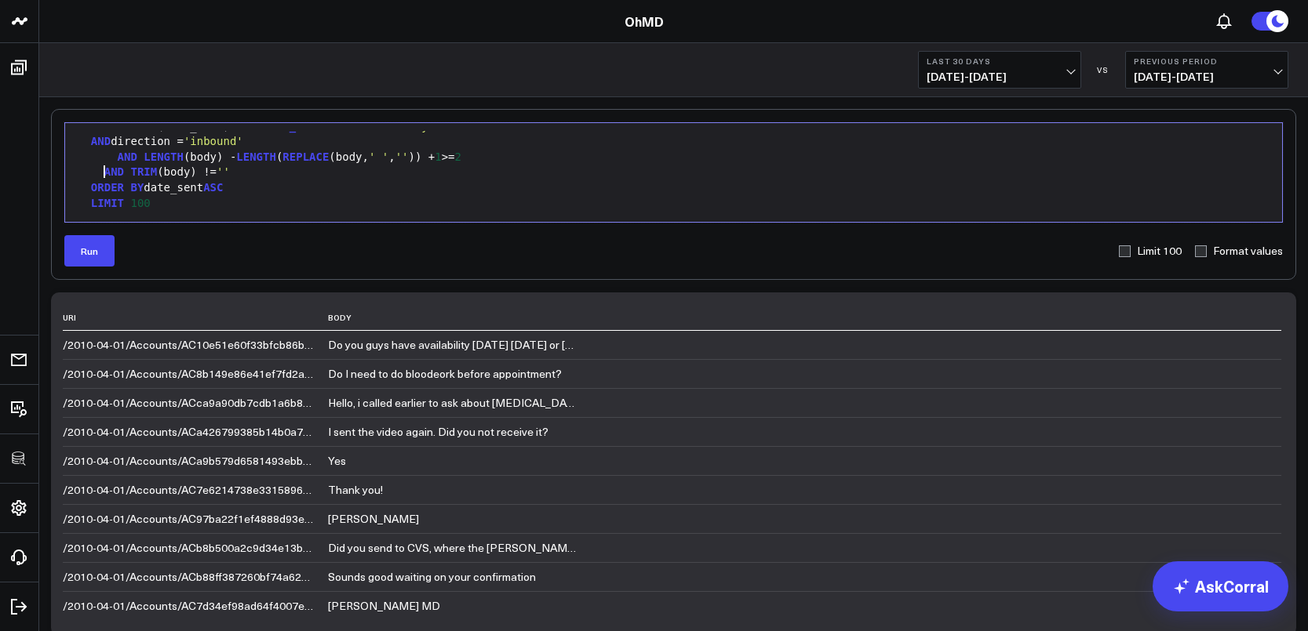
click at [102, 173] on div "AND TRIM (body) != ''" at bounding box center [673, 173] width 1201 height 16
click at [89, 266] on button "Run" at bounding box center [89, 250] width 50 height 31
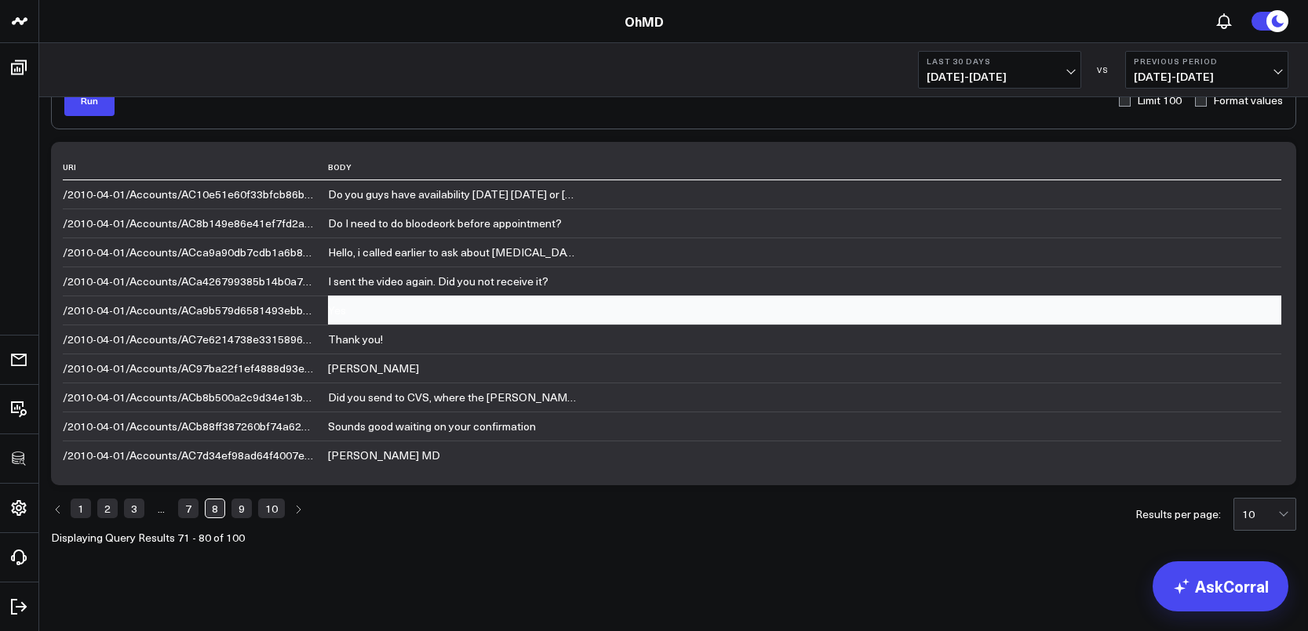
scroll to position [157, 0]
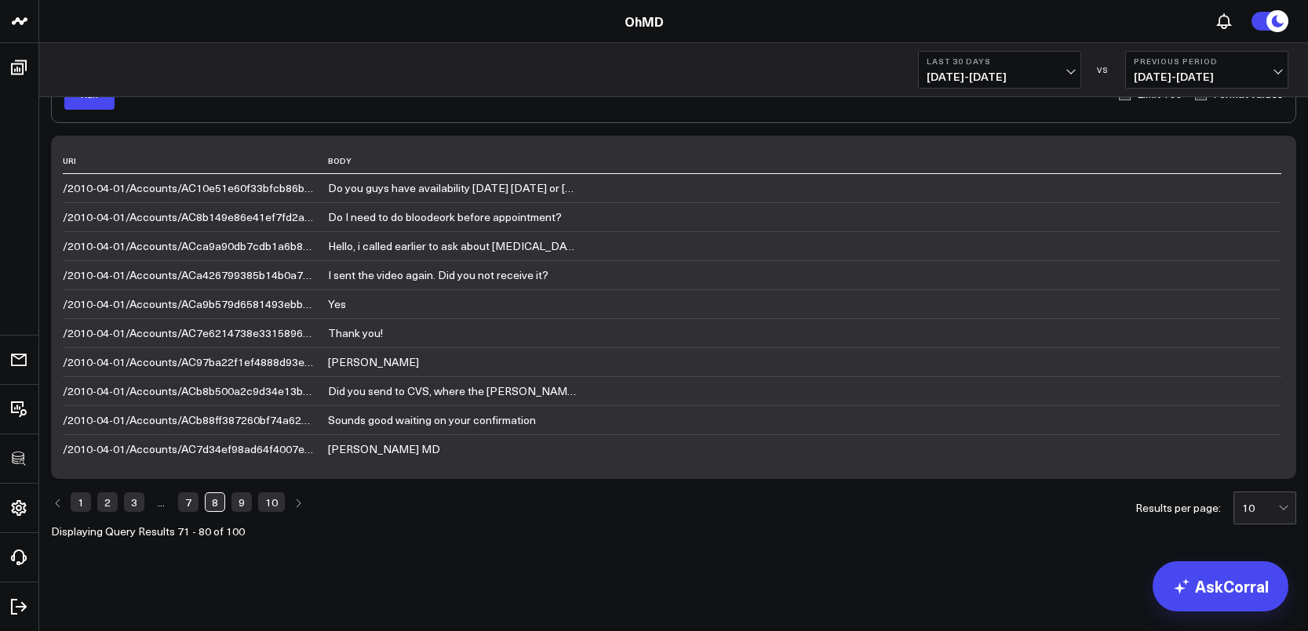
click at [104, 505] on link "2" at bounding box center [107, 502] width 20 height 19
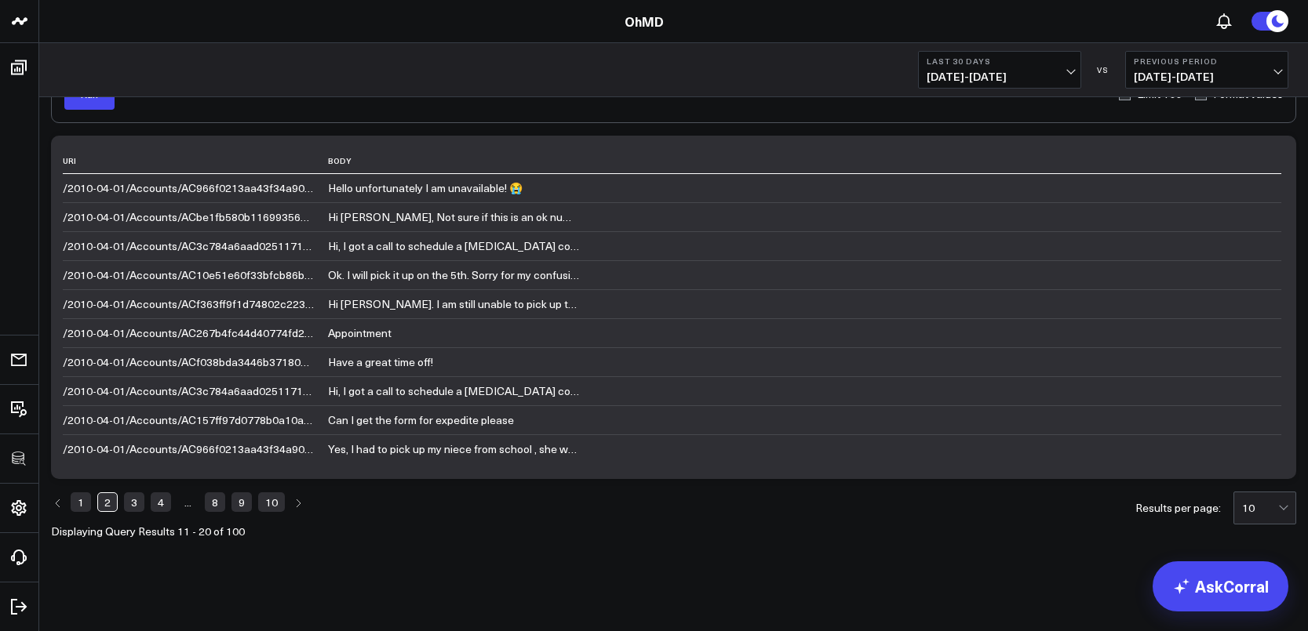
click at [253, 503] on ul "1 2 3 4 ... 8 9 10" at bounding box center [177, 503] width 253 height 22
click at [249, 503] on link "9" at bounding box center [241, 502] width 20 height 19
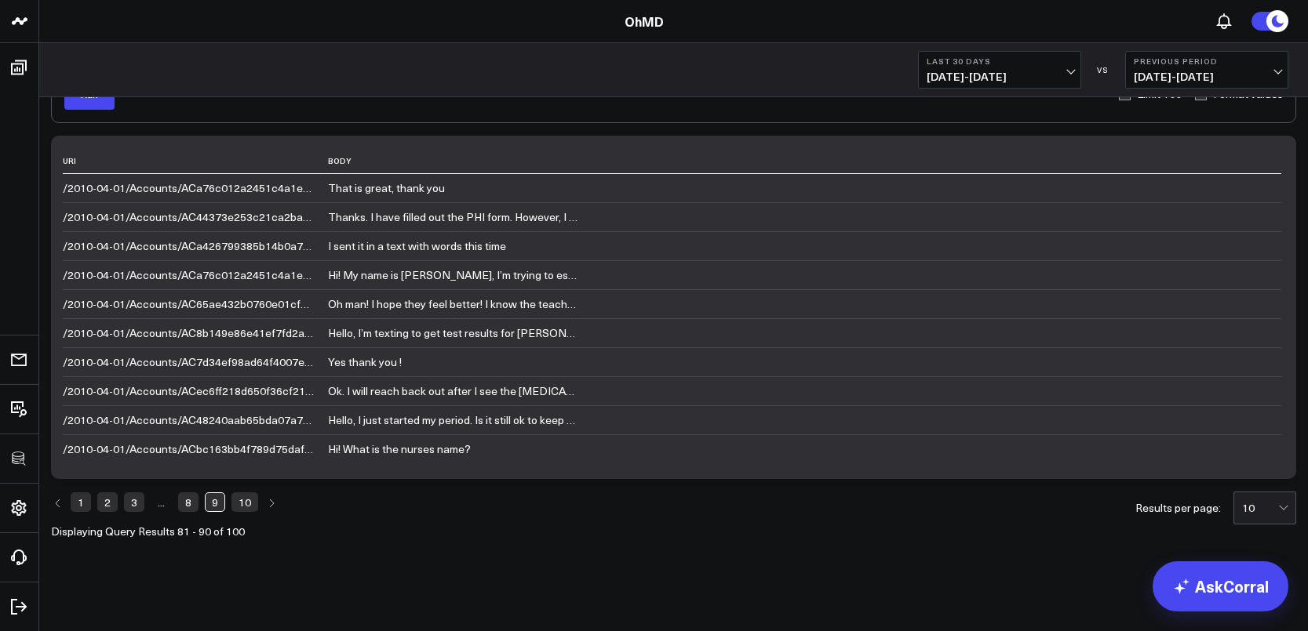
click at [245, 508] on link "10" at bounding box center [244, 502] width 27 height 19
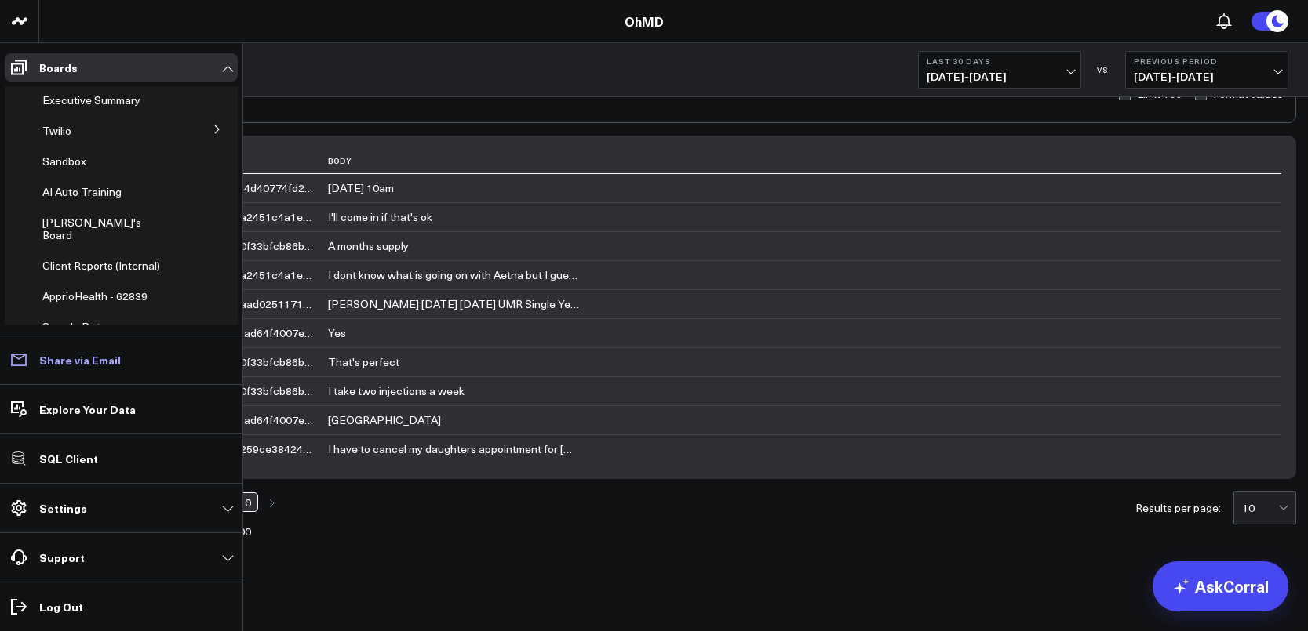
scroll to position [0, 0]
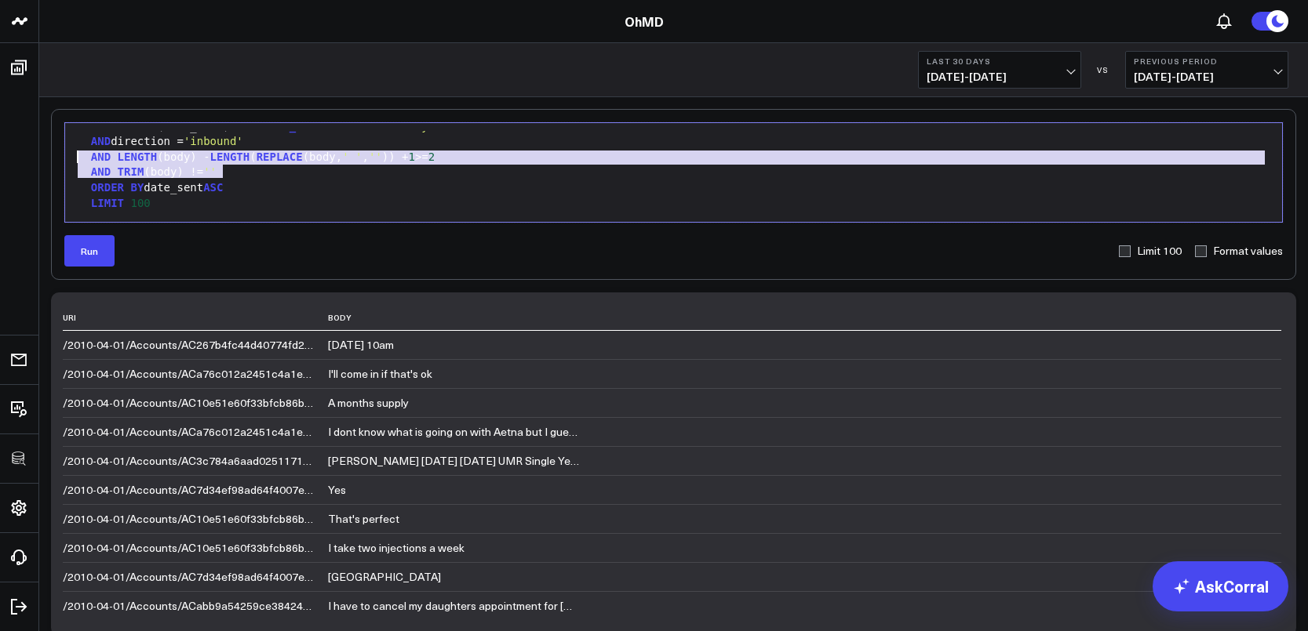
drag, startPoint x: 244, startPoint y: 167, endPoint x: 59, endPoint y: 156, distance: 185.5
click at [59, 156] on div "Selection deleted 9 1 2 3 4 5 6 7 › ⌄ SELECT uri ,body FROM twilio.messages WHE…" at bounding box center [673, 194] width 1245 height 171
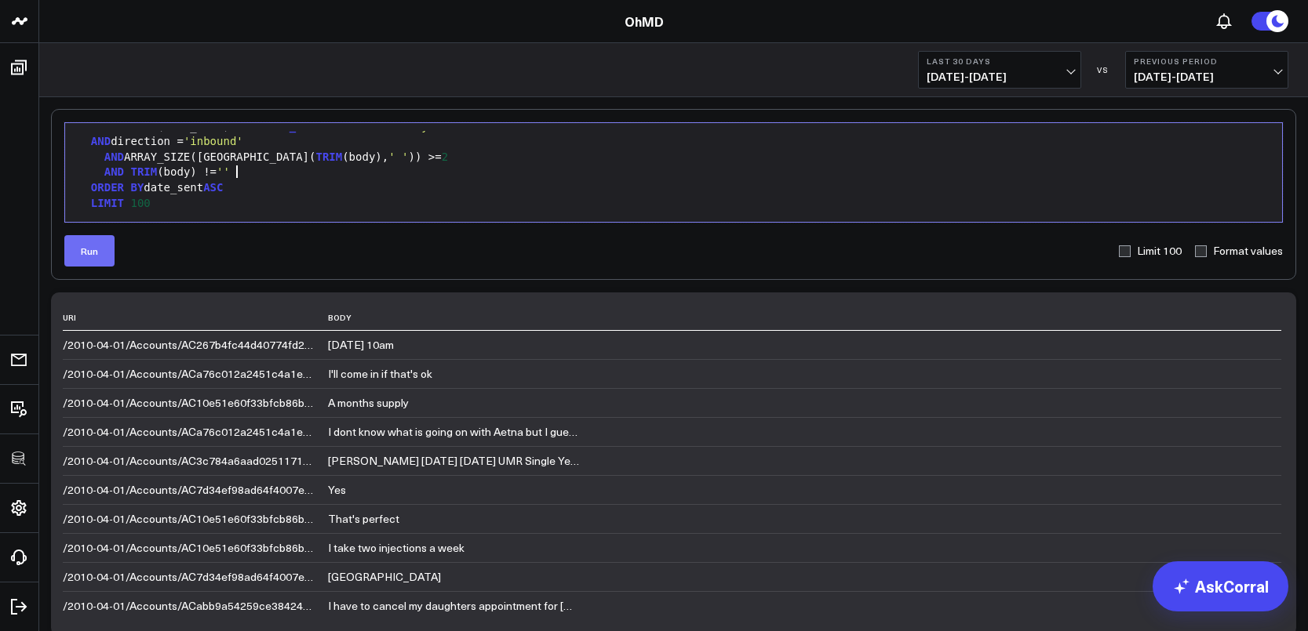
click at [90, 234] on form "Selection deleted 9 1 2 3 4 5 6 7 › ⌄ SELECT uri ,body FROM twilio.messages WHE…" at bounding box center [673, 194] width 1218 height 144
click at [96, 262] on button "Run" at bounding box center [89, 250] width 50 height 31
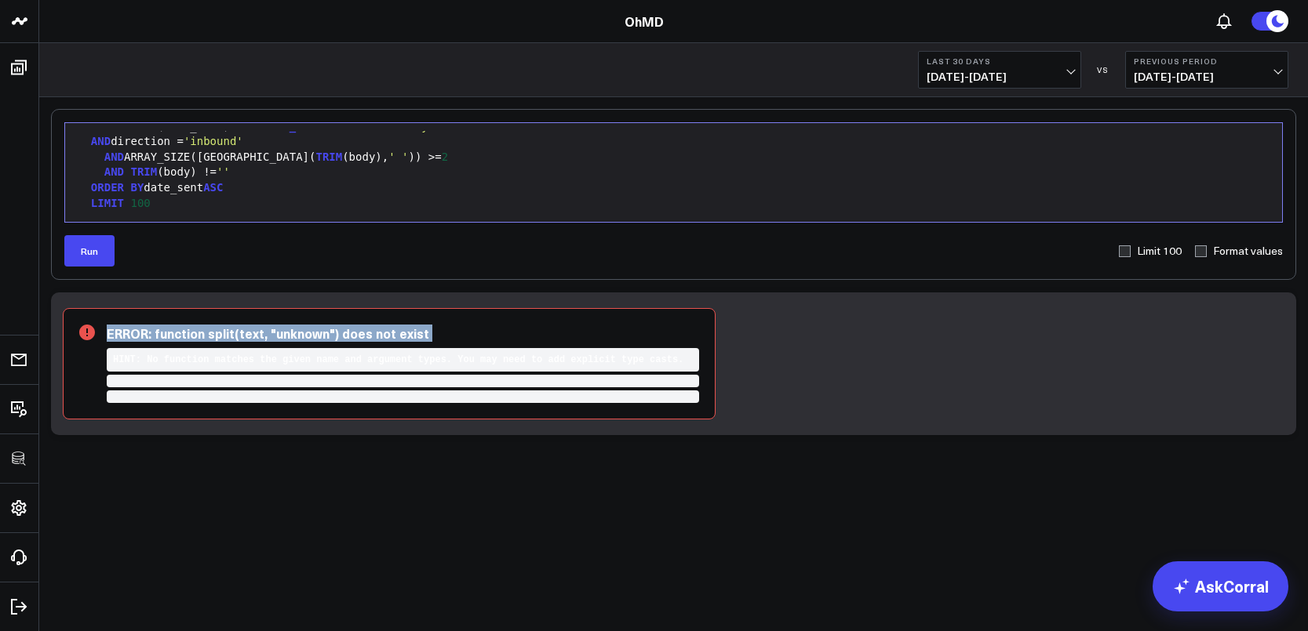
drag, startPoint x: 104, startPoint y: 330, endPoint x: 322, endPoint y: 349, distance: 219.7
click at [322, 349] on div "ERROR: function split(text, "unknown") does not exist HINT: No function matches…" at bounding box center [389, 363] width 653 height 111
copy div "ERROR: function split(text, "unknown") does not exist"
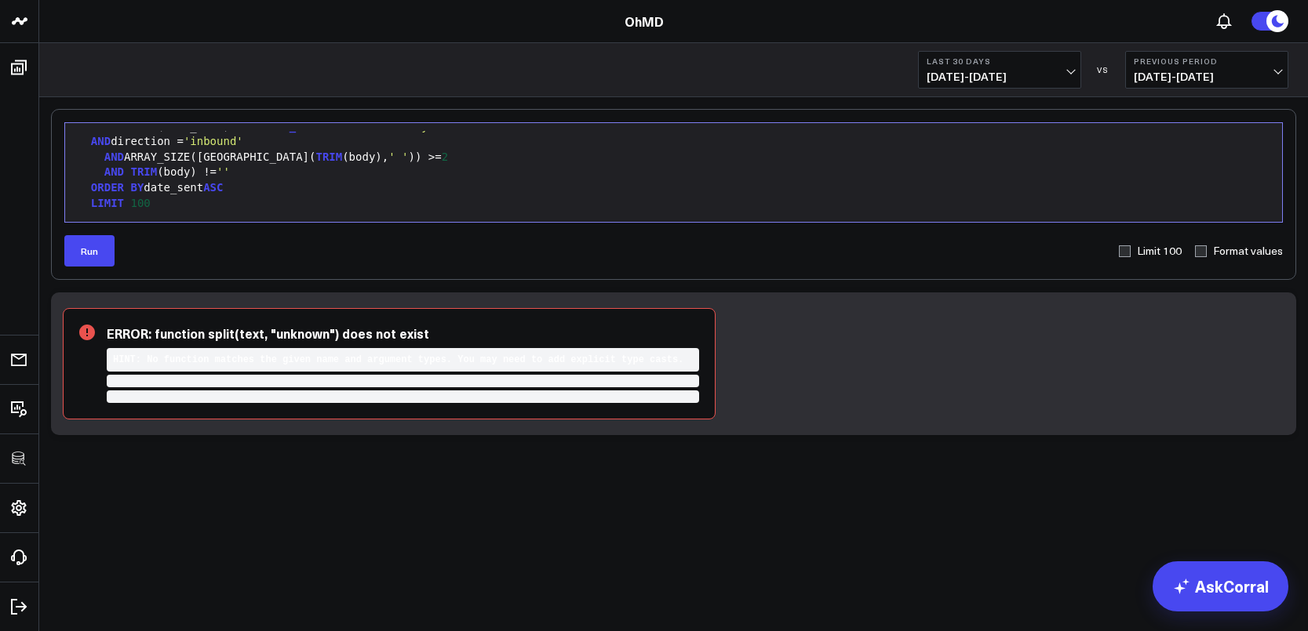
click at [225, 175] on span "''" at bounding box center [223, 172] width 13 height 13
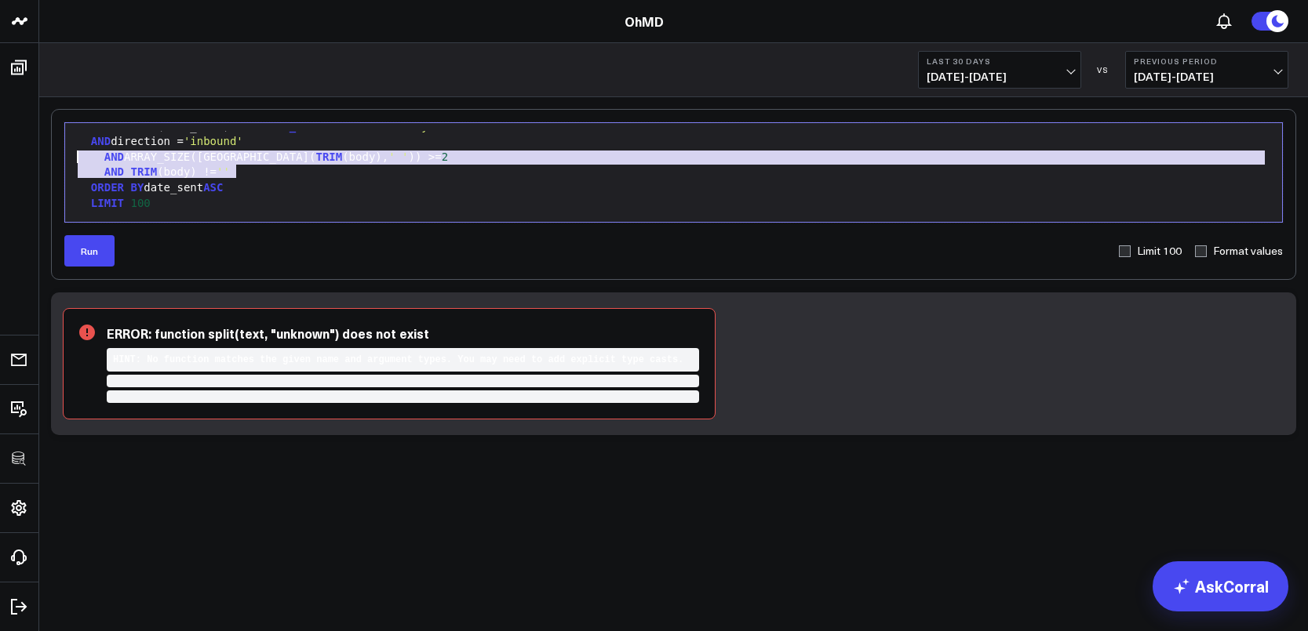
drag, startPoint x: 246, startPoint y: 171, endPoint x: 46, endPoint y: 156, distance: 200.6
click at [46, 156] on div "Selection deleted 9 1 2 3 4 5 6 7 › ⌄ SELECT uri ,body FROM twilio.messages WHE…" at bounding box center [673, 313] width 1268 height 432
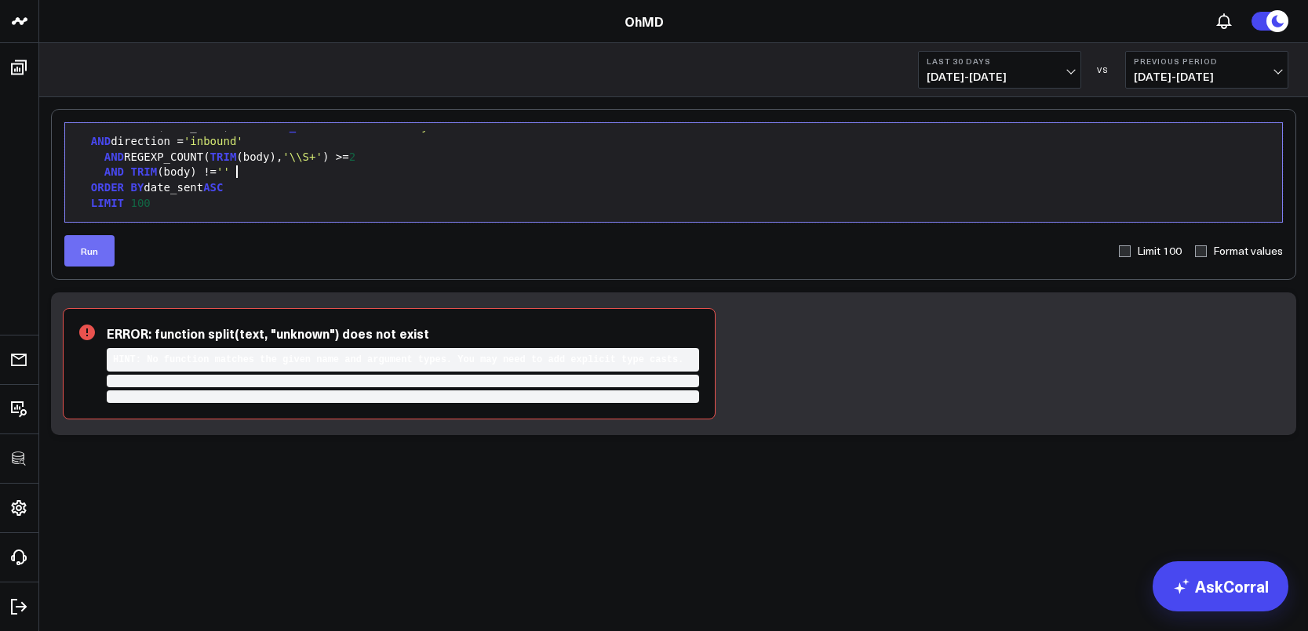
click at [88, 249] on button "Run" at bounding box center [89, 250] width 50 height 31
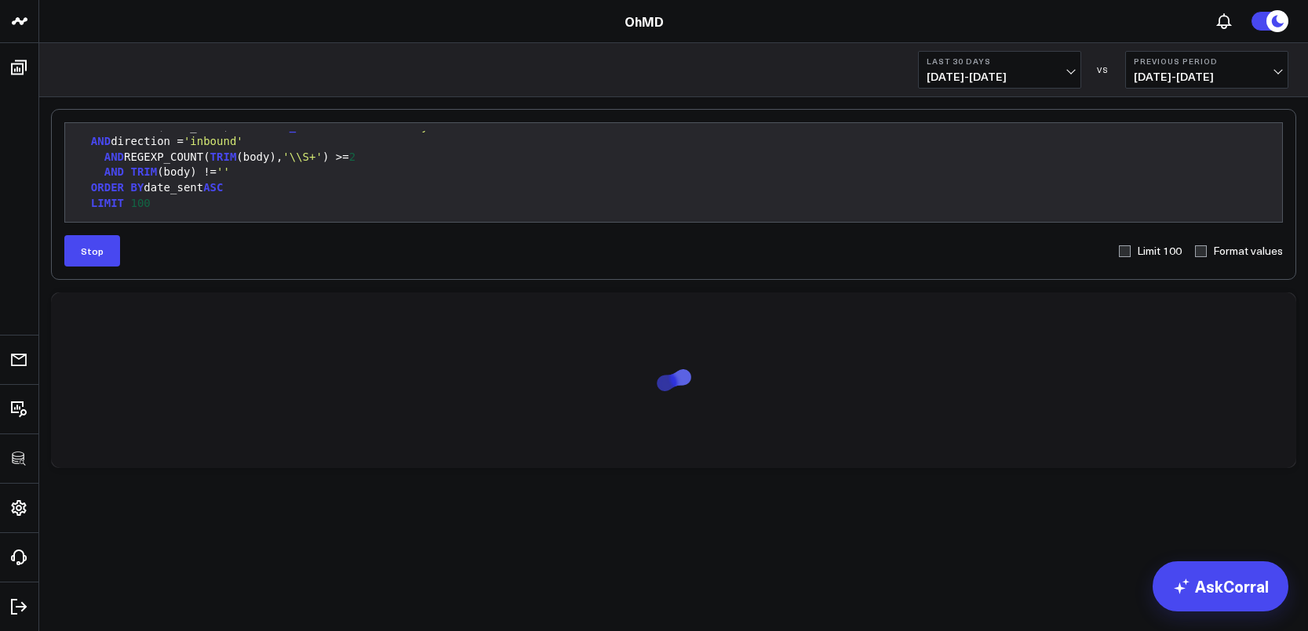
click at [108, 158] on span "AND" at bounding box center [114, 157] width 20 height 13
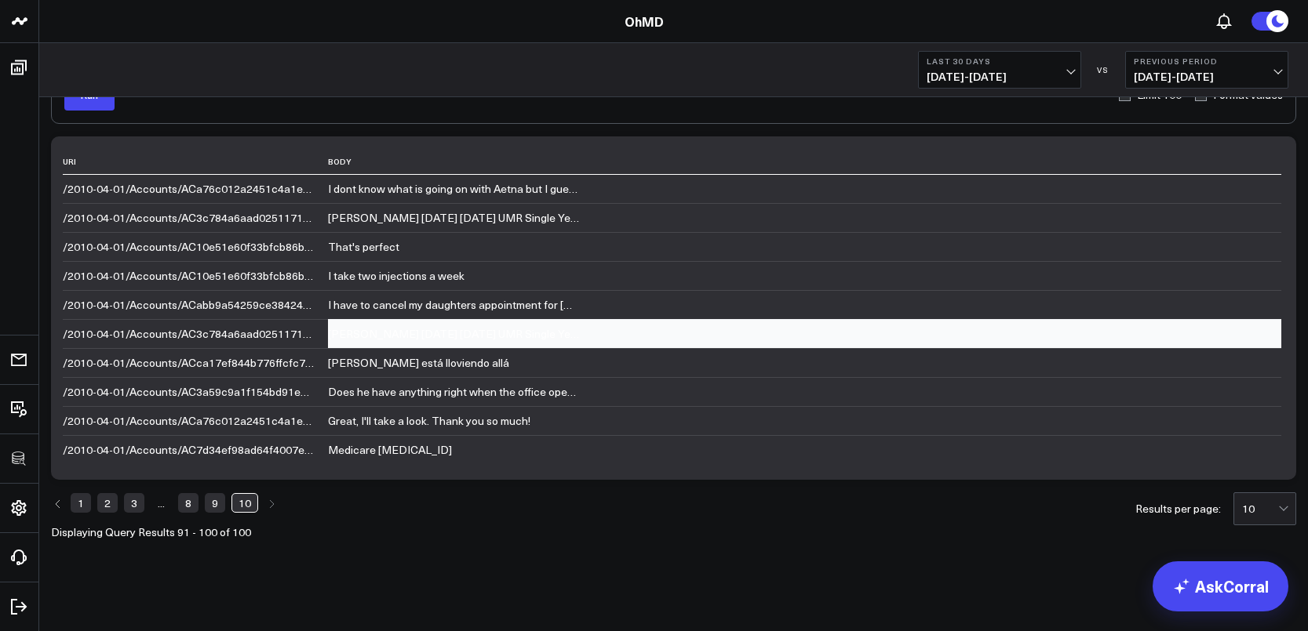
scroll to position [157, 0]
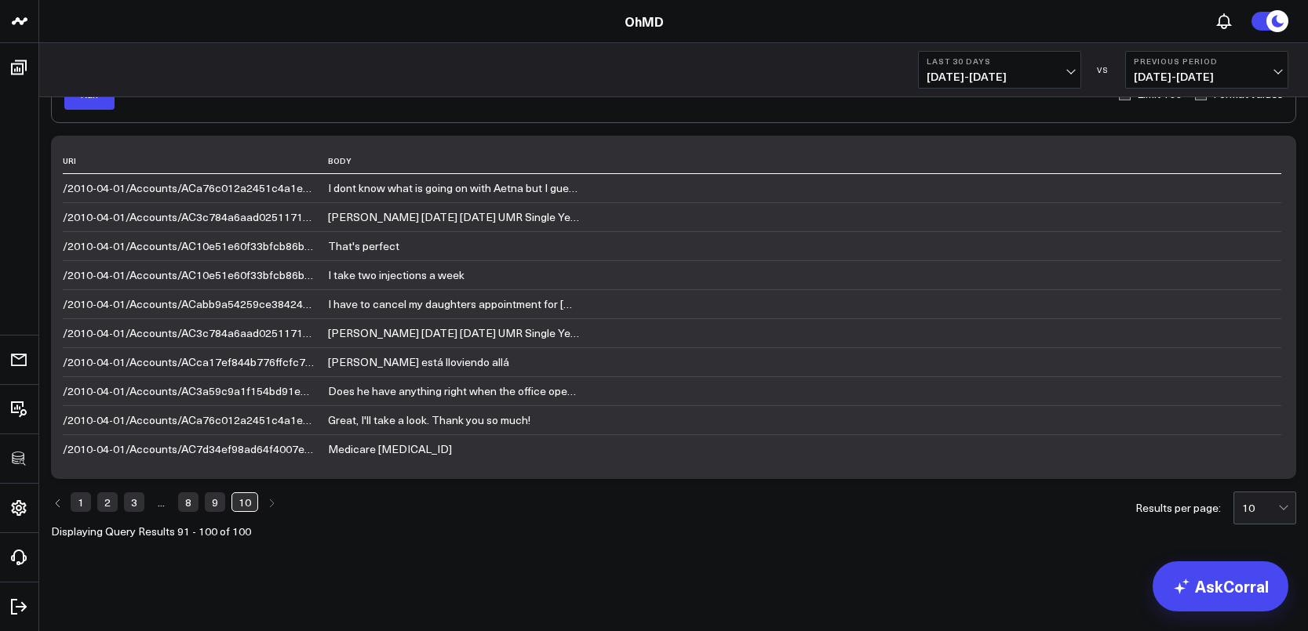
click at [191, 504] on link "8" at bounding box center [188, 502] width 20 height 19
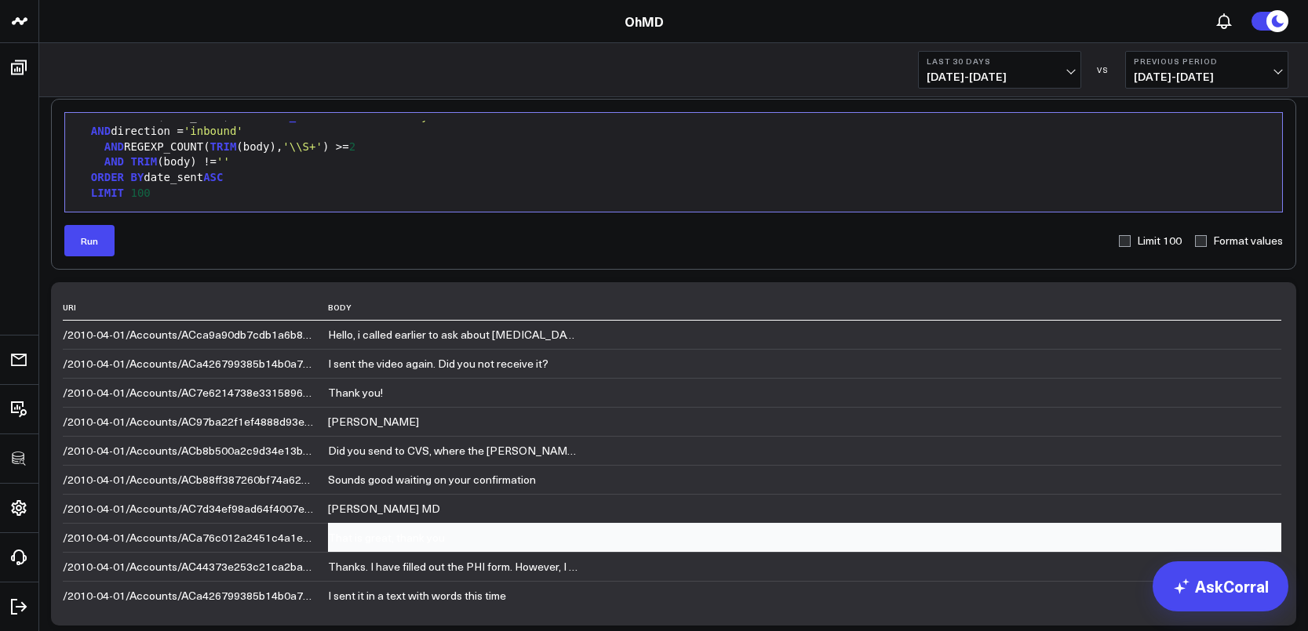
scroll to position [0, 0]
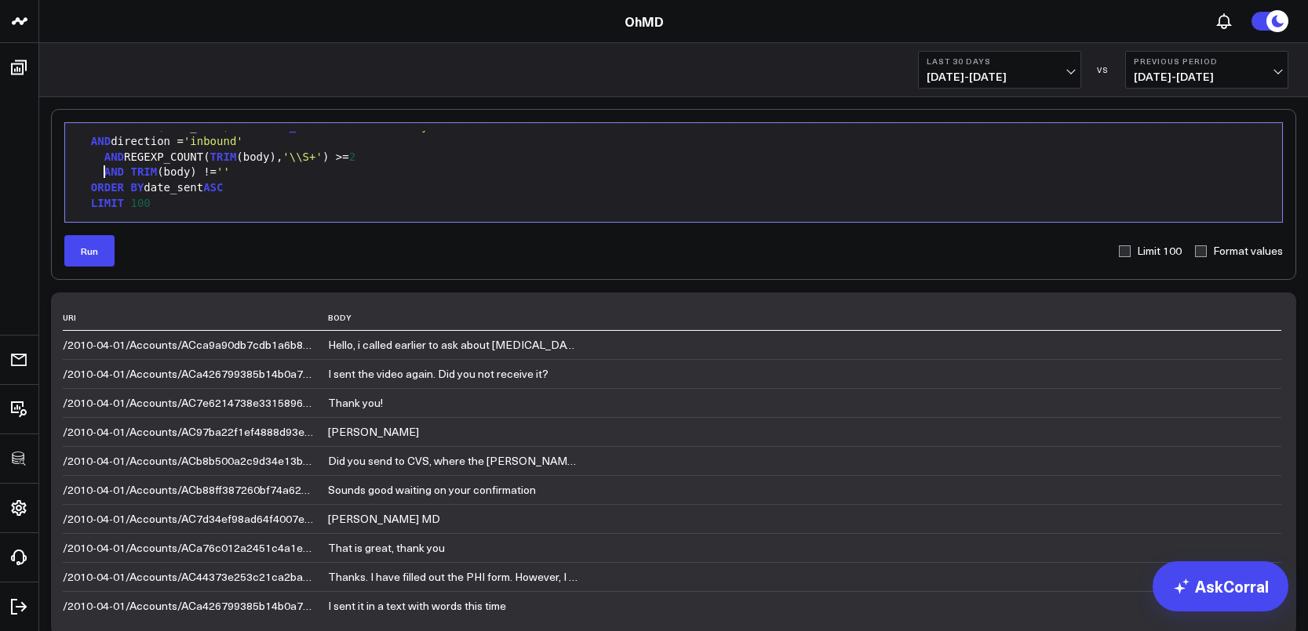
click at [102, 173] on div "AND TRIM (body) != ''" at bounding box center [673, 173] width 1201 height 16
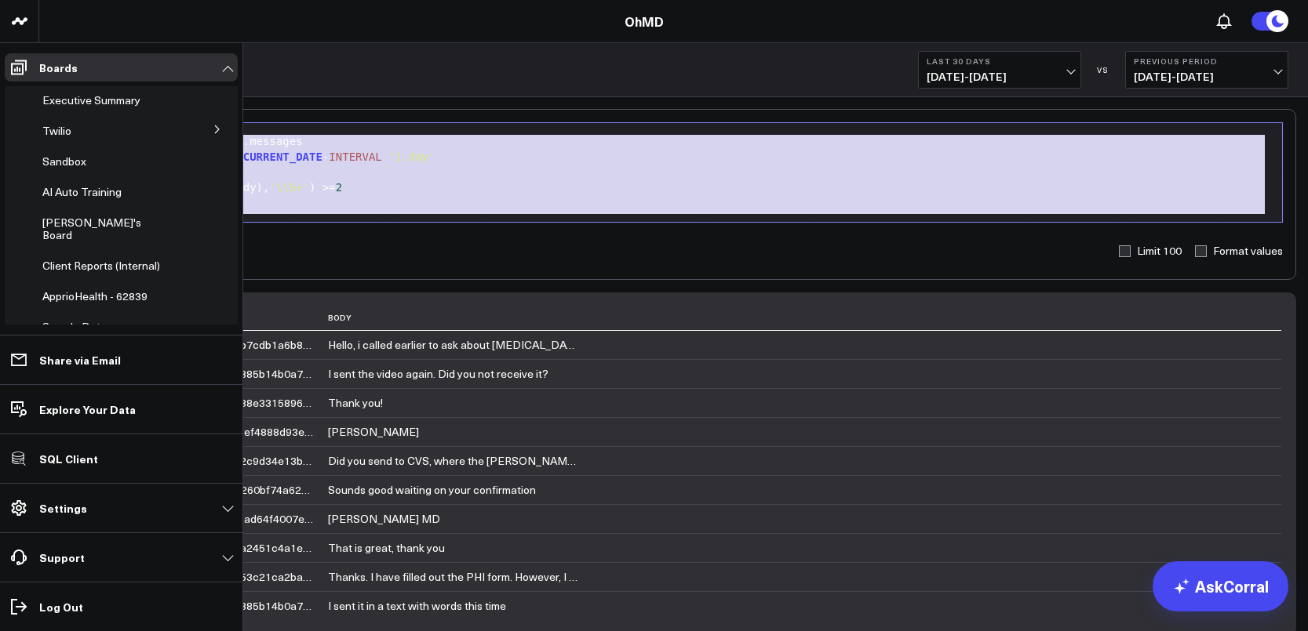
drag, startPoint x: 180, startPoint y: 209, endPoint x: 58, endPoint y: 116, distance: 153.4
click at [58, 116] on div "3725 Test 829 Studios Accenture Acme Industrial Activant Capital Agriculture & …" at bounding box center [654, 394] width 1308 height 788
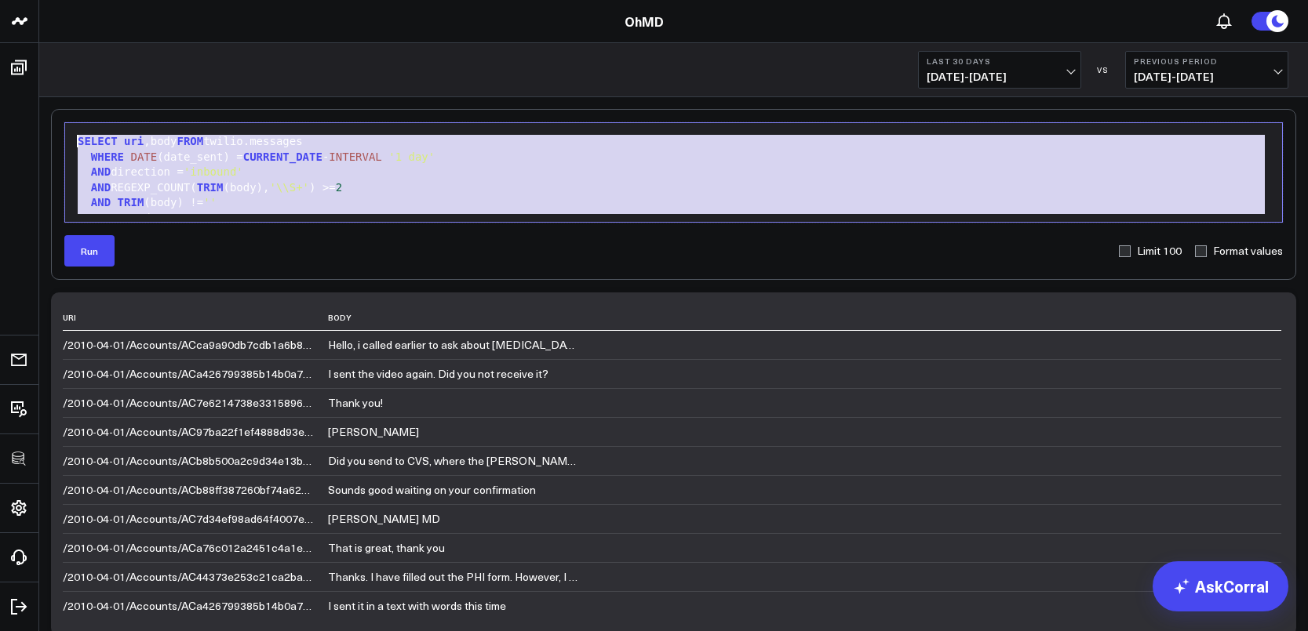
copy div "SELECT uri ,body FROM twilio.messages WHERE DATE (date_sent) = CURRENT_DATE - I…"
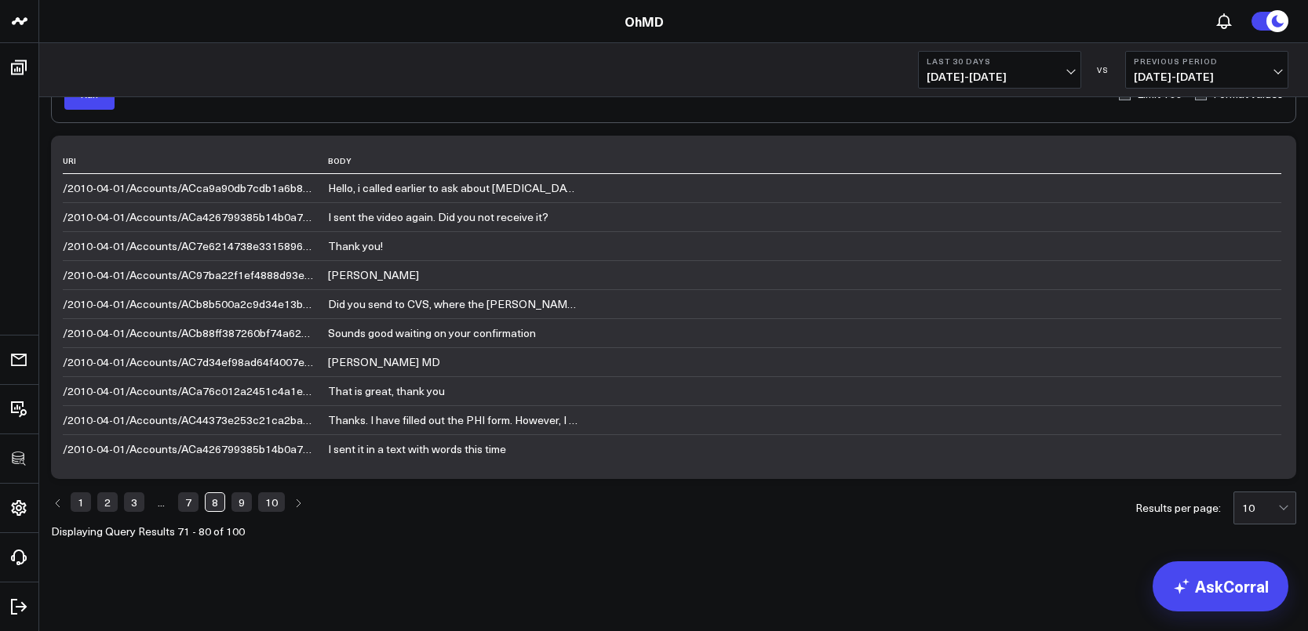
click at [83, 502] on link "1" at bounding box center [81, 502] width 20 height 19
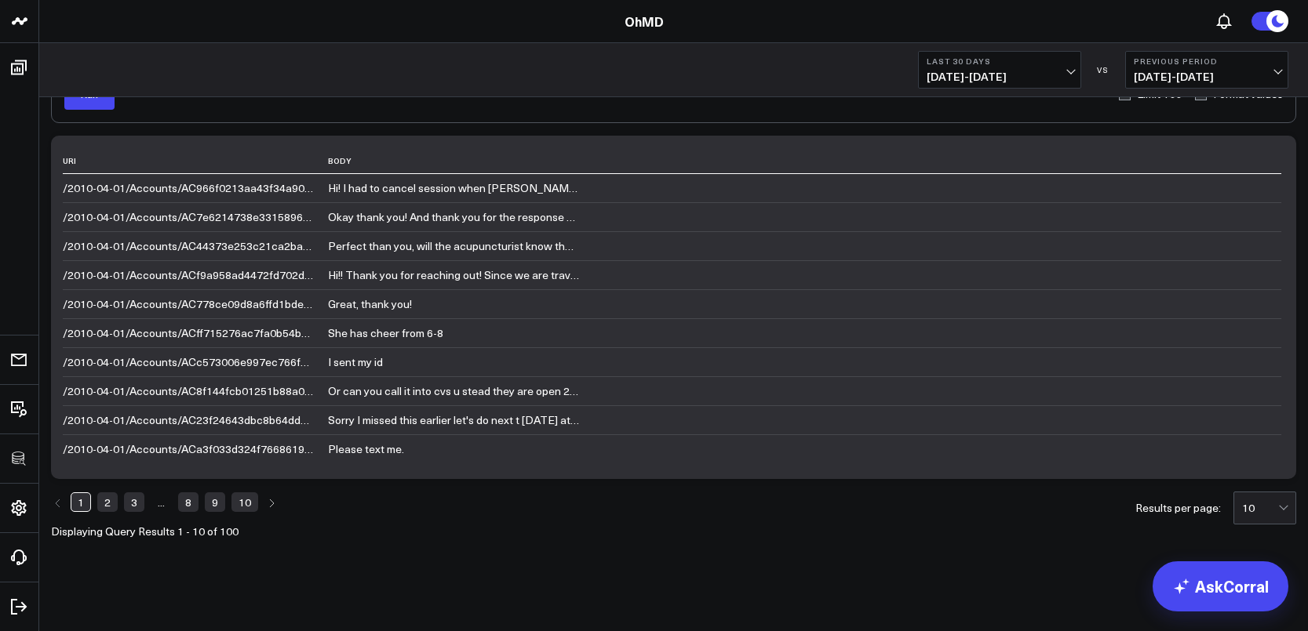
click at [107, 505] on link "2" at bounding box center [107, 502] width 20 height 19
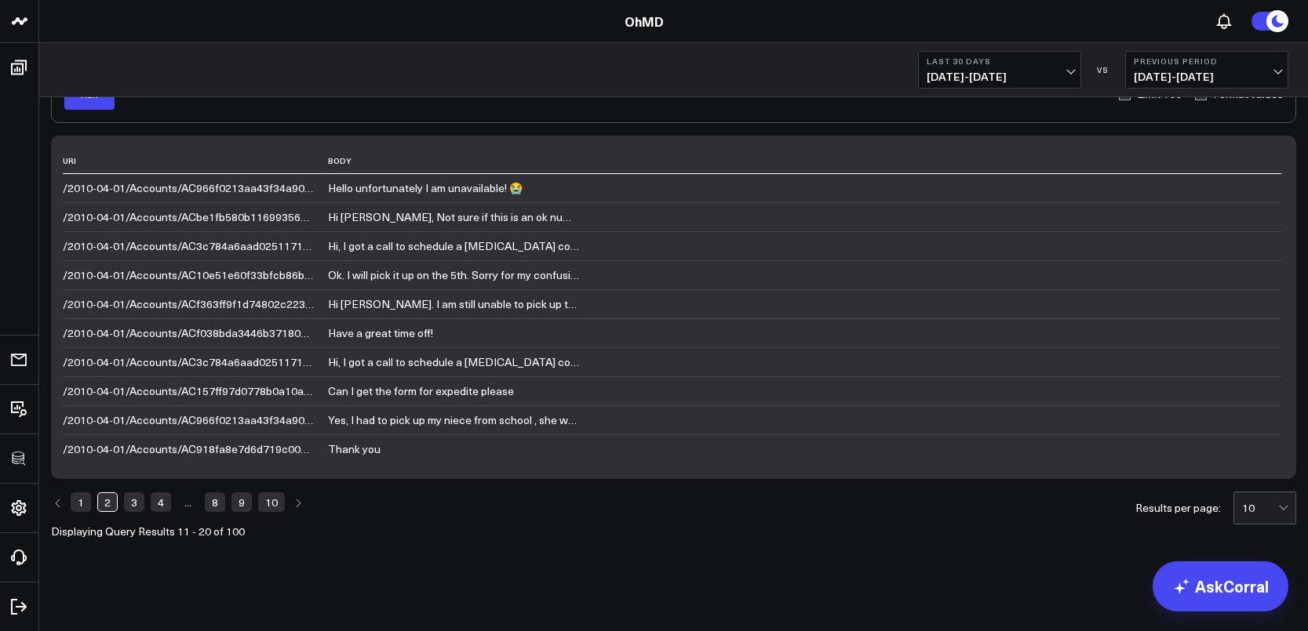
click at [132, 503] on link "3" at bounding box center [134, 502] width 20 height 19
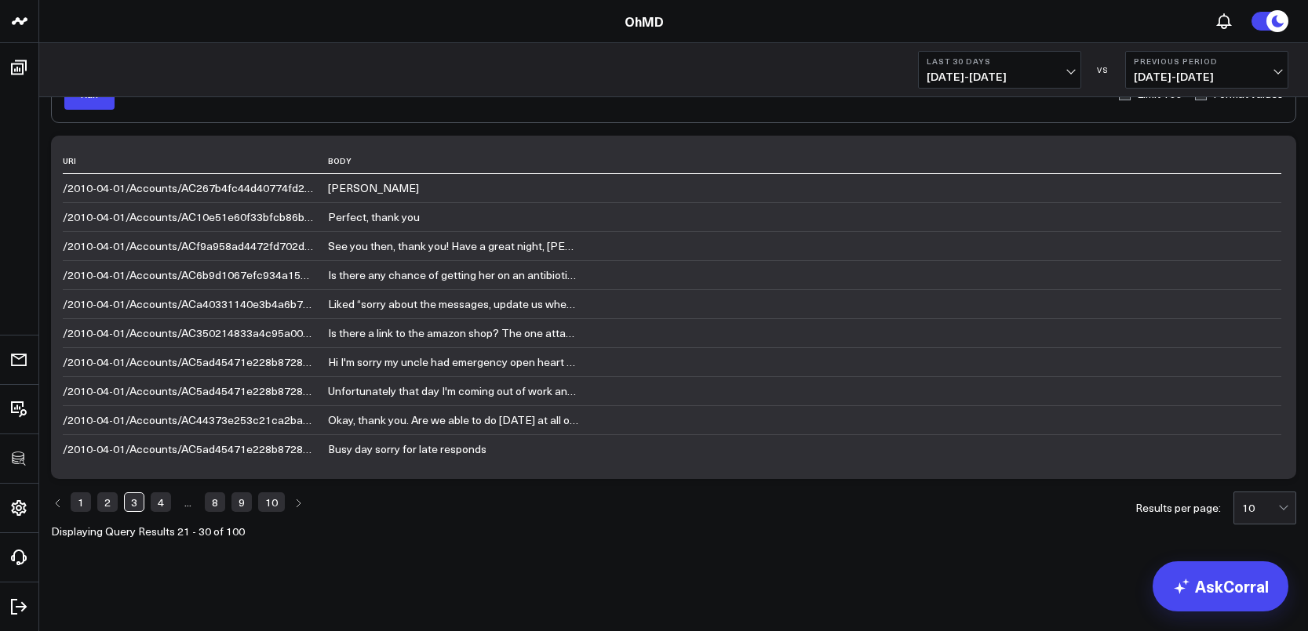
click at [156, 505] on link "4" at bounding box center [161, 502] width 20 height 19
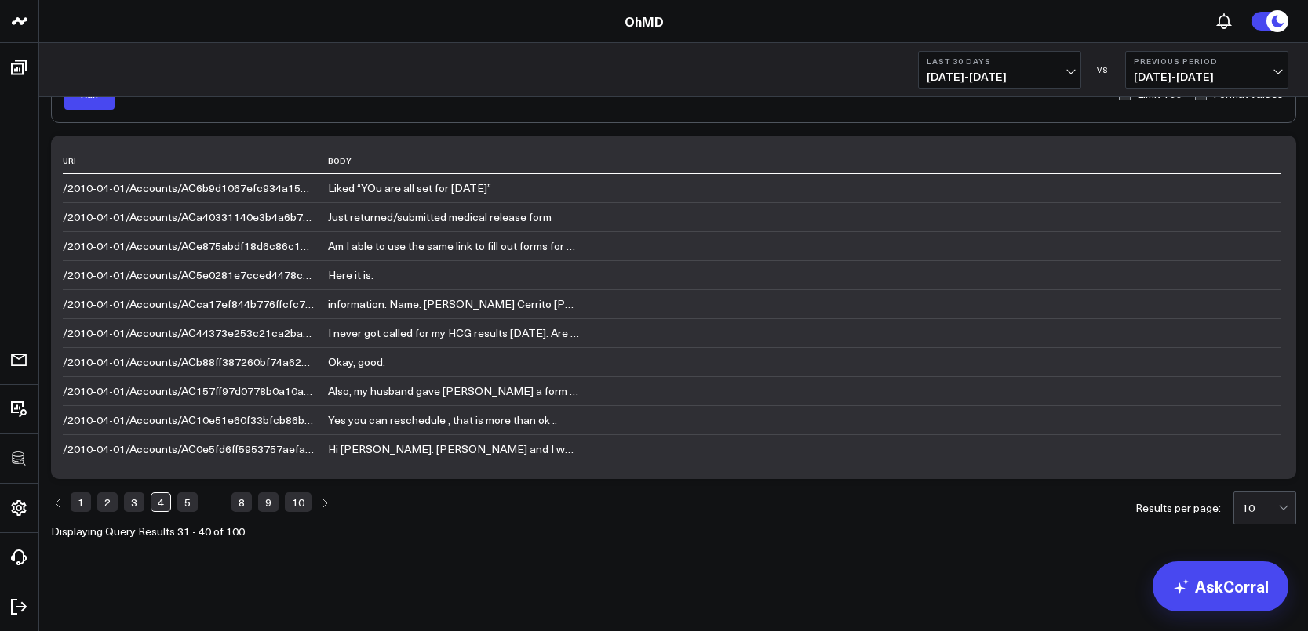
click at [187, 505] on link "5" at bounding box center [187, 502] width 20 height 19
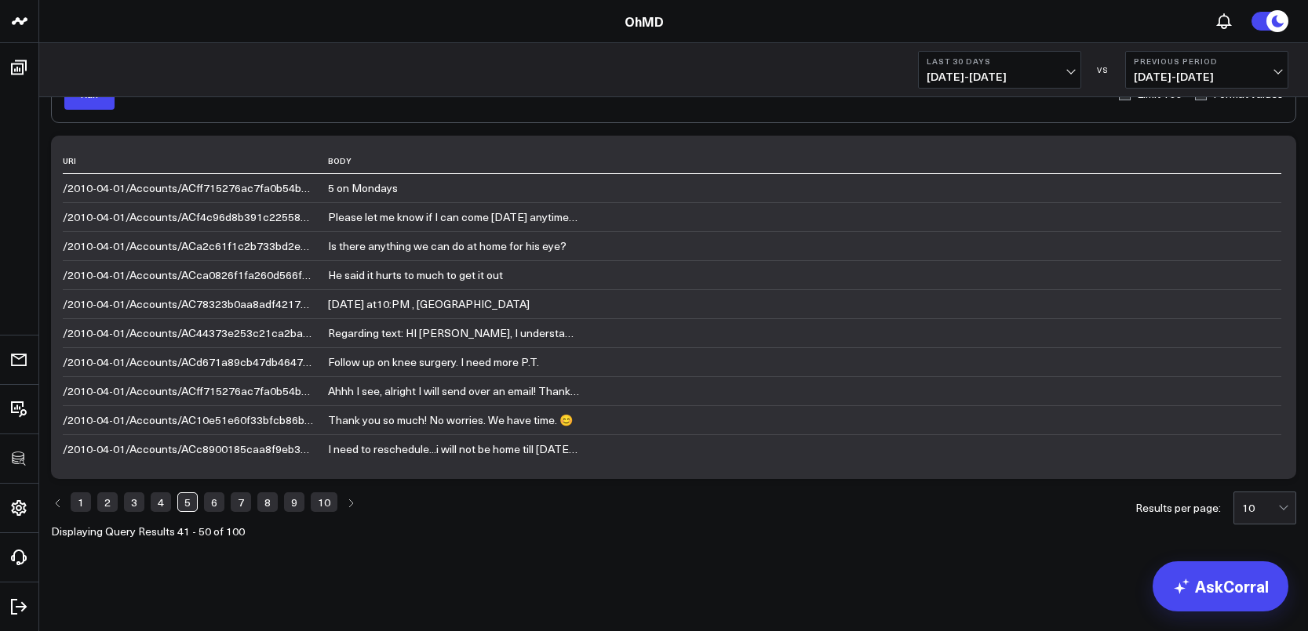
click at [242, 505] on link "7" at bounding box center [241, 502] width 20 height 19
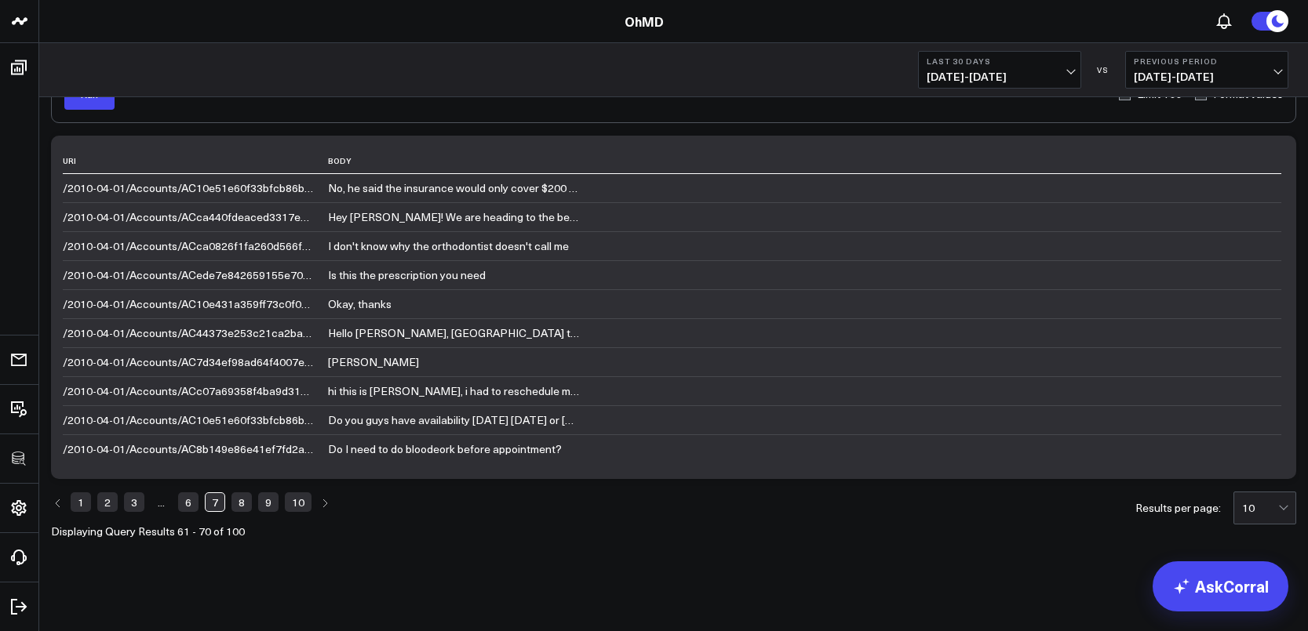
click at [261, 504] on link "9" at bounding box center [268, 502] width 20 height 19
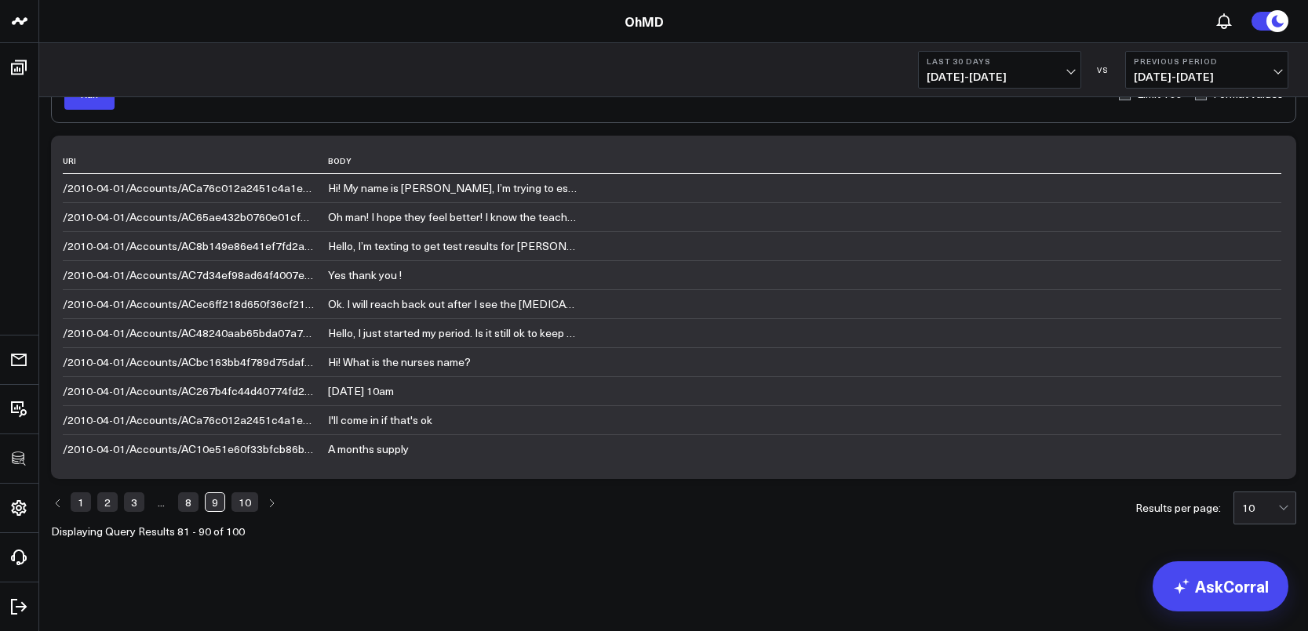
click at [245, 504] on link "10" at bounding box center [244, 502] width 27 height 19
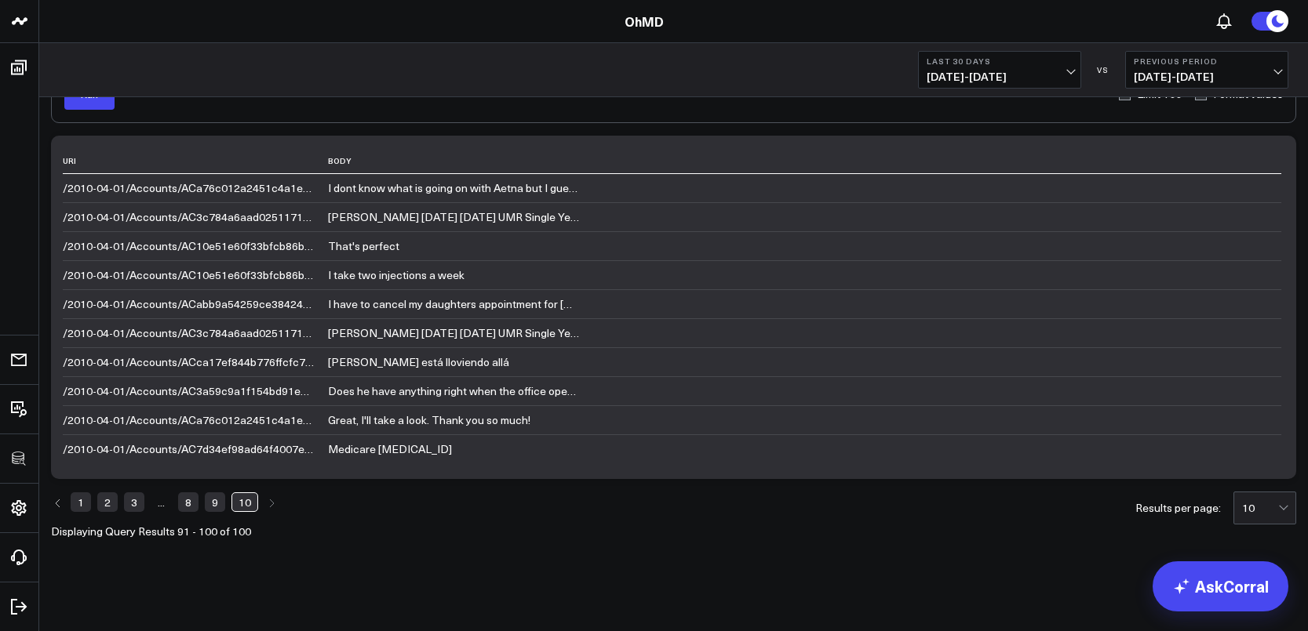
click at [201, 502] on ul "1 2 3 ... 8 9 10" at bounding box center [164, 503] width 227 height 22
click at [190, 503] on link "8" at bounding box center [188, 502] width 20 height 19
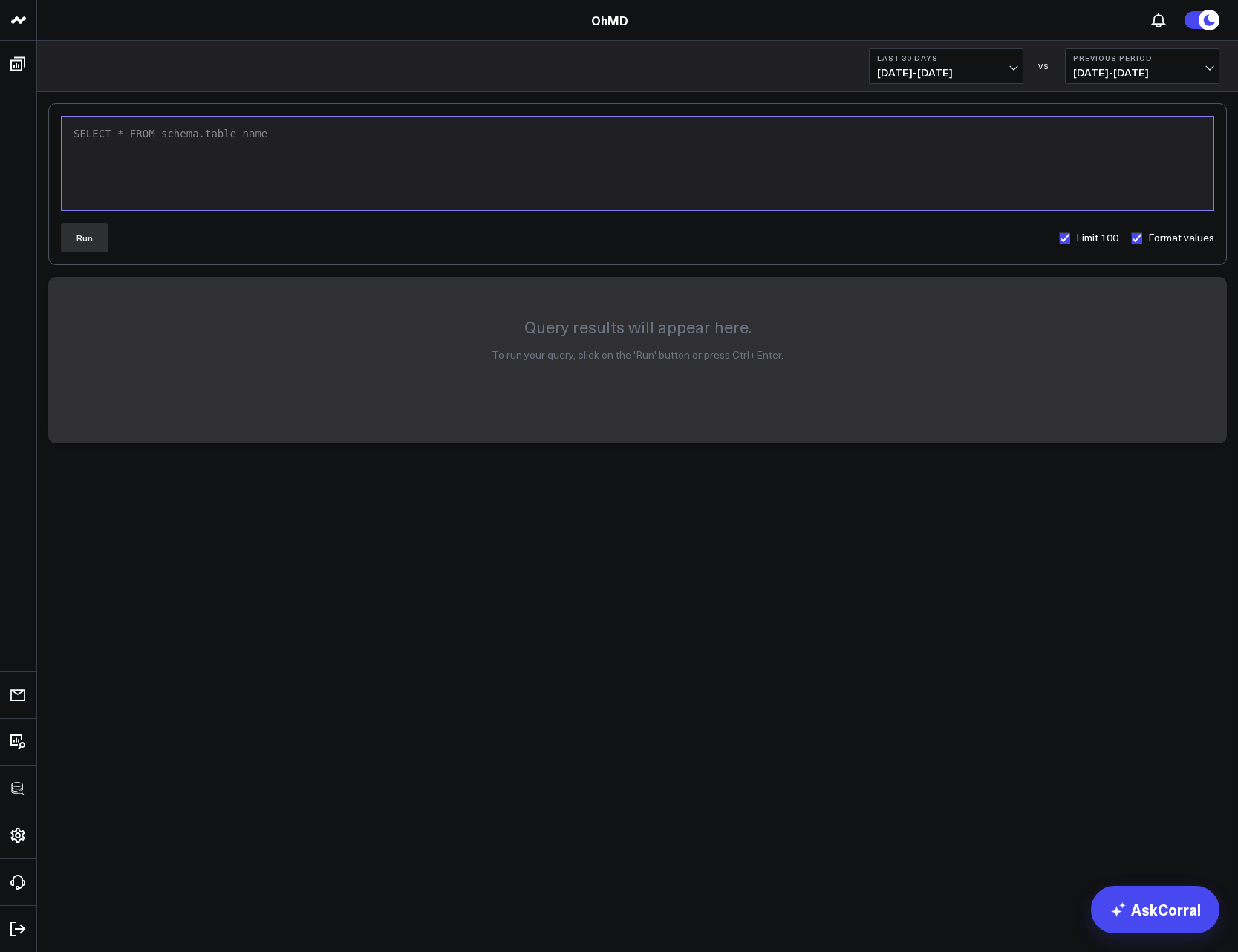
click at [593, 162] on div "SELECT * FROM schema.table_name" at bounding box center [637, 163] width 1137 height 79
click at [75, 242] on button "Run" at bounding box center [84, 237] width 47 height 29
click at [101, 225] on button "Run" at bounding box center [84, 237] width 47 height 29
